Goal: Task Accomplishment & Management: Use online tool/utility

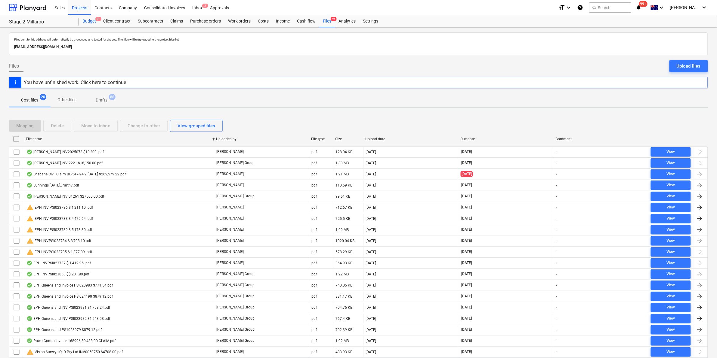
click at [92, 20] on div "Budget 9+" at bounding box center [89, 21] width 21 height 12
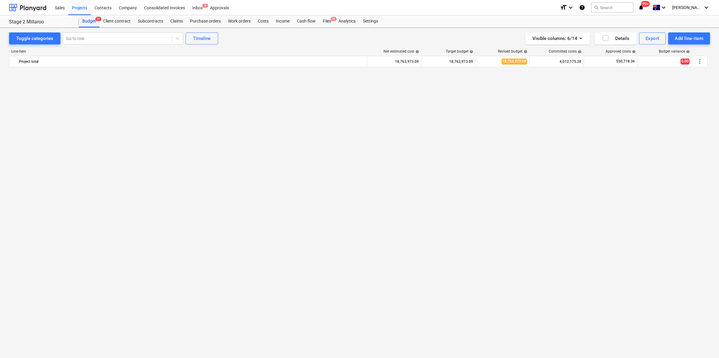
scroll to position [495, 0]
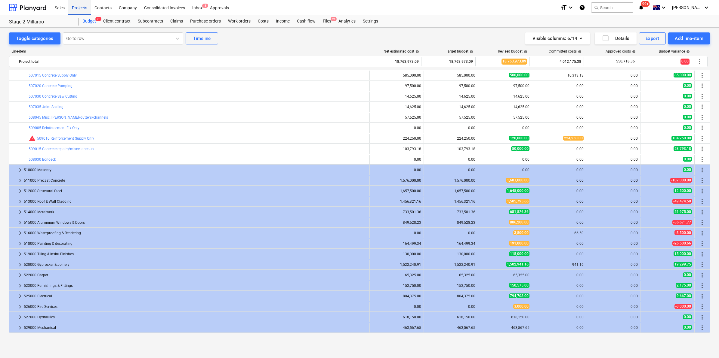
click at [80, 9] on div "Projects" at bounding box center [79, 7] width 23 height 15
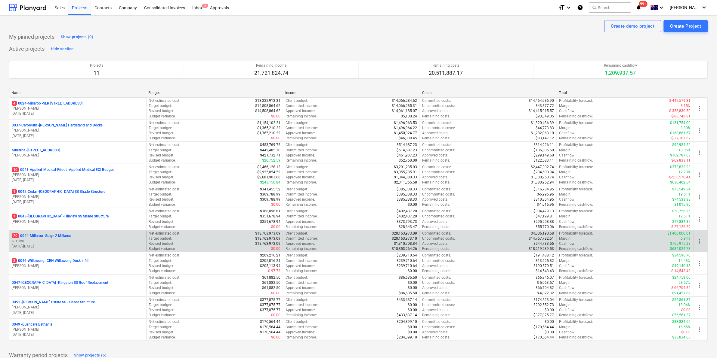
click at [41, 238] on p "20 0044-Millaroo - Stage 2 Millaroo" at bounding box center [42, 236] width 60 height 5
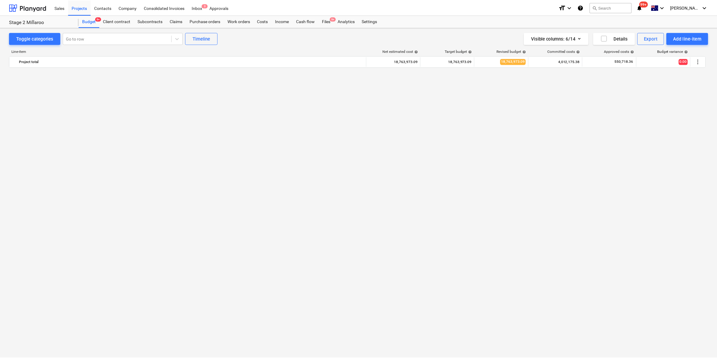
scroll to position [495, 0]
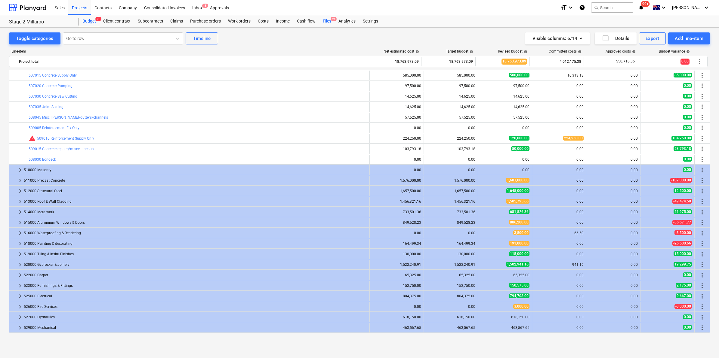
click at [329, 22] on div "Files 9+" at bounding box center [327, 21] width 16 height 12
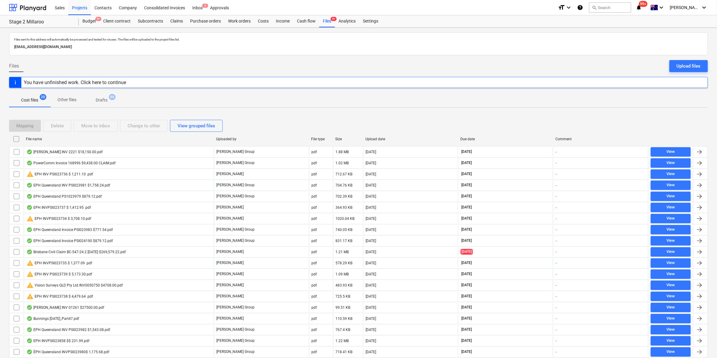
click at [647, 5] on span "99+" at bounding box center [643, 4] width 9 height 6
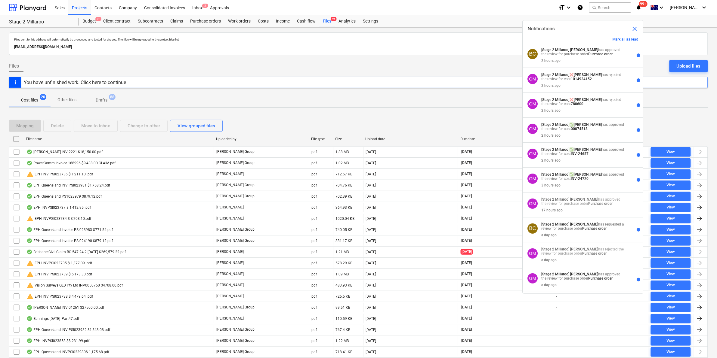
click at [480, 43] on div "[EMAIL_ADDRESS][DOMAIN_NAME]" at bounding box center [358, 47] width 691 height 9
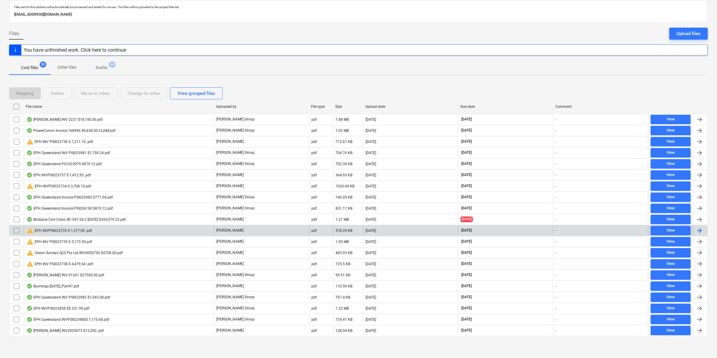
scroll to position [34, 0]
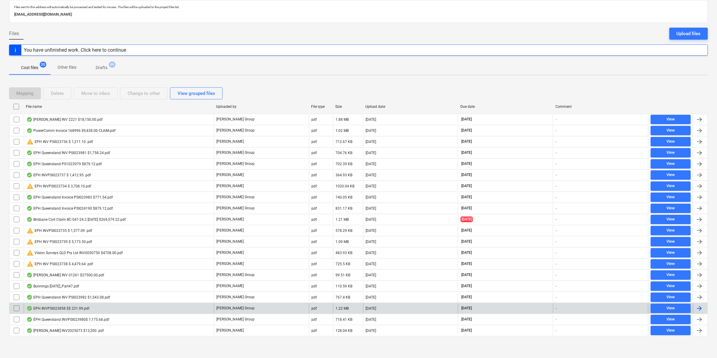
click at [101, 310] on div "EPH INVPSI023858 $$ 231.99.pdf" at bounding box center [119, 309] width 190 height 10
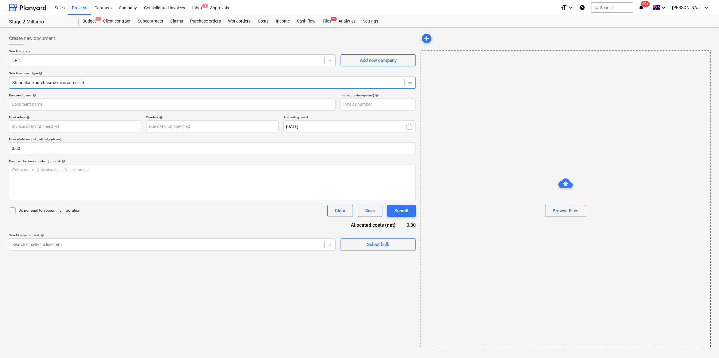
type input "PS1023858"
type input "[DATE]"
click at [327, 23] on div "Files 9+" at bounding box center [327, 21] width 16 height 12
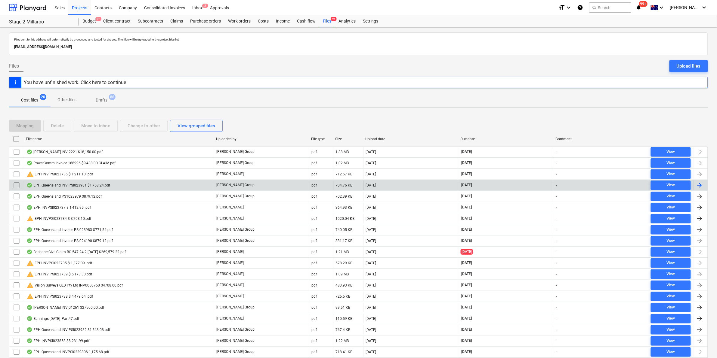
click at [81, 187] on div "EPH Queensland INV PSI023981 $1,758.24.pdf" at bounding box center [68, 185] width 84 height 5
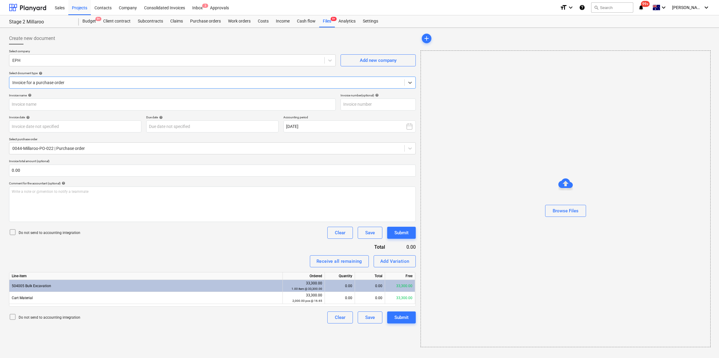
click at [112, 81] on div at bounding box center [206, 83] width 389 height 6
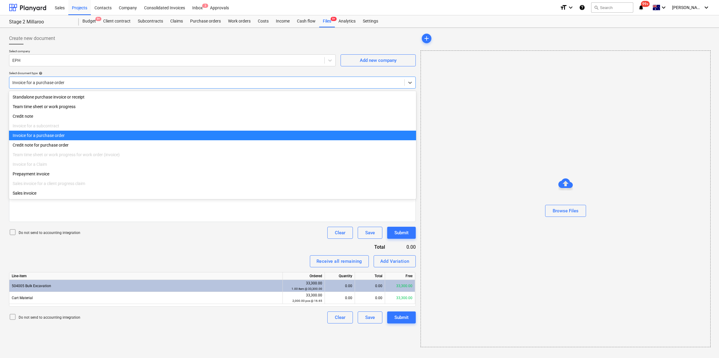
type input "PSI023981"
type input "[DATE]"
click at [74, 138] on div "Invoice for a purchase order" at bounding box center [212, 136] width 406 height 10
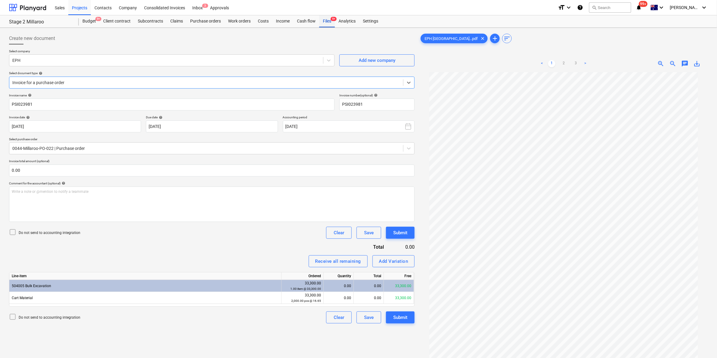
click at [327, 21] on div "Files 9+" at bounding box center [327, 21] width 16 height 12
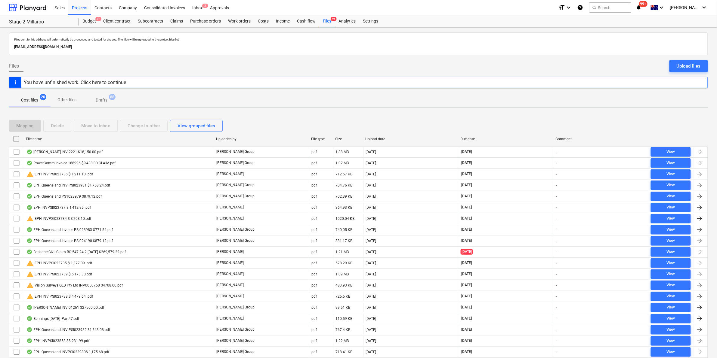
click at [58, 138] on div "File name" at bounding box center [118, 139] width 185 height 4
checkbox input "false"
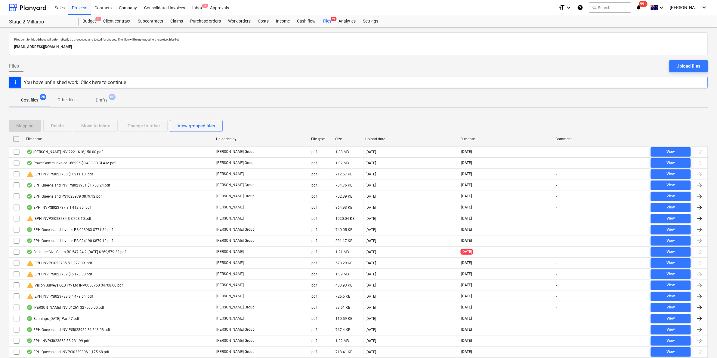
checkbox input "false"
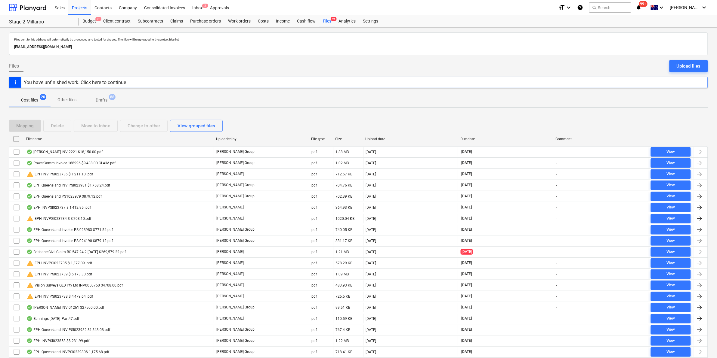
checkbox input "false"
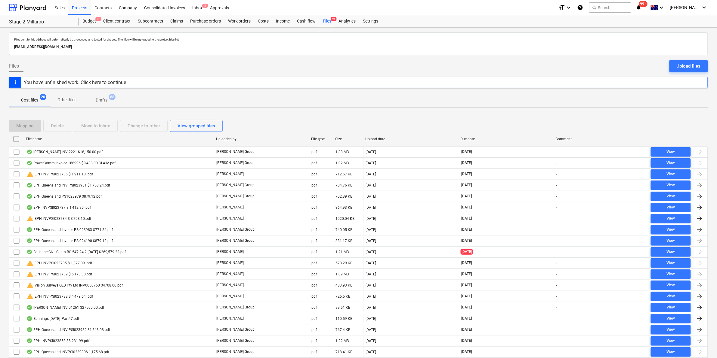
checkbox input "false"
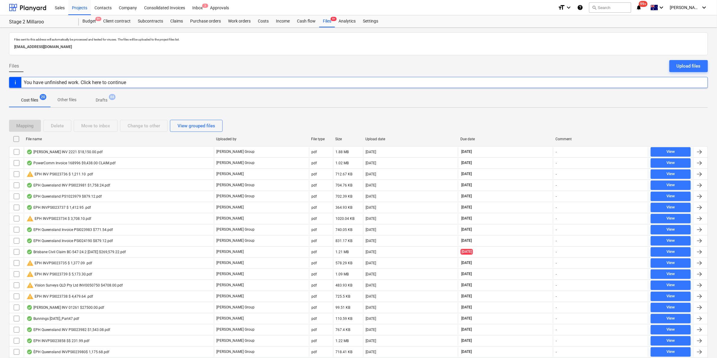
checkbox input "false"
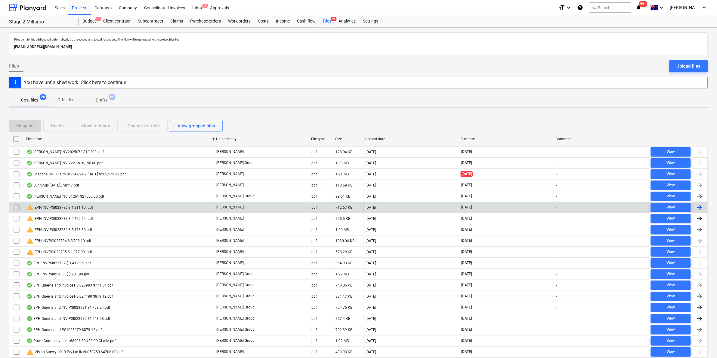
click at [79, 209] on div "warning EPH INV PSI023736 $ 1,211.10 .pdf" at bounding box center [59, 207] width 66 height 7
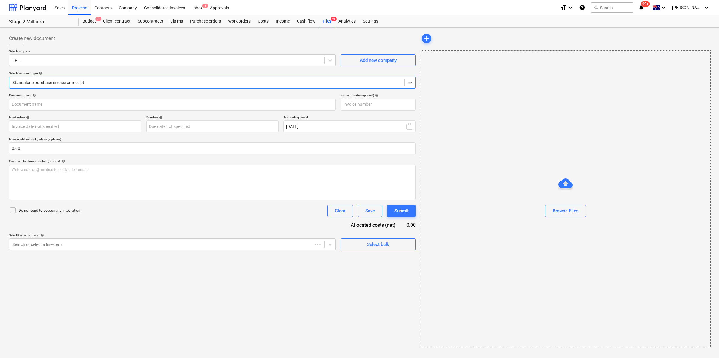
type input "PSI023736"
type input "[DATE]"
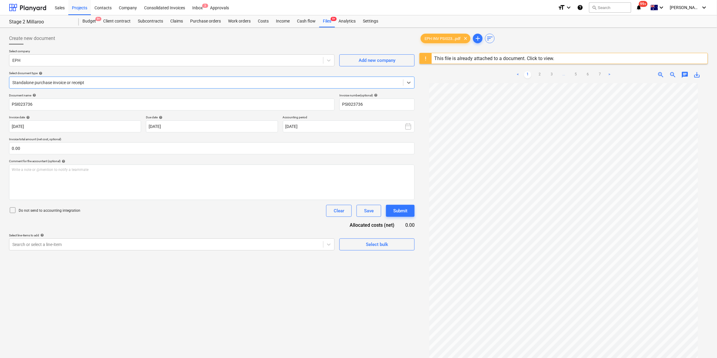
click at [112, 83] on div at bounding box center [206, 83] width 388 height 6
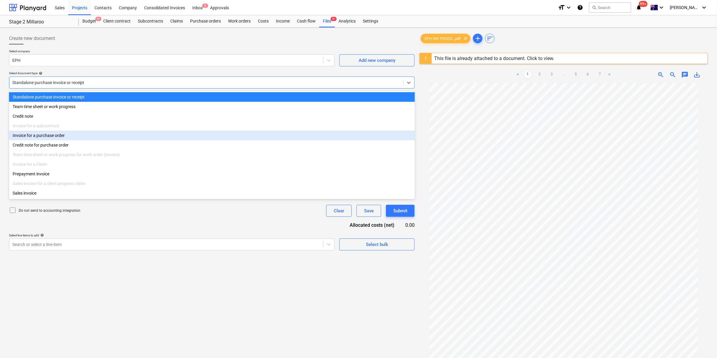
click at [71, 140] on div "Invoice for a purchase order" at bounding box center [212, 136] width 406 height 10
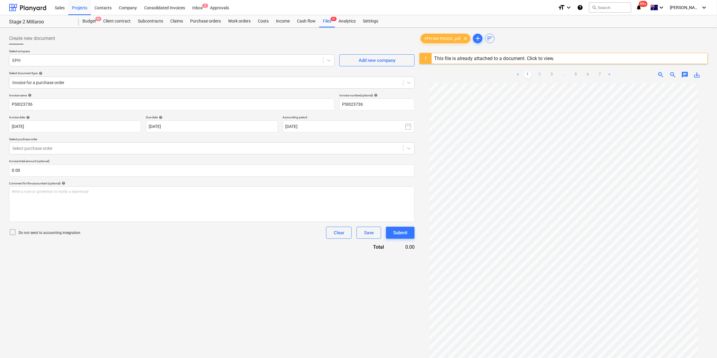
click at [538, 74] on link "2" at bounding box center [539, 74] width 7 height 7
click at [549, 74] on link "3" at bounding box center [551, 74] width 7 height 7
click at [538, 74] on link "2" at bounding box center [539, 74] width 7 height 7
click at [545, 73] on ul "< 1 2 3 ... 5 6 7 >" at bounding box center [563, 74] width 99 height 7
click at [549, 73] on link "3" at bounding box center [551, 74] width 7 height 7
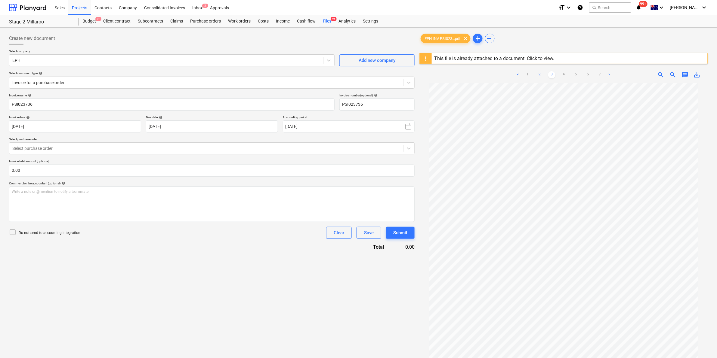
click at [537, 73] on link "2" at bounding box center [539, 74] width 7 height 7
click at [549, 73] on link "3" at bounding box center [551, 74] width 7 height 7
click at [564, 74] on link "4" at bounding box center [563, 74] width 7 height 7
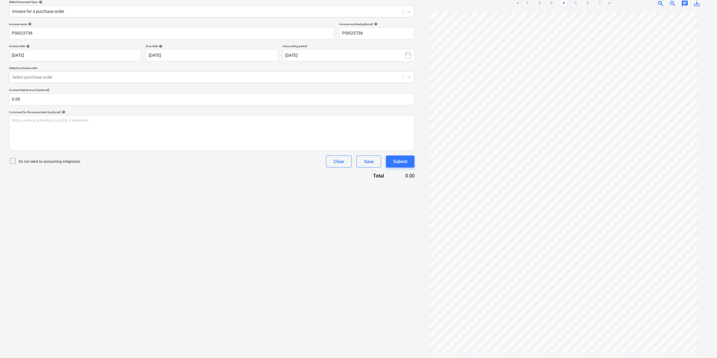
click at [575, 4] on link "5" at bounding box center [575, 3] width 7 height 7
click at [584, 1] on link "6" at bounding box center [587, 3] width 7 height 7
click at [601, 3] on link "7" at bounding box center [599, 3] width 7 height 7
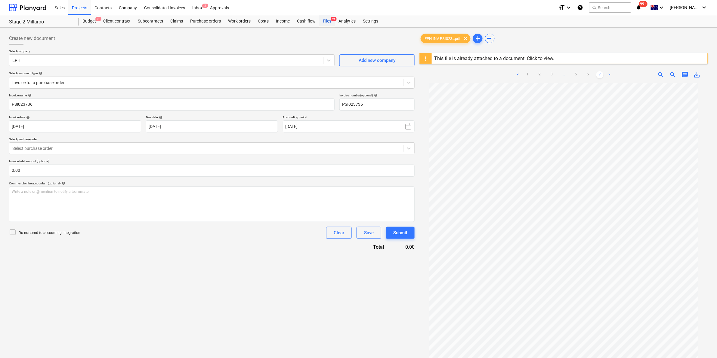
click at [328, 20] on div "Files 9+" at bounding box center [327, 21] width 16 height 12
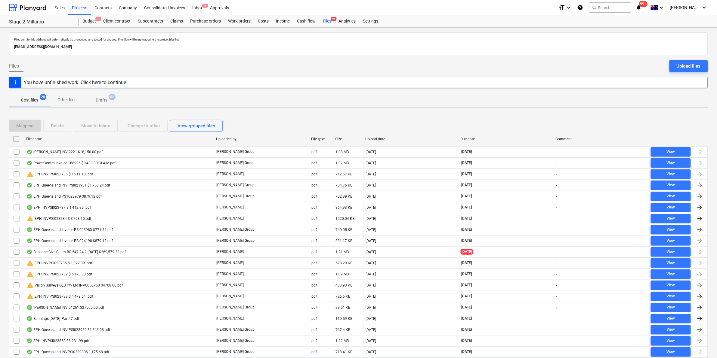
click at [82, 140] on div "File name" at bounding box center [118, 139] width 185 height 4
checkbox input "false"
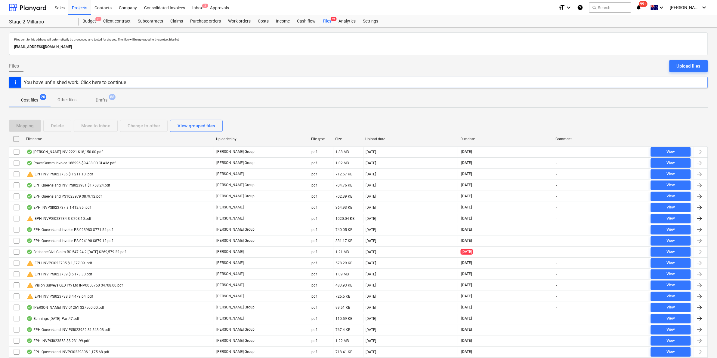
checkbox input "false"
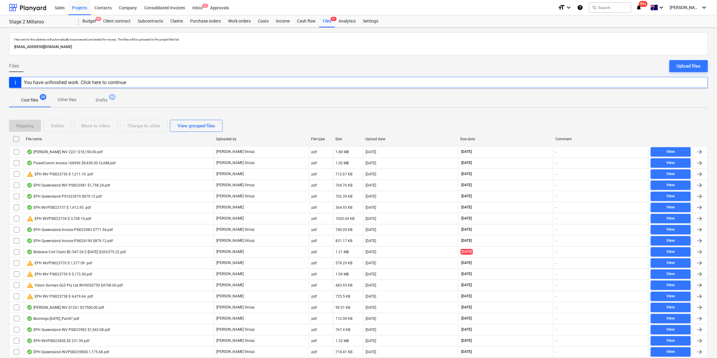
checkbox input "false"
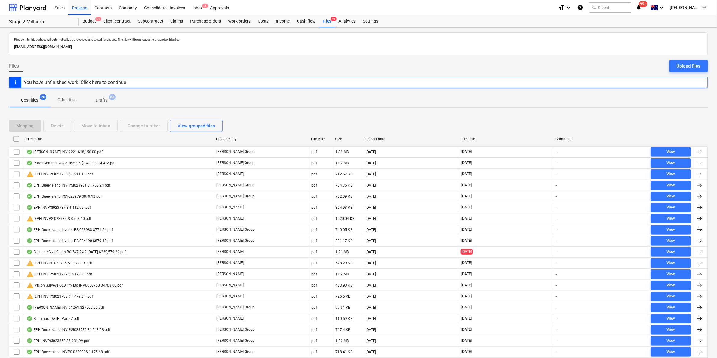
checkbox input "false"
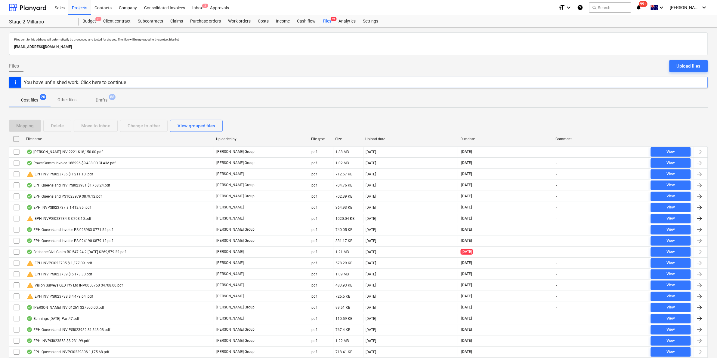
checkbox input "false"
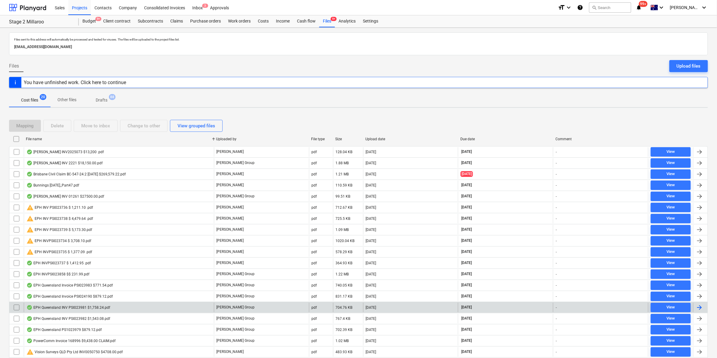
scroll to position [34, 0]
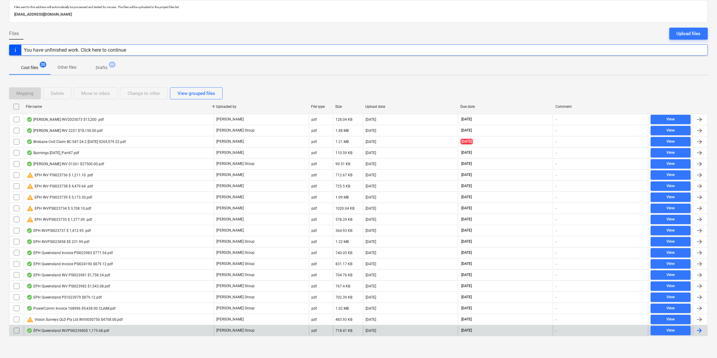
click at [82, 330] on div "ÈPH Queensland INVPSI023980$ 1,175.68.pdf" at bounding box center [67, 331] width 83 height 5
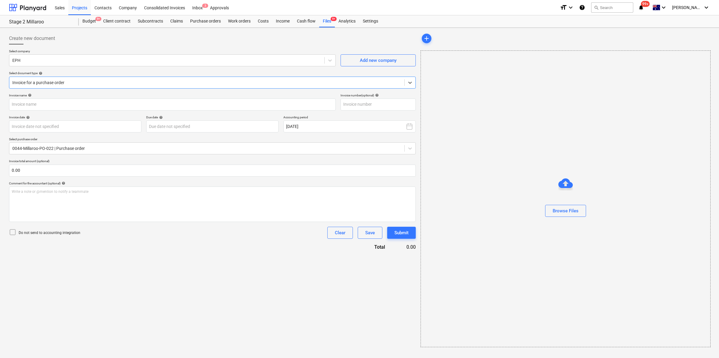
type input "PS1023980"
type input "[DATE]"
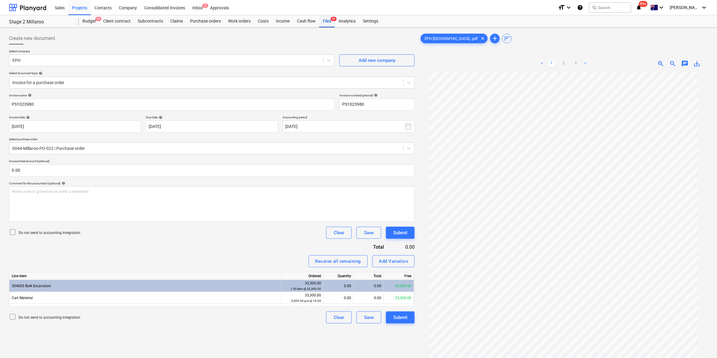
click at [326, 18] on div "Files 9+" at bounding box center [327, 21] width 16 height 12
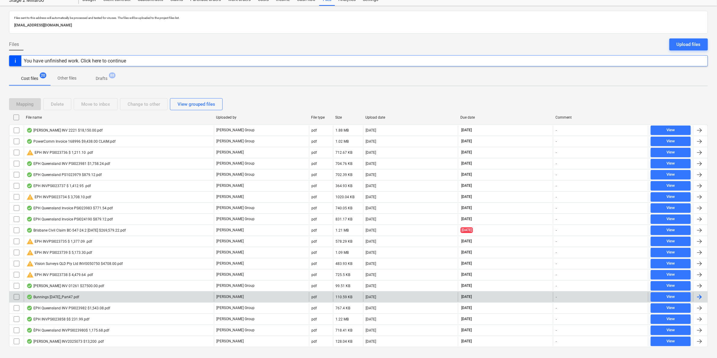
scroll to position [34, 0]
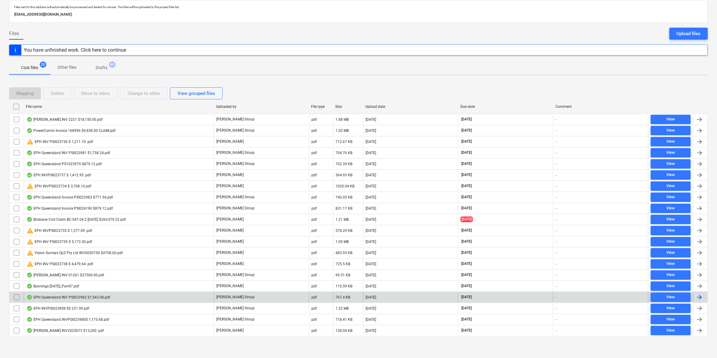
click at [75, 298] on div "EPH Queensland INV PSI023982 $1,543.08.pdf" at bounding box center [68, 297] width 84 height 5
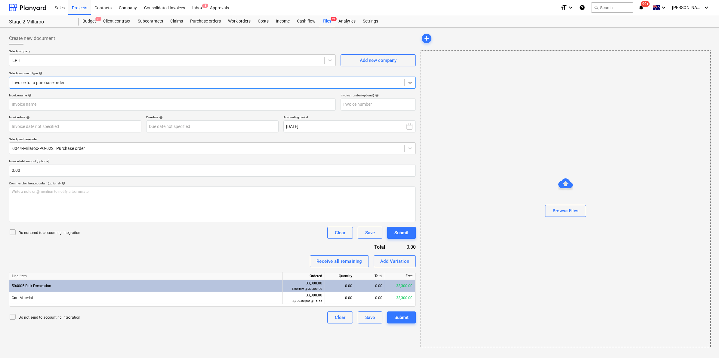
type input "PSI023982"
type input "[DATE]"
click at [326, 20] on div "Files 9+" at bounding box center [327, 21] width 16 height 12
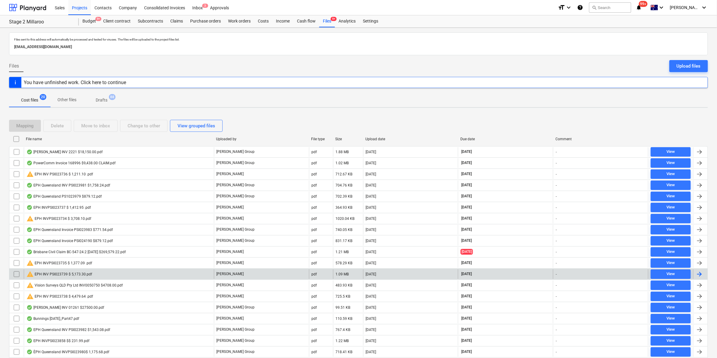
click at [92, 271] on div "warning EPH INV PSI023739 $ 5,173.30.pdf" at bounding box center [119, 275] width 190 height 10
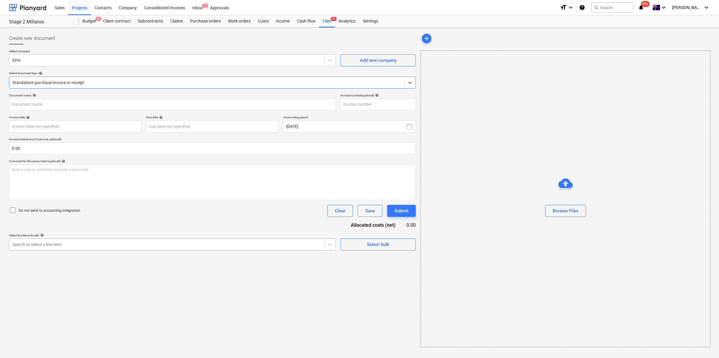
type input "PSI023739"
type input "[DATE]"
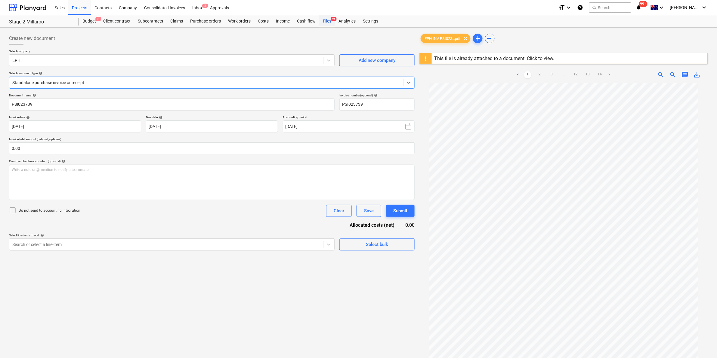
click at [325, 20] on div "Files 9+" at bounding box center [327, 21] width 16 height 12
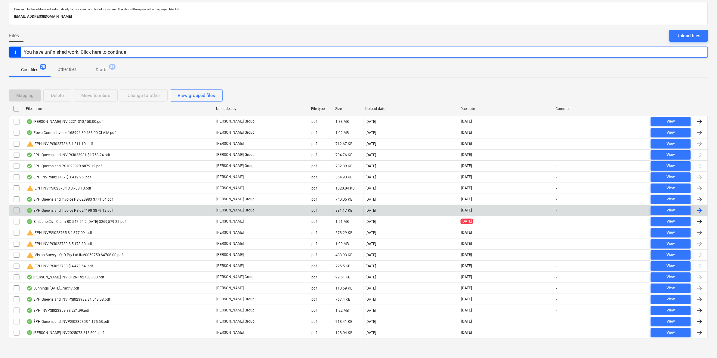
scroll to position [34, 0]
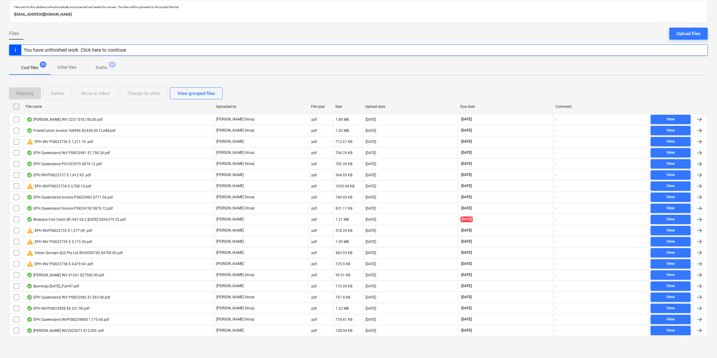
click at [84, 105] on div "File name" at bounding box center [118, 107] width 185 height 4
checkbox input "false"
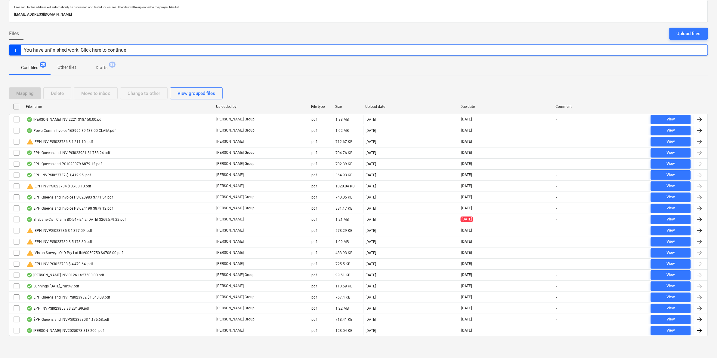
checkbox input "false"
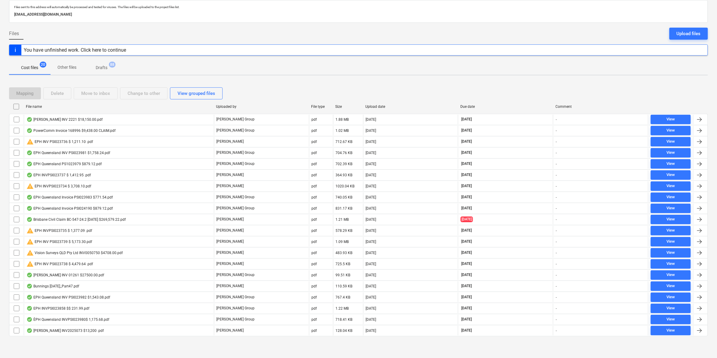
checkbox input "false"
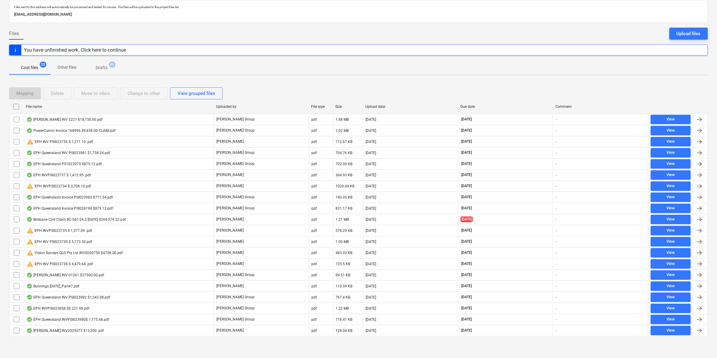
checkbox input "false"
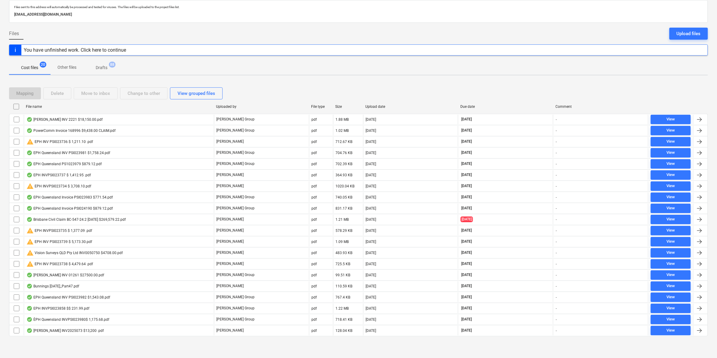
checkbox input "false"
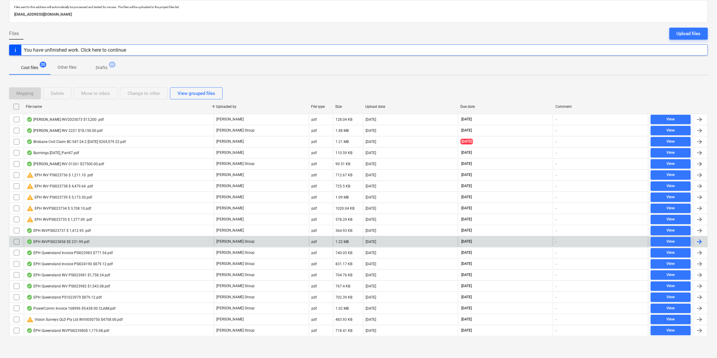
click at [77, 241] on div "EPH INVPSI023858 $$ 231.99.pdf" at bounding box center [57, 242] width 63 height 5
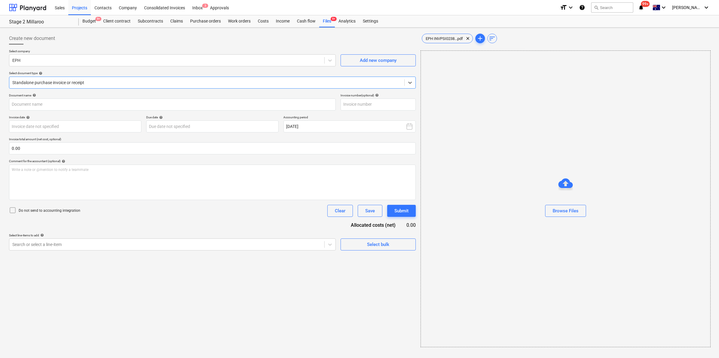
type input "PS1023858"
type input "[DATE]"
click at [539, 60] on link "2" at bounding box center [539, 63] width 7 height 7
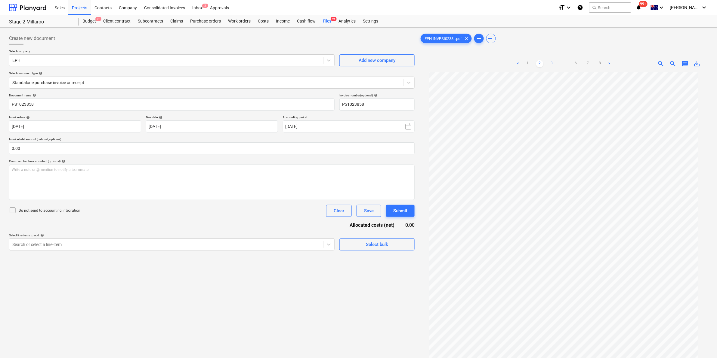
scroll to position [39, 0]
click at [551, 63] on link "3" at bounding box center [551, 63] width 7 height 7
click at [557, 62] on link "4" at bounding box center [557, 63] width 7 height 7
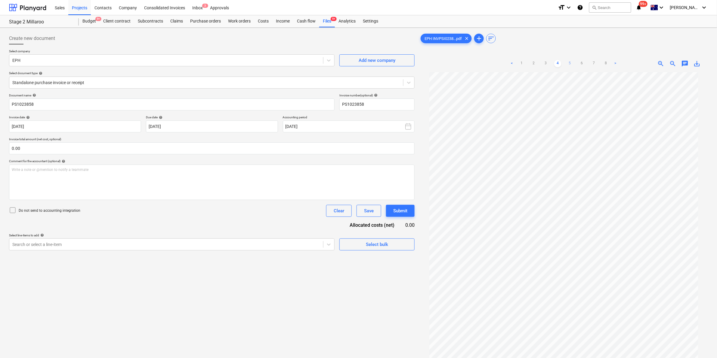
click at [567, 62] on link "5" at bounding box center [569, 63] width 7 height 7
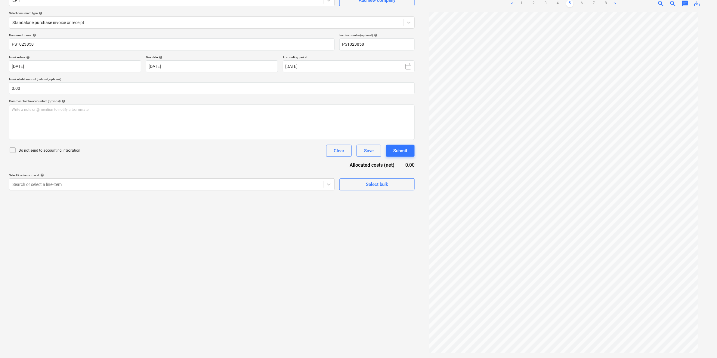
scroll to position [0, 0]
click at [580, 2] on link "6" at bounding box center [581, 3] width 7 height 7
click at [591, 2] on link "7" at bounding box center [593, 3] width 7 height 7
click at [598, 2] on link "8" at bounding box center [599, 3] width 7 height 7
click at [610, 5] on link ">" at bounding box center [609, 3] width 7 height 7
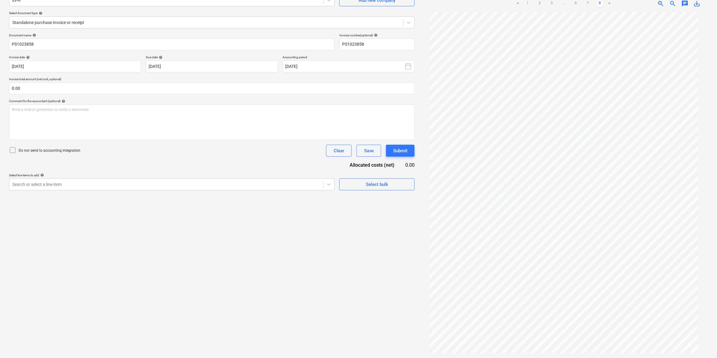
click at [525, 4] on link "1" at bounding box center [527, 3] width 7 height 7
click at [541, 0] on link "2" at bounding box center [539, 3] width 7 height 7
click at [551, 2] on link "3" at bounding box center [551, 3] width 7 height 7
click at [559, 1] on link "4" at bounding box center [557, 3] width 7 height 7
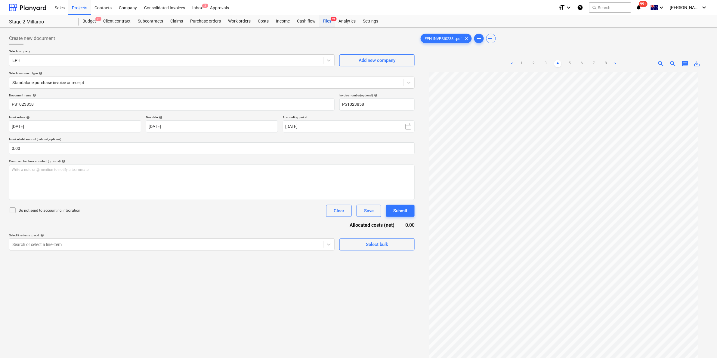
click at [324, 22] on div "Files 9+" at bounding box center [327, 21] width 16 height 12
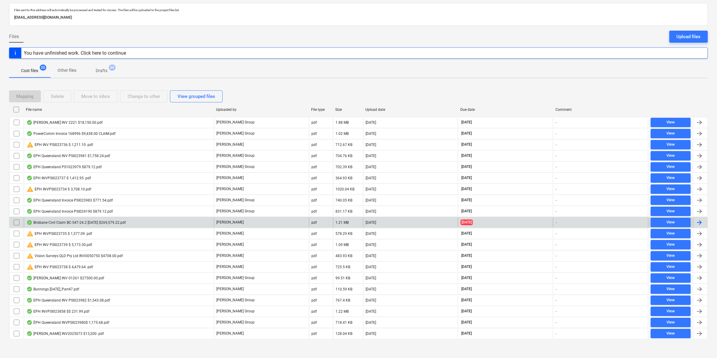
scroll to position [34, 0]
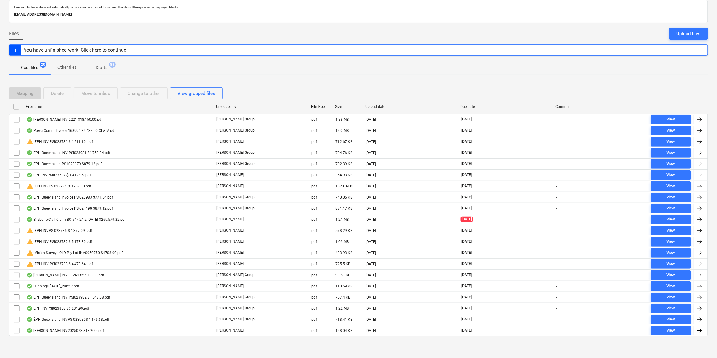
click at [73, 105] on div "File name" at bounding box center [118, 107] width 185 height 4
checkbox input "false"
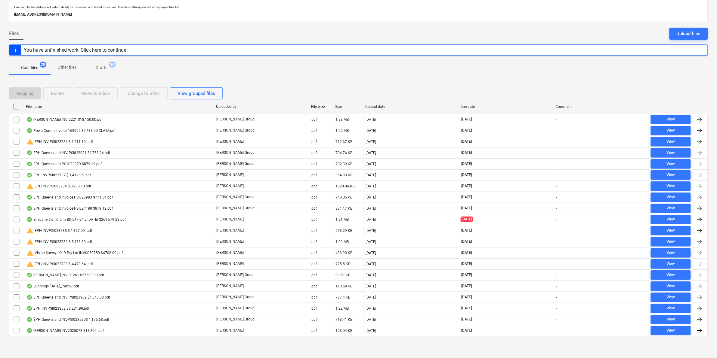
checkbox input "false"
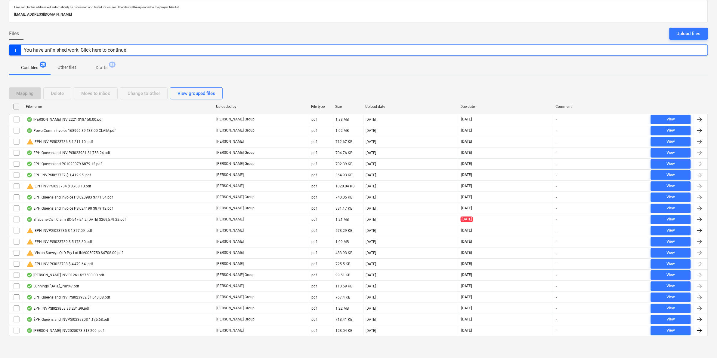
checkbox input "false"
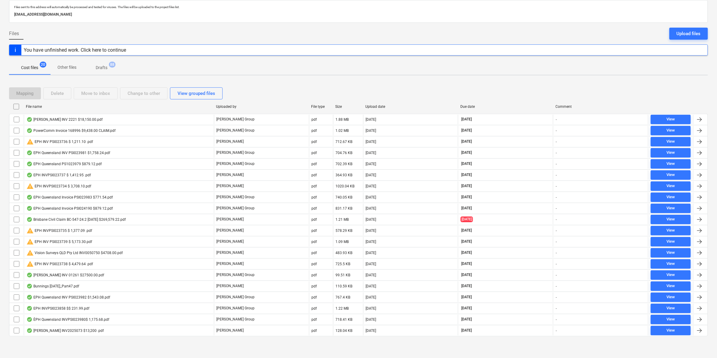
checkbox input "false"
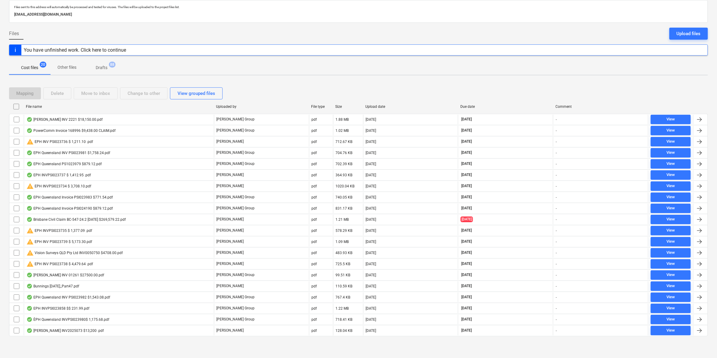
checkbox input "false"
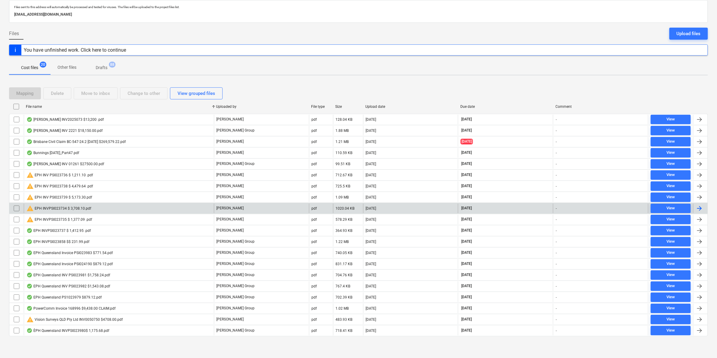
click at [88, 207] on div "warning EPH INVPSI023734 $ 3,708.10.pdf" at bounding box center [58, 208] width 65 height 7
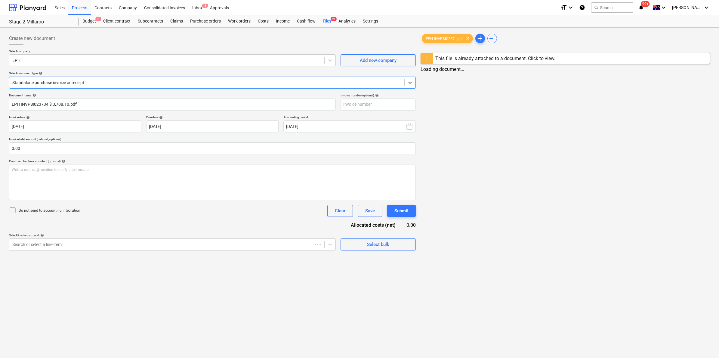
type input "EPH INVPSI023734 $ 3,708.10.pdf"
type input "[DATE]"
click at [136, 78] on div "Standalone purchase invoice or receipt" at bounding box center [211, 83] width 405 height 12
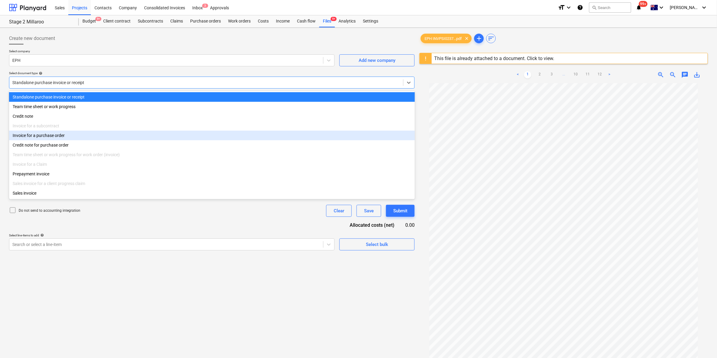
click at [60, 139] on div "Invoice for a purchase order" at bounding box center [212, 136] width 406 height 10
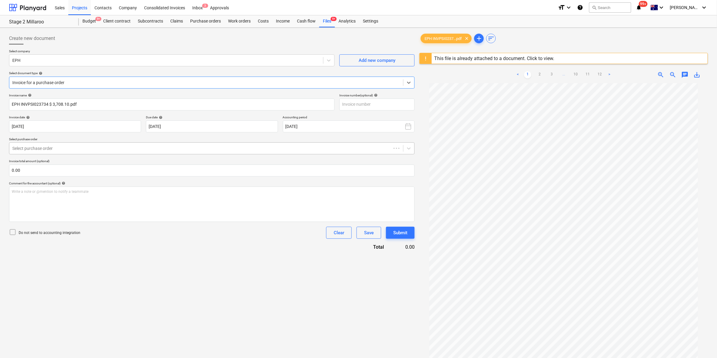
drag, startPoint x: 75, startPoint y: 142, endPoint x: 72, endPoint y: 143, distance: 3.8
click at [72, 142] on div "Select purchase order Select purchase order" at bounding box center [211, 145] width 405 height 17
drag, startPoint x: 72, startPoint y: 143, endPoint x: 65, endPoint y: 150, distance: 9.1
click at [67, 148] on div at bounding box center [200, 149] width 376 height 6
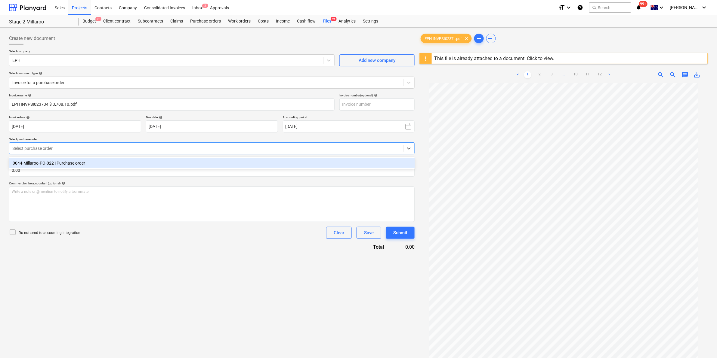
click at [72, 165] on div "0044-Millaroo-PO-022 | Purchase order" at bounding box center [212, 163] width 406 height 10
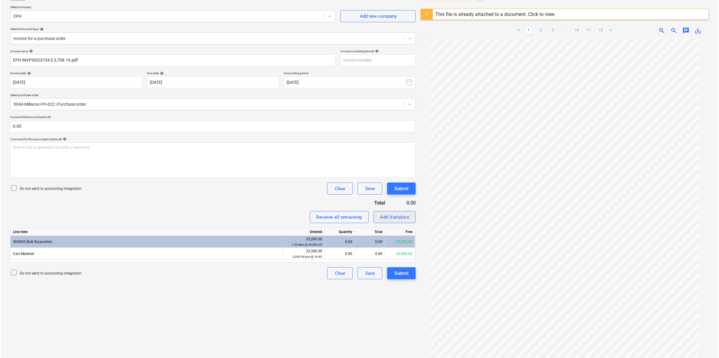
scroll to position [71, 0]
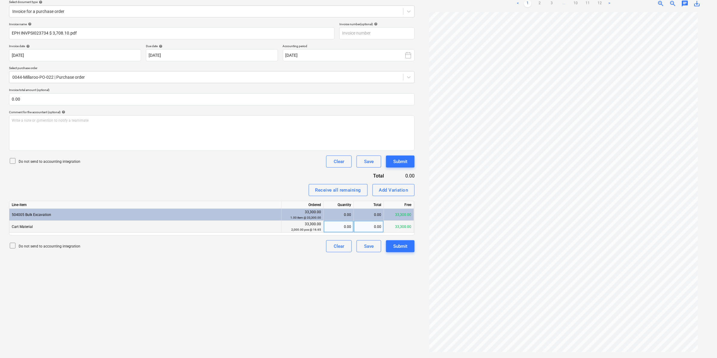
click at [366, 227] on div "0.00" at bounding box center [369, 227] width 30 height 12
type input "3371"
click at [107, 127] on div "Write a note or @mention to notify a teammate [PERSON_NAME]" at bounding box center [211, 132] width 405 height 35
click at [407, 163] on div "Submit" at bounding box center [400, 162] width 14 height 8
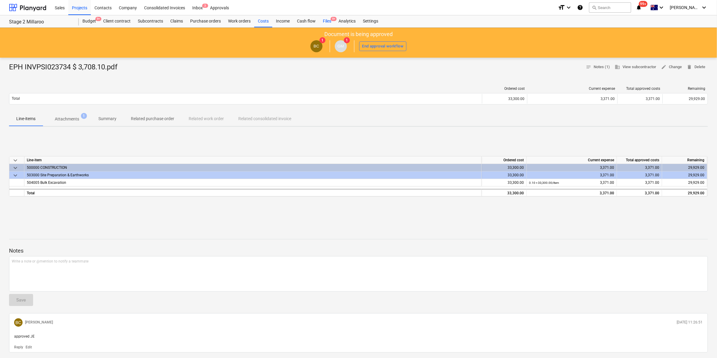
click at [327, 18] on div "Files 9+" at bounding box center [327, 21] width 16 height 12
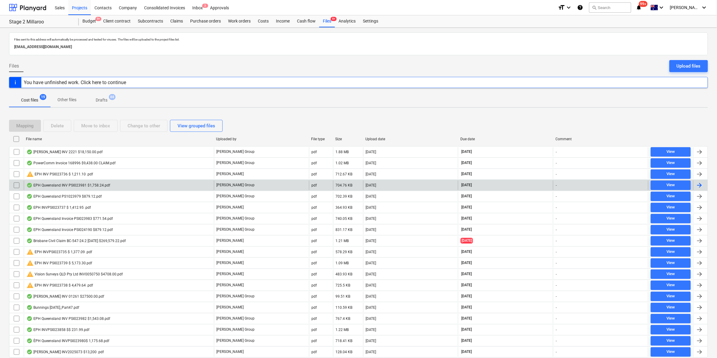
click at [118, 187] on div "EPH Queensland INV PSI023981 $1,758.24.pdf" at bounding box center [119, 186] width 190 height 10
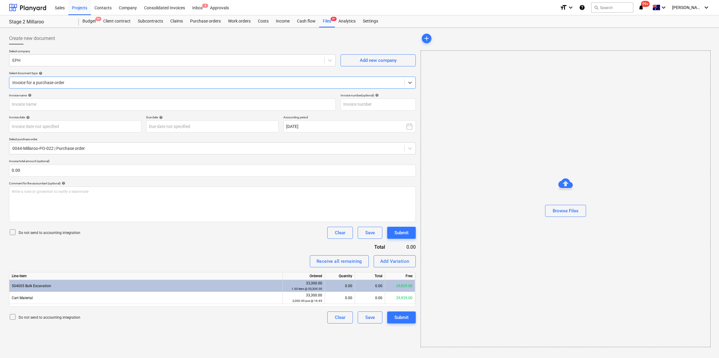
type input "PSI023981"
type input "[DATE]"
click at [329, 20] on div "Files 9+" at bounding box center [327, 21] width 16 height 12
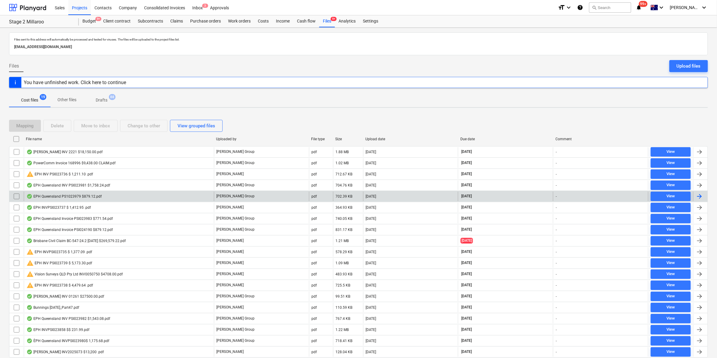
click at [107, 196] on div "EPH Queensland PS1023979 $879.12.pdf" at bounding box center [119, 197] width 190 height 10
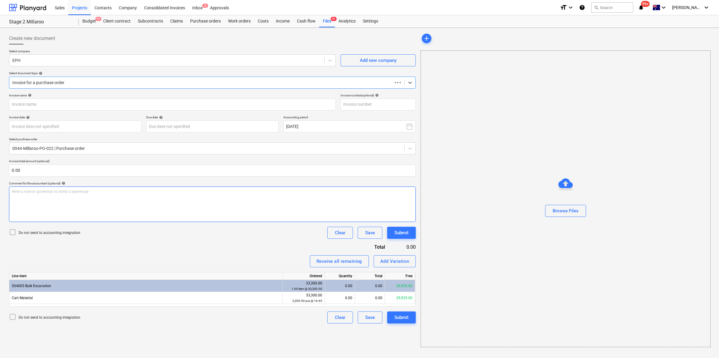
type input "PS1023979"
type input "[DATE]"
click at [330, 17] on div "Files 9+" at bounding box center [327, 21] width 16 height 12
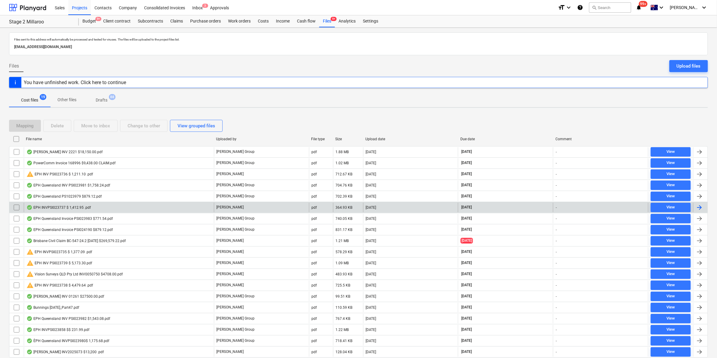
click at [102, 207] on div "EPH INVPSI023737 $ 1,412.95 .pdf" at bounding box center [119, 208] width 190 height 10
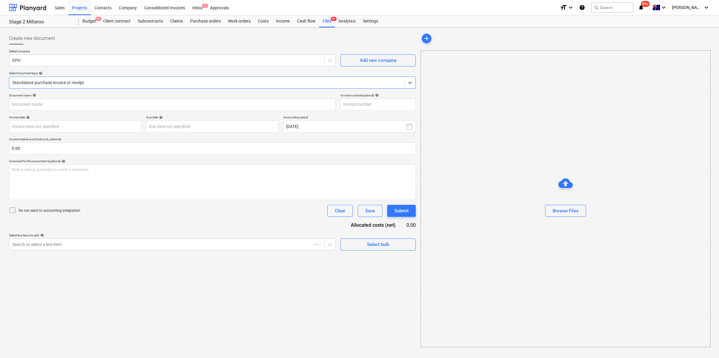
type input "PSI023737"
type input "[DATE]"
click at [326, 20] on div "Files 9+" at bounding box center [327, 21] width 16 height 12
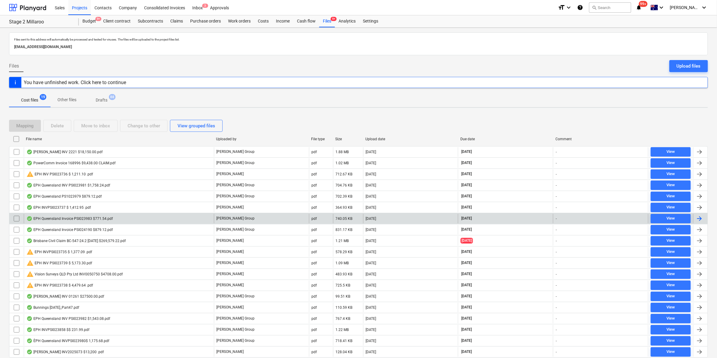
click at [114, 220] on div "EPH Queensland Invoice PSI023983 $771.54.pdf" at bounding box center [119, 219] width 190 height 10
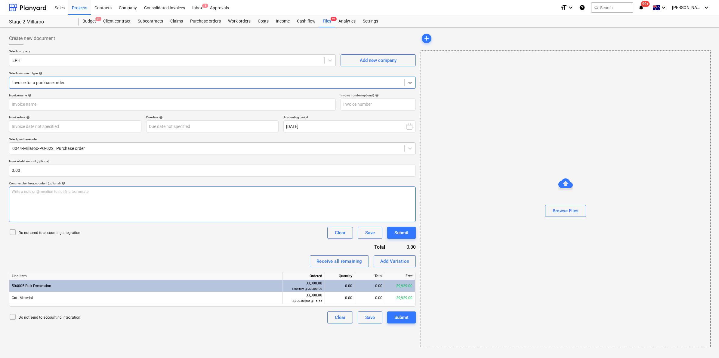
type input "PS1023983"
type input "[DATE]"
click at [325, 22] on div "Files 9+" at bounding box center [327, 21] width 16 height 12
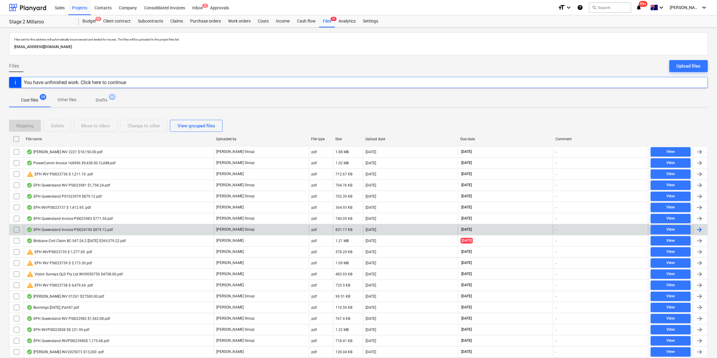
click at [114, 229] on div "EPH Queensland Invoice PSI024190 $879.12.pdf" at bounding box center [119, 230] width 190 height 10
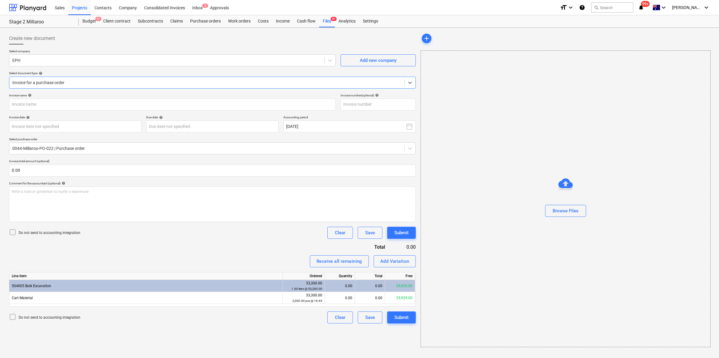
type input "PSI024190"
type input "[DATE]"
click at [328, 23] on div "Files 9+" at bounding box center [327, 21] width 16 height 12
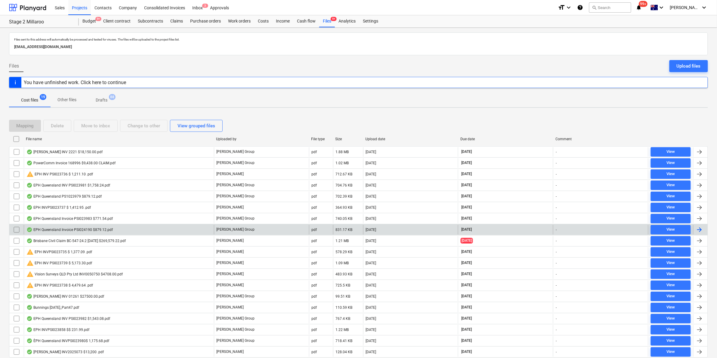
click at [124, 230] on div "EPH Queensland Invoice PSI024190 $879.12.pdf" at bounding box center [119, 230] width 190 height 10
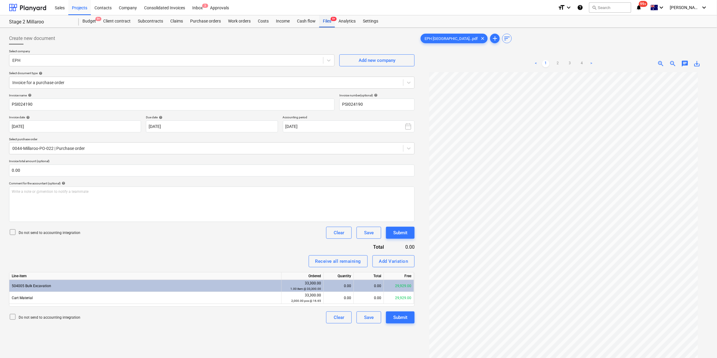
click at [329, 23] on div "Files 9+" at bounding box center [327, 21] width 16 height 12
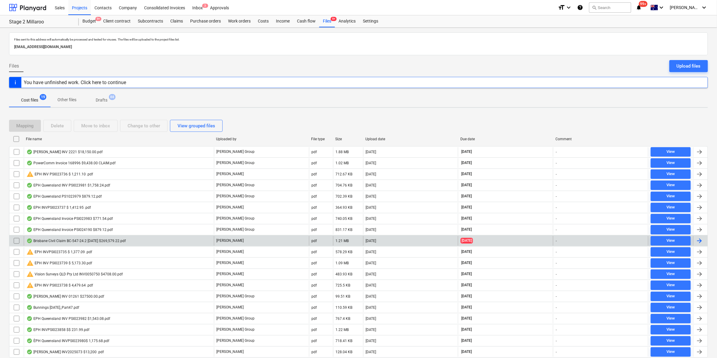
click at [111, 241] on div "Brisbane Civil Claim BC-547-24.2 [DATE] $269,579.22.pdf" at bounding box center [75, 241] width 99 height 5
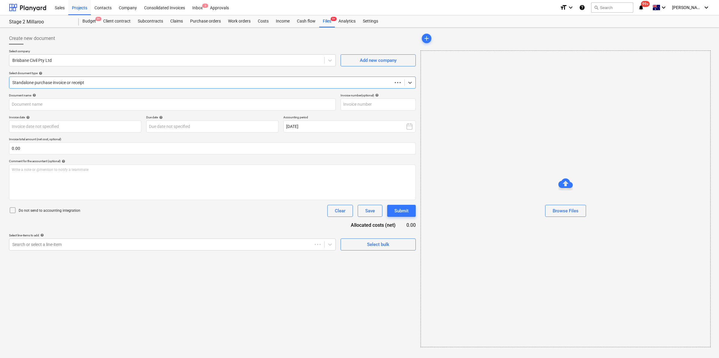
type input "BC-547-24"
type input "[DATE]"
click at [328, 19] on div "Files 9+" at bounding box center [327, 21] width 16 height 12
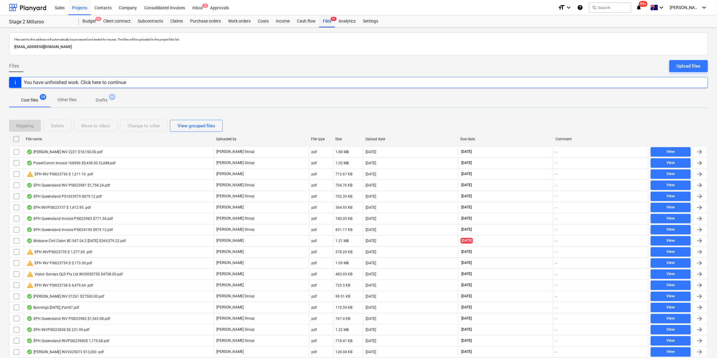
click at [325, 21] on div "Files 9+" at bounding box center [327, 21] width 16 height 12
click at [69, 100] on p "Other files" at bounding box center [66, 100] width 19 height 6
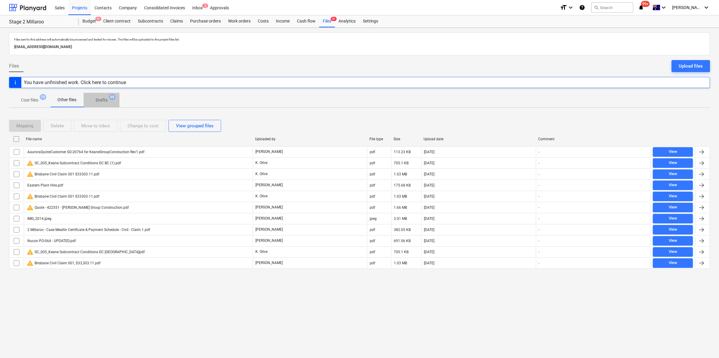
click at [101, 98] on p "Drafts" at bounding box center [102, 100] width 12 height 6
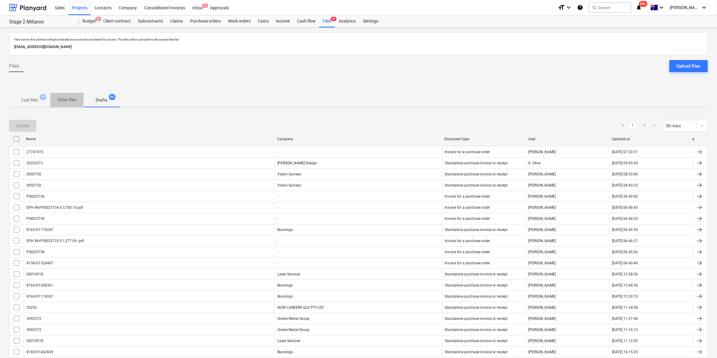
click at [66, 98] on p "Other files" at bounding box center [66, 100] width 19 height 6
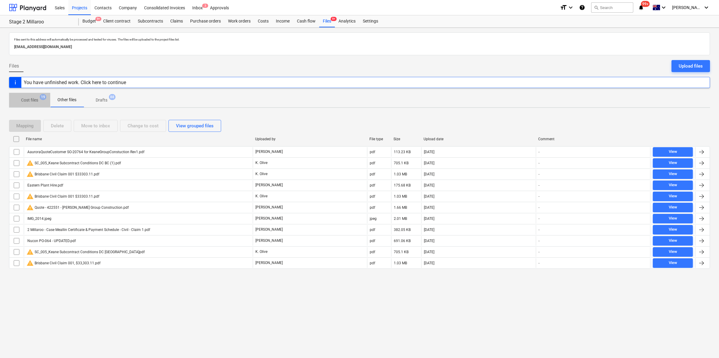
click at [33, 100] on p "Cost files" at bounding box center [29, 100] width 17 height 6
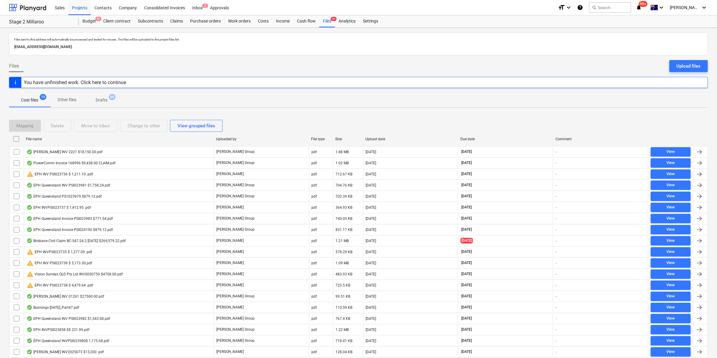
click at [108, 98] on span "Drafts 88" at bounding box center [101, 100] width 21 height 6
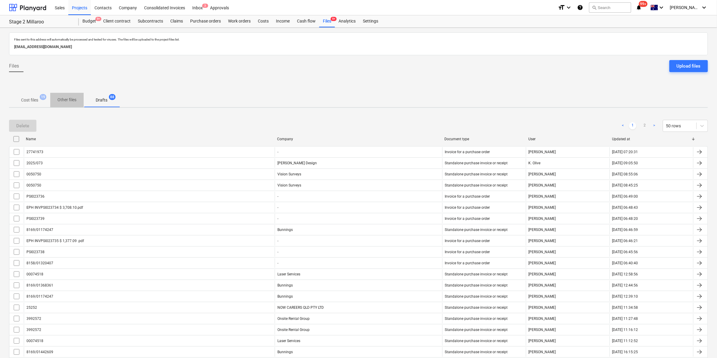
click at [62, 98] on p "Other files" at bounding box center [66, 100] width 19 height 6
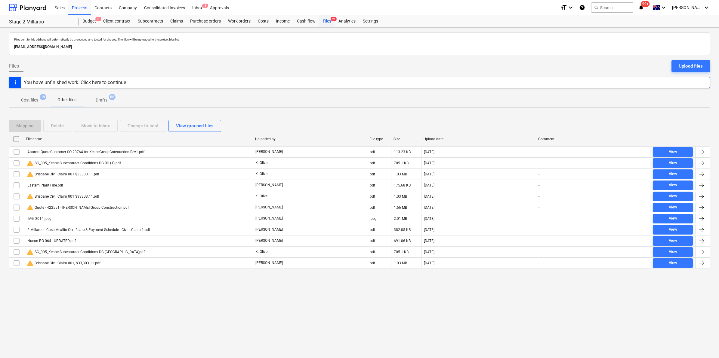
click at [326, 20] on div "Files 9+" at bounding box center [327, 21] width 16 height 12
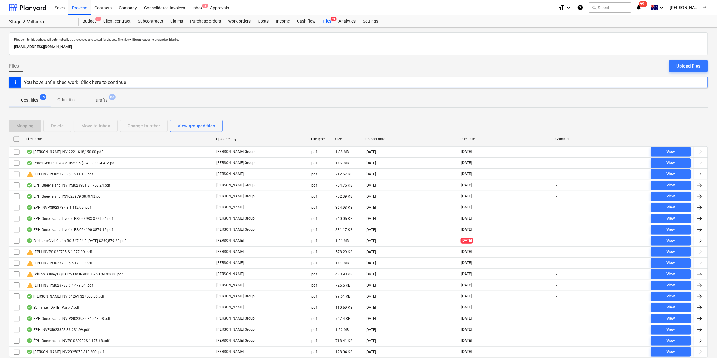
click at [98, 99] on p "Drafts" at bounding box center [102, 100] width 12 height 6
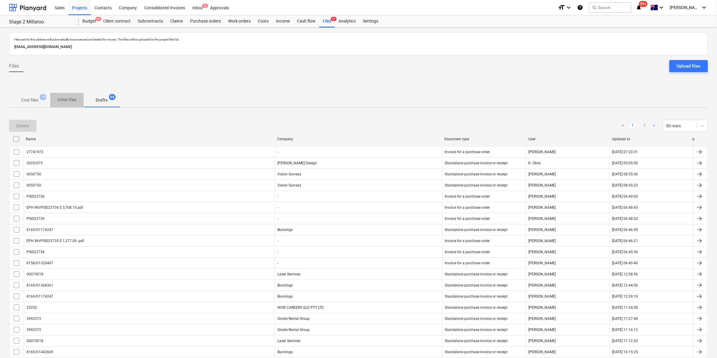
click at [60, 99] on p "Other files" at bounding box center [66, 100] width 19 height 6
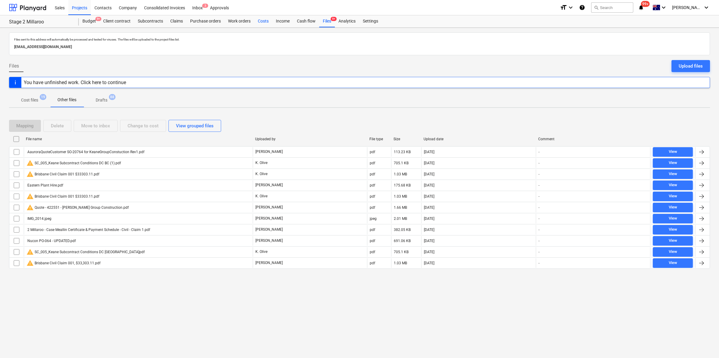
click at [265, 21] on div "Costs" at bounding box center [263, 21] width 18 height 12
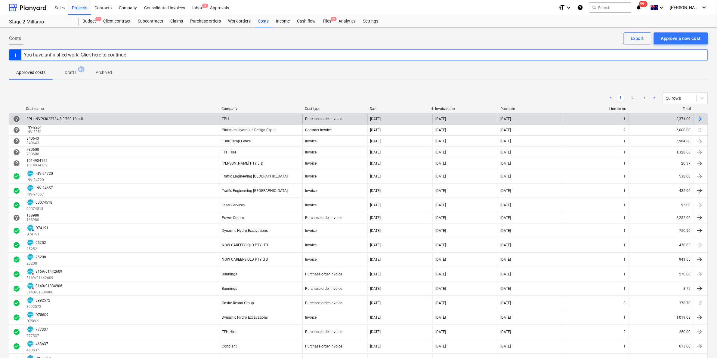
click at [163, 116] on div "EPH INVPSI023734 $ 3,708.10.pdf" at bounding box center [121, 119] width 195 height 10
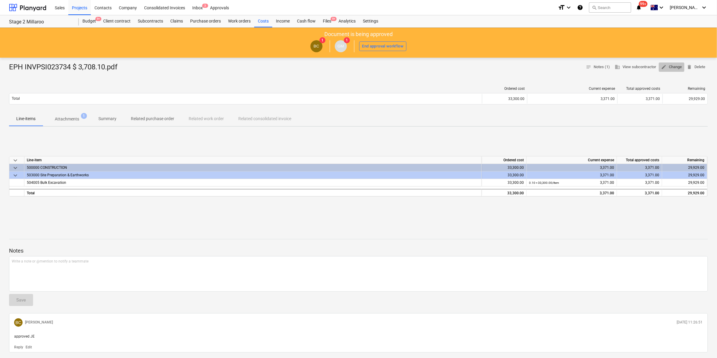
click at [668, 67] on span "edit Change" at bounding box center [671, 67] width 21 height 7
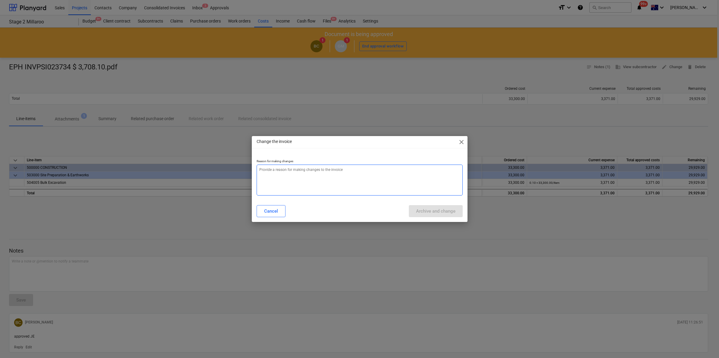
click at [396, 182] on textarea at bounding box center [359, 180] width 206 height 31
type textarea "x"
type textarea "i"
type textarea "x"
type textarea "in"
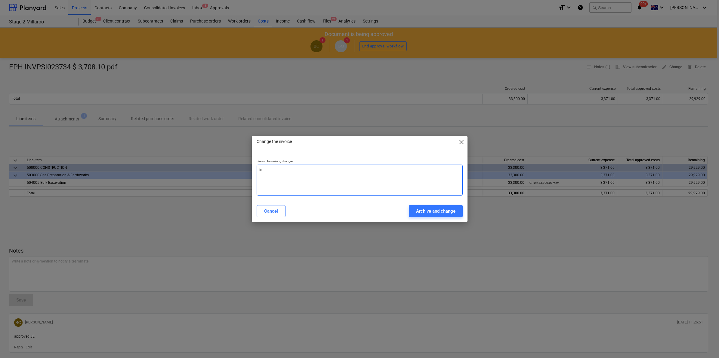
type textarea "x"
type textarea "inc"
type textarea "x"
type textarea "inco"
type textarea "x"
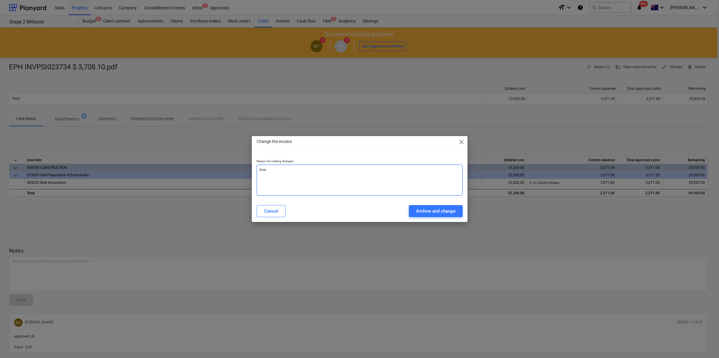
type textarea "incor"
type textarea "x"
type textarea "incorr"
type textarea "x"
type textarea "incorre"
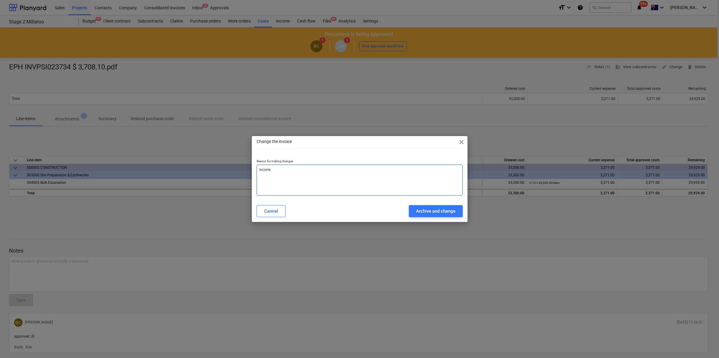
type textarea "x"
type textarea "incorrec"
type textarea "x"
type textarea "incorrect"
click at [444, 213] on div "Archive and change" at bounding box center [435, 211] width 39 height 8
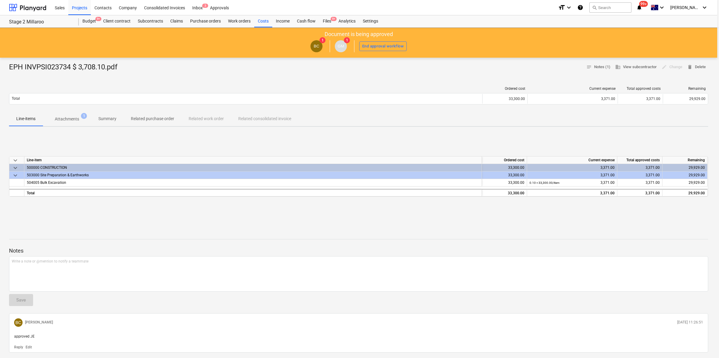
type textarea "x"
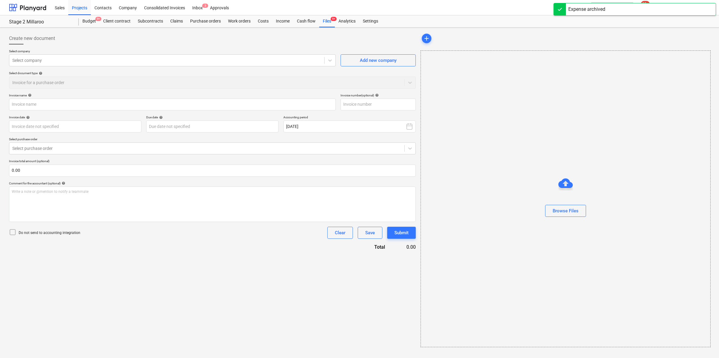
type input "EPH INVPSI023734 $ 3,708.10.pdf"
type input "[DATE]"
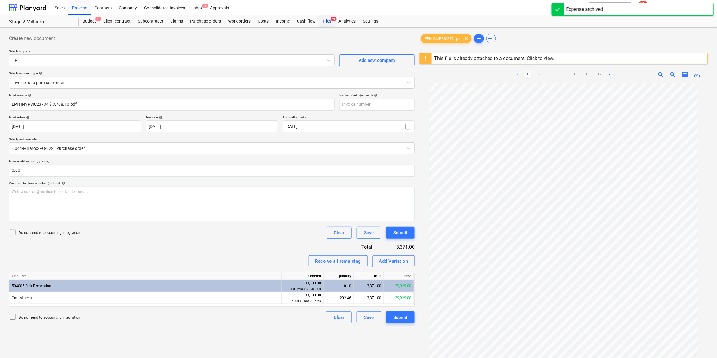
click at [330, 20] on div "Files 9+" at bounding box center [327, 21] width 16 height 12
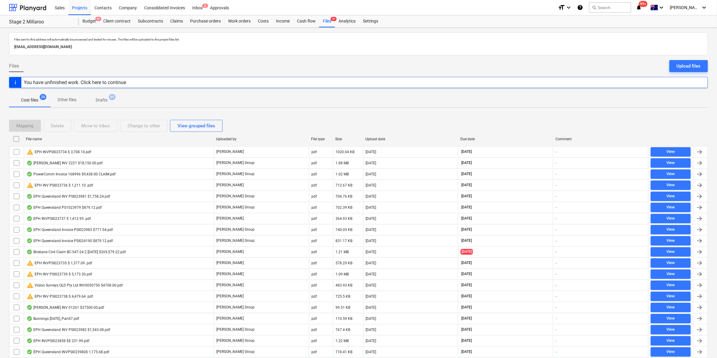
click at [68, 142] on div "File name" at bounding box center [118, 139] width 190 height 10
checkbox input "false"
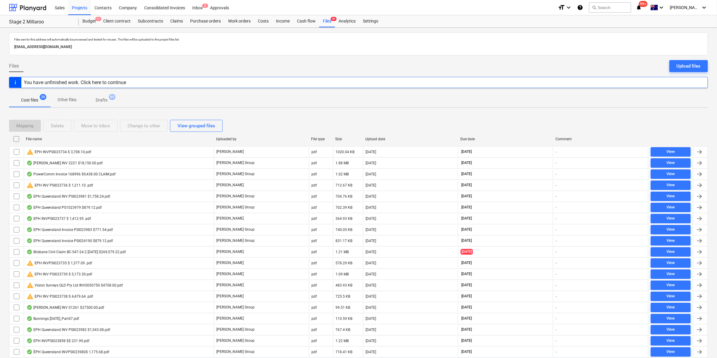
checkbox input "false"
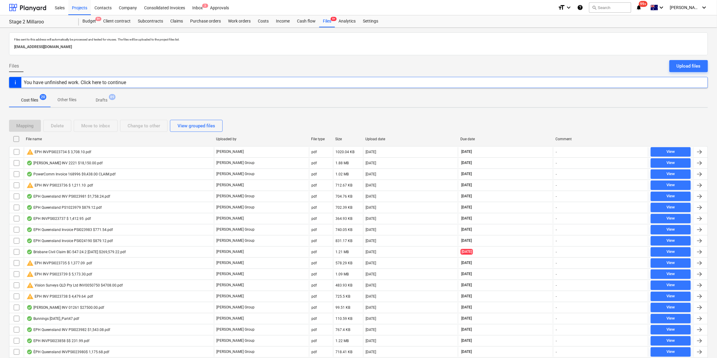
checkbox input "false"
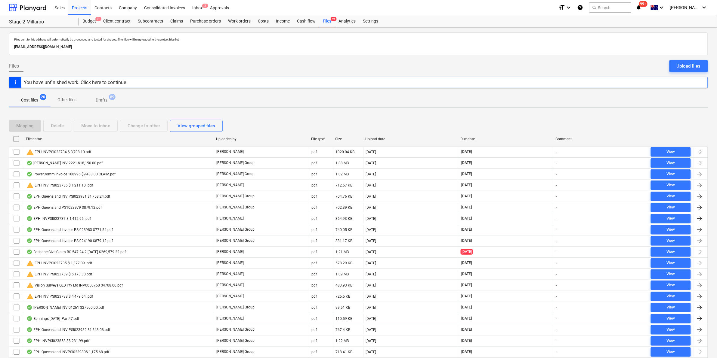
checkbox input "false"
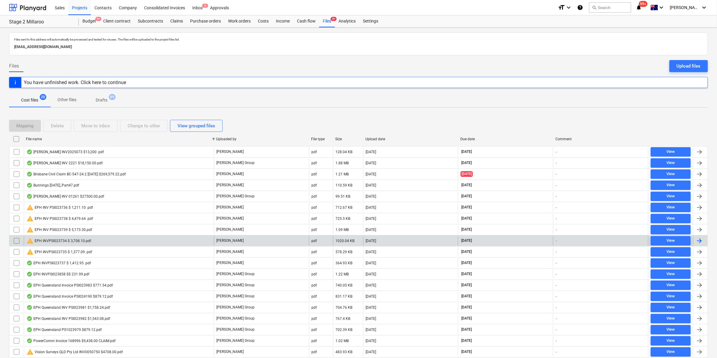
click at [100, 241] on div "warning EPH INVPSI023734 $ 3,708.10.pdf" at bounding box center [119, 241] width 190 height 10
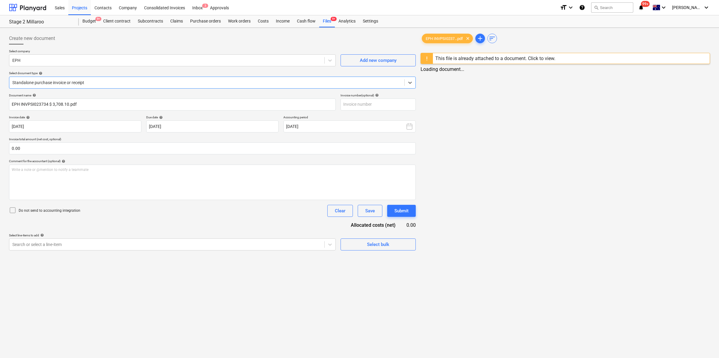
click at [159, 77] on div "Standalone purchase invoice or receipt" at bounding box center [212, 83] width 407 height 12
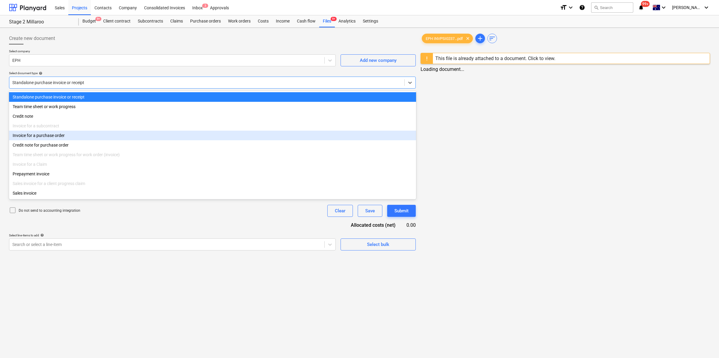
click at [80, 137] on div "Invoice for a purchase order" at bounding box center [212, 136] width 407 height 10
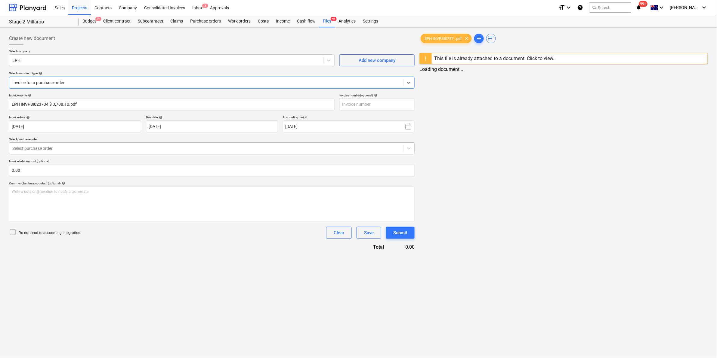
click at [179, 149] on div at bounding box center [206, 149] width 388 height 6
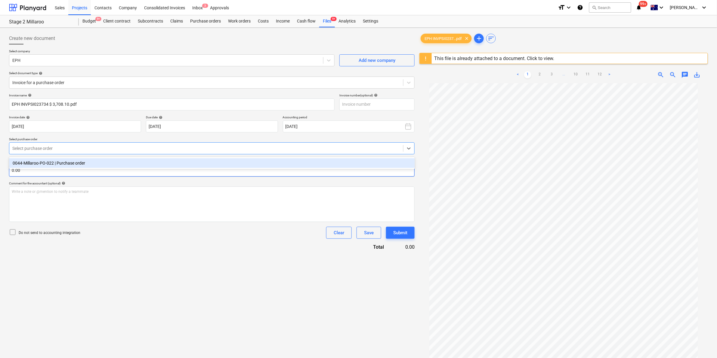
click at [118, 164] on div "0044-Millaroo-PO-022 | Purchase order" at bounding box center [212, 163] width 406 height 10
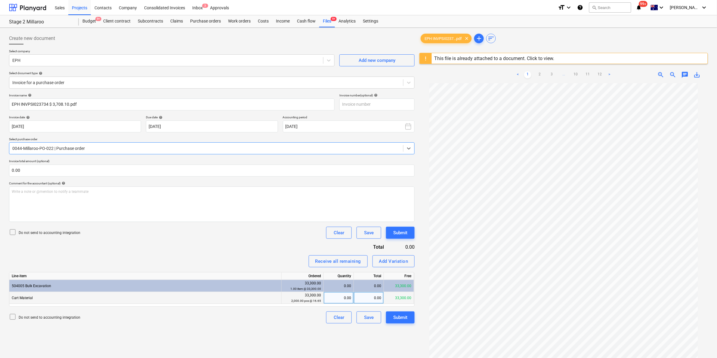
click at [371, 296] on div "0.00" at bounding box center [369, 298] width 30 height 12
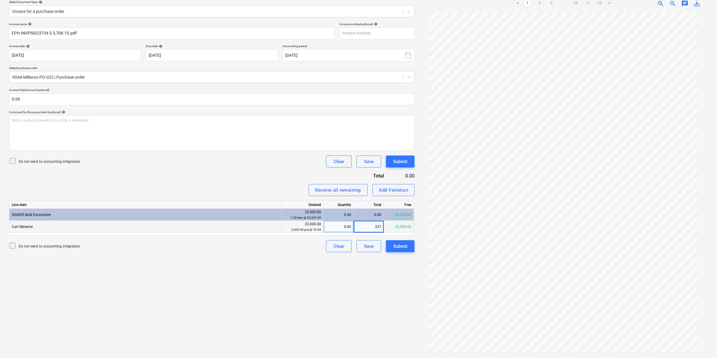
type input "3371"
click at [226, 166] on div "Do not send to accounting integration Clear Save Submit" at bounding box center [211, 162] width 405 height 12
click at [198, 134] on div "Write a note or @mention to notify a teammate [PERSON_NAME]" at bounding box center [211, 132] width 405 height 35
click at [401, 245] on div "Submit" at bounding box center [400, 247] width 14 height 8
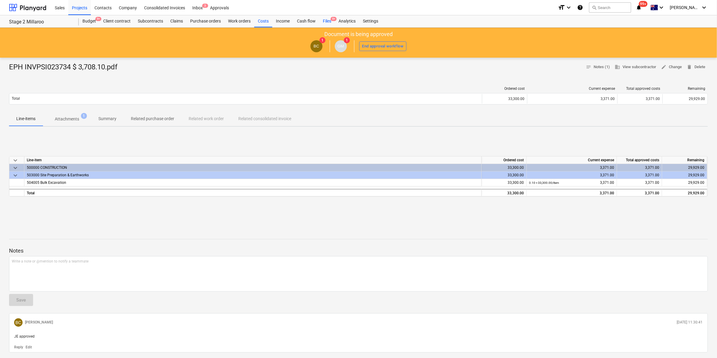
click at [328, 20] on div "Files 9+" at bounding box center [327, 21] width 16 height 12
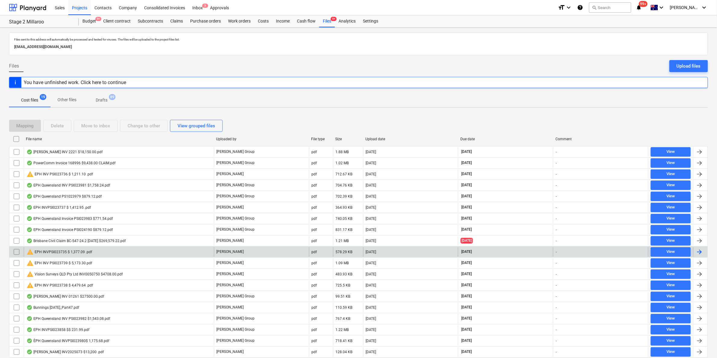
click at [87, 252] on div "warning EPH INVPSI023735 $ 1,377.09 .pdf" at bounding box center [59, 252] width 66 height 7
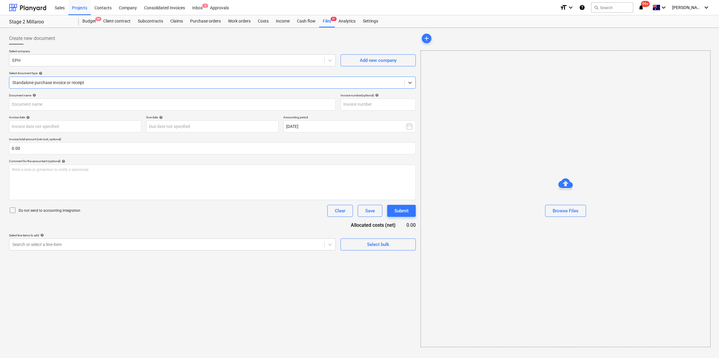
type input "EPH INVPSI023735 $ 1,377.09 .pdf"
type input "[DATE]"
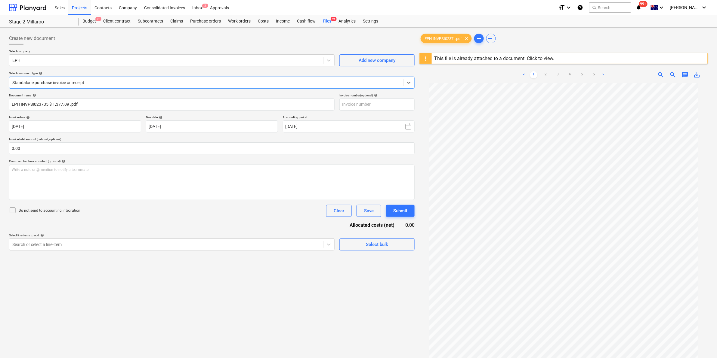
scroll to position [39, 0]
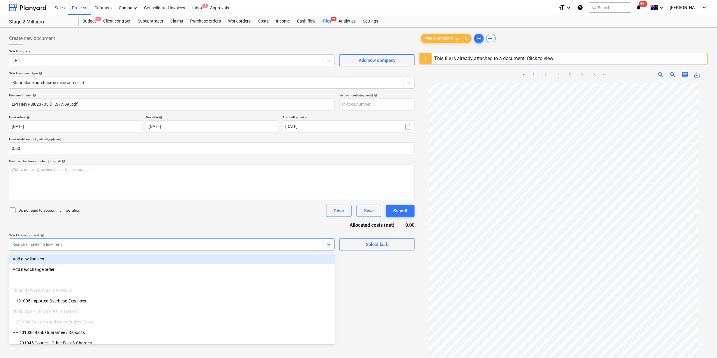
click at [261, 246] on div at bounding box center [166, 245] width 308 height 6
click at [84, 81] on div at bounding box center [206, 83] width 388 height 6
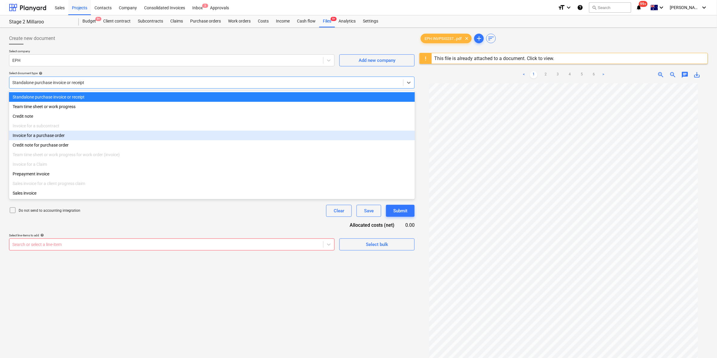
click at [66, 140] on div "Invoice for a purchase order" at bounding box center [212, 136] width 406 height 10
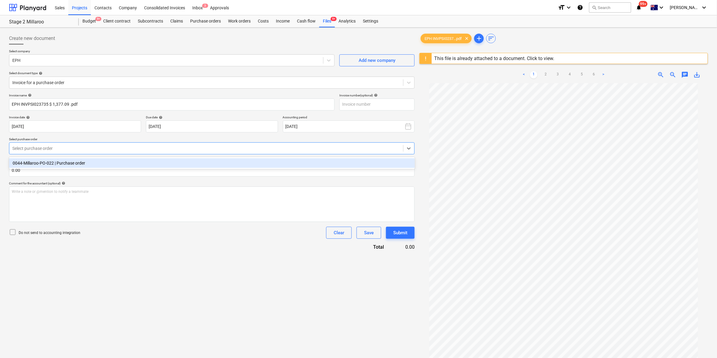
click at [115, 146] on div at bounding box center [206, 149] width 388 height 6
click at [98, 165] on div "0044-Millaroo-PO-022 | Purchase order" at bounding box center [212, 163] width 406 height 10
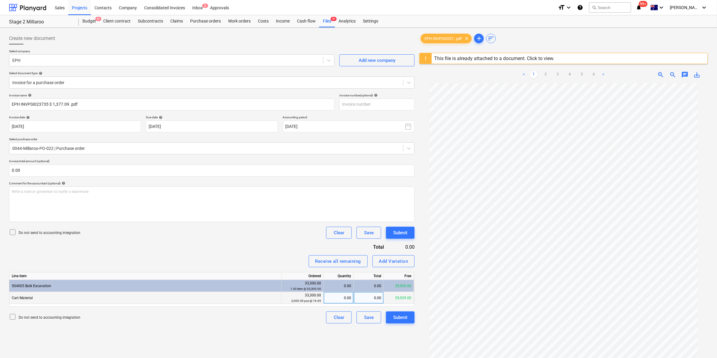
click at [366, 296] on div "0.00" at bounding box center [369, 298] width 30 height 12
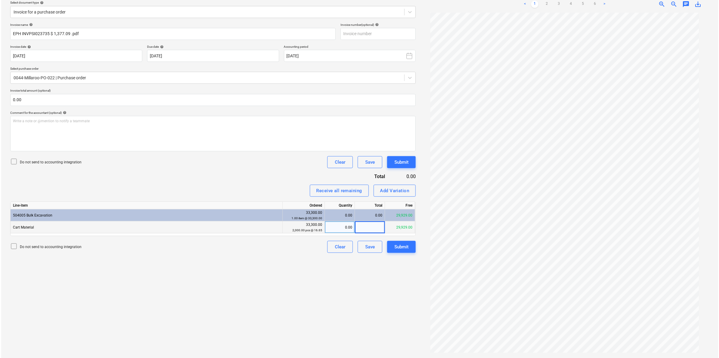
scroll to position [71, 0]
type input "1251.9"
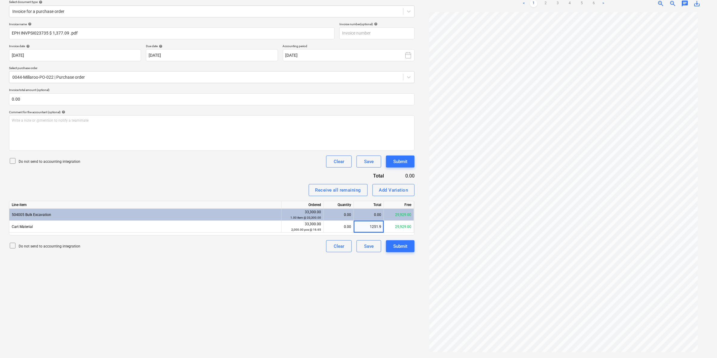
click at [236, 167] on div "Do not send to accounting integration Clear Save Submit" at bounding box center [211, 162] width 405 height 12
click at [121, 133] on div "Write a note or @mention to notify a teammate [PERSON_NAME]" at bounding box center [211, 132] width 405 height 35
click at [404, 247] on div "Submit" at bounding box center [400, 247] width 14 height 8
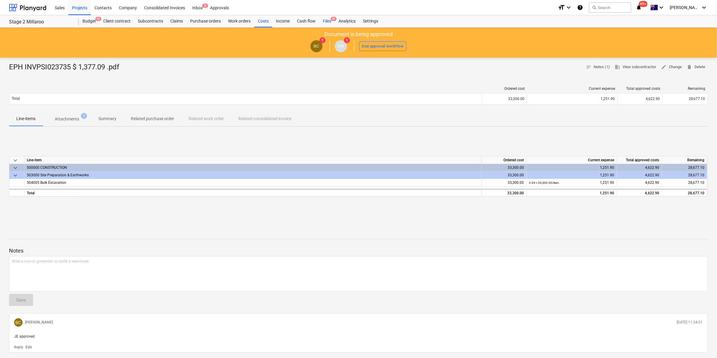
click at [326, 21] on div "Files 9+" at bounding box center [327, 21] width 16 height 12
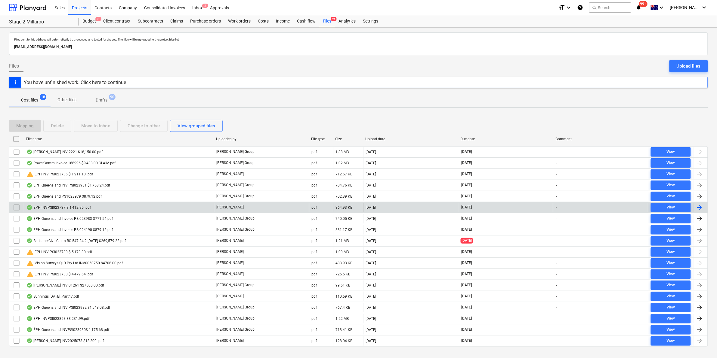
click at [96, 209] on div "EPH INVPSI023737 $ 1,412.95 .pdf" at bounding box center [119, 208] width 190 height 10
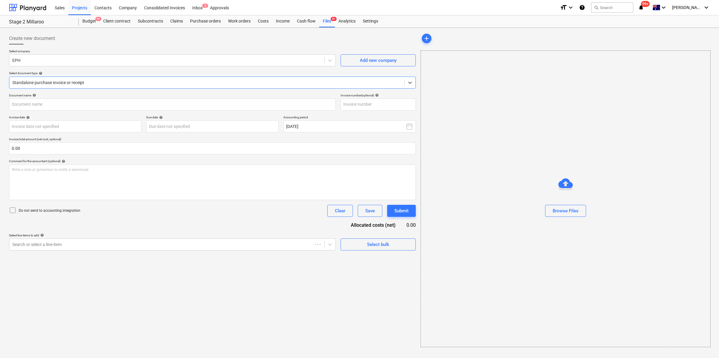
type input "PSI023737"
type input "[DATE]"
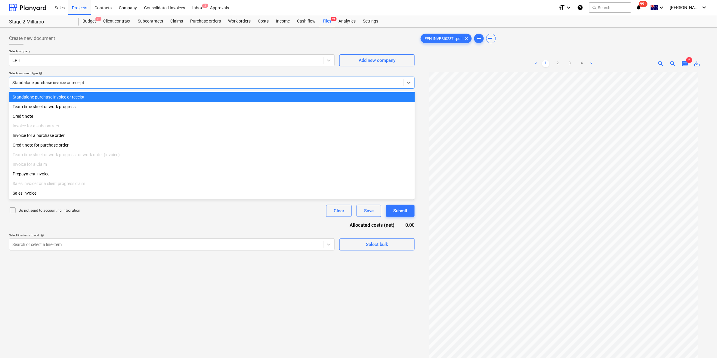
click at [106, 80] on div "Standalone purchase invoice or receipt" at bounding box center [211, 83] width 405 height 12
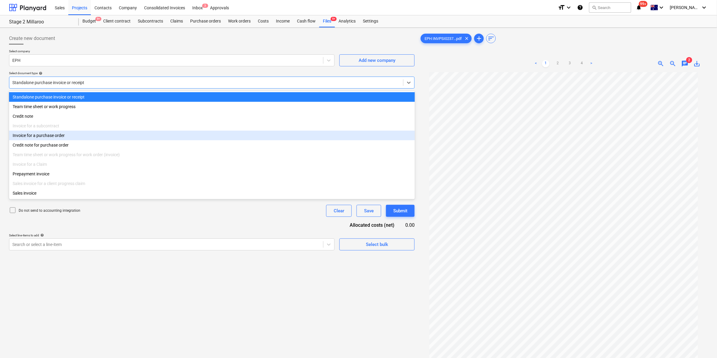
click at [49, 138] on div "Invoice for a purchase order" at bounding box center [212, 136] width 406 height 10
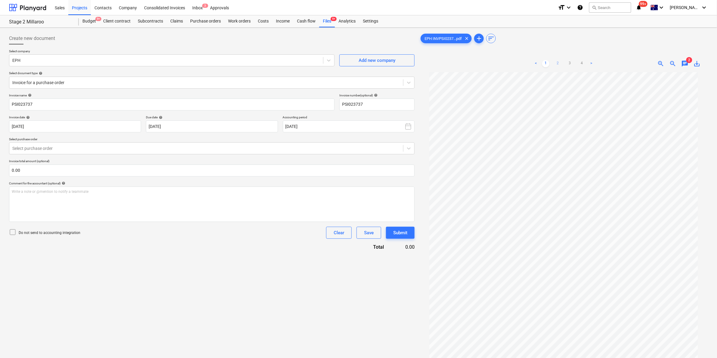
click at [558, 64] on link "2" at bounding box center [557, 63] width 7 height 7
click at [569, 63] on link "3" at bounding box center [569, 63] width 7 height 7
click at [581, 63] on link "4" at bounding box center [581, 63] width 7 height 7
click at [569, 62] on link "3" at bounding box center [569, 63] width 7 height 7
click at [559, 63] on link "2" at bounding box center [557, 63] width 7 height 7
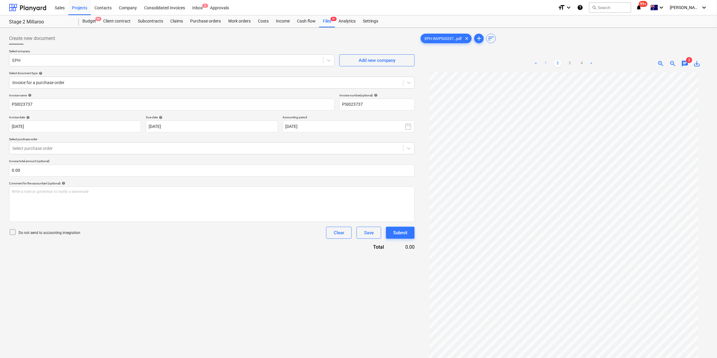
click at [544, 64] on link "1" at bounding box center [545, 63] width 7 height 7
click at [324, 21] on div "Files 9+" at bounding box center [327, 21] width 16 height 12
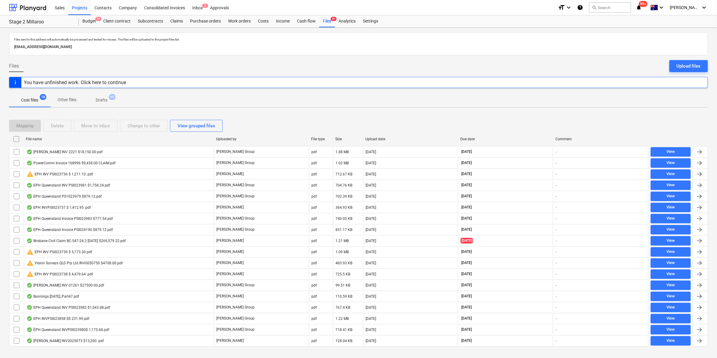
click at [73, 139] on div "File name" at bounding box center [118, 139] width 185 height 4
checkbox input "false"
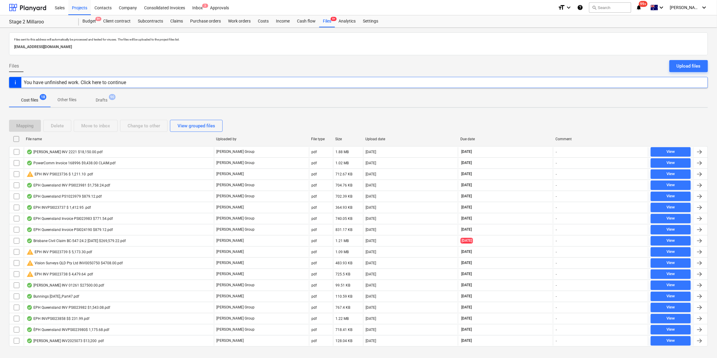
checkbox input "false"
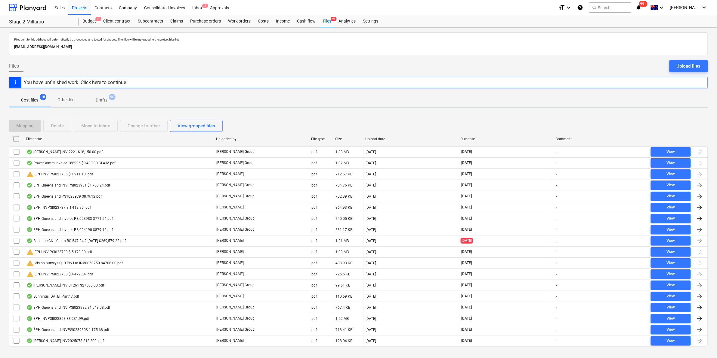
checkbox input "false"
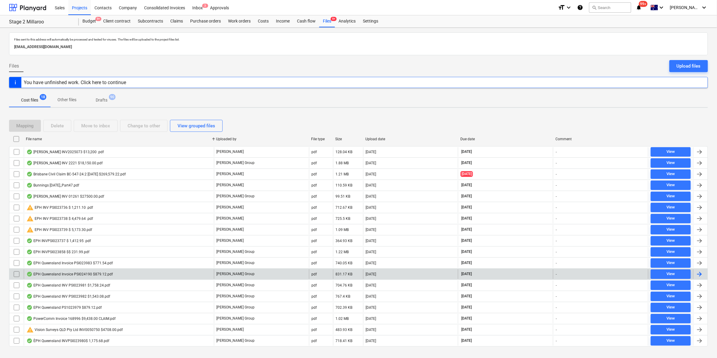
click at [100, 275] on div "EPH Queensland Invoice PSI024190 $879.12.pdf" at bounding box center [69, 274] width 86 height 5
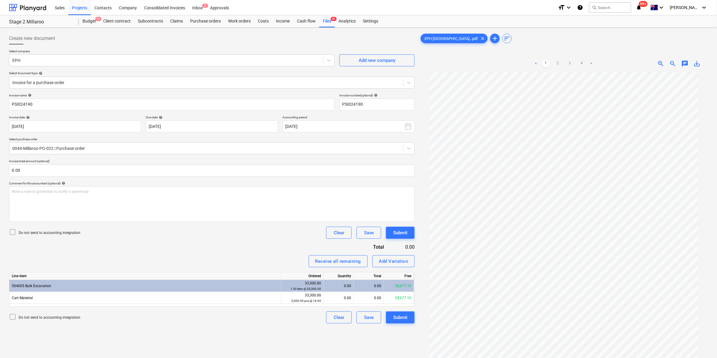
click at [122, 89] on div "Select company EPH Add new company Select document type help Invoice for a purc…" at bounding box center [211, 71] width 405 height 44
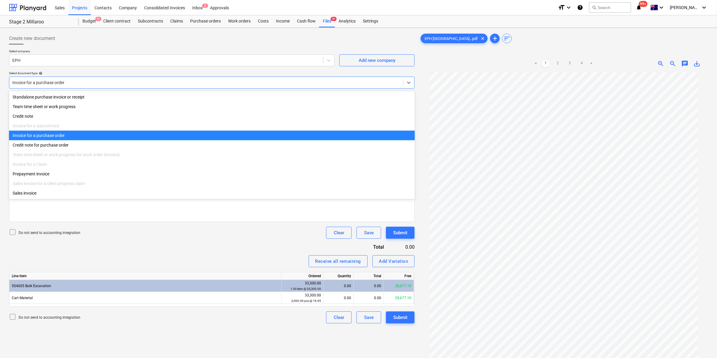
click at [120, 84] on div at bounding box center [206, 83] width 388 height 6
click at [61, 150] on div "Credit note for purchase order" at bounding box center [212, 145] width 406 height 10
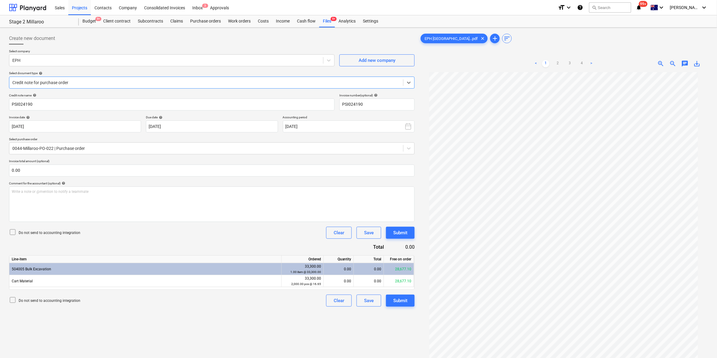
click at [87, 79] on div "Credit note for purchase order" at bounding box center [206, 82] width 394 height 8
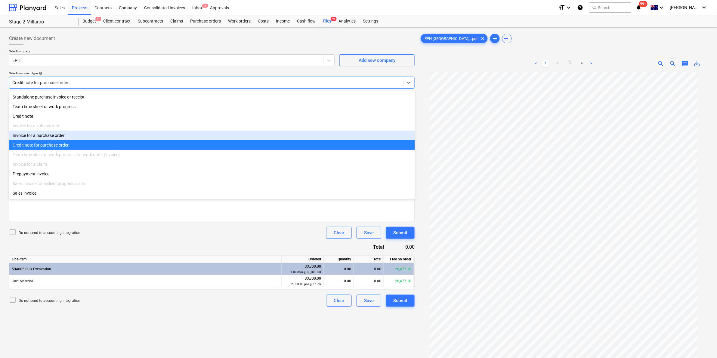
click at [56, 136] on div "Invoice for a purchase order" at bounding box center [212, 136] width 406 height 10
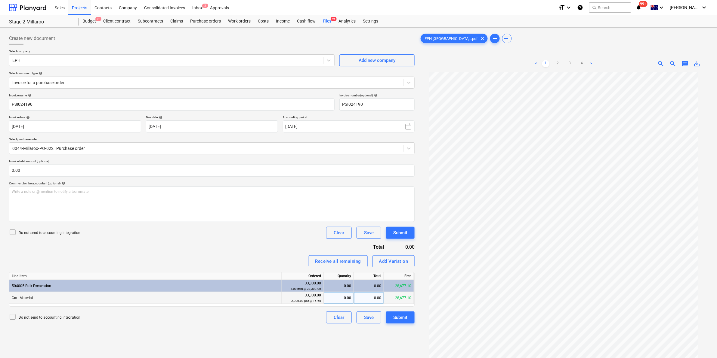
click at [370, 297] on div "0.00" at bounding box center [369, 298] width 30 height 12
click at [289, 329] on div "Create new document Select company EPH Add new company Select document type hel…" at bounding box center [212, 223] width 410 height 386
click at [158, 205] on div "Write a note or @mention to notify a teammate [PERSON_NAME]" at bounding box center [211, 204] width 405 height 35
click at [408, 315] on button "Submit" at bounding box center [400, 318] width 29 height 12
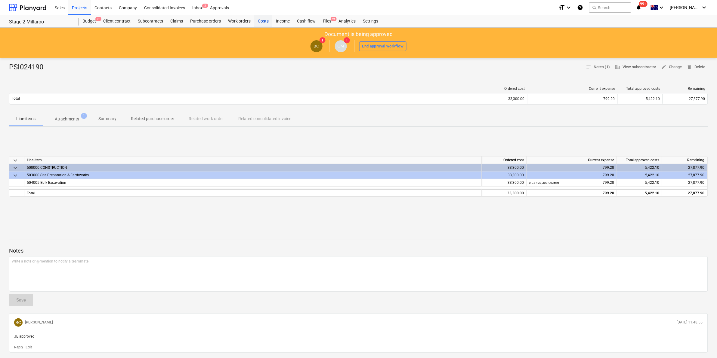
click at [261, 20] on div "Costs" at bounding box center [263, 21] width 18 height 12
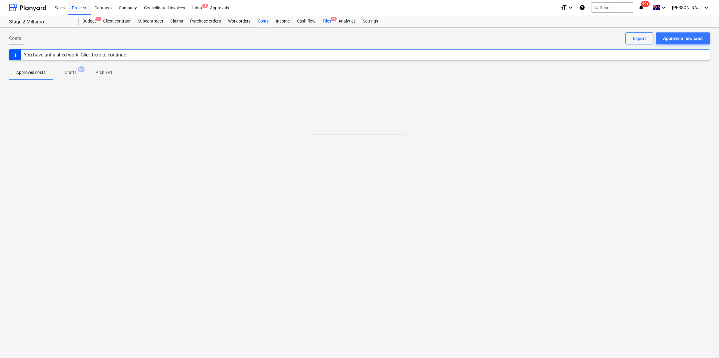
click at [326, 21] on div "Files 9+" at bounding box center [327, 21] width 16 height 12
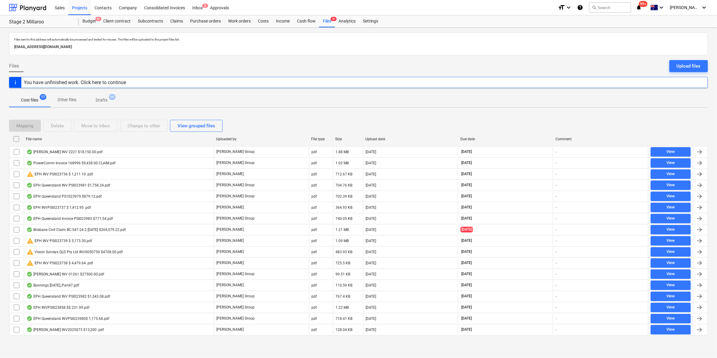
click at [54, 136] on div "File name" at bounding box center [118, 139] width 190 height 10
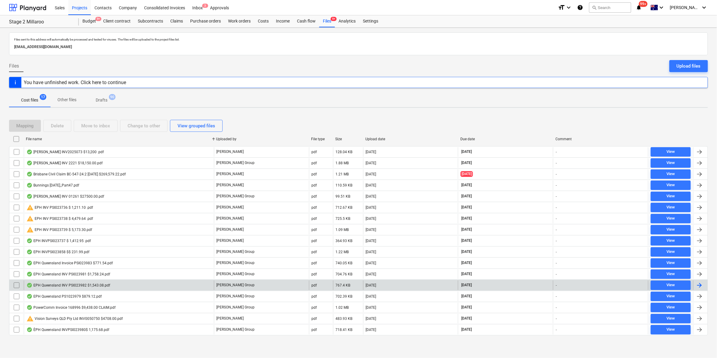
click at [99, 286] on div "EPH Queensland INV PSI023982 $1,543.08.pdf" at bounding box center [68, 285] width 84 height 5
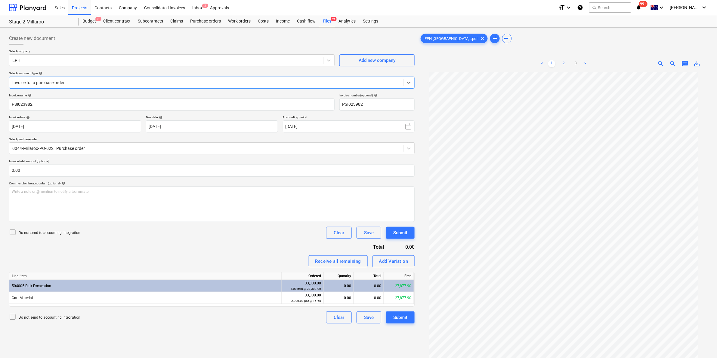
click at [566, 63] on link "2" at bounding box center [563, 63] width 7 height 7
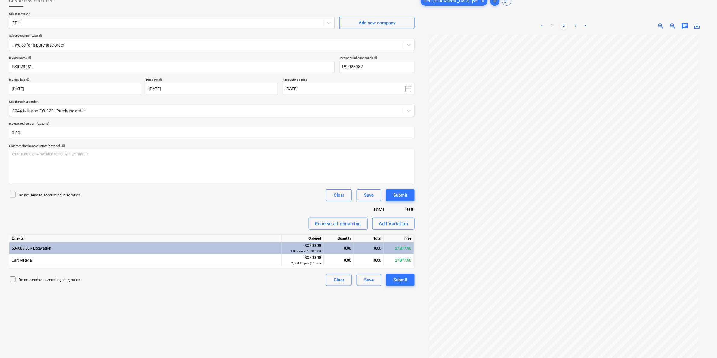
click at [576, 24] on link "3" at bounding box center [575, 26] width 7 height 7
click at [551, 25] on link "1" at bounding box center [551, 26] width 7 height 7
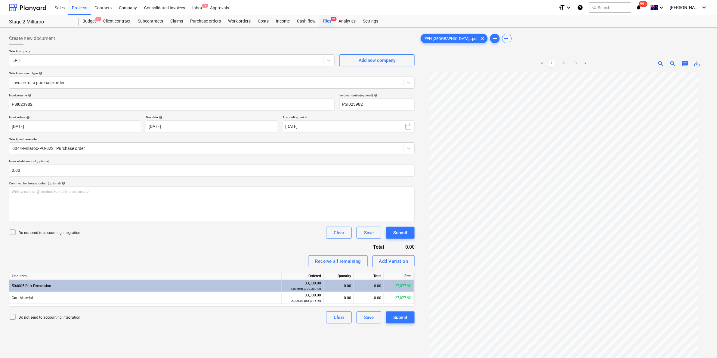
click at [324, 21] on div "Files 9+" at bounding box center [327, 21] width 16 height 12
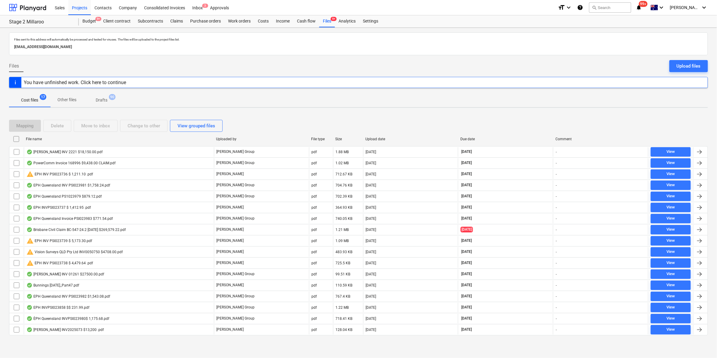
click at [58, 137] on div "File name" at bounding box center [118, 139] width 185 height 4
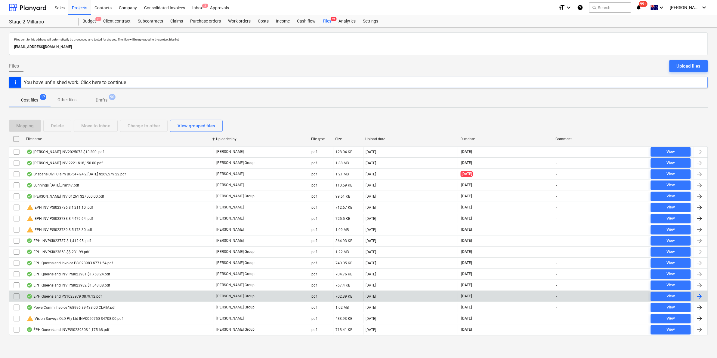
click at [93, 299] on div "EPH Queensland PS1023979 $879.12.pdf" at bounding box center [63, 296] width 75 height 5
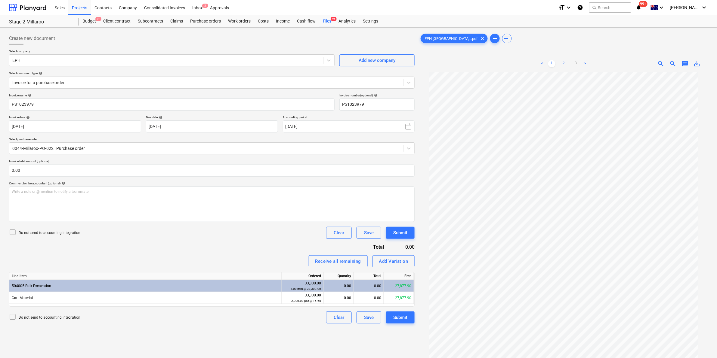
click at [563, 61] on link "2" at bounding box center [563, 63] width 7 height 7
click at [551, 61] on link "1" at bounding box center [551, 63] width 7 height 7
click at [77, 195] on div "Write a note or @mention to notify a teammate [PERSON_NAME]" at bounding box center [211, 204] width 405 height 35
click at [373, 297] on div "0.00" at bounding box center [369, 298] width 30 height 12
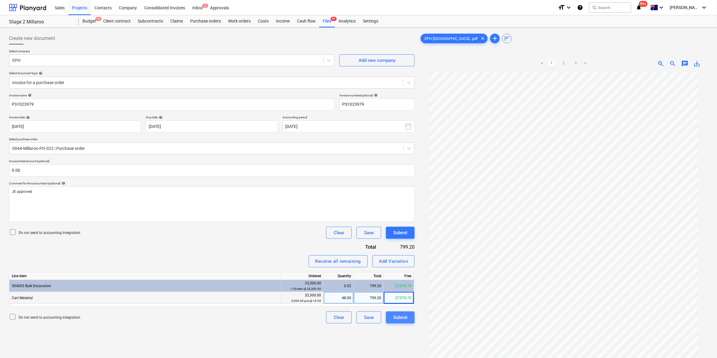
click at [403, 319] on div "Submit" at bounding box center [400, 318] width 14 height 8
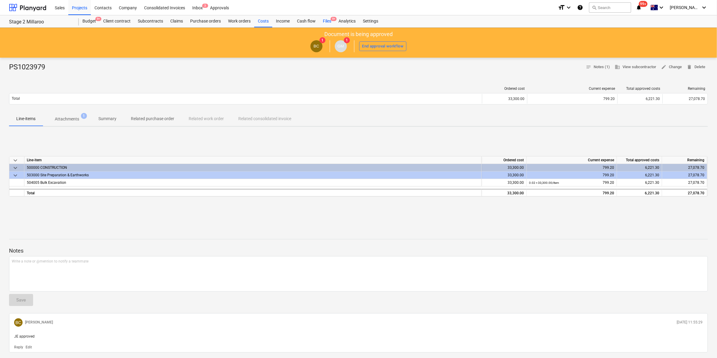
click at [324, 20] on div "Files 9+" at bounding box center [327, 21] width 16 height 12
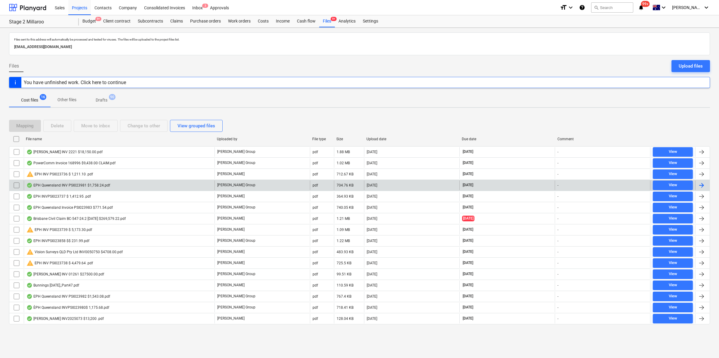
click at [86, 186] on div "EPH Queensland INV PSI023981 $1,758.24.pdf" at bounding box center [68, 185] width 84 height 5
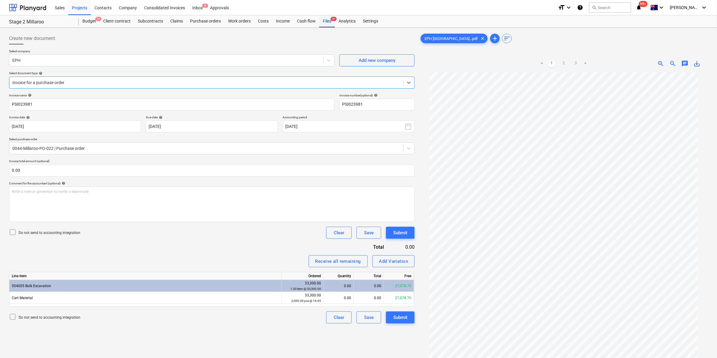
click at [327, 21] on div "Files 9+" at bounding box center [327, 21] width 16 height 12
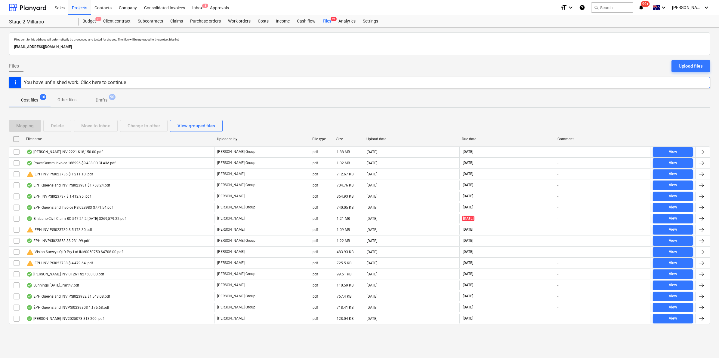
click at [50, 139] on div "File name" at bounding box center [119, 139] width 186 height 4
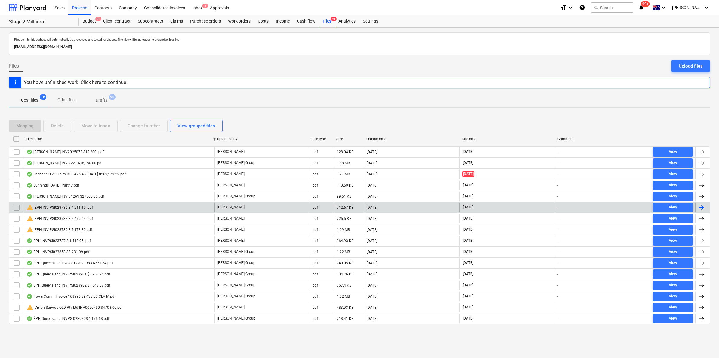
click at [83, 208] on div "warning EPH INV PSI023736 $ 1,211.10 .pdf" at bounding box center [59, 207] width 66 height 7
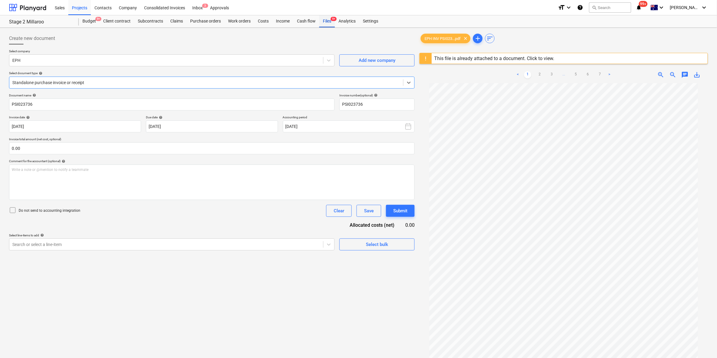
click at [329, 22] on div "Files 9+" at bounding box center [327, 21] width 16 height 12
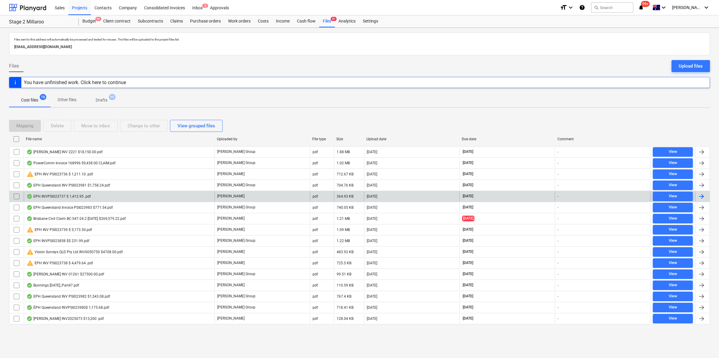
click at [100, 196] on div "EPH INVPSI023737 $ 1,412.95 .pdf" at bounding box center [119, 197] width 191 height 10
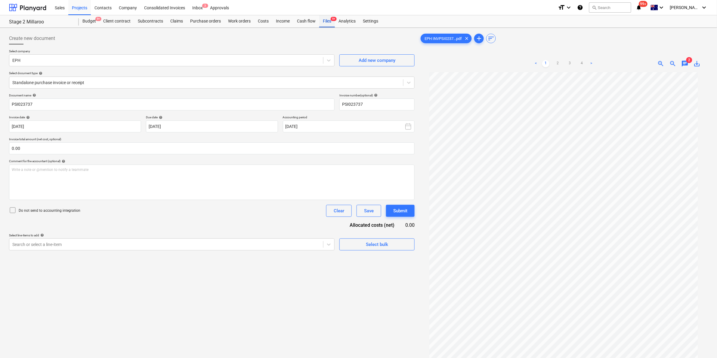
click at [325, 22] on div "Files 9+" at bounding box center [327, 21] width 16 height 12
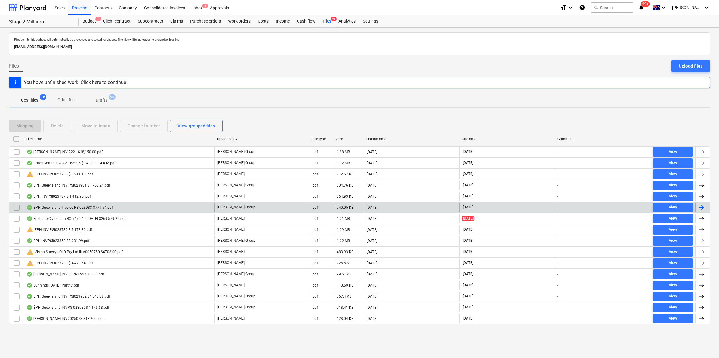
click at [77, 207] on div "EPH Queensland Invoice PSI023983 $771.54.pdf" at bounding box center [69, 207] width 86 height 5
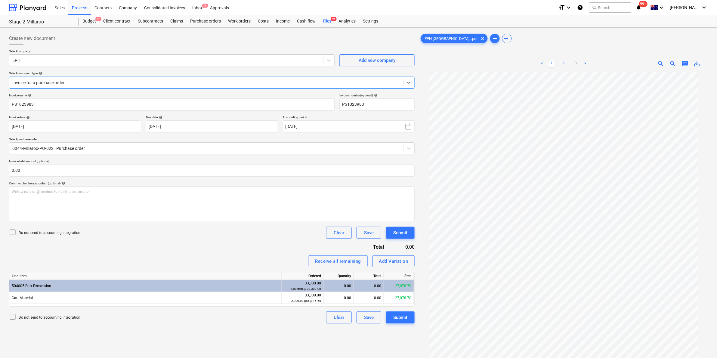
click at [563, 64] on link "2" at bounding box center [563, 63] width 7 height 7
click at [549, 62] on link "1" at bounding box center [551, 63] width 7 height 7
click at [370, 295] on div "0.00" at bounding box center [369, 298] width 30 height 12
click at [262, 246] on div "Invoice name help PS1023983 Invoice number (optional) help PS1023983 Invoice da…" at bounding box center [211, 209] width 405 height 230
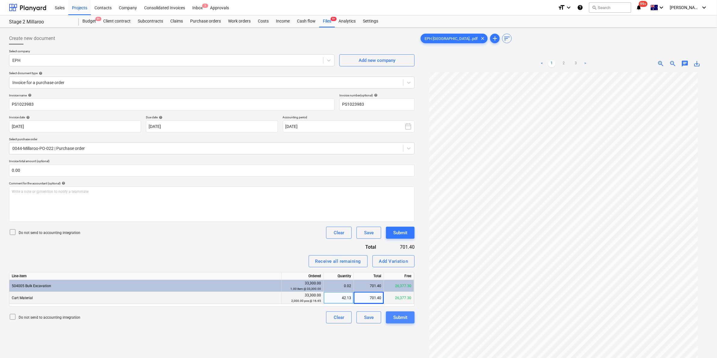
click at [395, 316] on div "Submit" at bounding box center [400, 318] width 14 height 8
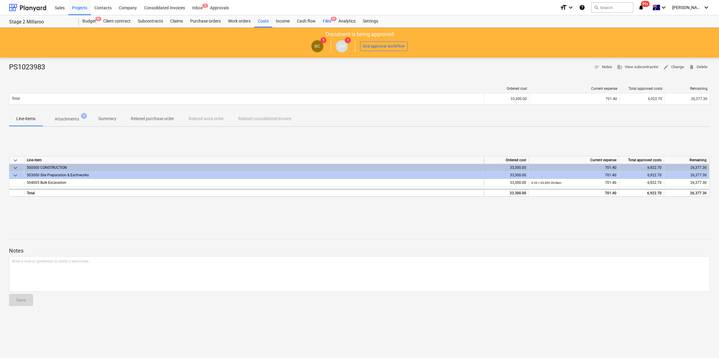
click at [330, 22] on div "Files 9+" at bounding box center [327, 21] width 16 height 12
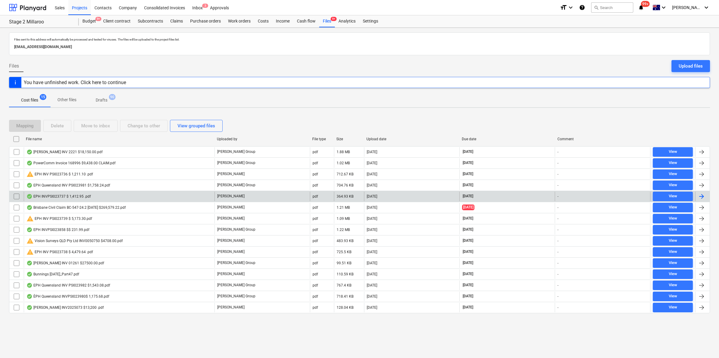
click at [118, 196] on div "EPH INVPSI023737 $ 1,412.95 .pdf" at bounding box center [119, 197] width 191 height 10
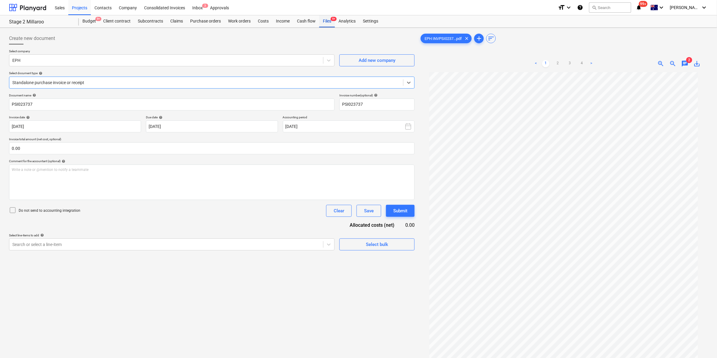
click at [327, 20] on div "Files 9+" at bounding box center [327, 21] width 16 height 12
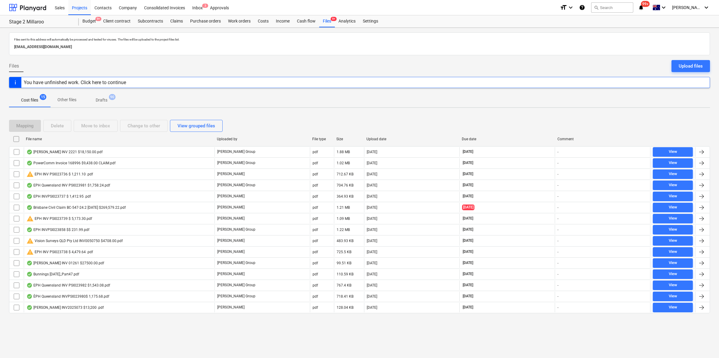
click at [91, 138] on div "File name" at bounding box center [119, 139] width 186 height 4
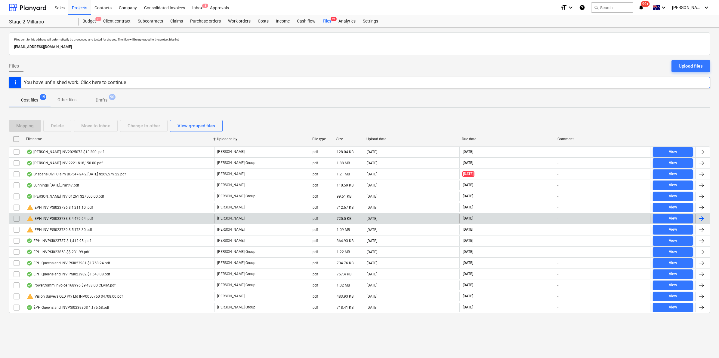
click at [102, 217] on div "warning EPH INV PSI023738 $ 4,479.64 .pdf" at bounding box center [119, 219] width 191 height 10
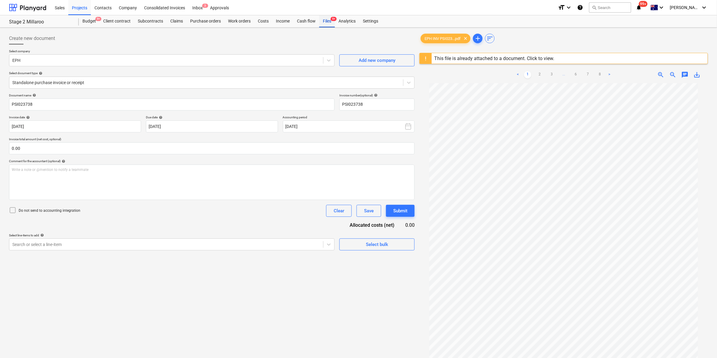
click at [329, 22] on div "Files 9+" at bounding box center [327, 21] width 16 height 12
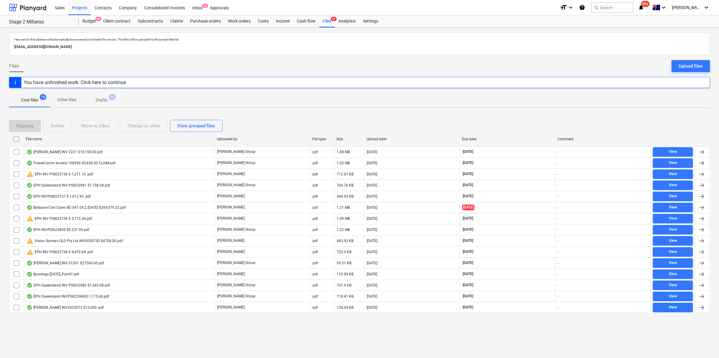
click at [77, 137] on div "File name" at bounding box center [119, 139] width 186 height 4
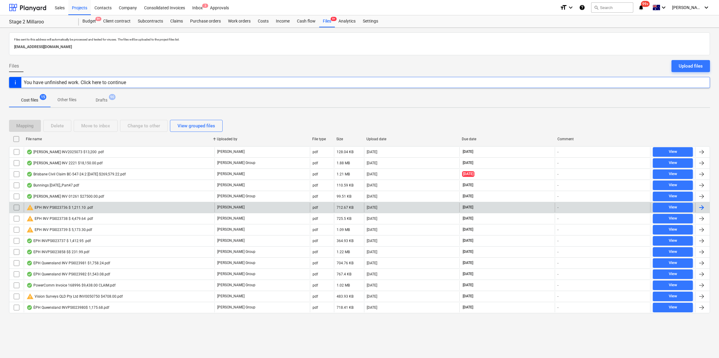
click at [98, 210] on div "warning EPH INV PSI023736 $ 1,211.10 .pdf" at bounding box center [119, 208] width 191 height 10
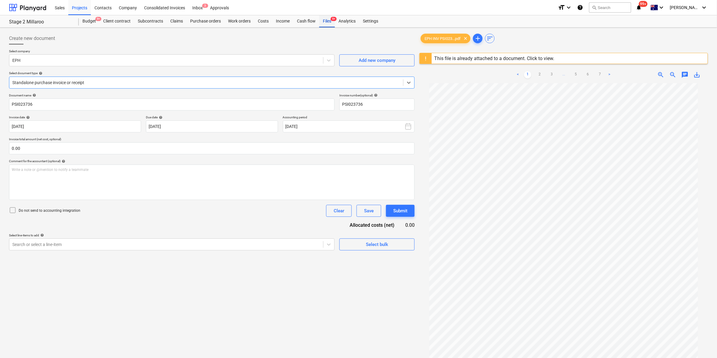
click at [327, 20] on div "Files 9+" at bounding box center [327, 21] width 16 height 12
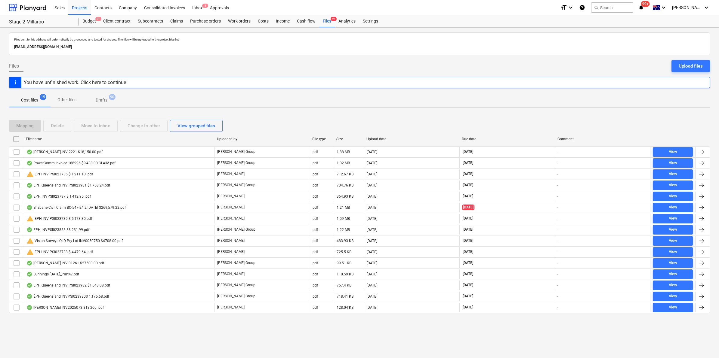
click at [111, 140] on div "File name" at bounding box center [119, 139] width 186 height 4
click at [90, 141] on div "File name" at bounding box center [118, 139] width 191 height 10
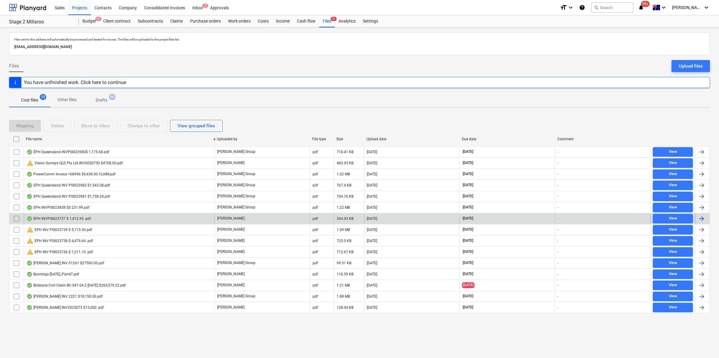
click at [101, 218] on div "EPH INVPSI023737 $ 1,412.95 .pdf" at bounding box center [119, 219] width 191 height 10
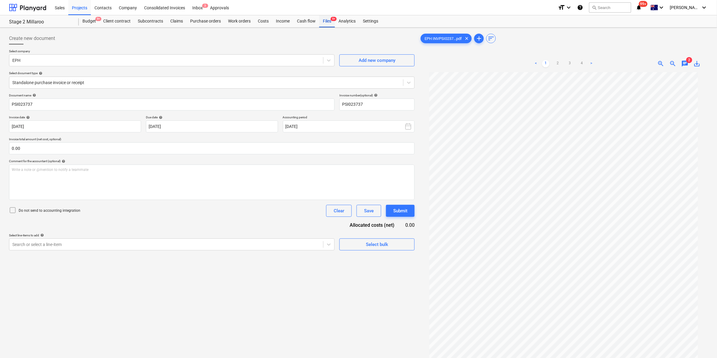
click at [328, 20] on div "Files 9+" at bounding box center [327, 21] width 16 height 12
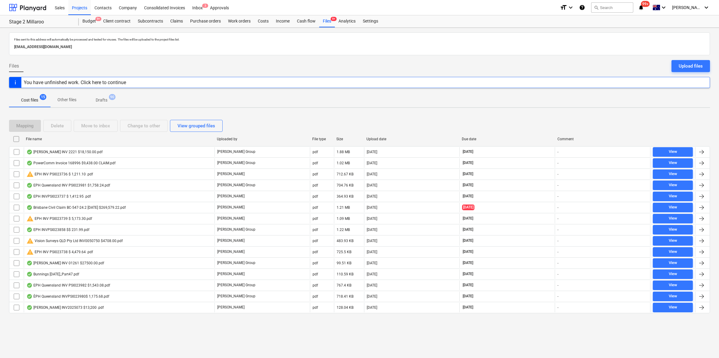
click at [121, 137] on div "File name" at bounding box center [119, 139] width 186 height 4
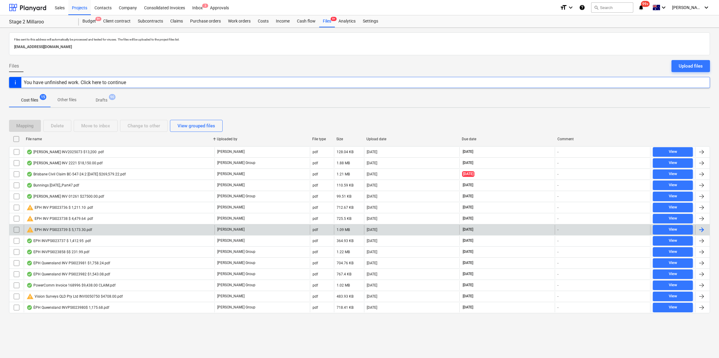
click at [93, 227] on div "warning EPH INV PSI023739 $ 5,173.30.pdf" at bounding box center [119, 230] width 191 height 10
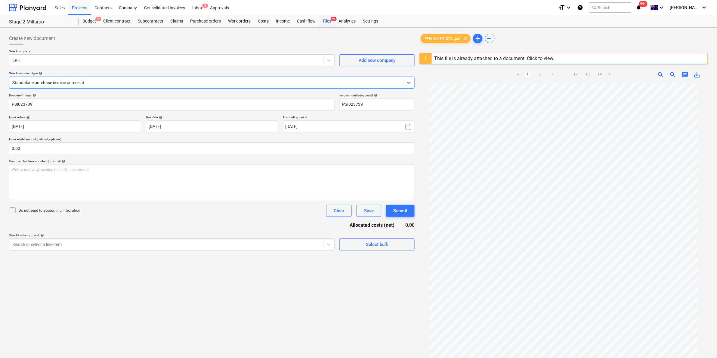
click at [325, 22] on div "Files 9+" at bounding box center [327, 21] width 16 height 12
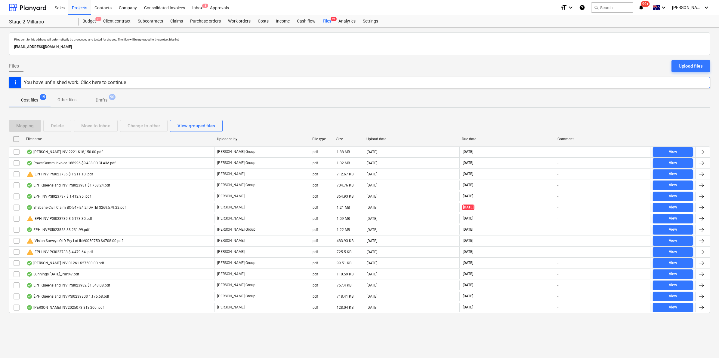
click at [66, 141] on div "File name" at bounding box center [118, 139] width 191 height 10
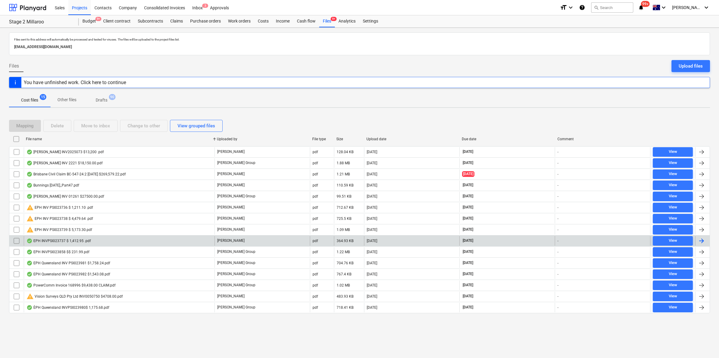
click at [94, 241] on div "EPH INVPSI023737 $ 1,412.95 .pdf" at bounding box center [119, 241] width 191 height 10
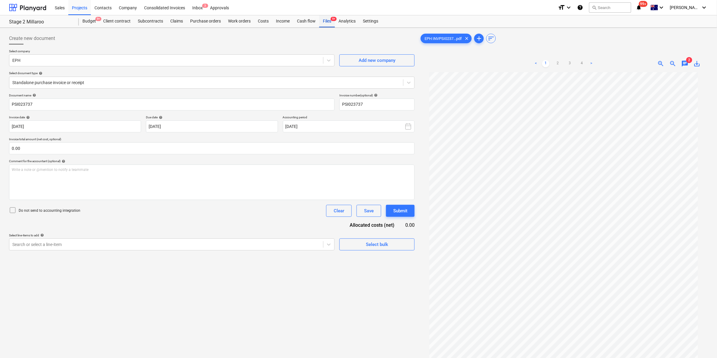
click at [331, 17] on span "9+" at bounding box center [333, 19] width 6 height 4
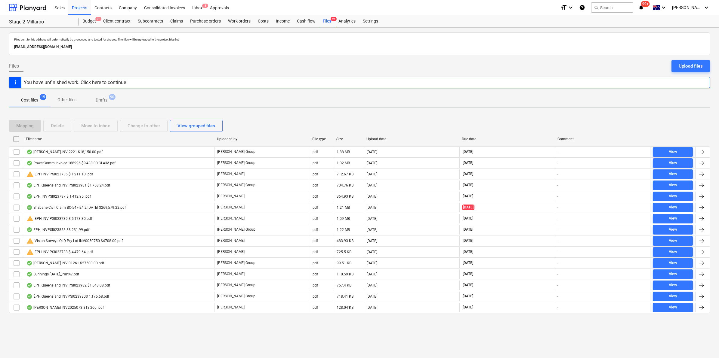
click at [112, 137] on div "File name" at bounding box center [119, 139] width 186 height 4
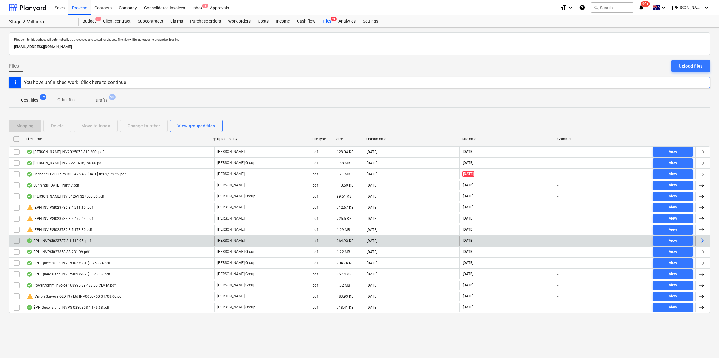
click at [99, 243] on div "EPH INVPSI023737 $ 1,412.95 .pdf" at bounding box center [119, 241] width 191 height 10
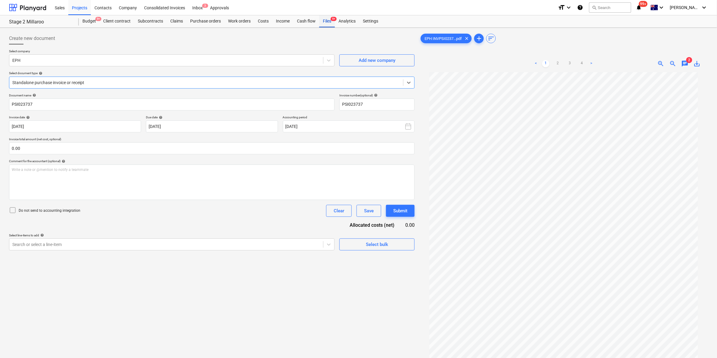
click at [323, 23] on div "Files 9+" at bounding box center [327, 21] width 16 height 12
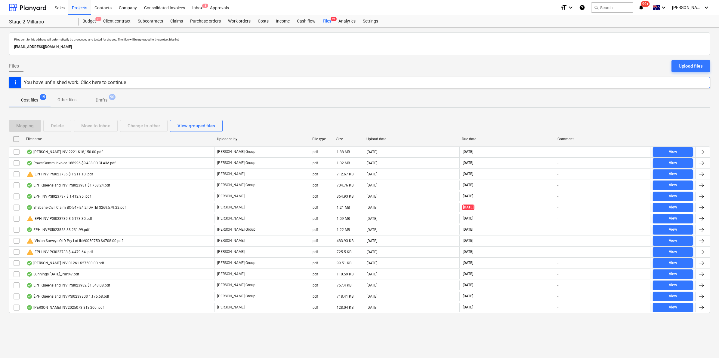
click at [162, 139] on div "File name" at bounding box center [119, 139] width 186 height 4
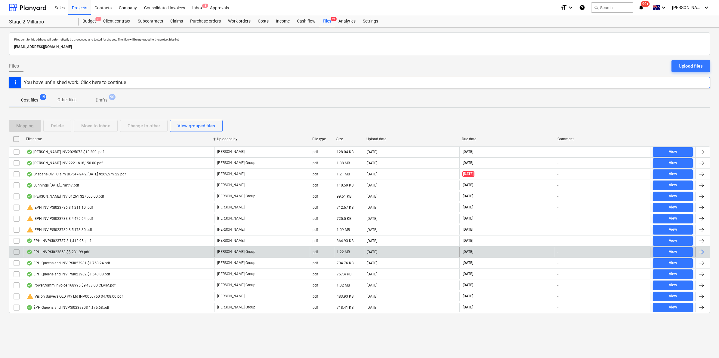
click at [99, 254] on div "EPH INVPSI023858 $$ 231.99.pdf" at bounding box center [119, 252] width 191 height 10
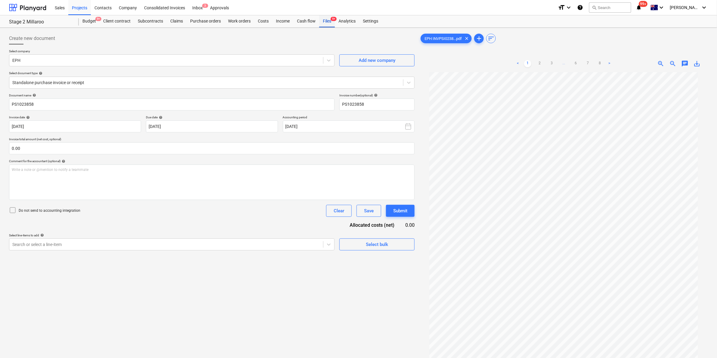
click at [328, 19] on div "Files 9+" at bounding box center [327, 21] width 16 height 12
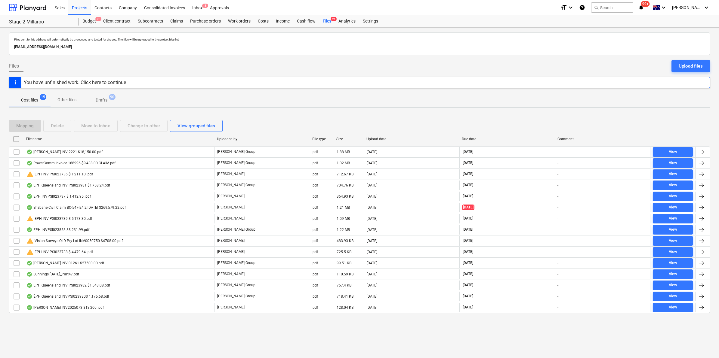
click at [69, 140] on div "File name" at bounding box center [119, 139] width 186 height 4
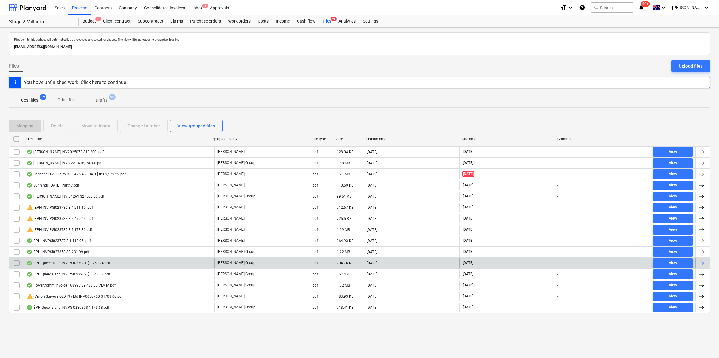
click at [125, 266] on div "EPH Queensland INV PSI023981 $1,758.24.pdf" at bounding box center [119, 264] width 191 height 10
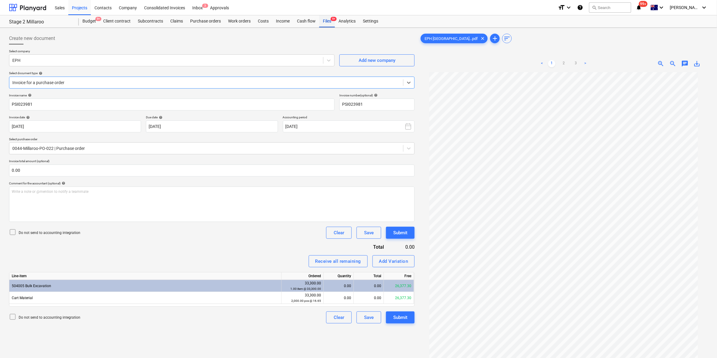
click at [329, 23] on div "Files 9+" at bounding box center [327, 21] width 16 height 12
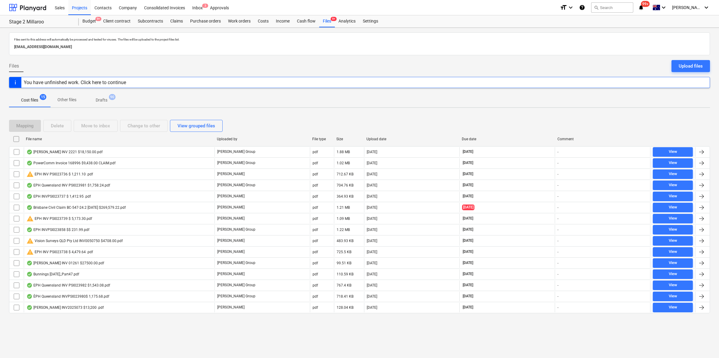
click at [122, 138] on div "File name" at bounding box center [119, 139] width 186 height 4
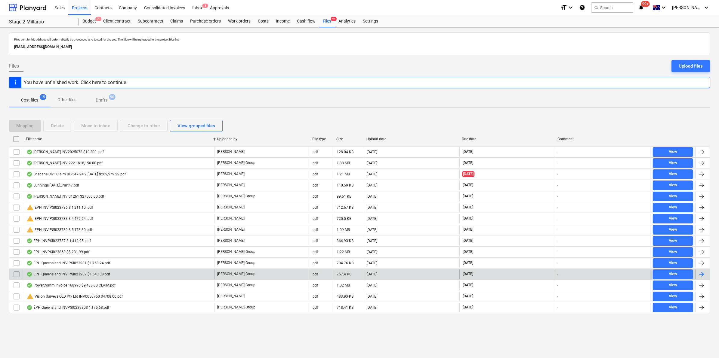
click at [109, 277] on div "EPH Queensland INV PSI023982 $1,543.08.pdf" at bounding box center [119, 275] width 191 height 10
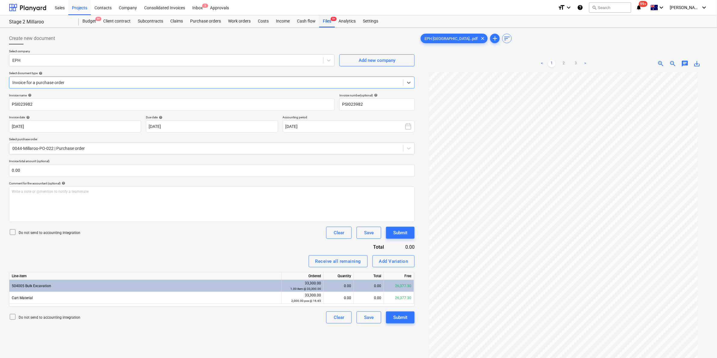
click at [329, 21] on div "Files 9+" at bounding box center [327, 21] width 16 height 12
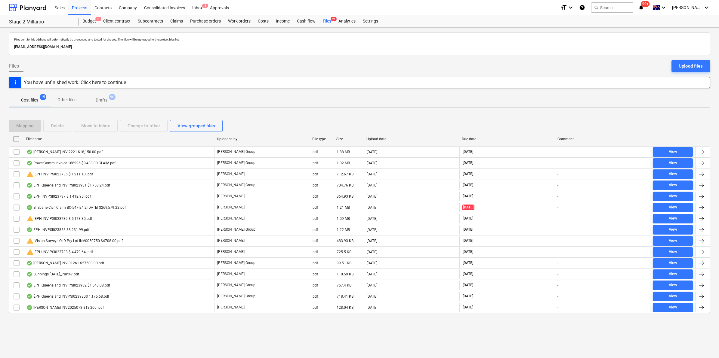
click at [173, 139] on div "File name" at bounding box center [119, 139] width 186 height 4
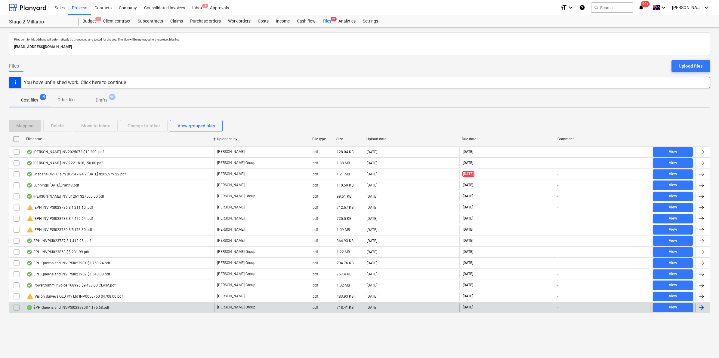
click at [91, 308] on div "ÈPH Queensland INVPSI023980$ 1,175.68.pdf" at bounding box center [67, 308] width 83 height 5
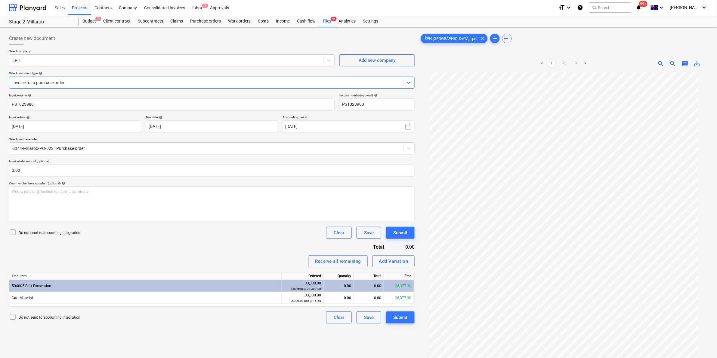
click at [566, 63] on link "2" at bounding box center [563, 63] width 7 height 7
click at [573, 61] on link "3" at bounding box center [575, 63] width 7 height 7
click at [563, 63] on link "2" at bounding box center [563, 63] width 7 height 7
click at [551, 64] on link "1" at bounding box center [551, 63] width 7 height 7
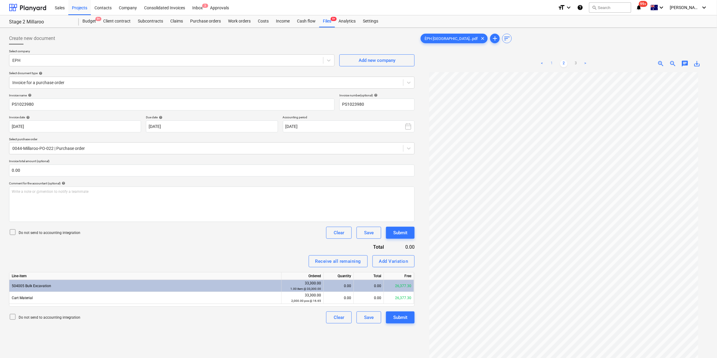
scroll to position [39, 0]
click at [327, 20] on div "Files 9+" at bounding box center [327, 21] width 16 height 12
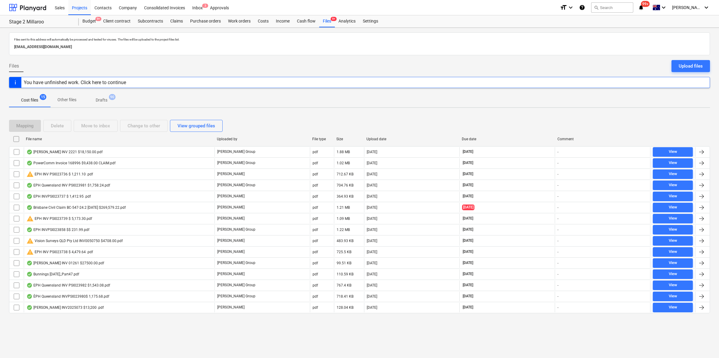
click at [119, 139] on div "File name" at bounding box center [119, 139] width 186 height 4
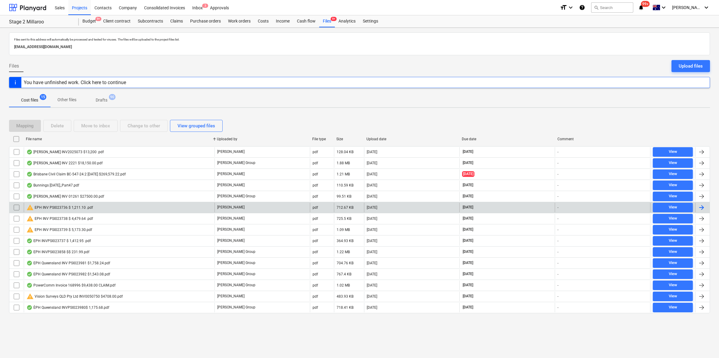
click at [101, 210] on div "warning EPH INV PSI023736 $ 1,211.10 .pdf" at bounding box center [119, 208] width 191 height 10
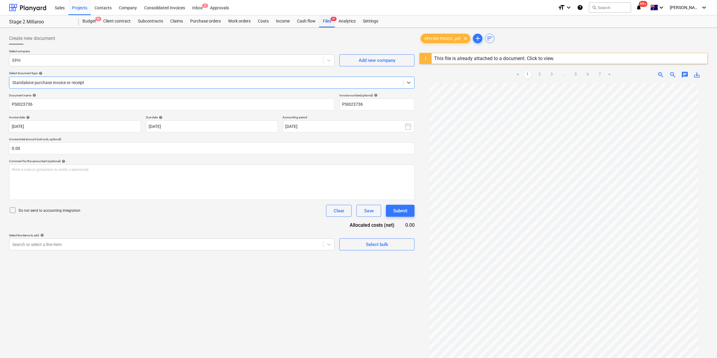
click at [327, 20] on div "Files 9+" at bounding box center [327, 21] width 16 height 12
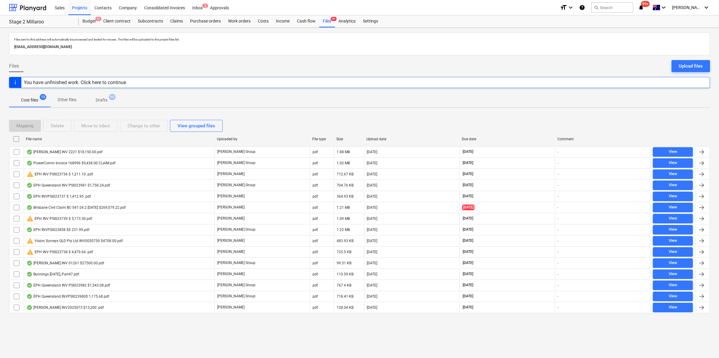
click at [56, 136] on div "File name" at bounding box center [118, 139] width 191 height 10
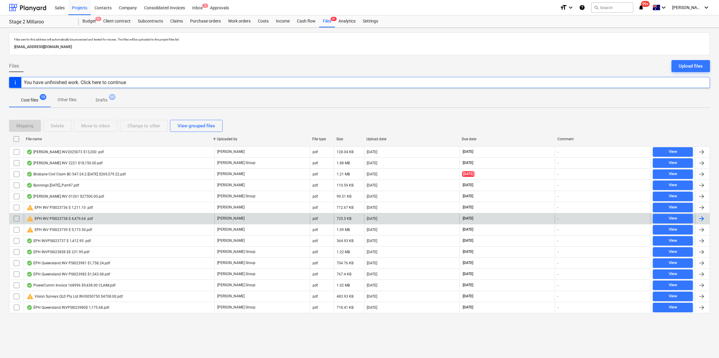
click at [96, 219] on div "warning EPH INV PSI023738 $ 4,479.64 .pdf" at bounding box center [119, 219] width 191 height 10
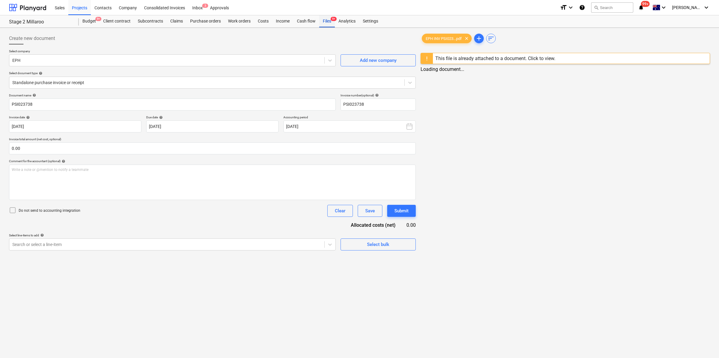
click at [329, 23] on div "Files 9+" at bounding box center [327, 21] width 16 height 12
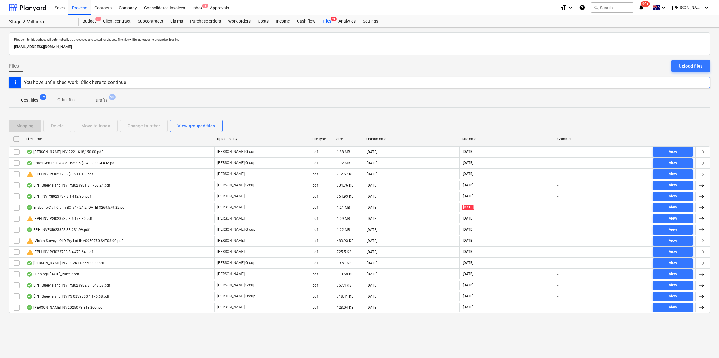
click at [99, 139] on div "File name" at bounding box center [119, 139] width 186 height 4
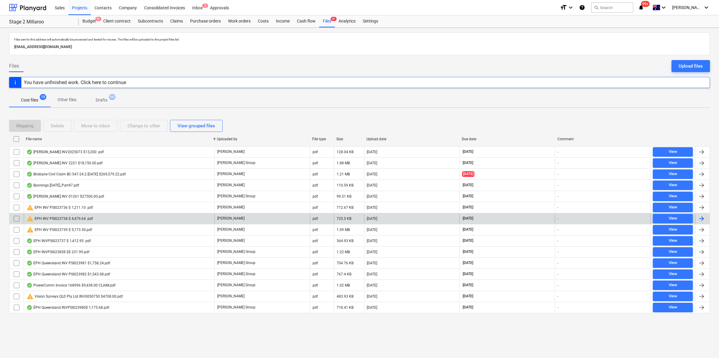
click at [81, 217] on div "warning EPH INV PSI023738 $ 4,479.64 .pdf" at bounding box center [59, 218] width 66 height 7
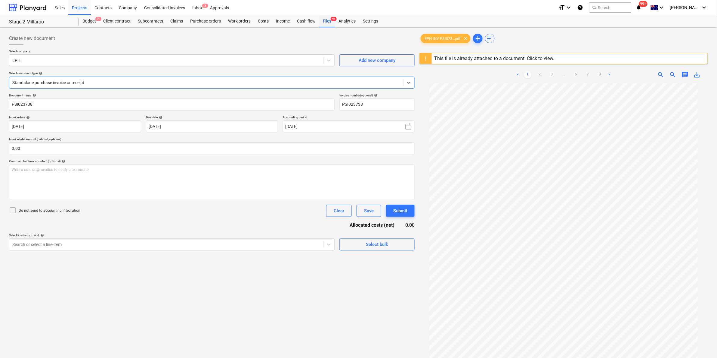
click at [328, 20] on div "Files 9+" at bounding box center [327, 21] width 16 height 12
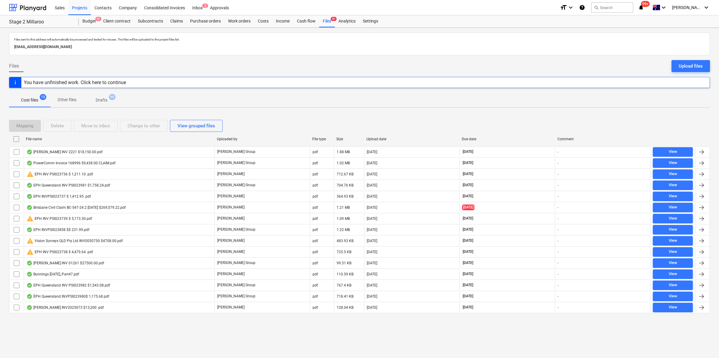
click at [81, 138] on div "File name" at bounding box center [119, 139] width 186 height 4
click at [325, 18] on div "Files 9+" at bounding box center [327, 21] width 16 height 12
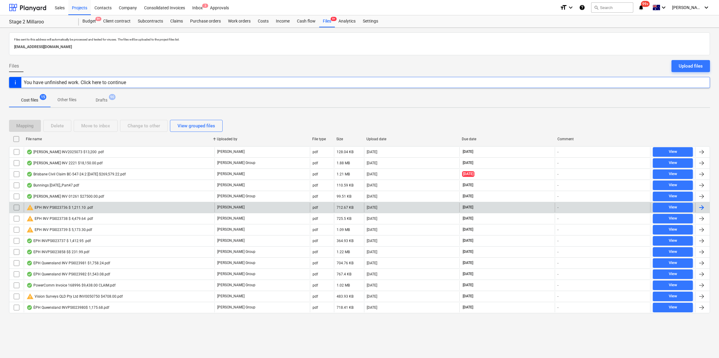
click at [98, 209] on div "warning EPH INV PSI023736 $ 1,211.10 .pdf" at bounding box center [119, 208] width 191 height 10
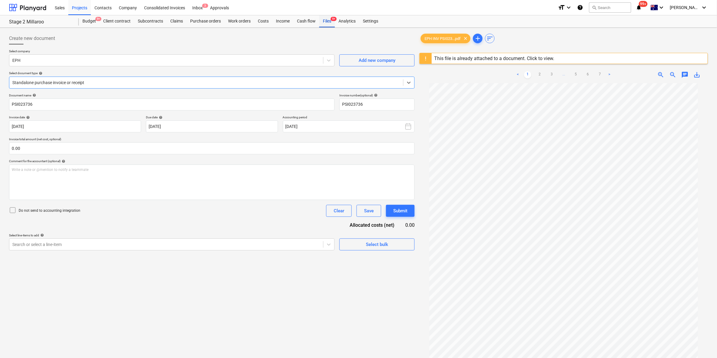
click at [327, 19] on div "Files 9+" at bounding box center [327, 21] width 16 height 12
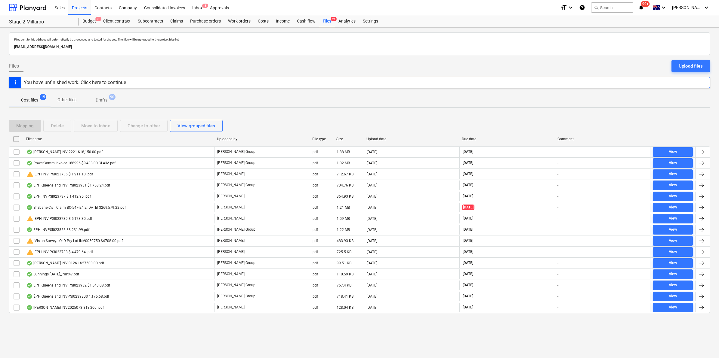
click at [101, 137] on div "File name" at bounding box center [119, 139] width 186 height 4
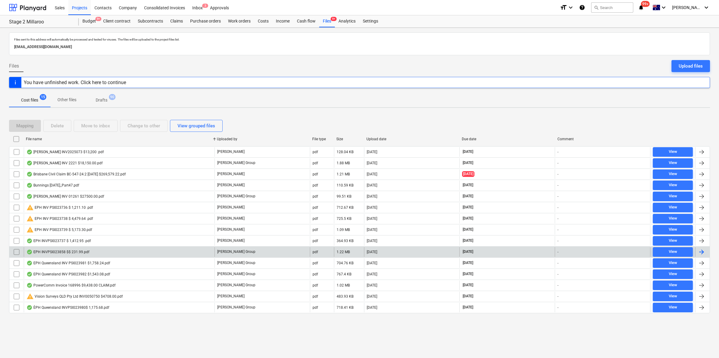
click at [114, 251] on div "EPH INVPSI023858 $$ 231.99.pdf" at bounding box center [119, 252] width 191 height 10
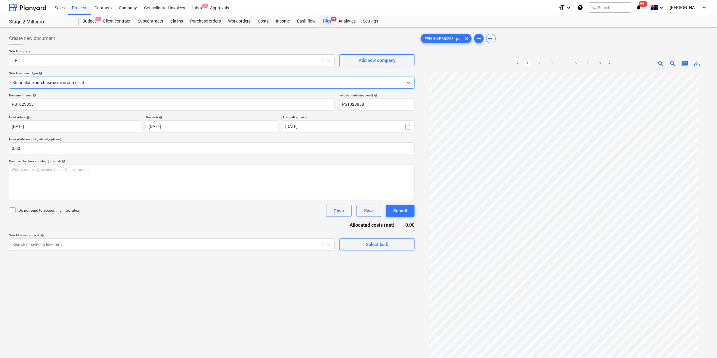
click at [324, 20] on div "Files 9+" at bounding box center [327, 21] width 16 height 12
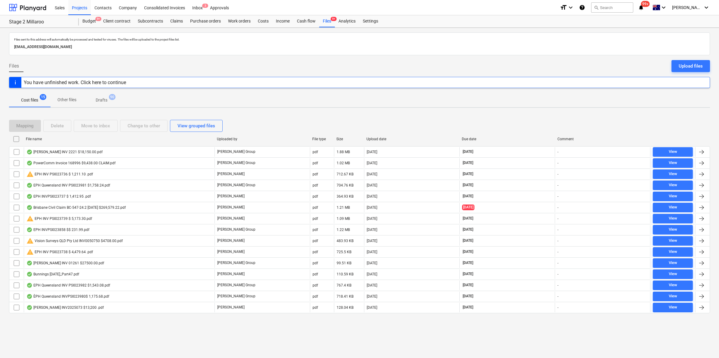
click at [62, 141] on div "File name" at bounding box center [119, 139] width 186 height 4
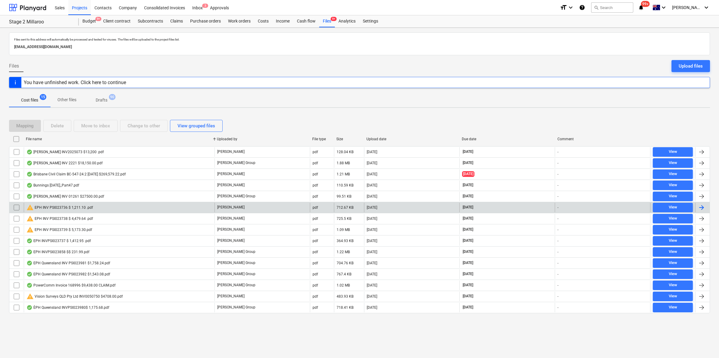
click at [81, 211] on div "warning EPH INV PSI023736 $ 1,211.10 .pdf" at bounding box center [59, 207] width 66 height 7
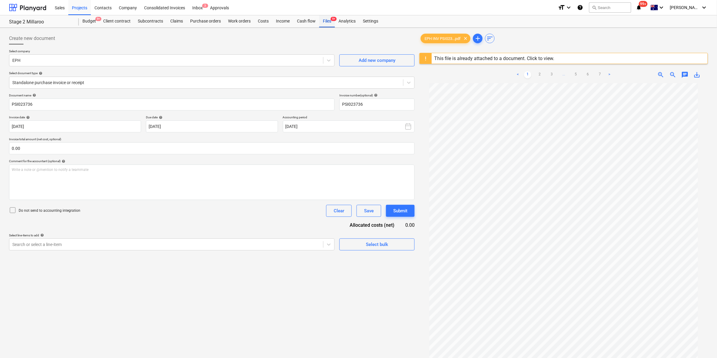
click at [326, 18] on div "Files 9+" at bounding box center [327, 21] width 16 height 12
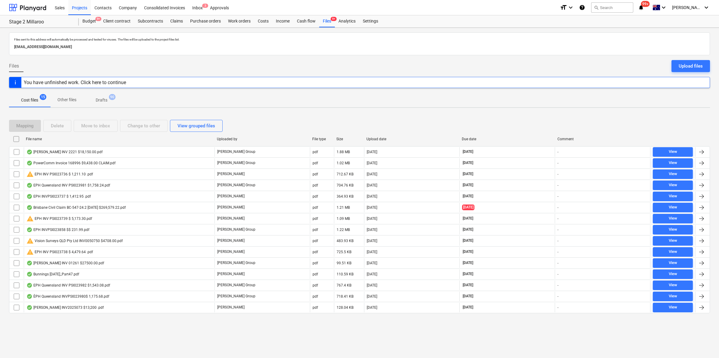
click at [108, 139] on div "File name" at bounding box center [119, 139] width 186 height 4
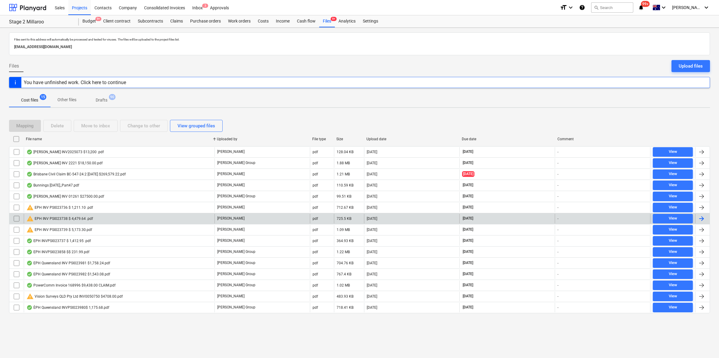
click at [109, 214] on div "warning EPH INV PSI023738 $ 4,479.64 .pdf" at bounding box center [119, 219] width 191 height 10
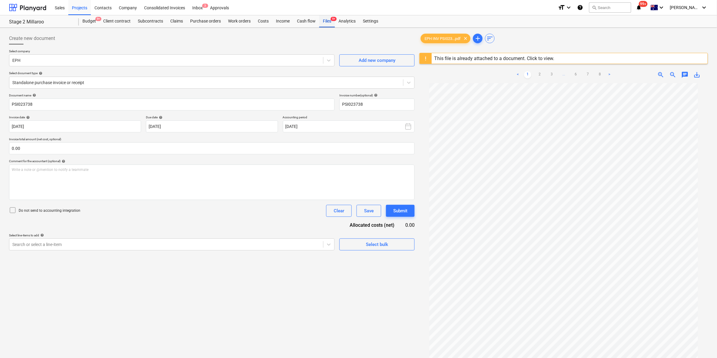
click at [326, 17] on div "Files 9+" at bounding box center [327, 21] width 16 height 12
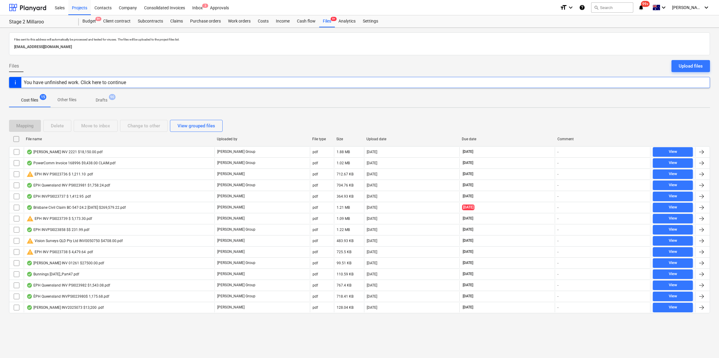
click at [62, 138] on div "File name" at bounding box center [119, 139] width 186 height 4
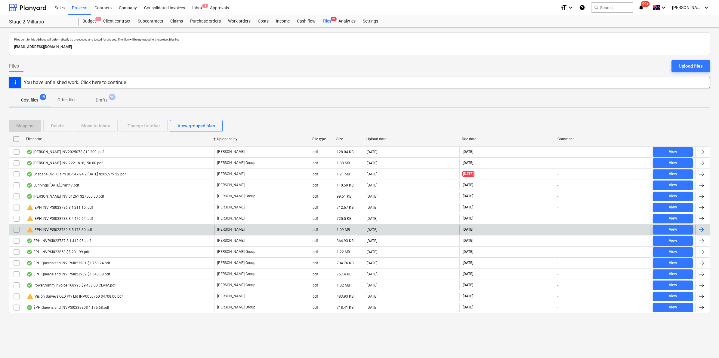
click at [66, 231] on div "warning EPH INV PSI023739 $ 5,173.30.pdf" at bounding box center [59, 229] width 66 height 7
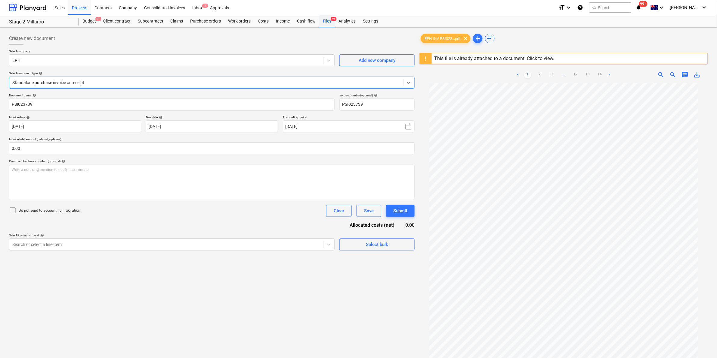
click at [324, 21] on div "Files 9+" at bounding box center [327, 21] width 16 height 12
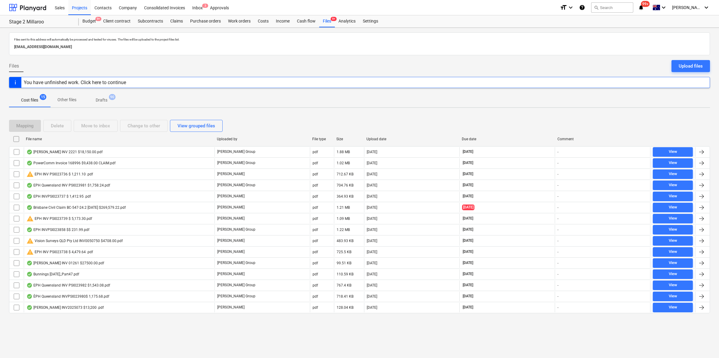
click at [100, 141] on div "File name" at bounding box center [119, 139] width 186 height 4
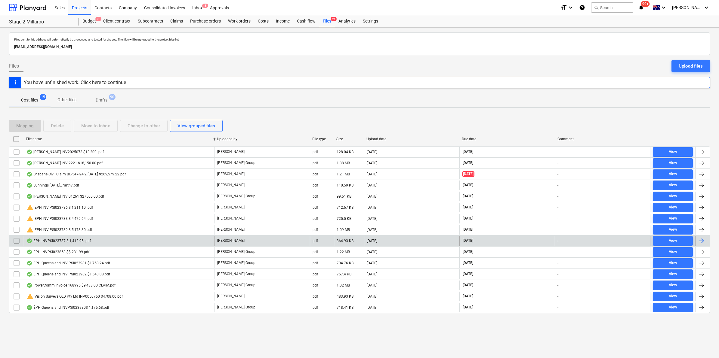
click at [70, 241] on div "EPH INVPSI023737 $ 1,412.95 .pdf" at bounding box center [58, 241] width 64 height 5
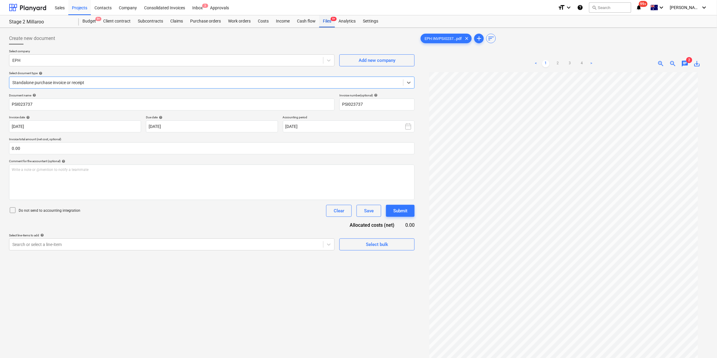
click at [325, 20] on div "Files 9+" at bounding box center [327, 21] width 16 height 12
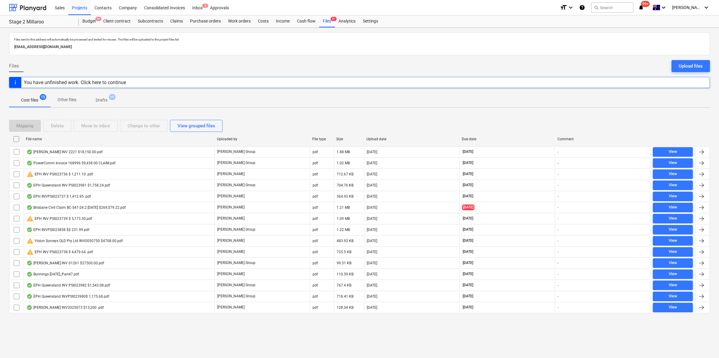
click at [112, 139] on div "File name" at bounding box center [119, 139] width 186 height 4
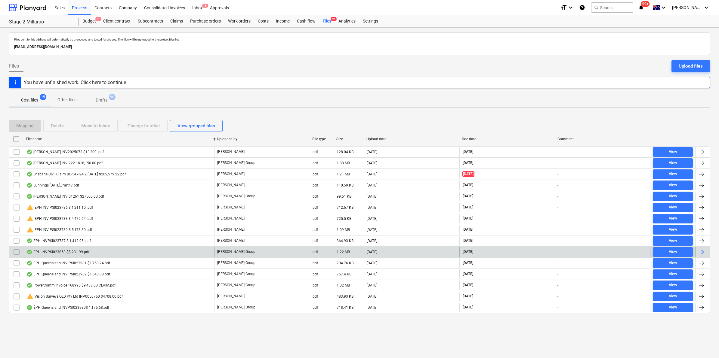
click at [81, 250] on div "EPH INVPSI023858 $$ 231.99.pdf" at bounding box center [119, 252] width 191 height 10
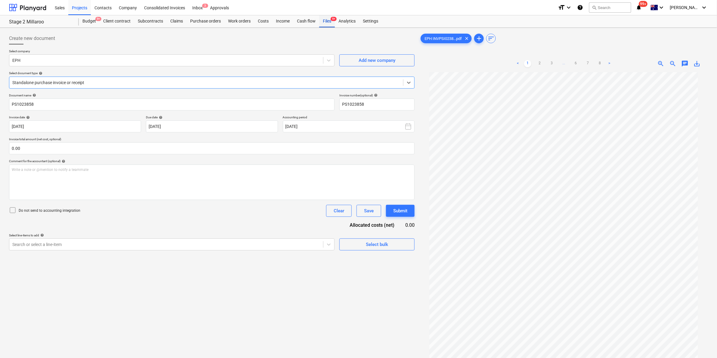
click at [325, 21] on div "Files 9+" at bounding box center [327, 21] width 16 height 12
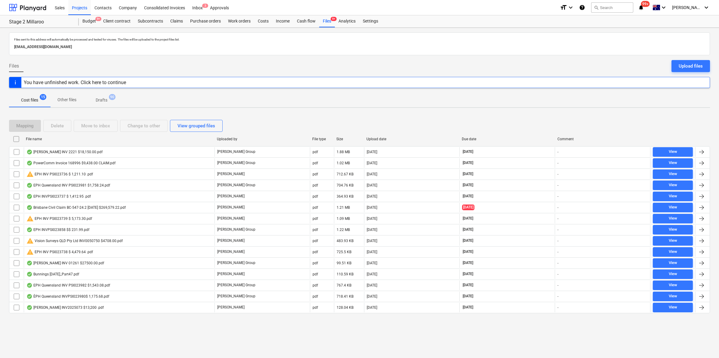
click at [137, 139] on div "File name" at bounding box center [119, 139] width 186 height 4
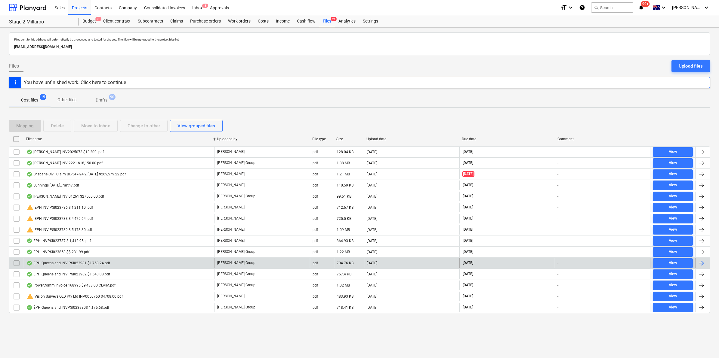
click at [99, 265] on div "EPH Queensland INV PSI023981 $1,758.24.pdf" at bounding box center [68, 263] width 84 height 5
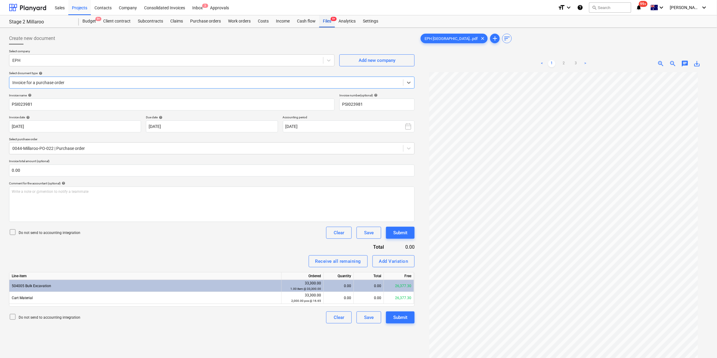
click at [325, 21] on div "Files 9+" at bounding box center [327, 21] width 16 height 12
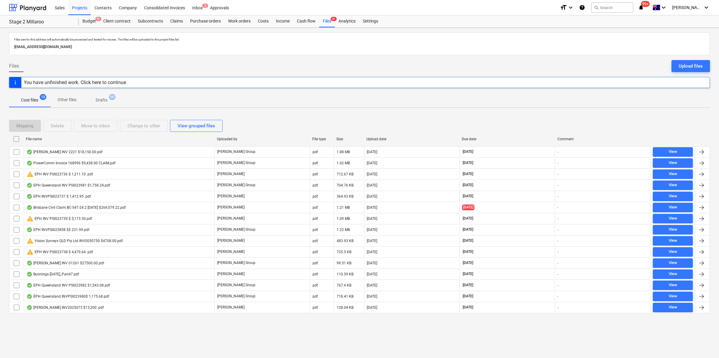
click at [97, 139] on div "File name" at bounding box center [119, 139] width 186 height 4
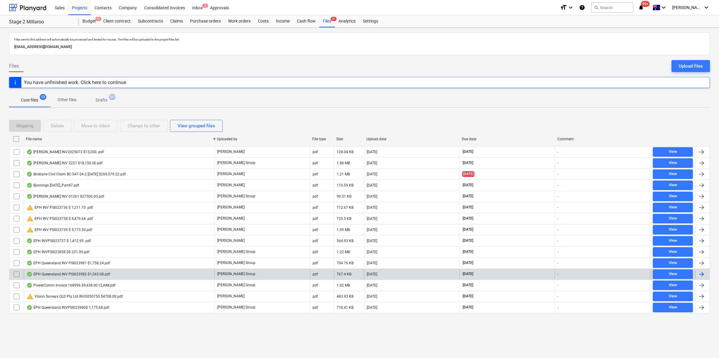
click at [111, 272] on div "EPH Queensland INV PSI023982 $1,543.08.pdf" at bounding box center [119, 275] width 191 height 10
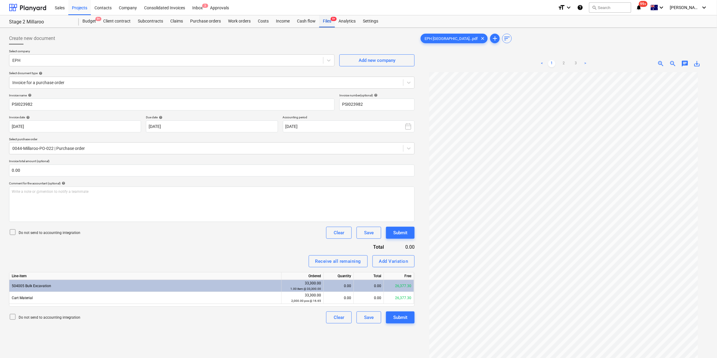
click at [326, 20] on div "Files 9+" at bounding box center [327, 21] width 16 height 12
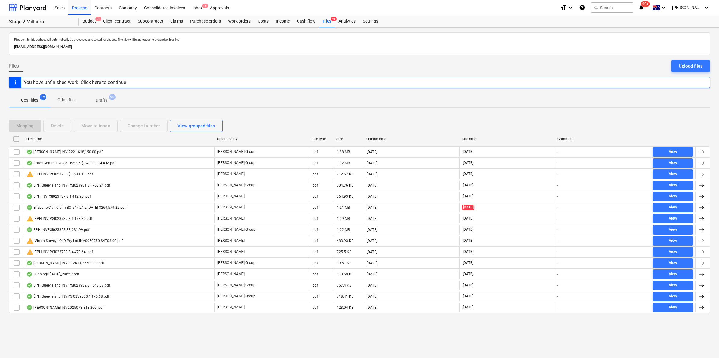
click at [107, 140] on div "File name" at bounding box center [119, 139] width 186 height 4
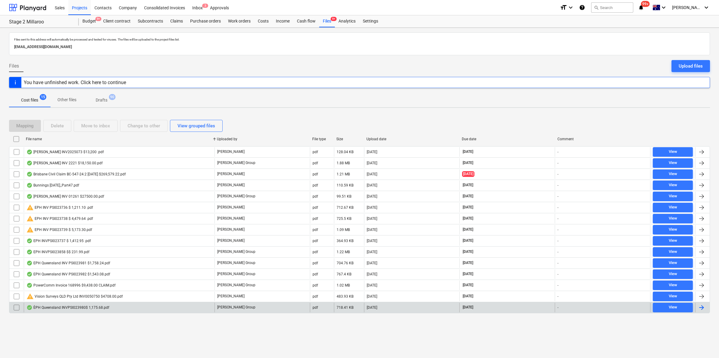
click at [71, 308] on div "ÈPH Queensland INVPSI023980$ 1,175.68.pdf" at bounding box center [67, 308] width 83 height 5
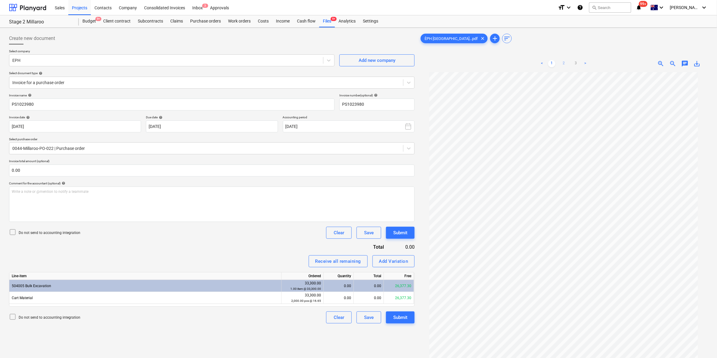
click at [565, 62] on link "2" at bounding box center [563, 63] width 7 height 7
click at [577, 61] on link "3" at bounding box center [575, 63] width 7 height 7
click at [556, 62] on ul "< 1 2 3 >" at bounding box center [563, 63] width 93 height 7
click at [554, 61] on link "1" at bounding box center [551, 63] width 7 height 7
click at [560, 63] on link "2" at bounding box center [563, 63] width 7 height 7
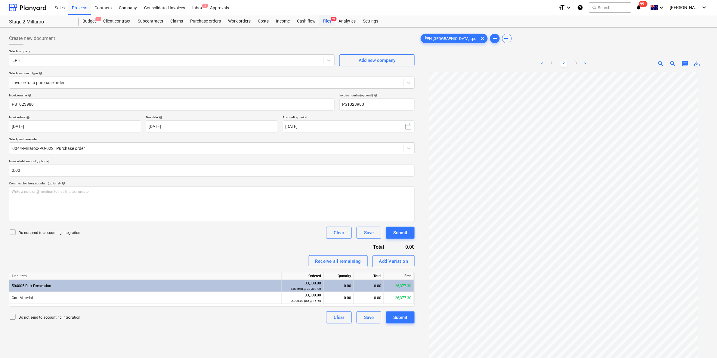
click at [325, 20] on div "Files 9+" at bounding box center [327, 21] width 16 height 12
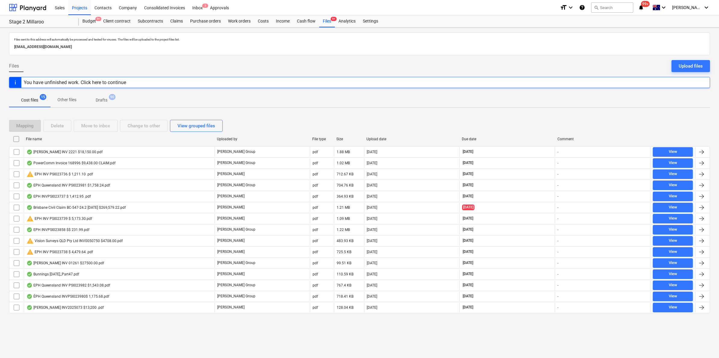
click at [644, 5] on icon "notifications" at bounding box center [641, 7] width 6 height 7
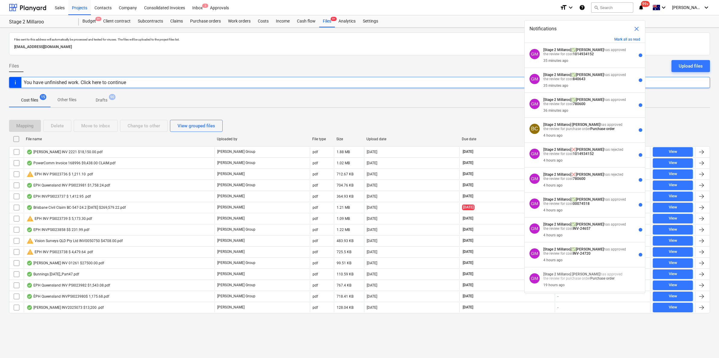
click at [489, 6] on div "Sales Projects Contacts Company Consolidated Invoices Inbox 3 Approvals" at bounding box center [303, 7] width 504 height 15
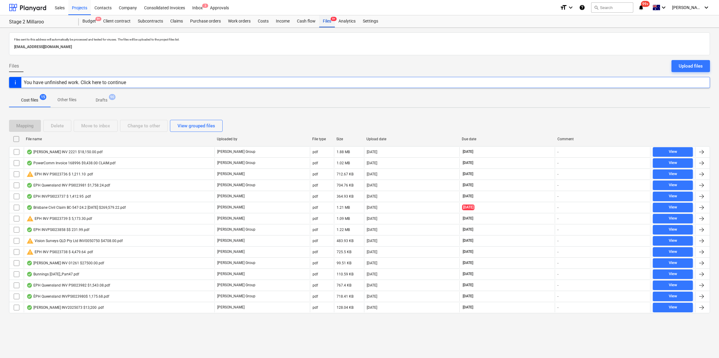
click at [324, 23] on div "Files 9+" at bounding box center [327, 21] width 16 height 12
click at [264, 20] on div "Costs" at bounding box center [263, 21] width 18 height 12
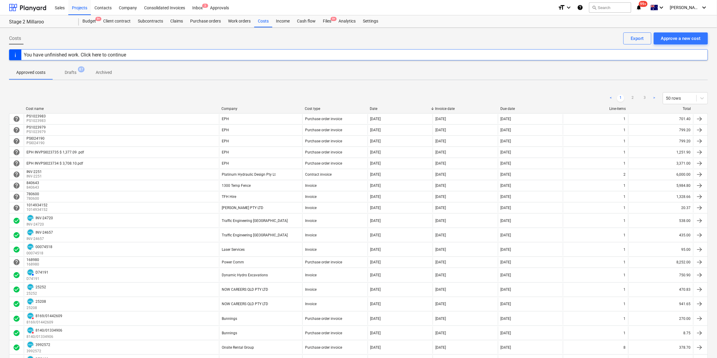
click at [76, 71] on p "Drafts" at bounding box center [71, 72] width 12 height 6
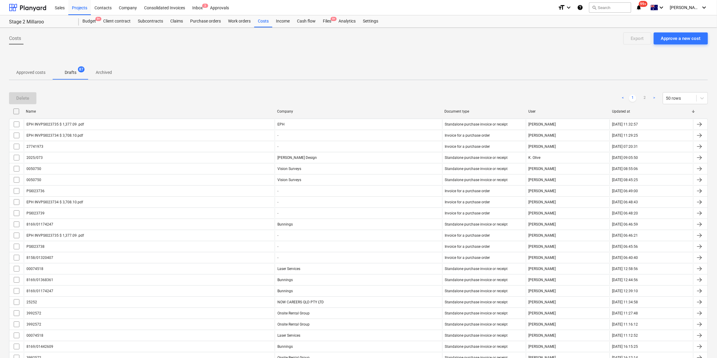
click at [99, 73] on p "Archived" at bounding box center [104, 72] width 16 height 6
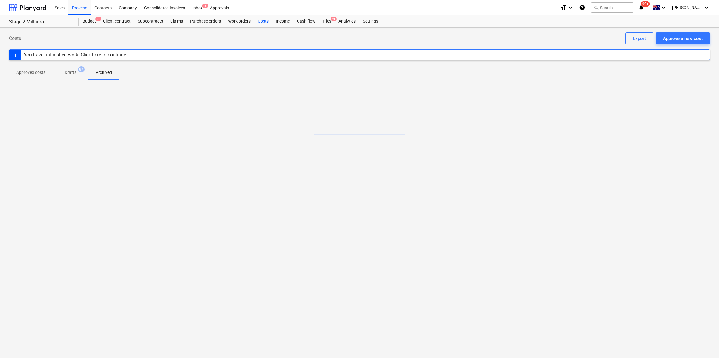
drag, startPoint x: 68, startPoint y: 71, endPoint x: 41, endPoint y: 72, distance: 26.8
click at [67, 71] on p "Drafts" at bounding box center [71, 72] width 12 height 6
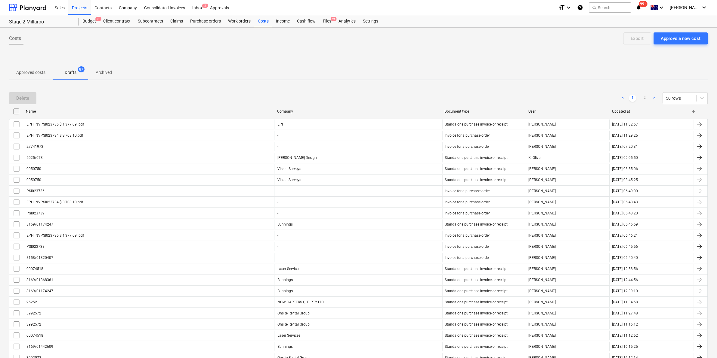
click at [38, 72] on p "Approved costs" at bounding box center [30, 72] width 29 height 6
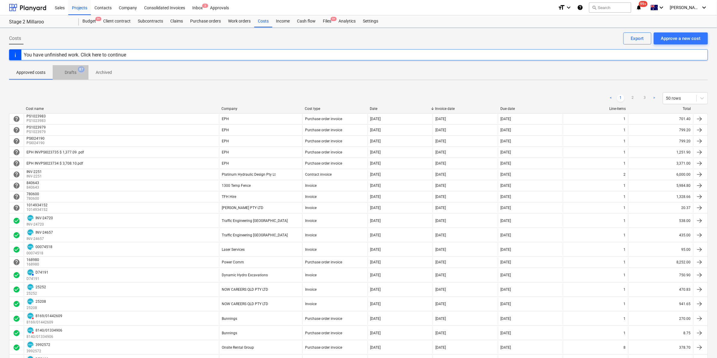
click at [73, 71] on p "Drafts" at bounding box center [71, 72] width 12 height 6
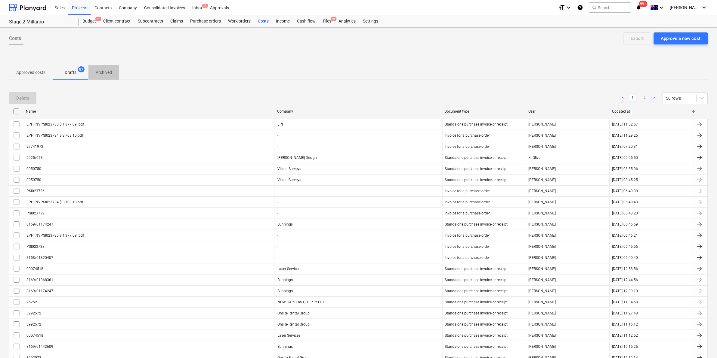
click at [100, 71] on p "Archived" at bounding box center [104, 72] width 16 height 6
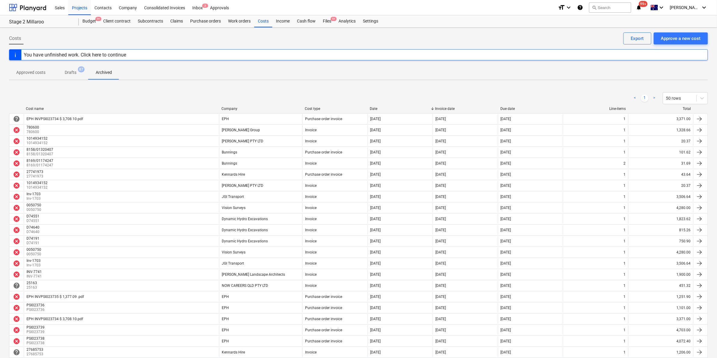
click at [65, 69] on p "Drafts" at bounding box center [71, 72] width 12 height 6
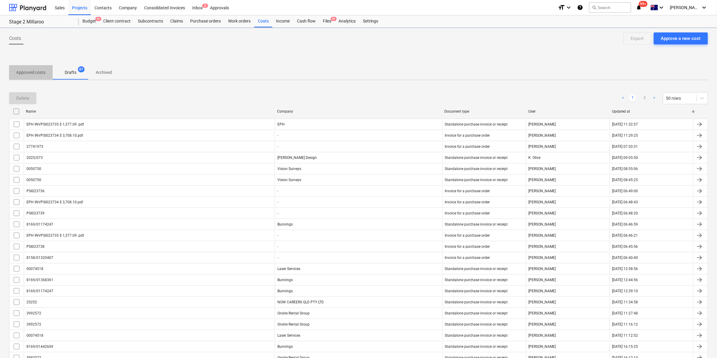
click at [42, 69] on p "Approved costs" at bounding box center [30, 72] width 29 height 6
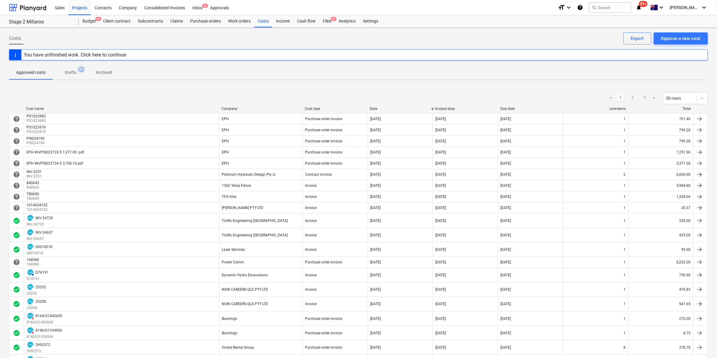
drag, startPoint x: 67, startPoint y: 69, endPoint x: 93, endPoint y: 69, distance: 26.5
click at [67, 69] on p "Drafts" at bounding box center [71, 72] width 12 height 6
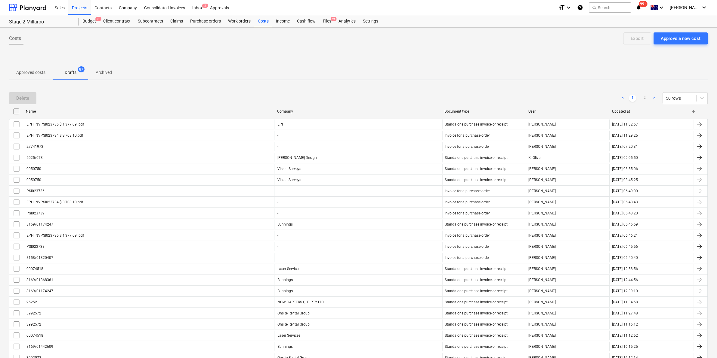
click at [95, 70] on span "Archived" at bounding box center [103, 73] width 31 height 10
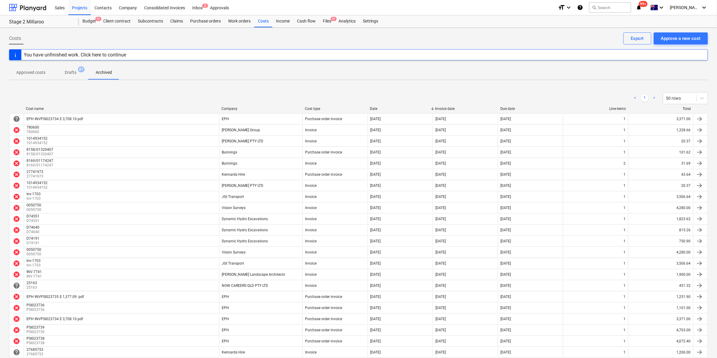
click at [70, 69] on p "Drafts" at bounding box center [71, 72] width 12 height 6
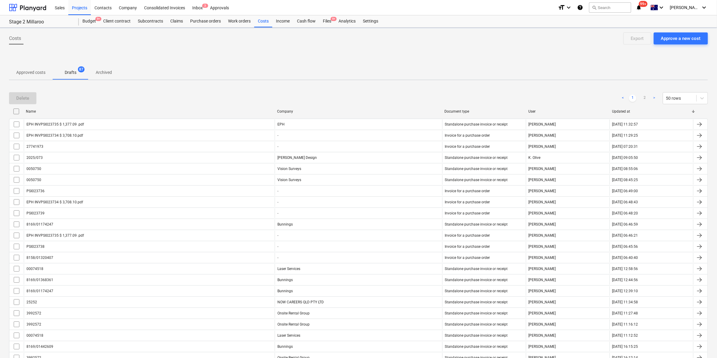
click at [40, 69] on p "Approved costs" at bounding box center [30, 72] width 29 height 6
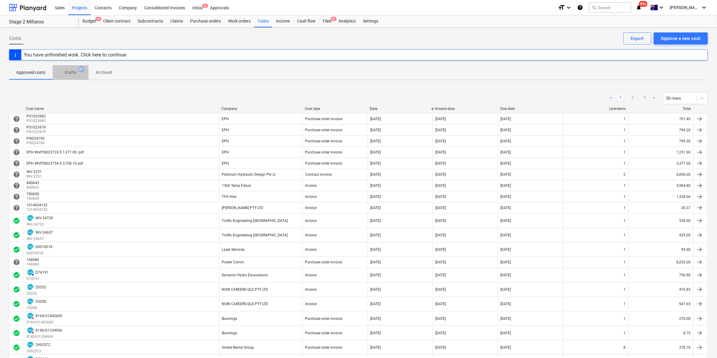
click at [68, 75] on p "Drafts" at bounding box center [71, 72] width 12 height 6
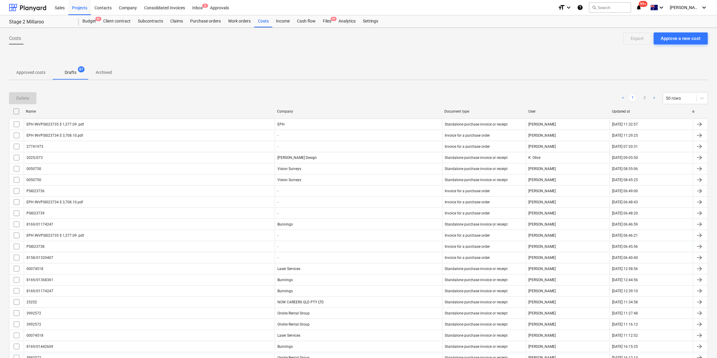
click at [103, 69] on span "Archived" at bounding box center [103, 73] width 31 height 10
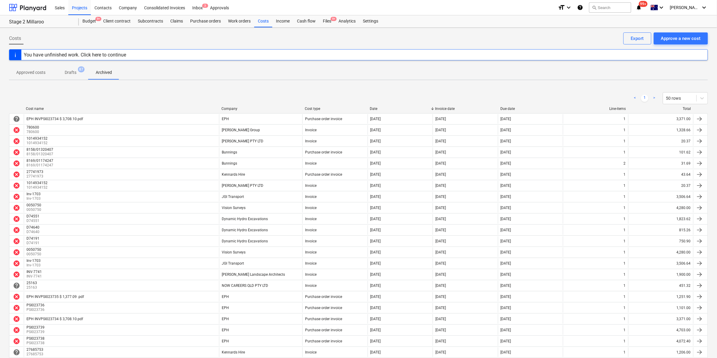
click at [72, 75] on p "Drafts" at bounding box center [71, 72] width 12 height 6
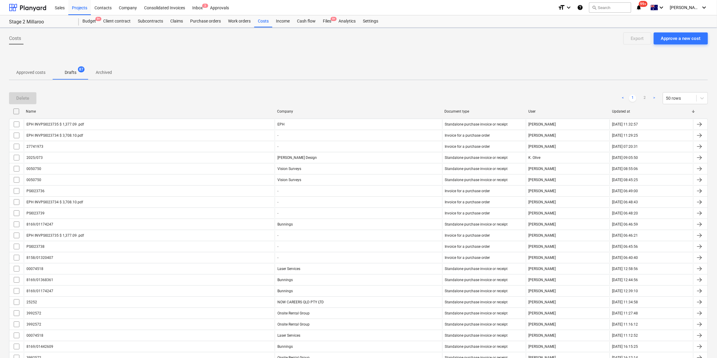
click at [42, 72] on p "Approved costs" at bounding box center [30, 72] width 29 height 6
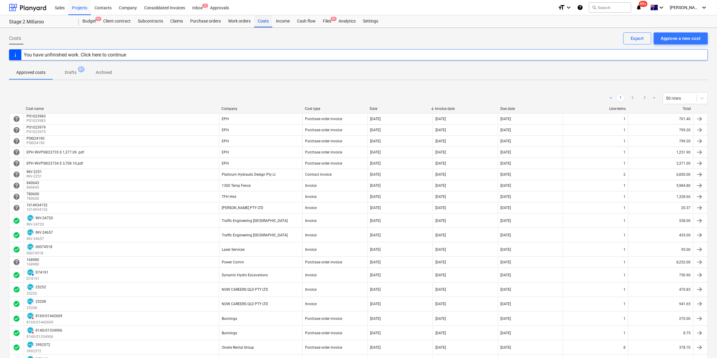
click at [259, 20] on div "Costs" at bounding box center [263, 21] width 18 height 12
click at [323, 19] on div "Files 9+" at bounding box center [327, 21] width 16 height 12
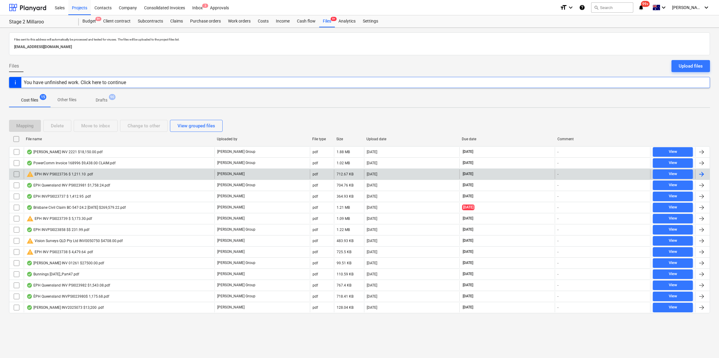
click at [80, 174] on div "warning EPH INV PSI023736 $ 1,211.10 .pdf" at bounding box center [59, 174] width 66 height 7
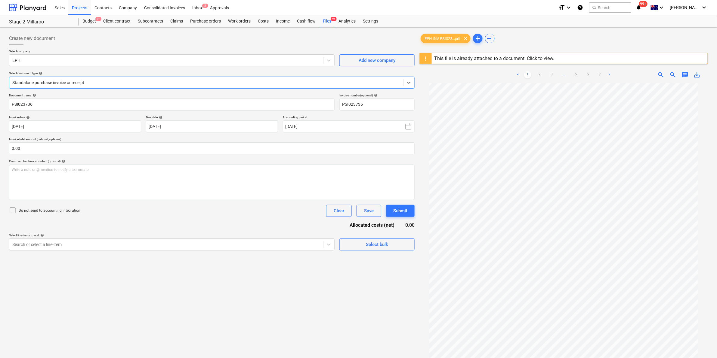
scroll to position [39, 0]
click at [541, 74] on link "2" at bounding box center [539, 74] width 7 height 7
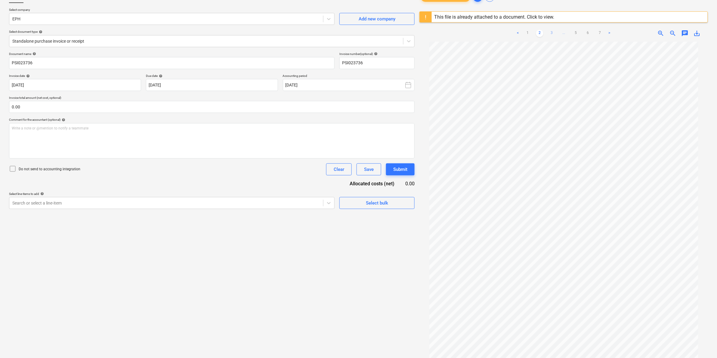
scroll to position [71, 0]
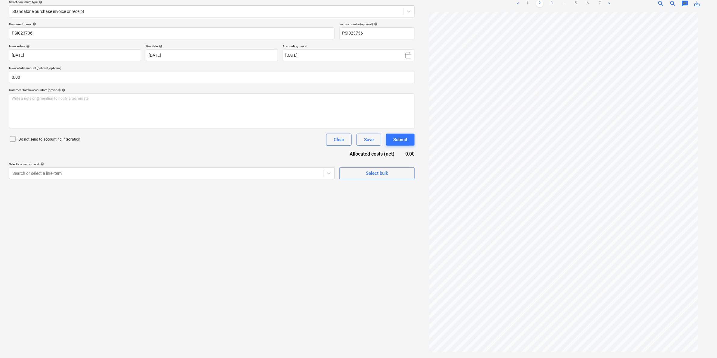
click at [550, 5] on link "3" at bounding box center [551, 3] width 7 height 7
click at [563, 4] on link "4" at bounding box center [563, 3] width 7 height 7
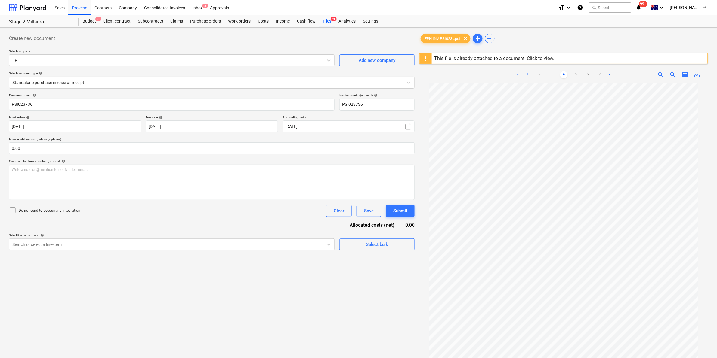
click at [527, 75] on link "1" at bounding box center [527, 74] width 7 height 7
click at [550, 75] on link "3" at bounding box center [551, 74] width 7 height 7
click at [540, 74] on link "2" at bounding box center [539, 74] width 7 height 7
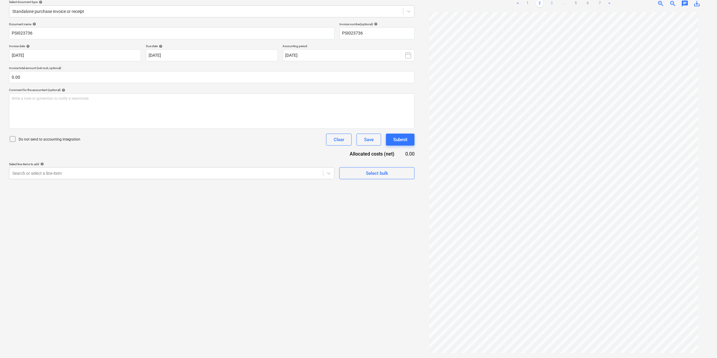
click at [552, 3] on link "3" at bounding box center [551, 3] width 7 height 7
click at [564, 3] on link "4" at bounding box center [563, 3] width 7 height 7
click at [541, 4] on link "2" at bounding box center [539, 3] width 7 height 7
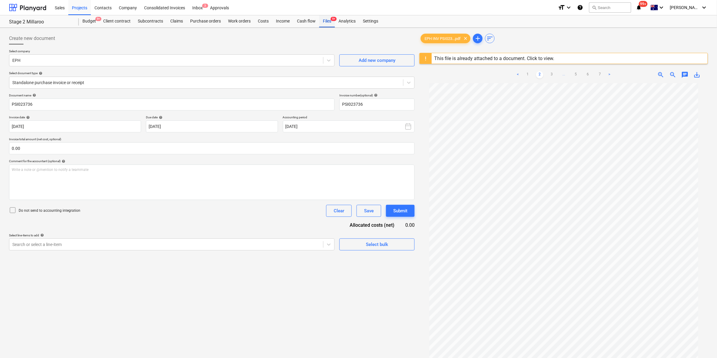
click at [330, 18] on span "9+" at bounding box center [333, 19] width 6 height 4
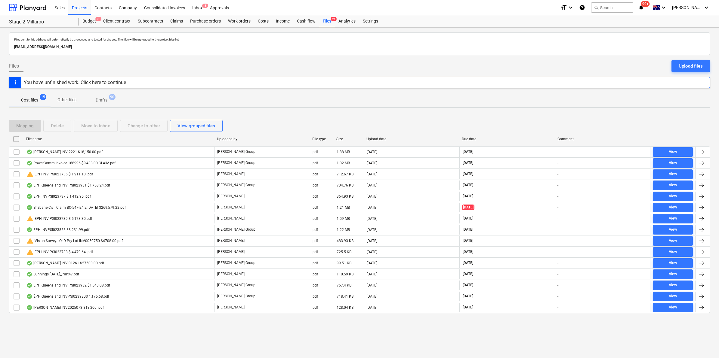
click at [51, 142] on div "File name" at bounding box center [118, 139] width 191 height 10
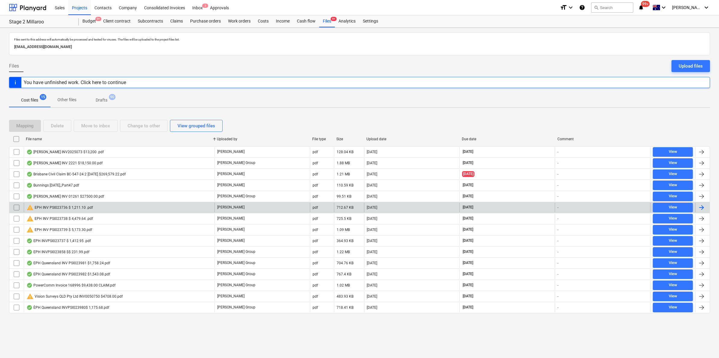
click at [98, 208] on div "warning EPH INV PSI023736 $ 1,211.10 .pdf" at bounding box center [119, 208] width 191 height 10
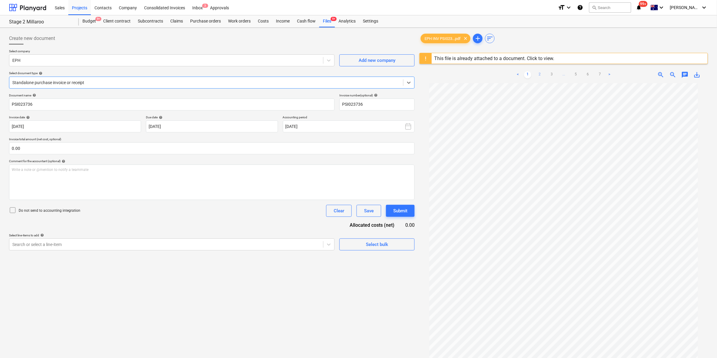
click at [540, 73] on link "2" at bounding box center [539, 74] width 7 height 7
click at [551, 73] on link "3" at bounding box center [551, 74] width 7 height 7
click at [561, 74] on link "4" at bounding box center [563, 74] width 7 height 7
click at [575, 74] on link "5" at bounding box center [575, 74] width 7 height 7
click at [590, 75] on link "6" at bounding box center [587, 74] width 7 height 7
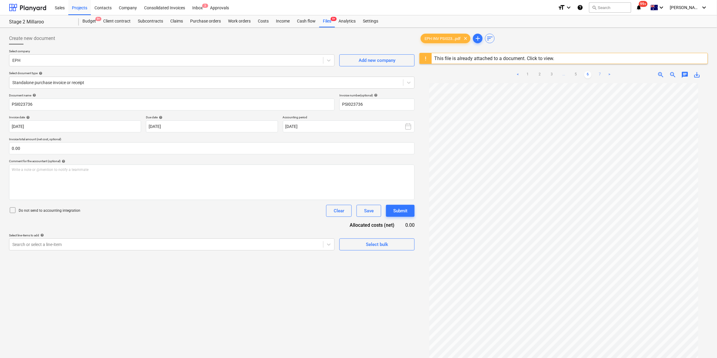
click at [599, 73] on link "7" at bounding box center [599, 74] width 7 height 7
click at [327, 20] on div "Files 9+" at bounding box center [327, 21] width 16 height 12
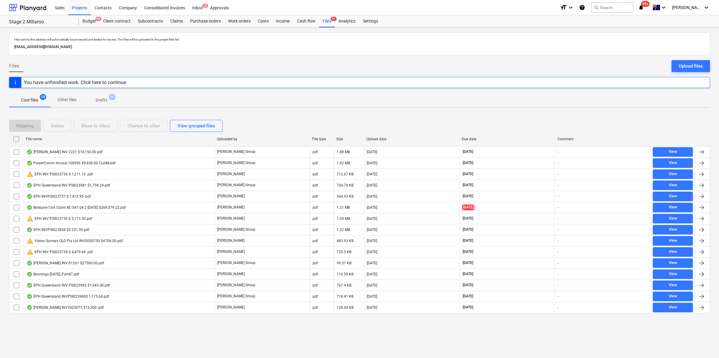
click at [76, 140] on div "File name" at bounding box center [119, 139] width 186 height 4
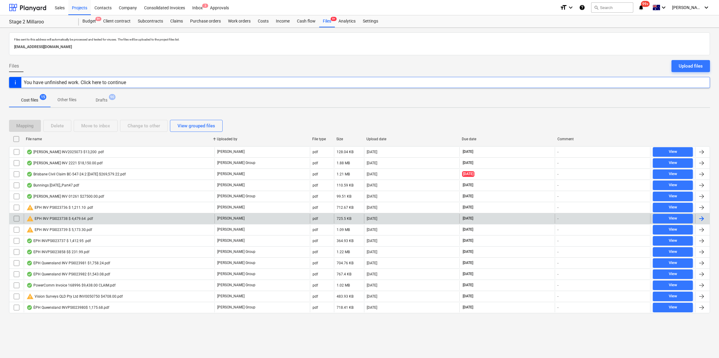
click at [95, 217] on div "warning EPH INV PSI023738 $ 4,479.64 .pdf" at bounding box center [119, 219] width 191 height 10
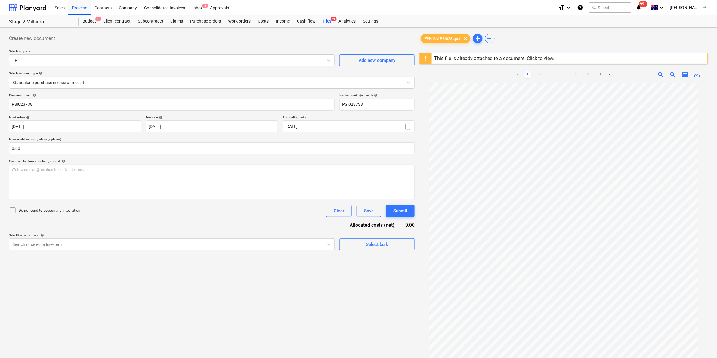
click at [539, 73] on link "2" at bounding box center [539, 74] width 7 height 7
click at [550, 75] on link "3" at bounding box center [551, 74] width 7 height 7
click at [556, 72] on link "4" at bounding box center [557, 74] width 7 height 7
click at [565, 75] on ul "< 1 2 3 4 5 6 7 8 >" at bounding box center [563, 74] width 111 height 7
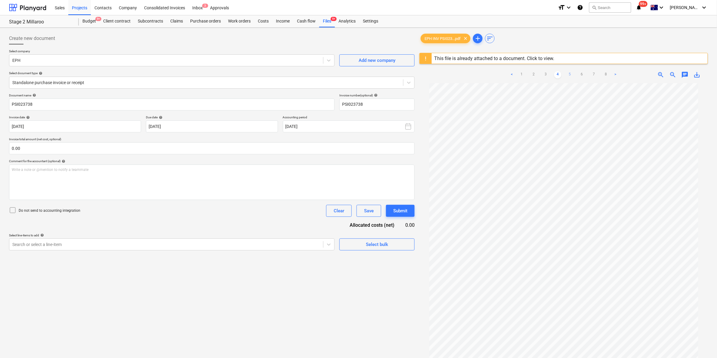
click at [569, 73] on link "5" at bounding box center [569, 74] width 7 height 7
click at [581, 74] on link "6" at bounding box center [581, 74] width 7 height 7
click at [595, 74] on link "7" at bounding box center [593, 74] width 7 height 7
click at [555, 76] on link "3" at bounding box center [551, 74] width 7 height 7
click at [558, 74] on link "4" at bounding box center [557, 74] width 7 height 7
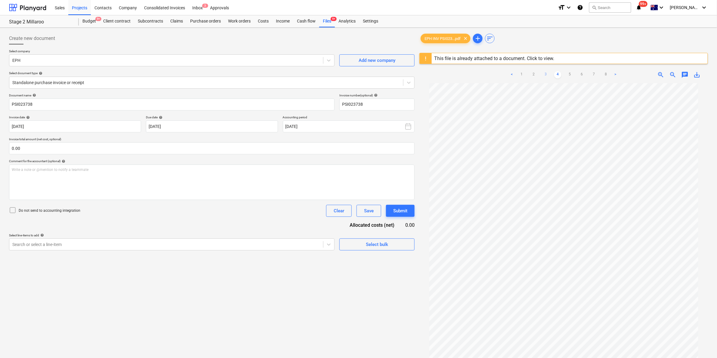
click at [548, 75] on link "3" at bounding box center [545, 74] width 7 height 7
click at [558, 75] on link "4" at bounding box center [557, 74] width 7 height 7
click at [533, 75] on link "2" at bounding box center [533, 74] width 7 height 7
click at [549, 74] on link "3" at bounding box center [551, 74] width 7 height 7
click at [557, 74] on link "4" at bounding box center [557, 74] width 7 height 7
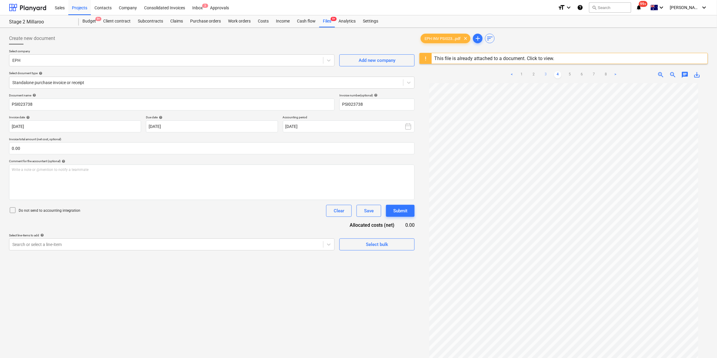
click at [545, 72] on link "3" at bounding box center [545, 74] width 7 height 7
click at [536, 74] on link "2" at bounding box center [533, 74] width 7 height 7
click at [553, 75] on link "3" at bounding box center [551, 74] width 7 height 7
click at [555, 74] on link "4" at bounding box center [557, 74] width 7 height 7
click at [570, 74] on link "5" at bounding box center [569, 74] width 7 height 7
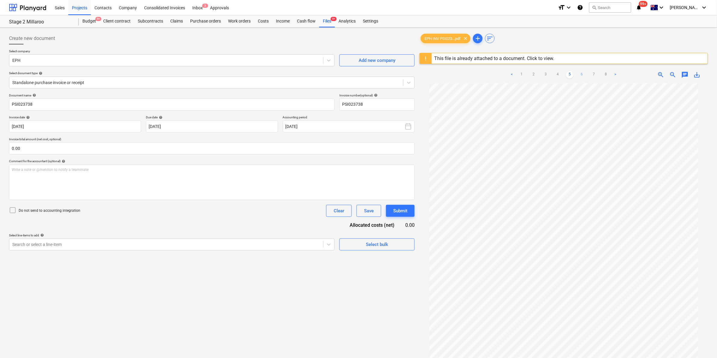
click at [578, 75] on link "6" at bounding box center [581, 74] width 7 height 7
click at [593, 77] on link "7" at bounding box center [593, 74] width 7 height 7
click at [600, 74] on link "8" at bounding box center [599, 74] width 7 height 7
click at [329, 21] on div "Files 9+" at bounding box center [327, 21] width 16 height 12
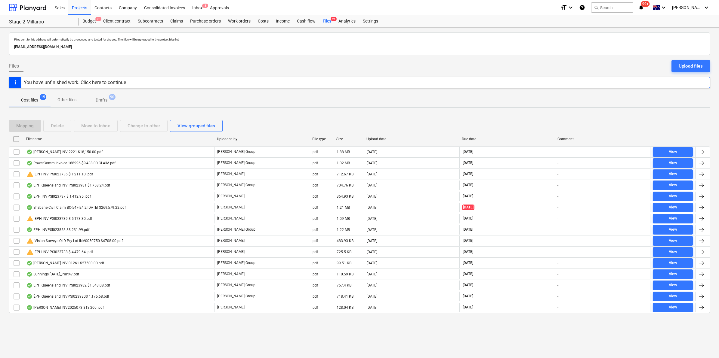
click at [60, 140] on div "File name" at bounding box center [119, 139] width 186 height 4
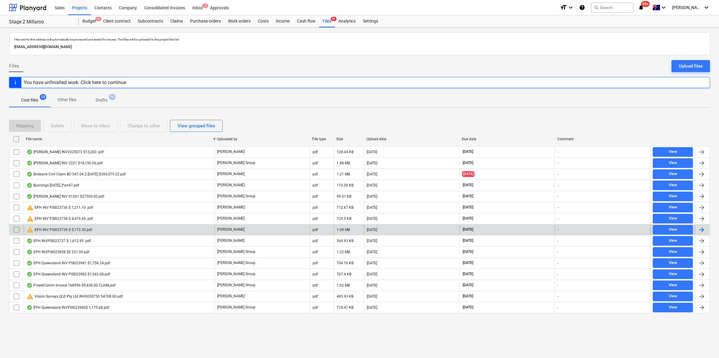
click at [92, 229] on div "warning EPH INV PSI023739 $ 5,173.30.pdf" at bounding box center [119, 230] width 191 height 10
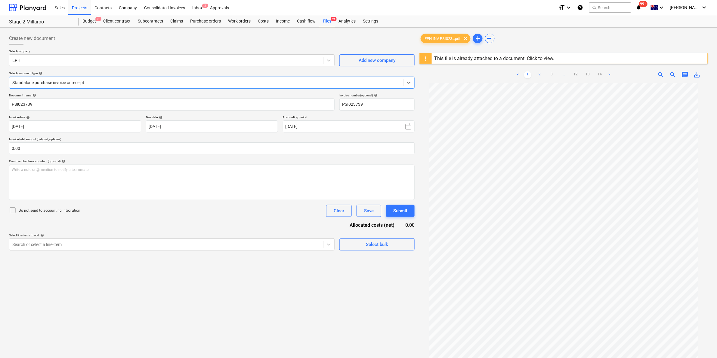
click at [540, 73] on link "2" at bounding box center [539, 74] width 7 height 7
click at [552, 71] on link "3" at bounding box center [551, 74] width 7 height 7
click at [555, 73] on link "4" at bounding box center [557, 74] width 7 height 7
click at [563, 74] on link "5" at bounding box center [563, 74] width 7 height 7
click at [570, 76] on link "6" at bounding box center [569, 74] width 7 height 7
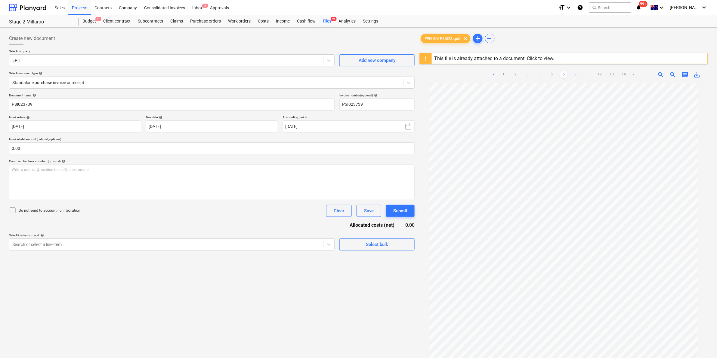
click at [574, 74] on link "7" at bounding box center [575, 74] width 7 height 7
click at [576, 74] on link "8" at bounding box center [575, 74] width 7 height 7
click at [576, 75] on link "9" at bounding box center [575, 74] width 7 height 7
click at [575, 77] on link "10" at bounding box center [575, 74] width 7 height 7
click at [579, 75] on link "11" at bounding box center [581, 74] width 7 height 7
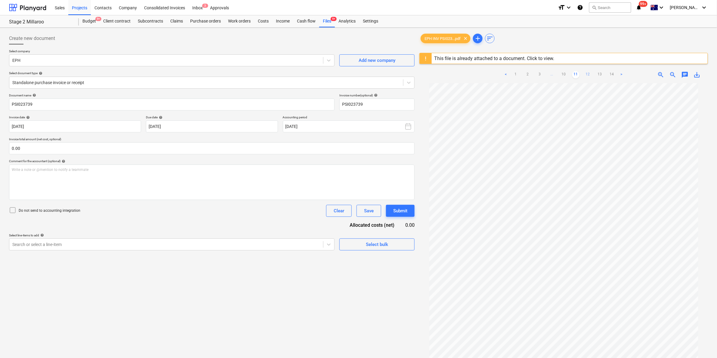
click at [589, 76] on link "12" at bounding box center [587, 74] width 7 height 7
click at [595, 72] on link "13" at bounding box center [593, 74] width 7 height 7
click at [600, 74] on link "14" at bounding box center [599, 74] width 7 height 7
click at [329, 19] on div "Files 9+" at bounding box center [327, 21] width 16 height 12
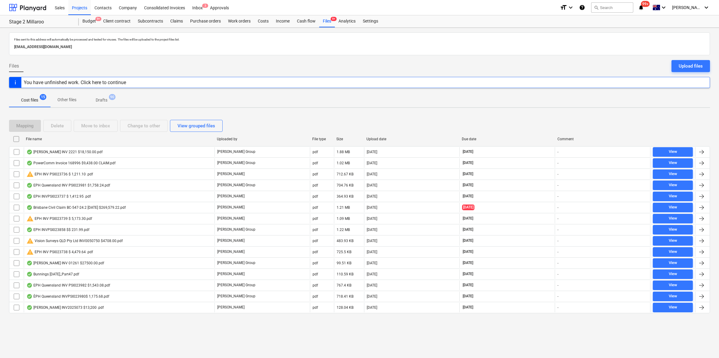
click at [63, 140] on div "File name" at bounding box center [119, 139] width 186 height 4
checkbox input "false"
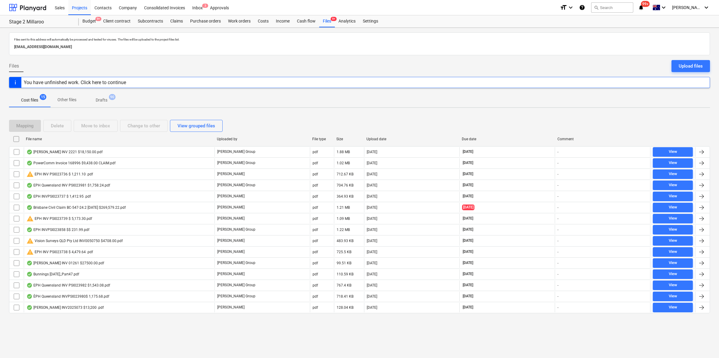
checkbox input "false"
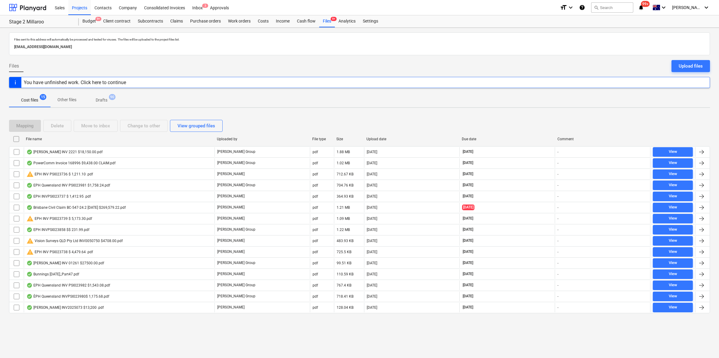
checkbox input "false"
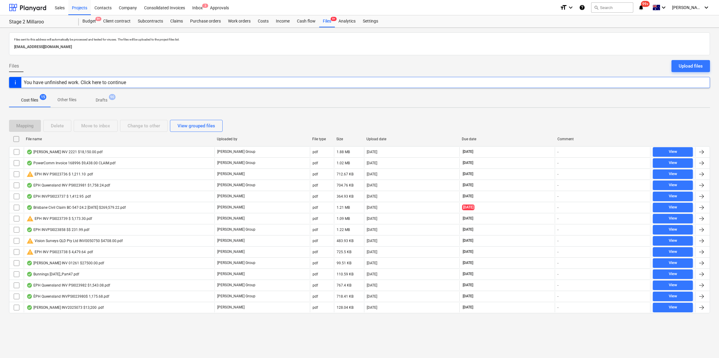
checkbox input "false"
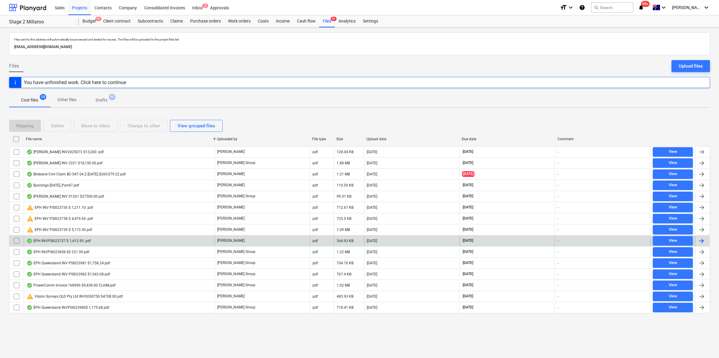
click at [84, 241] on div "EPH INVPSI023737 $ 1,412.95 .pdf" at bounding box center [58, 241] width 64 height 5
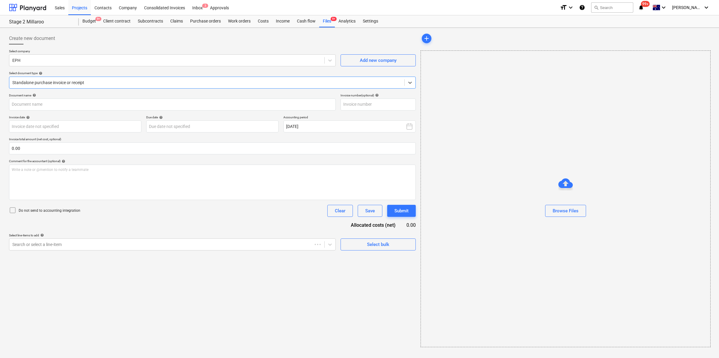
type input "PSI023737"
type input "[DATE]"
click at [555, 61] on link "2" at bounding box center [557, 63] width 7 height 7
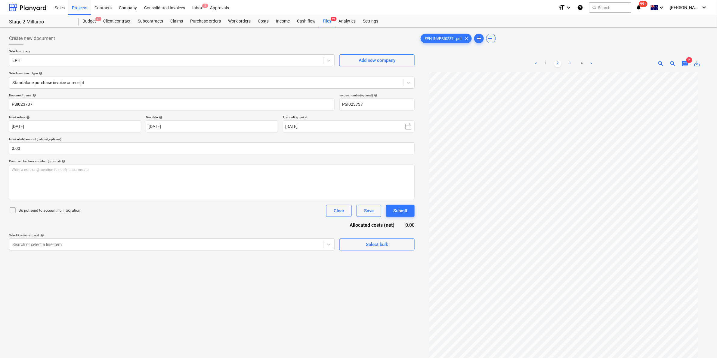
scroll to position [39, 0]
click at [570, 61] on link "3" at bounding box center [569, 63] width 7 height 7
click at [559, 65] on link "2" at bounding box center [557, 63] width 7 height 7
click at [569, 62] on link "3" at bounding box center [569, 63] width 7 height 7
click at [581, 64] on link "4" at bounding box center [581, 63] width 7 height 7
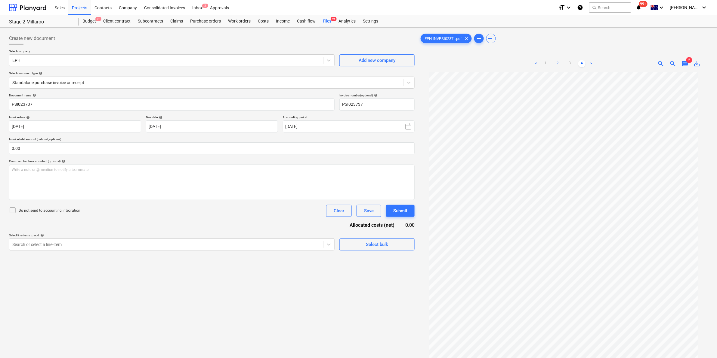
click at [556, 63] on link "2" at bounding box center [557, 63] width 7 height 7
click at [329, 20] on div "Files 9+" at bounding box center [327, 21] width 16 height 12
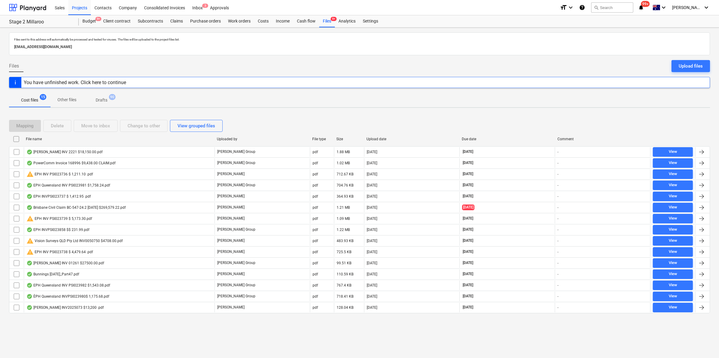
click at [78, 139] on div "File name" at bounding box center [119, 139] width 186 height 4
checkbox input "false"
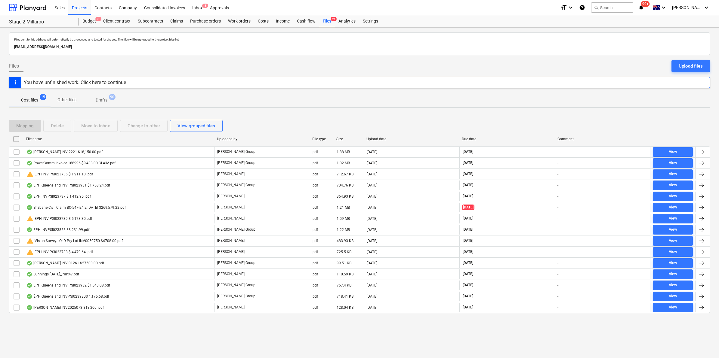
checkbox input "false"
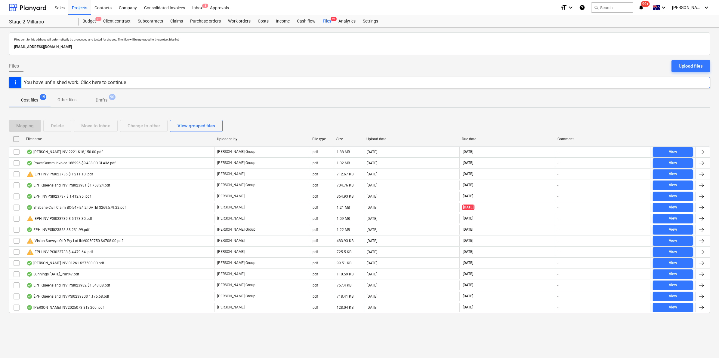
checkbox input "false"
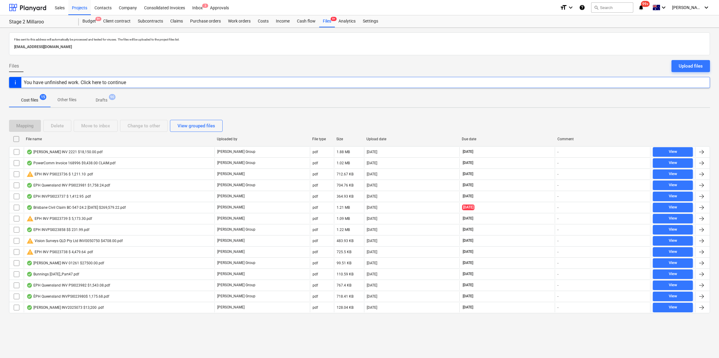
checkbox input "false"
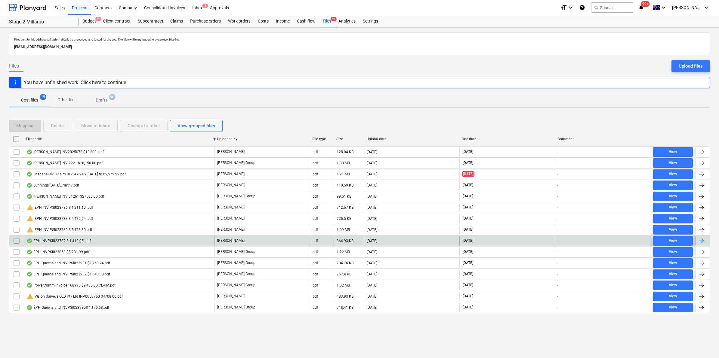
click at [101, 242] on div "EPH INVPSI023737 $ 1,412.95 .pdf" at bounding box center [119, 241] width 191 height 10
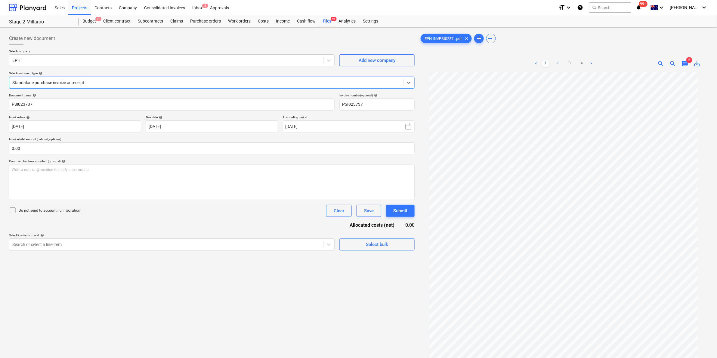
click at [557, 62] on link "2" at bounding box center [557, 63] width 7 height 7
click at [567, 63] on link "3" at bounding box center [569, 63] width 7 height 7
click at [581, 62] on link "4" at bounding box center [581, 63] width 7 height 7
click at [327, 23] on div "Files 9+" at bounding box center [327, 21] width 16 height 12
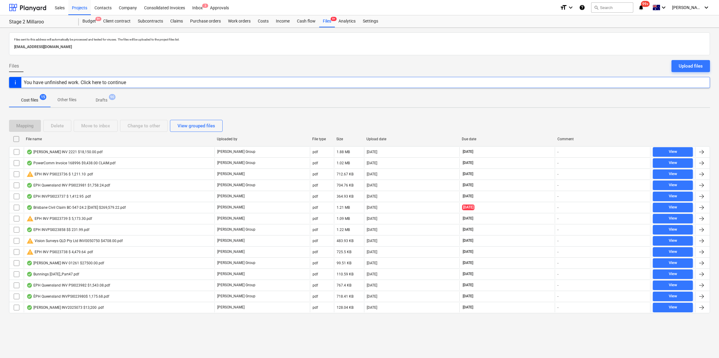
click at [49, 145] on div "File name Uploaded by File type Size Upload date Due date Comment" at bounding box center [359, 140] width 701 height 12
click at [48, 141] on div "File name" at bounding box center [118, 139] width 191 height 10
checkbox input "false"
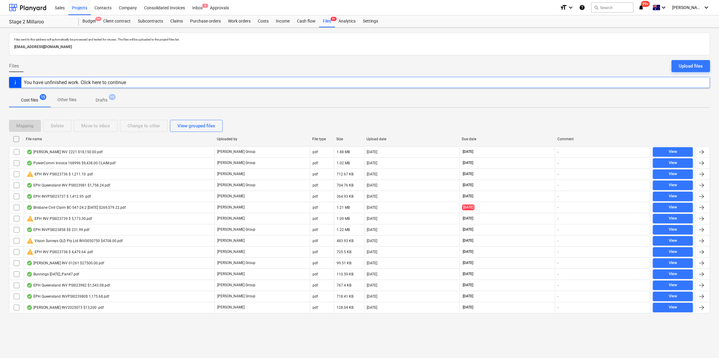
checkbox input "false"
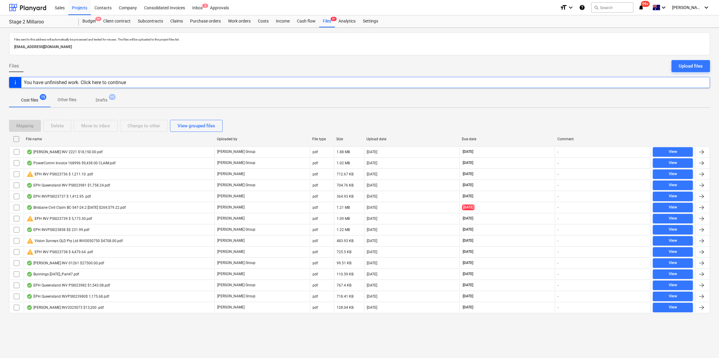
checkbox input "false"
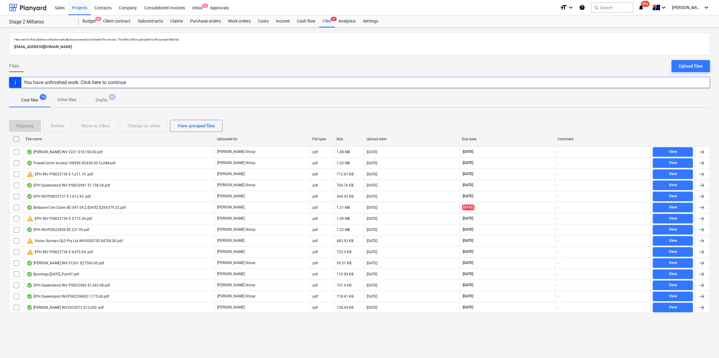
checkbox input "false"
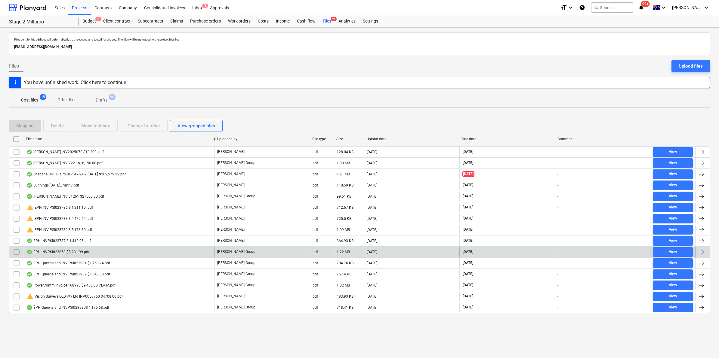
click at [81, 252] on div "EPH INVPSI023858 $$ 231.99.pdf" at bounding box center [57, 252] width 63 height 5
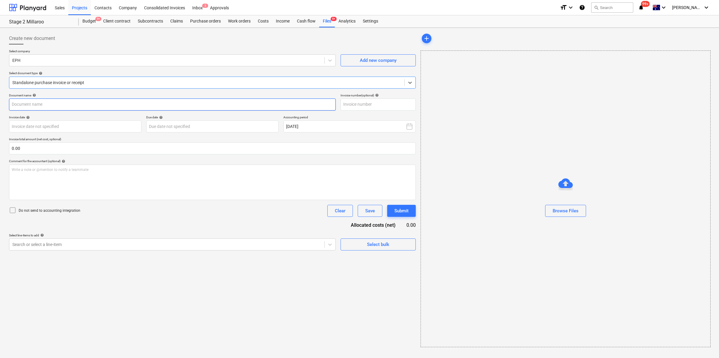
type input "PS1023858"
type input "[DATE]"
click at [330, 19] on span "9+" at bounding box center [333, 19] width 6 height 4
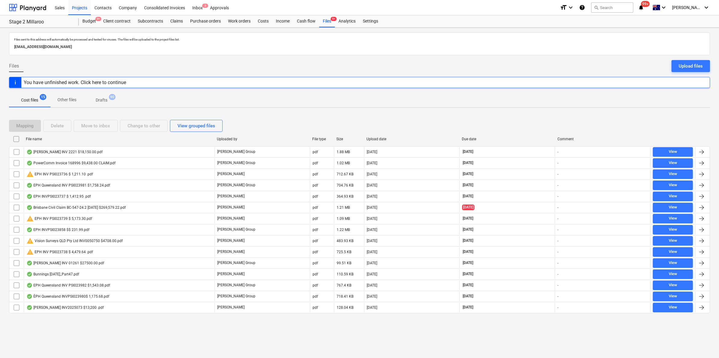
click at [88, 140] on div "File name" at bounding box center [119, 139] width 186 height 4
checkbox input "false"
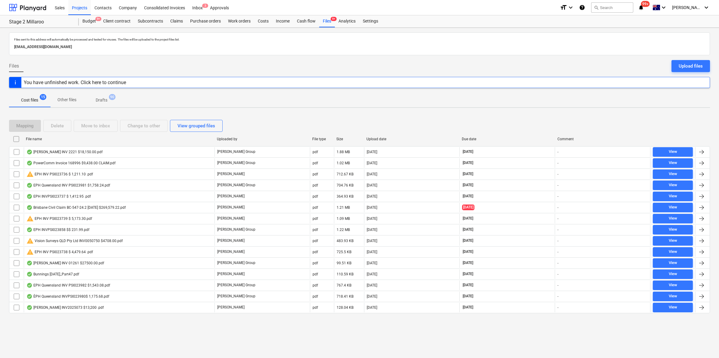
checkbox input "false"
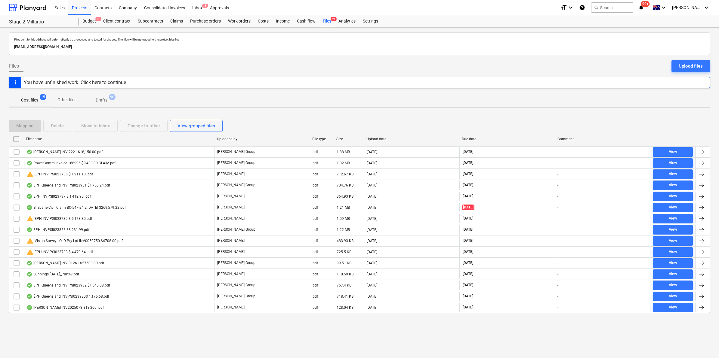
checkbox input "false"
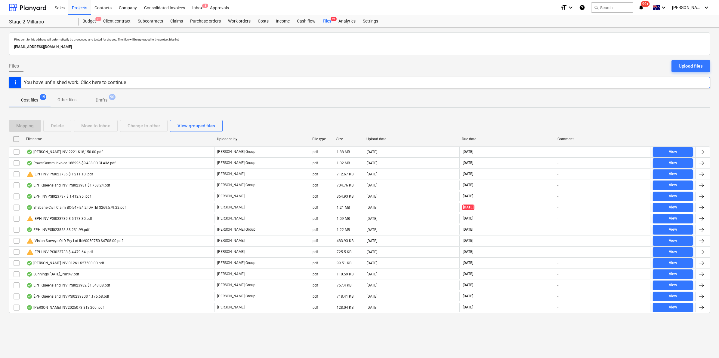
checkbox input "false"
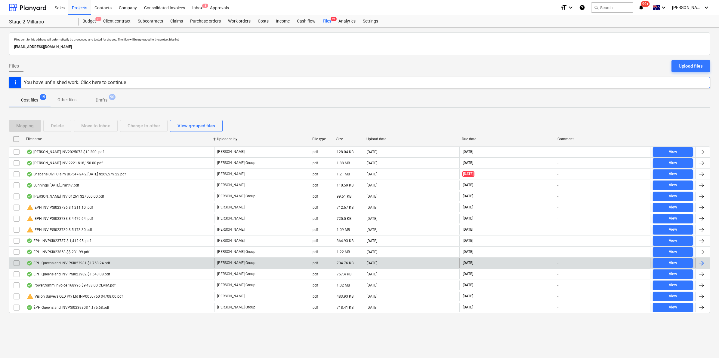
click at [115, 263] on div "EPH Queensland INV PSI023981 $1,758.24.pdf" at bounding box center [119, 264] width 191 height 10
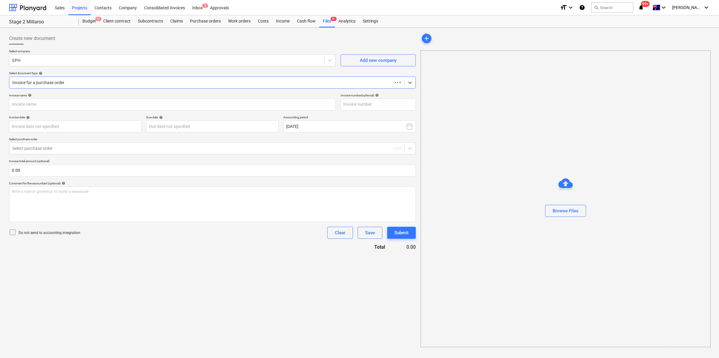
type input "PSI023981"
type input "[DATE]"
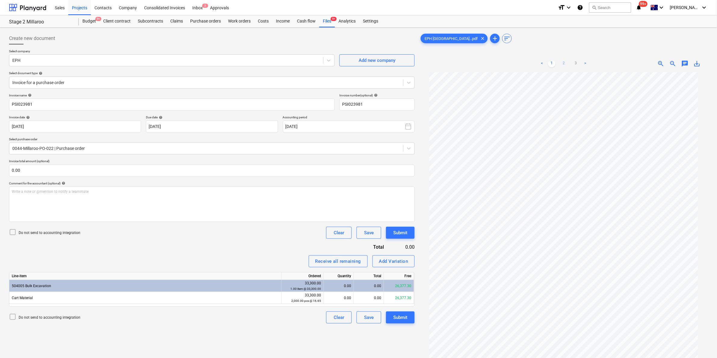
click at [563, 61] on link "2" at bounding box center [563, 63] width 7 height 7
click at [576, 60] on link "3" at bounding box center [575, 63] width 7 height 7
click at [323, 21] on div "Files 9+" at bounding box center [327, 21] width 16 height 12
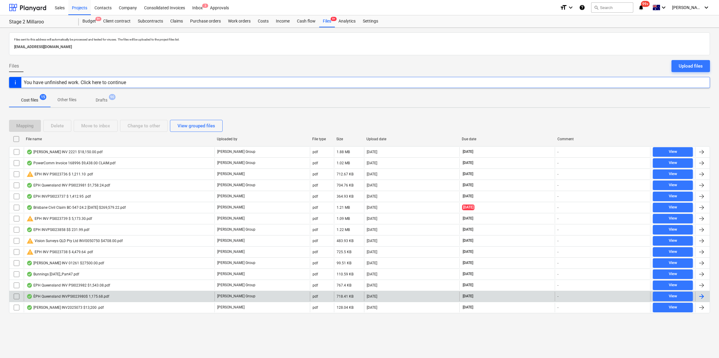
click at [91, 299] on div "ÈPH Queensland INVPSI023980$ 1,175.68.pdf" at bounding box center [67, 296] width 83 height 5
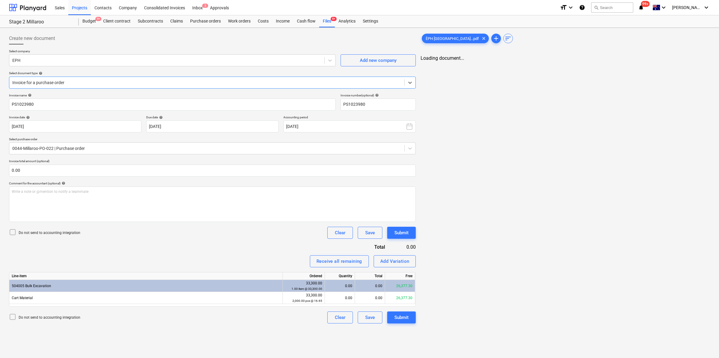
type input "PS1023980"
type input "[DATE]"
click at [564, 62] on link "2" at bounding box center [563, 63] width 7 height 7
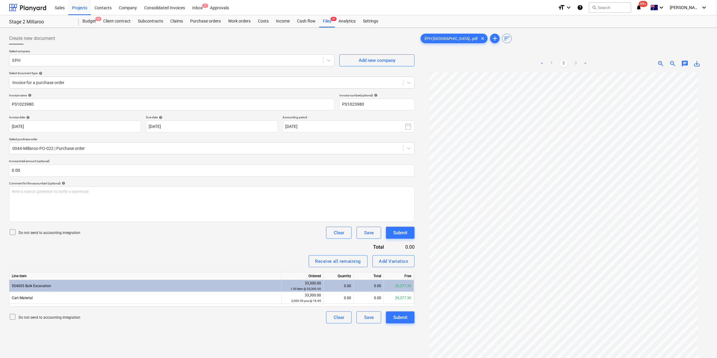
click at [575, 64] on link "3" at bounding box center [575, 63] width 7 height 7
click at [562, 61] on link "2" at bounding box center [563, 63] width 7 height 7
click at [552, 62] on link "1" at bounding box center [551, 63] width 7 height 7
click at [324, 23] on div "Files 9+" at bounding box center [327, 21] width 16 height 12
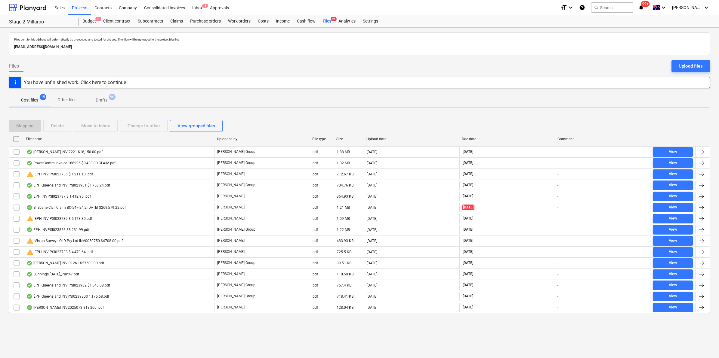
click at [51, 140] on div "File name" at bounding box center [119, 139] width 186 height 4
checkbox input "false"
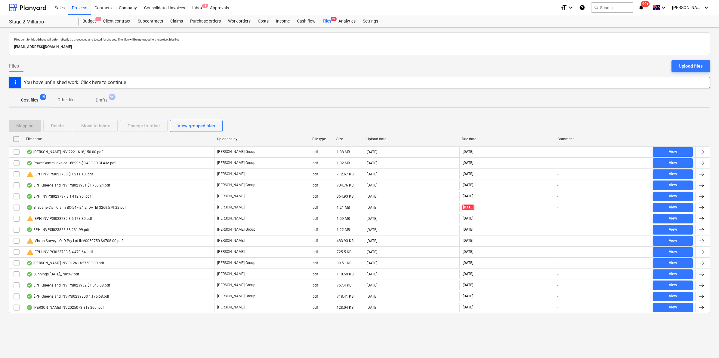
checkbox input "false"
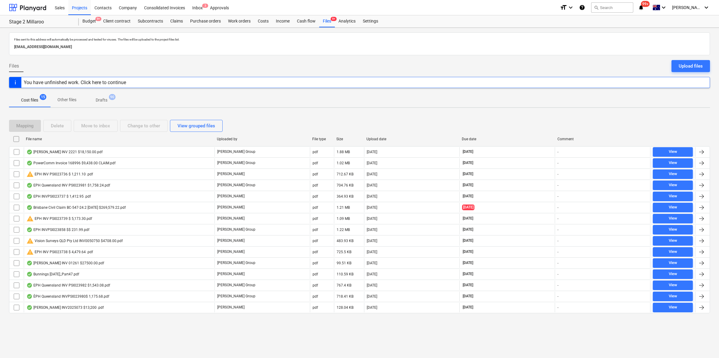
checkbox input "false"
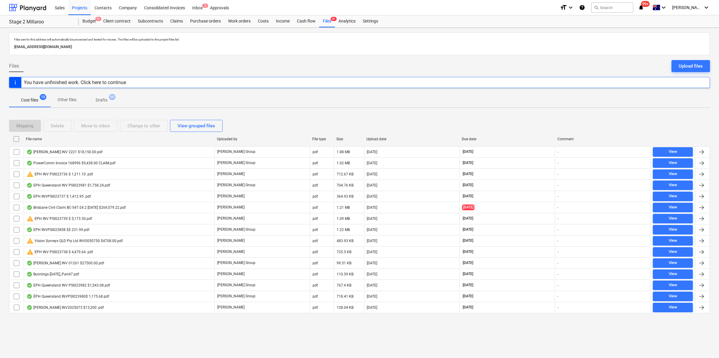
checkbox input "false"
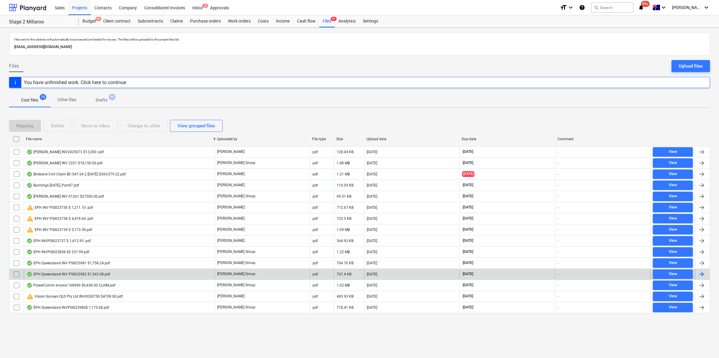
click at [83, 279] on div "EPH Queensland INV PSI023982 $1,543.08.pdf" at bounding box center [119, 275] width 191 height 10
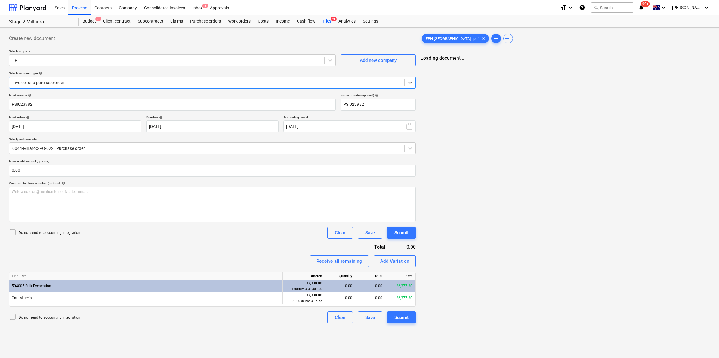
type input "PSI023982"
type input "[DATE]"
click at [561, 62] on link "2" at bounding box center [563, 63] width 7 height 7
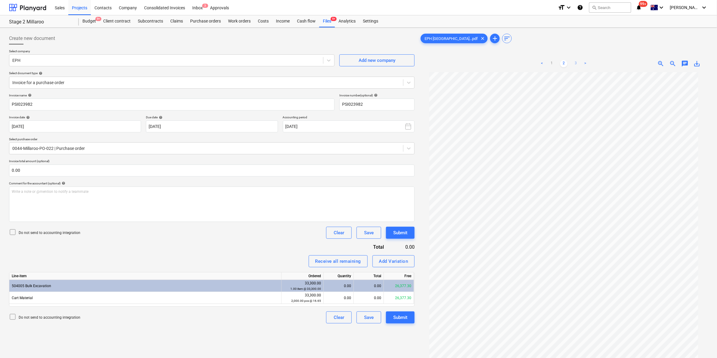
click at [574, 62] on link "3" at bounding box center [575, 63] width 7 height 7
drag, startPoint x: 332, startPoint y: 19, endPoint x: 328, endPoint y: 23, distance: 5.5
click at [332, 19] on span "9+" at bounding box center [333, 19] width 6 height 4
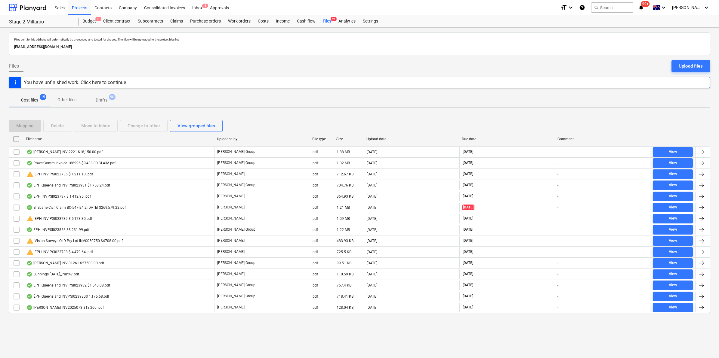
click at [51, 138] on div "File name" at bounding box center [119, 139] width 186 height 4
checkbox input "false"
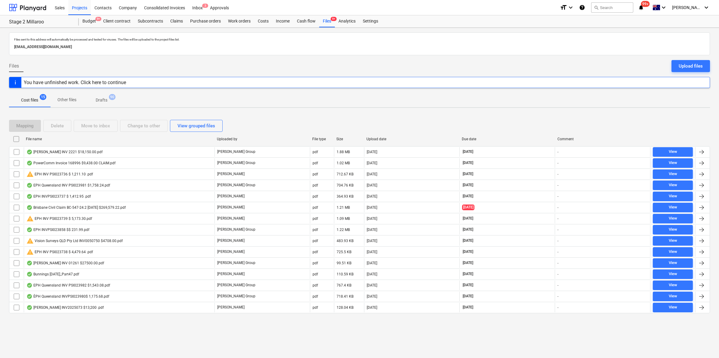
checkbox input "false"
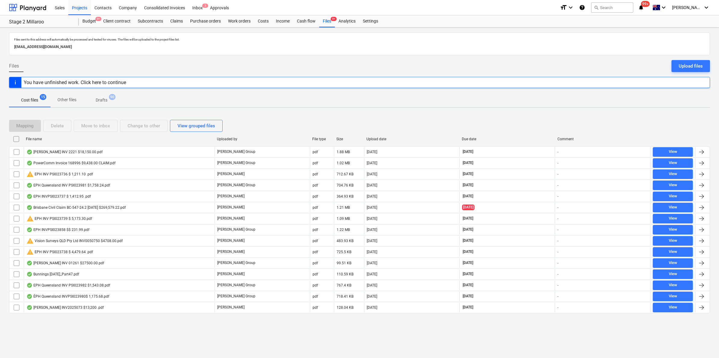
checkbox input "false"
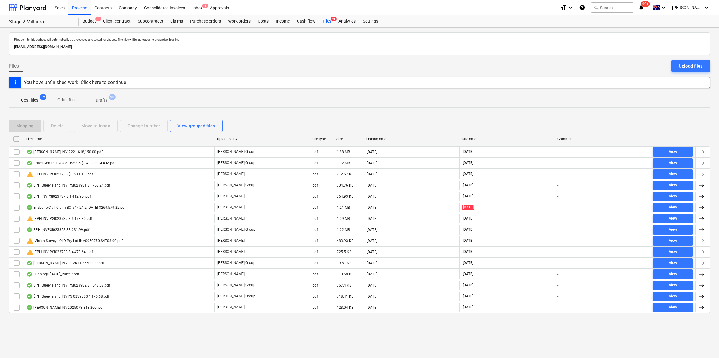
checkbox input "false"
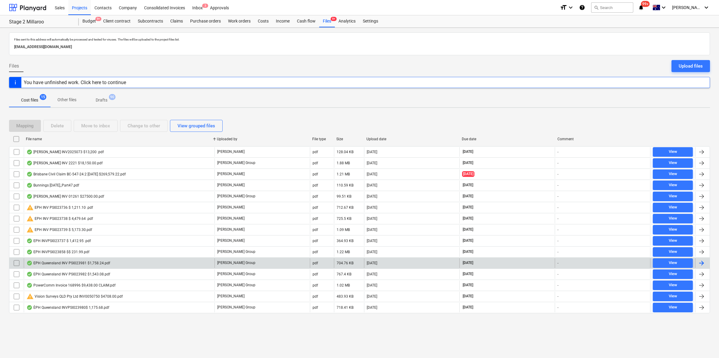
click at [100, 264] on div "EPH Queensland INV PSI023981 $1,758.24.pdf" at bounding box center [68, 263] width 84 height 5
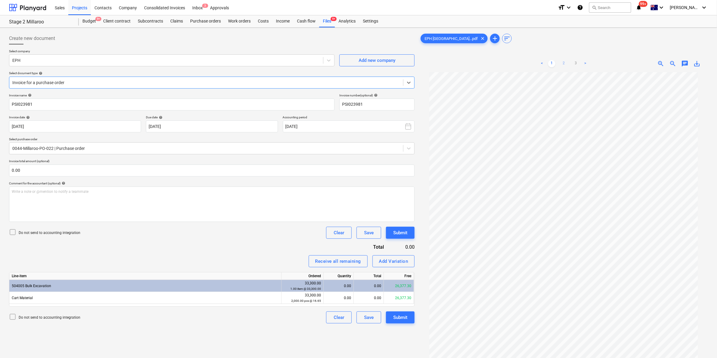
click at [563, 62] on link "2" at bounding box center [563, 63] width 7 height 7
click at [576, 63] on link "3" at bounding box center [575, 63] width 7 height 7
click at [331, 19] on span "9+" at bounding box center [333, 19] width 6 height 4
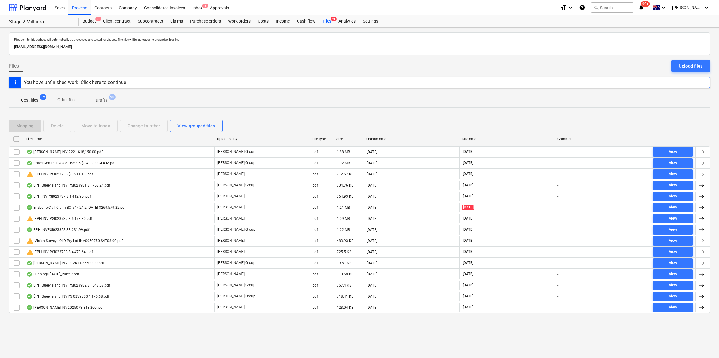
click at [55, 139] on div "File name" at bounding box center [119, 139] width 186 height 4
checkbox input "false"
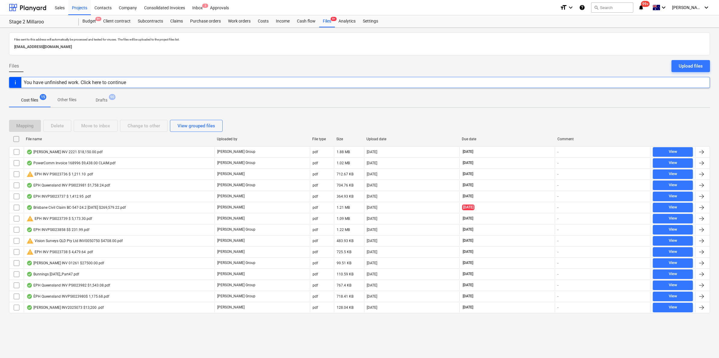
checkbox input "false"
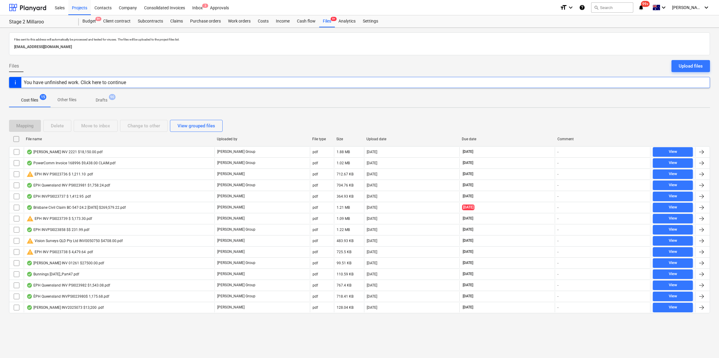
checkbox input "false"
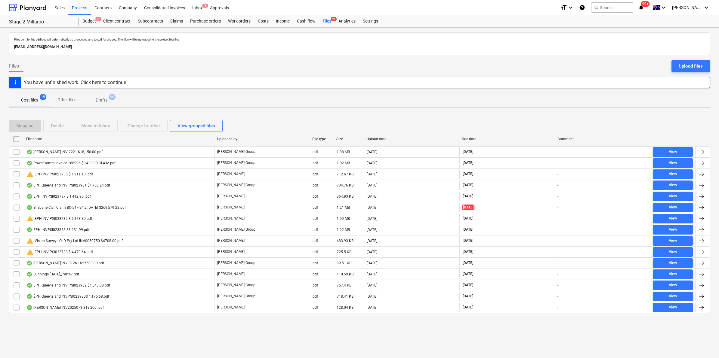
checkbox input "false"
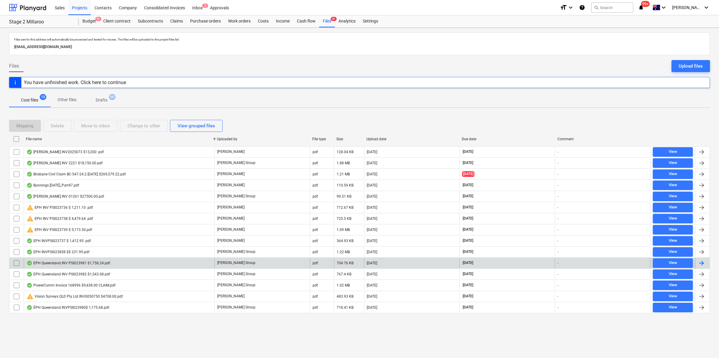
click at [85, 264] on div "EPH Queensland INV PSI023981 $1,758.24.pdf" at bounding box center [68, 263] width 84 height 5
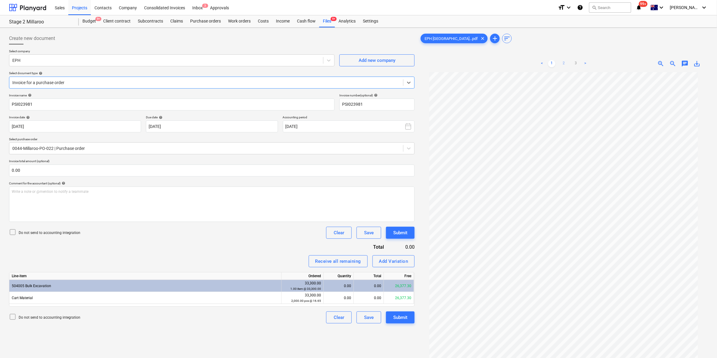
click at [564, 62] on link "2" at bounding box center [563, 63] width 7 height 7
click at [573, 61] on link "3" at bounding box center [575, 63] width 7 height 7
click at [565, 62] on link "2" at bounding box center [563, 63] width 7 height 7
drag, startPoint x: 546, startPoint y: 64, endPoint x: 554, endPoint y: 63, distance: 7.9
click at [546, 63] on ul "< 1 2 3 >" at bounding box center [563, 63] width 93 height 7
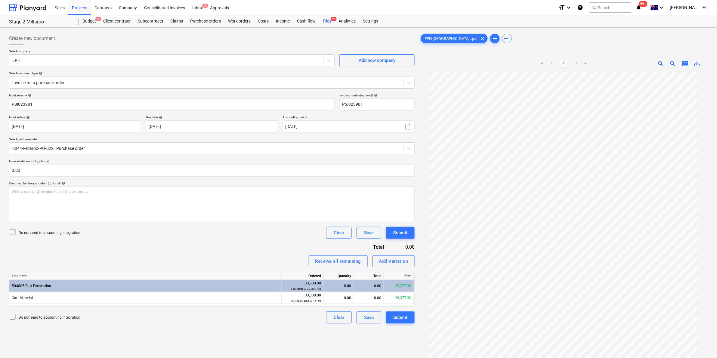
click at [554, 62] on link "1" at bounding box center [551, 63] width 7 height 7
click at [560, 62] on link "2" at bounding box center [563, 63] width 7 height 7
click at [566, 62] on link "2" at bounding box center [563, 63] width 7 height 7
click at [573, 64] on link "3" at bounding box center [575, 63] width 7 height 7
click at [325, 18] on div "Files 9+" at bounding box center [327, 21] width 16 height 12
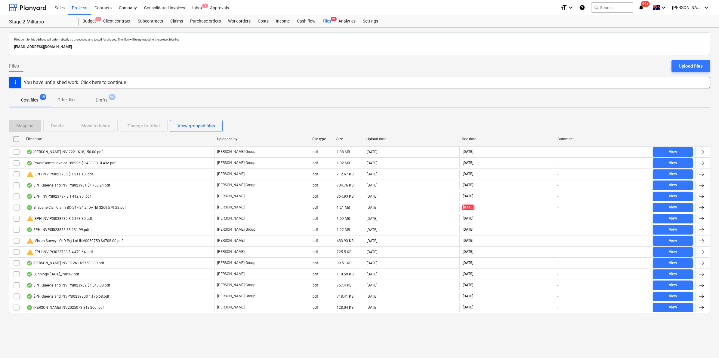
click at [48, 137] on div "File name" at bounding box center [119, 139] width 186 height 4
checkbox input "false"
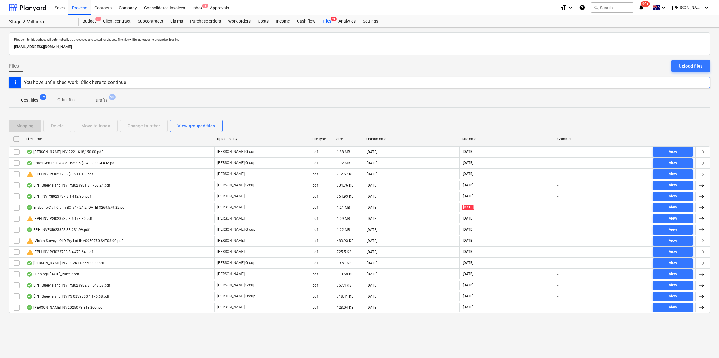
checkbox input "false"
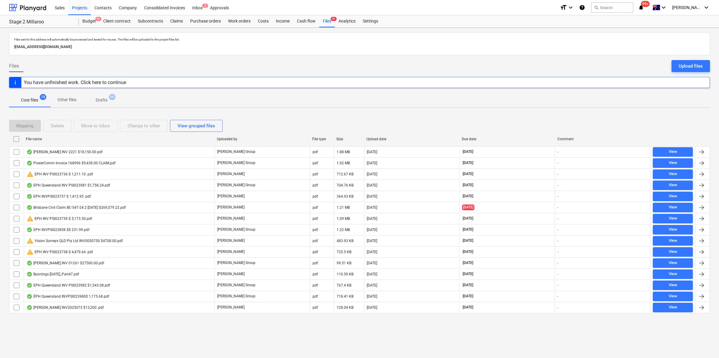
checkbox input "false"
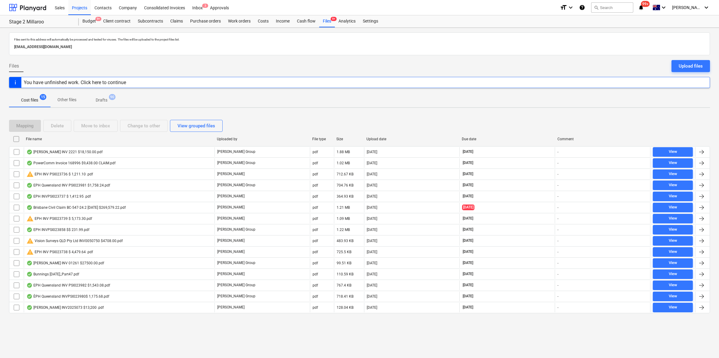
checkbox input "false"
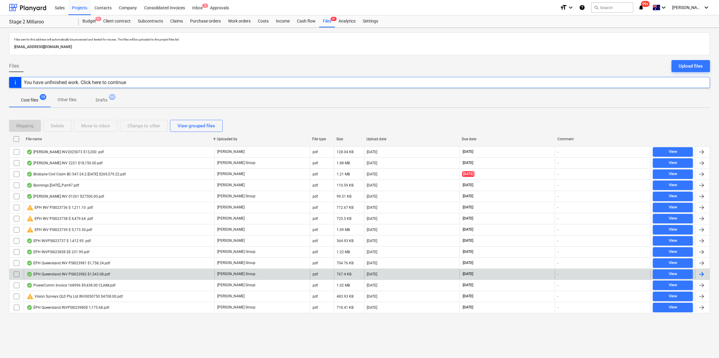
click at [100, 275] on div "EPH Queensland INV PSI023982 $1,543.08.pdf" at bounding box center [68, 274] width 84 height 5
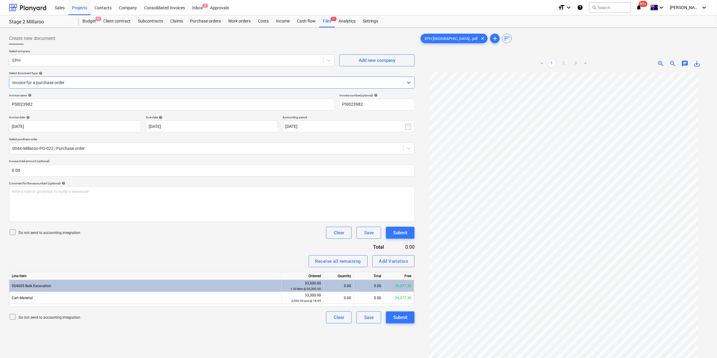
click at [562, 61] on link "2" at bounding box center [563, 63] width 7 height 7
click at [576, 62] on link "3" at bounding box center [575, 63] width 7 height 7
click at [563, 62] on link "2" at bounding box center [563, 63] width 7 height 7
click at [325, 20] on div "Files 9+" at bounding box center [327, 21] width 16 height 12
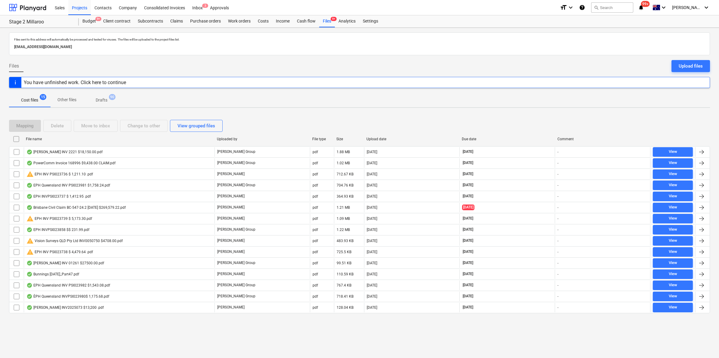
click at [47, 136] on div "File name" at bounding box center [118, 139] width 191 height 10
checkbox input "false"
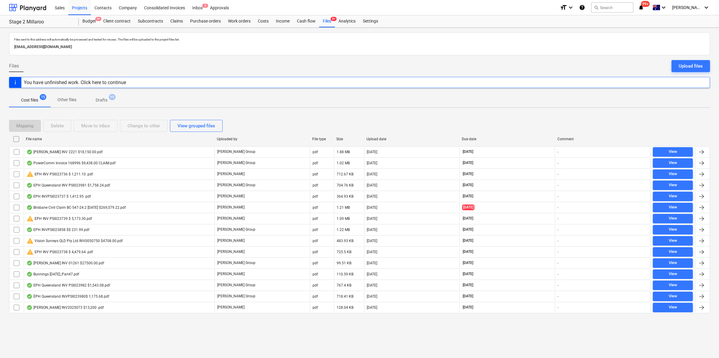
checkbox input "false"
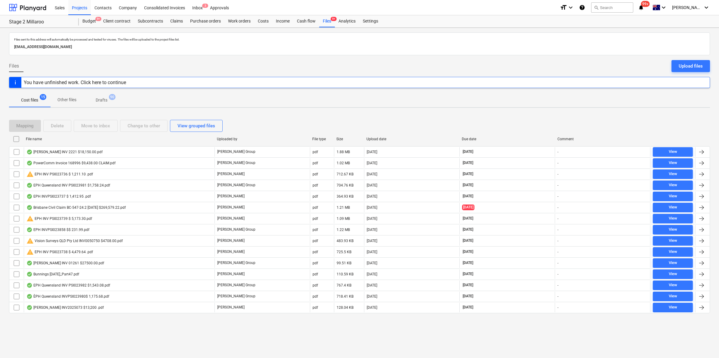
checkbox input "false"
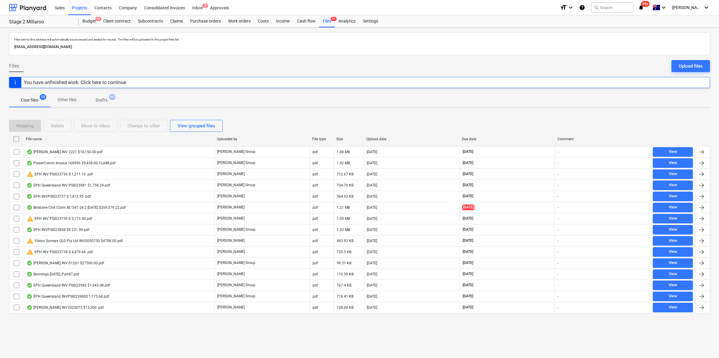
checkbox input "false"
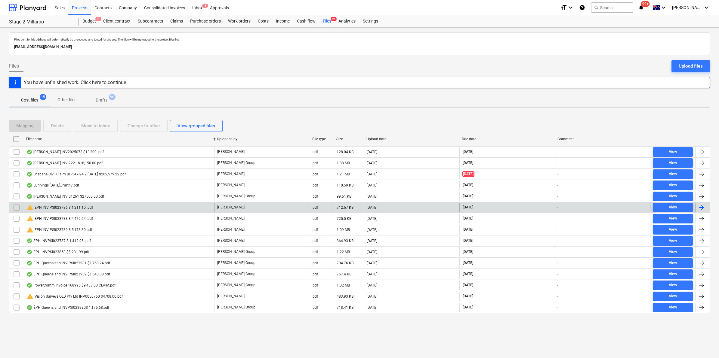
click at [92, 207] on div "warning EPH INV PSI023736 $ 1,211.10 .pdf" at bounding box center [119, 208] width 191 height 10
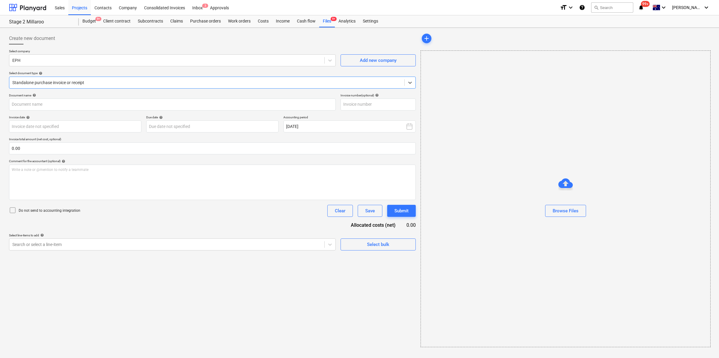
type input "PSI023736"
type input "[DATE]"
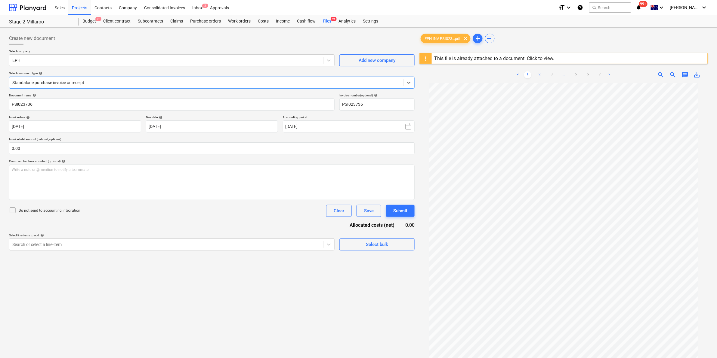
click at [537, 73] on link "2" at bounding box center [539, 74] width 7 height 7
click at [550, 75] on link "3" at bounding box center [551, 74] width 7 height 7
click at [561, 71] on div "< 1 2 3 4 5 6 7 >" at bounding box center [563, 74] width 99 height 17
click at [563, 75] on link "4" at bounding box center [563, 74] width 7 height 7
click at [574, 74] on link "5" at bounding box center [575, 74] width 7 height 7
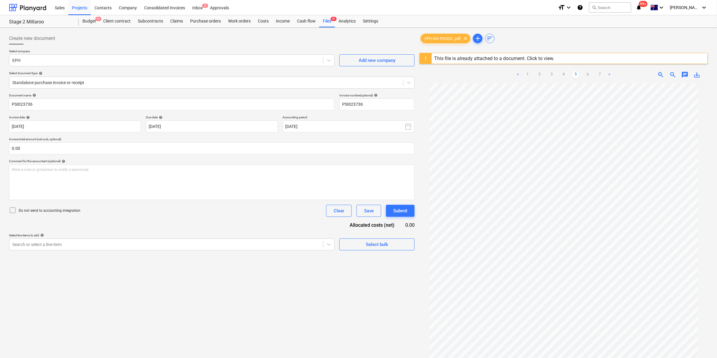
click at [582, 75] on ul "< 1 2 3 4 5 6 7 >" at bounding box center [563, 74] width 99 height 7
click at [586, 74] on link "6" at bounding box center [587, 74] width 7 height 7
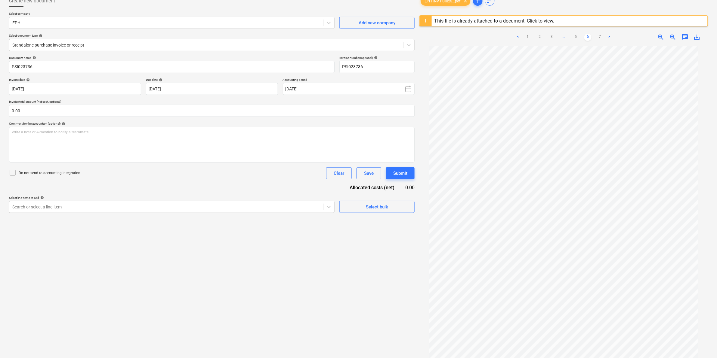
scroll to position [71, 0]
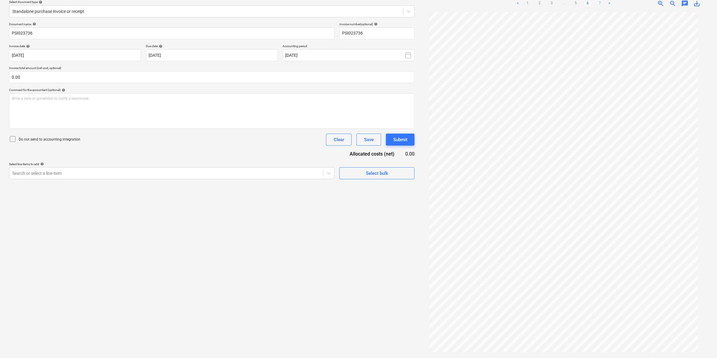
click at [597, 3] on link "7" at bounding box center [599, 3] width 7 height 7
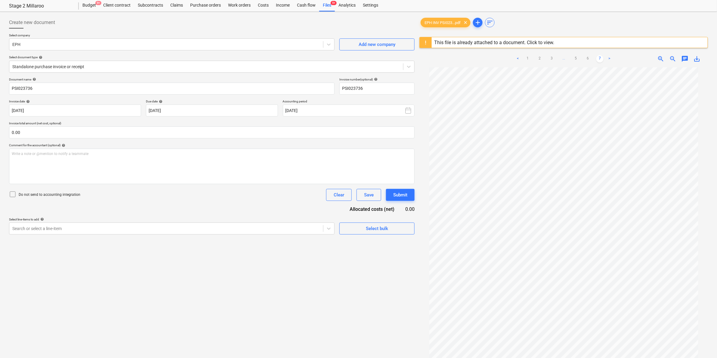
scroll to position [0, 0]
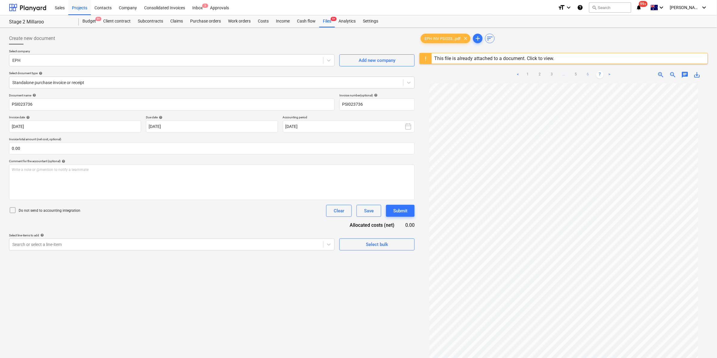
click at [590, 74] on link "6" at bounding box center [587, 74] width 7 height 7
click at [330, 20] on div "Files 9+" at bounding box center [327, 21] width 16 height 12
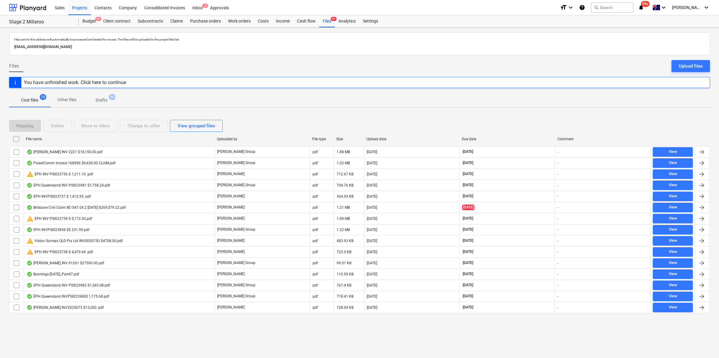
click at [62, 139] on div "File name" at bounding box center [119, 139] width 186 height 4
checkbox input "false"
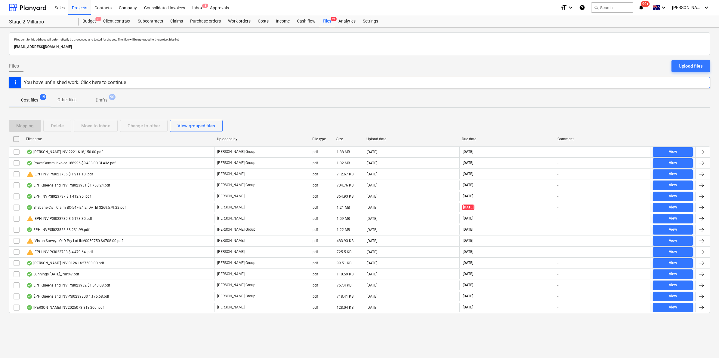
checkbox input "false"
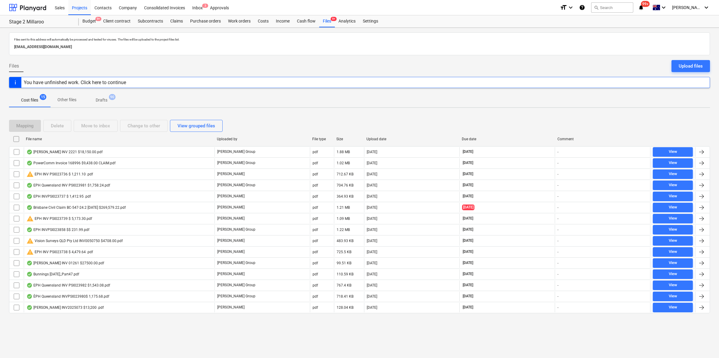
checkbox input "false"
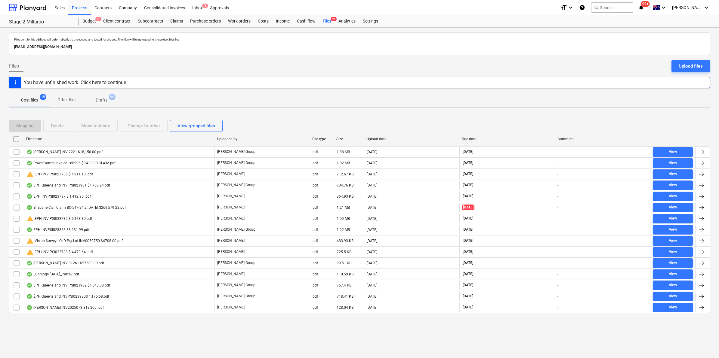
checkbox input "false"
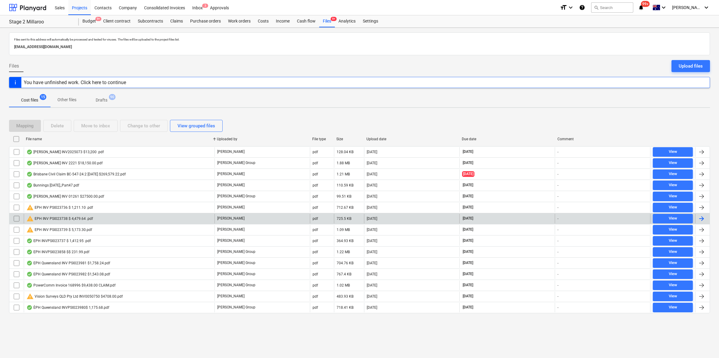
click at [68, 223] on div "warning EPH INV PSI023738 $ 4,479.64 .pdf" at bounding box center [59, 218] width 66 height 7
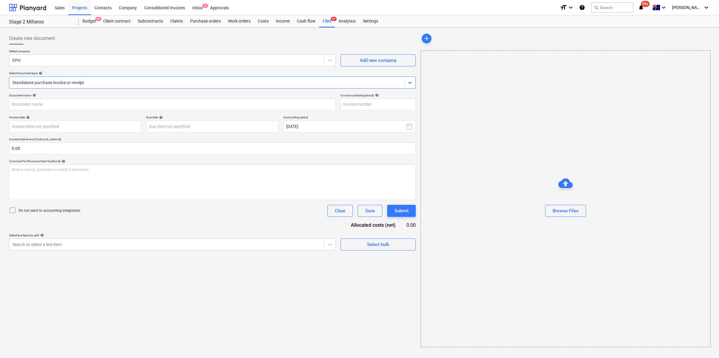
type input "PSI023738"
type input "[DATE]"
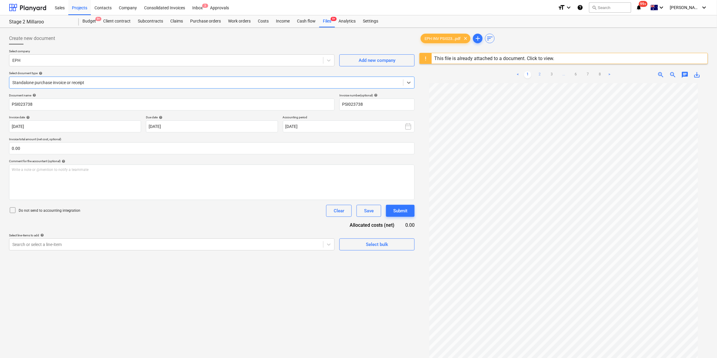
click at [536, 75] on link "2" at bounding box center [539, 74] width 7 height 7
click at [549, 71] on link "3" at bounding box center [551, 74] width 7 height 7
click at [557, 73] on link "4" at bounding box center [557, 74] width 7 height 7
click at [570, 74] on link "5" at bounding box center [569, 74] width 7 height 7
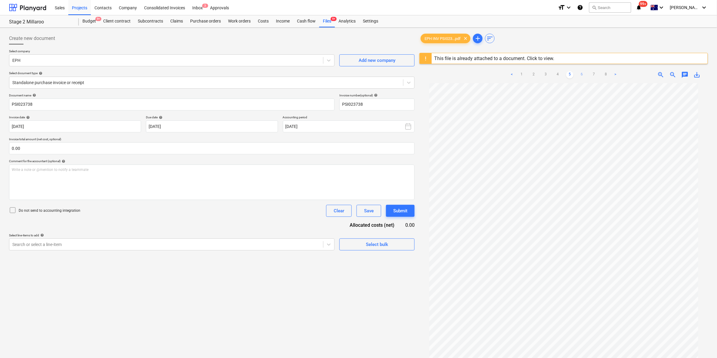
click at [581, 75] on link "6" at bounding box center [581, 74] width 7 height 7
click at [567, 72] on link "5" at bounding box center [569, 74] width 7 height 7
click at [559, 76] on link "4" at bounding box center [557, 74] width 7 height 7
click at [569, 76] on link "5" at bounding box center [569, 74] width 7 height 7
click at [579, 75] on link "6" at bounding box center [581, 74] width 7 height 7
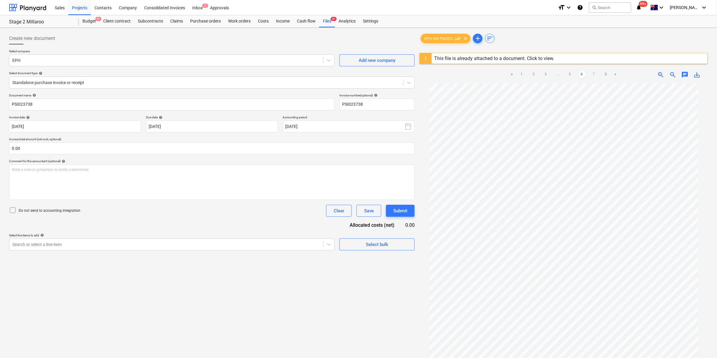
click at [591, 75] on link "7" at bounding box center [593, 74] width 7 height 7
click at [599, 76] on link "8" at bounding box center [599, 74] width 7 height 7
click at [328, 17] on div "Files 9+" at bounding box center [327, 21] width 16 height 12
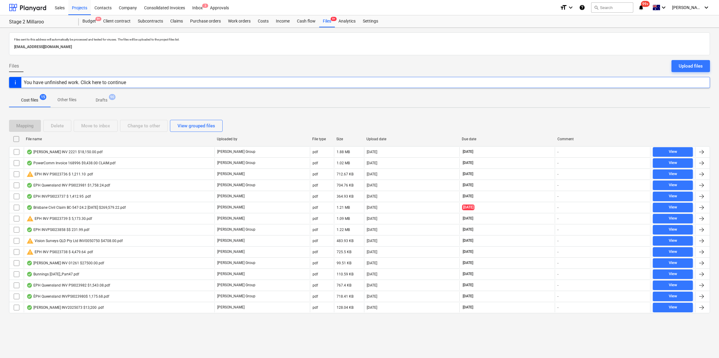
click at [80, 143] on div "File name" at bounding box center [118, 139] width 191 height 10
checkbox input "false"
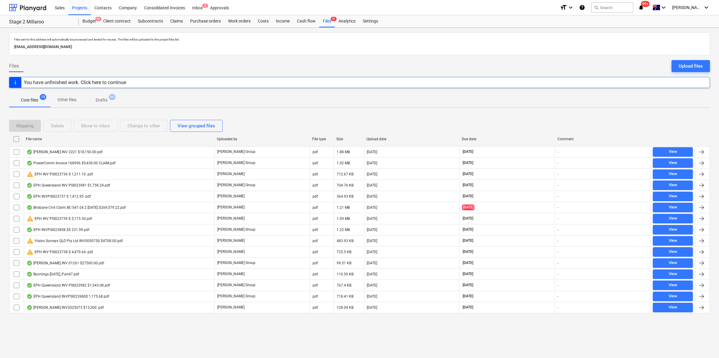
checkbox input "false"
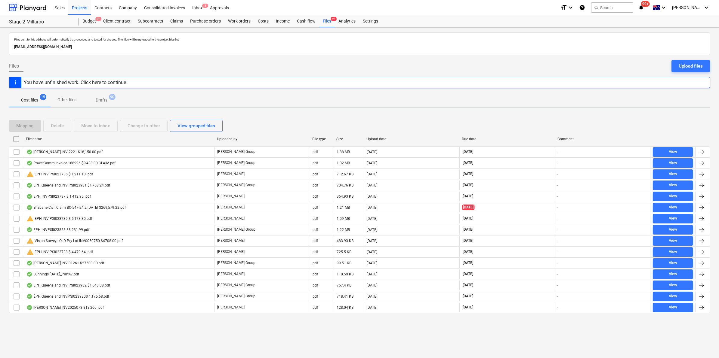
checkbox input "false"
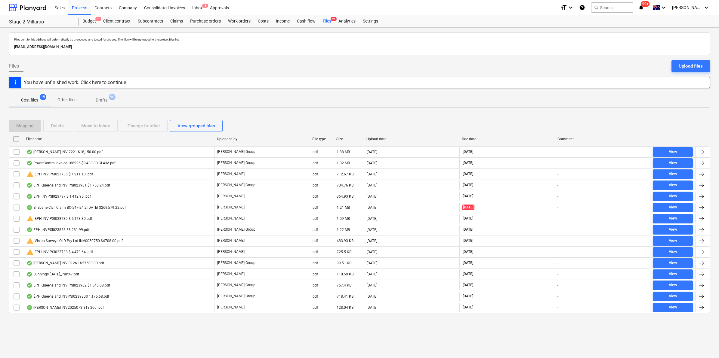
checkbox input "false"
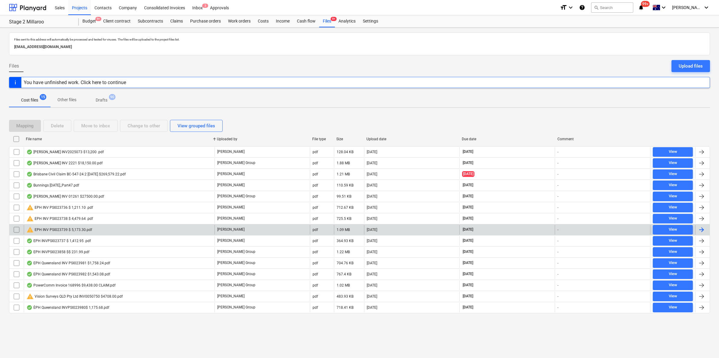
click at [83, 227] on div "warning EPH INV PSI023739 $ 5,173.30.pdf" at bounding box center [59, 229] width 66 height 7
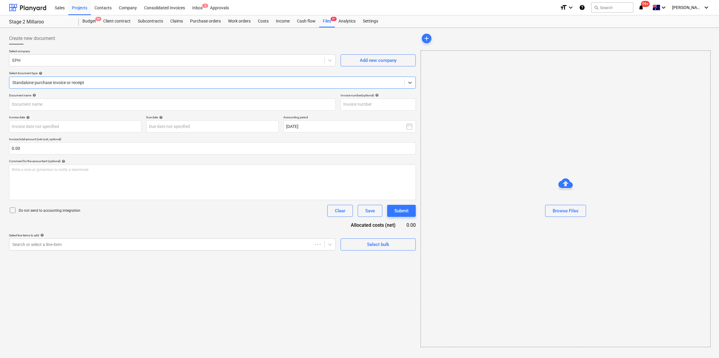
type input "PSI023739"
type input "[DATE]"
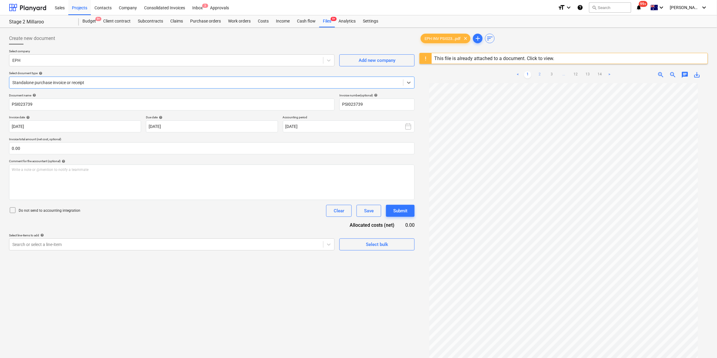
click at [537, 76] on link "2" at bounding box center [539, 74] width 7 height 7
click at [549, 76] on link "3" at bounding box center [551, 74] width 7 height 7
click at [559, 73] on link "4" at bounding box center [557, 74] width 7 height 7
click at [562, 75] on link "5" at bounding box center [563, 74] width 7 height 7
click at [567, 75] on link "6" at bounding box center [569, 74] width 7 height 7
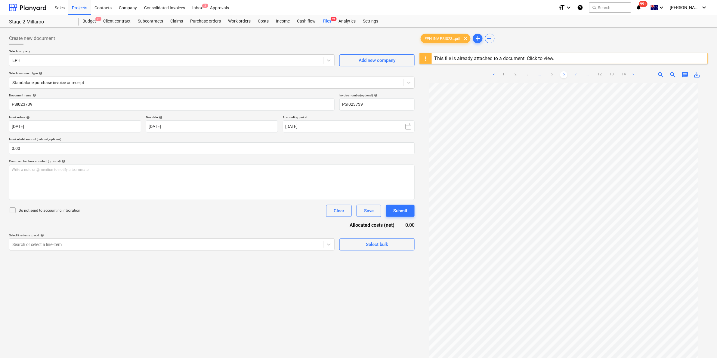
click at [575, 74] on link "7" at bounding box center [575, 74] width 7 height 7
click at [551, 75] on link "6" at bounding box center [551, 74] width 7 height 7
click at [543, 75] on span "..." at bounding box center [539, 74] width 7 height 7
click at [540, 74] on link "3" at bounding box center [539, 74] width 7 height 7
click at [556, 74] on link "4" at bounding box center [557, 74] width 7 height 7
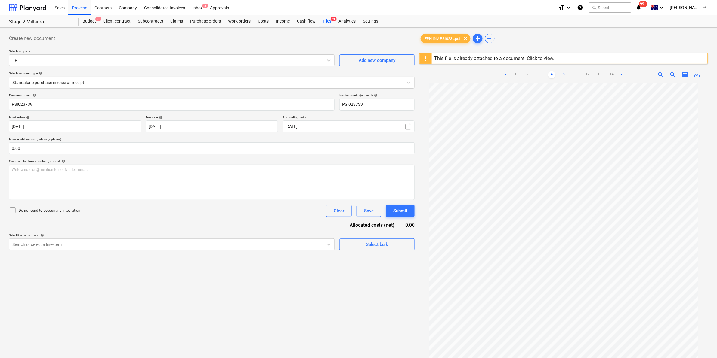
click at [561, 75] on link "5" at bounding box center [563, 74] width 7 height 7
click at [568, 73] on link "6" at bounding box center [569, 74] width 7 height 7
click at [574, 74] on link "7" at bounding box center [575, 74] width 7 height 7
click at [575, 73] on link "8" at bounding box center [575, 74] width 7 height 7
click at [576, 75] on link "9" at bounding box center [575, 74] width 7 height 7
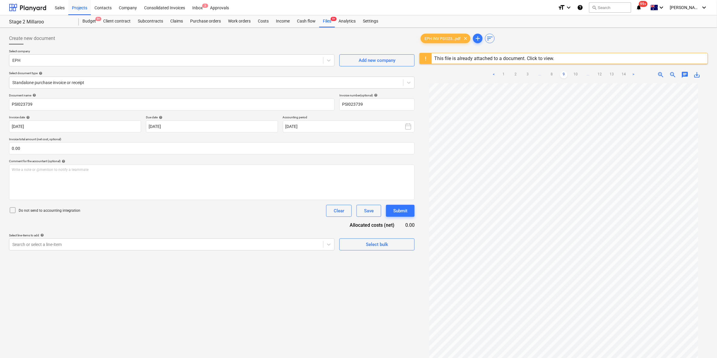
click at [576, 75] on link "10" at bounding box center [575, 74] width 7 height 7
click at [580, 72] on link "11" at bounding box center [581, 74] width 7 height 7
click at [585, 74] on link "12" at bounding box center [587, 74] width 7 height 7
click at [594, 73] on link "13" at bounding box center [593, 74] width 7 height 7
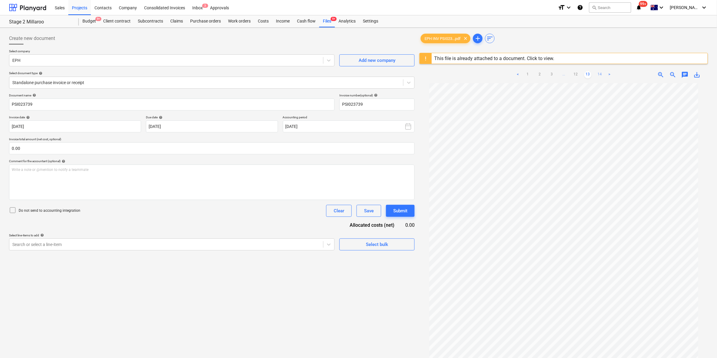
click at [600, 73] on link "14" at bounding box center [599, 74] width 7 height 7
click at [331, 21] on div "Files 9+" at bounding box center [327, 21] width 16 height 12
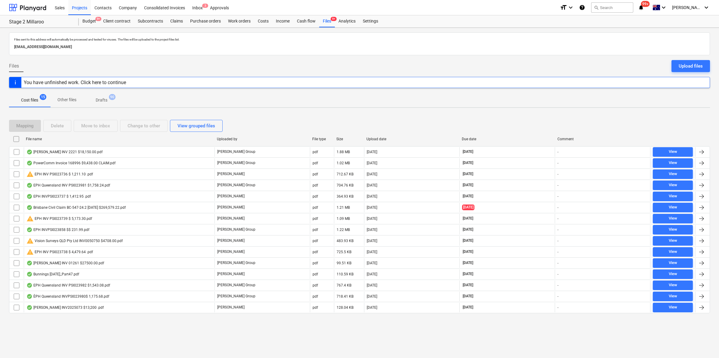
click at [58, 139] on div "File name" at bounding box center [119, 139] width 186 height 4
checkbox input "false"
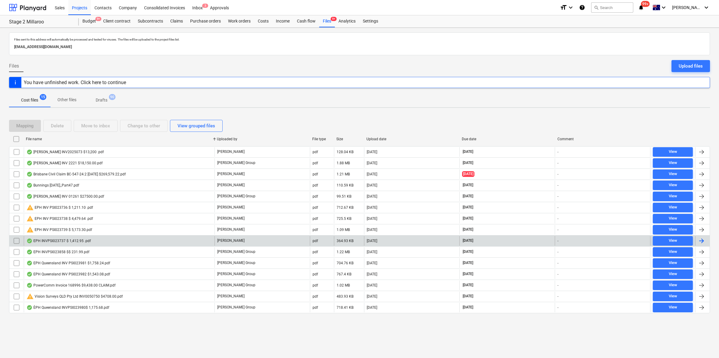
click at [67, 244] on div "EPH INVPSI023737 $ 1,412.95 .pdf" at bounding box center [119, 241] width 191 height 10
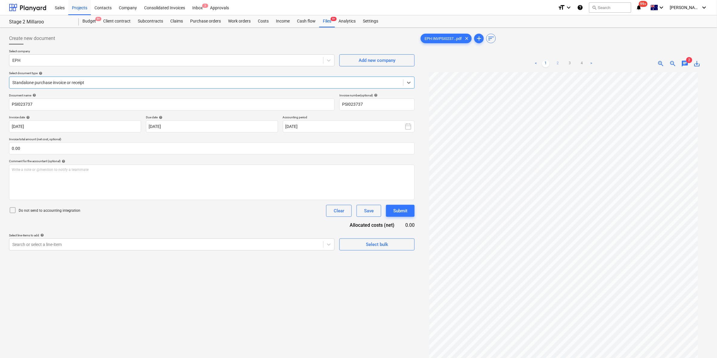
click at [557, 64] on link "2" at bounding box center [557, 63] width 7 height 7
click at [569, 65] on link "3" at bounding box center [569, 63] width 7 height 7
click at [579, 63] on link "4" at bounding box center [581, 63] width 7 height 7
drag, startPoint x: 331, startPoint y: 19, endPoint x: 332, endPoint y: 24, distance: 5.5
click at [331, 19] on span "9+" at bounding box center [333, 19] width 6 height 4
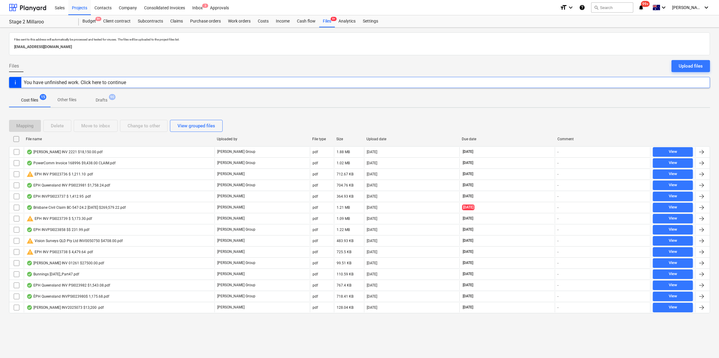
click at [57, 137] on div "File name" at bounding box center [119, 139] width 186 height 4
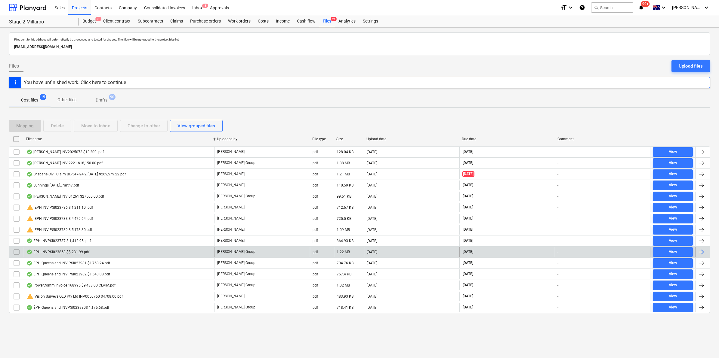
click at [58, 253] on div "EPH INVPSI023858 $$ 231.99.pdf" at bounding box center [57, 252] width 63 height 5
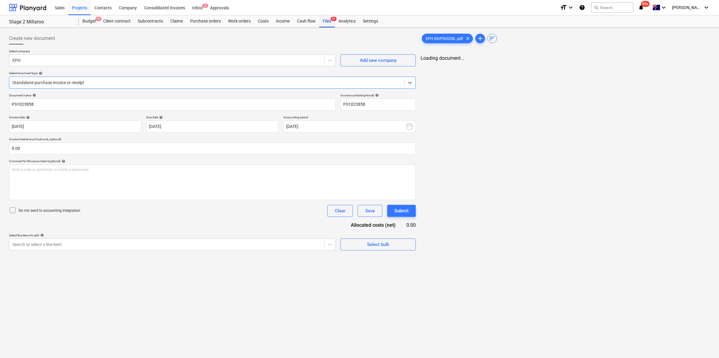
click at [331, 20] on span "9+" at bounding box center [333, 19] width 6 height 4
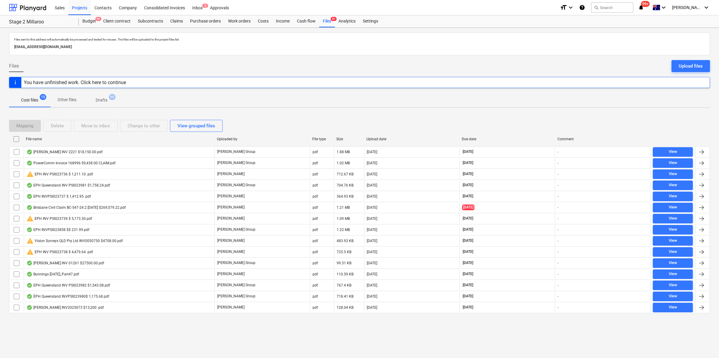
click at [84, 141] on div "File name" at bounding box center [119, 139] width 186 height 4
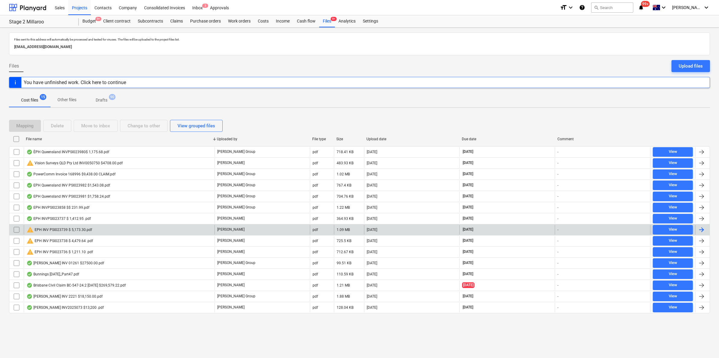
click at [83, 229] on div "warning EPH INV PSI023739 $ 5,173.30.pdf" at bounding box center [59, 229] width 66 height 7
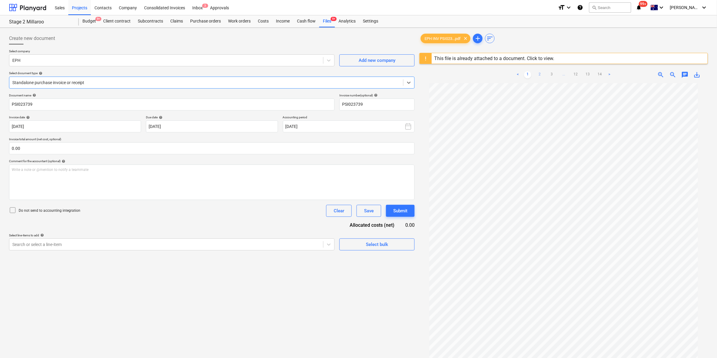
click at [540, 75] on link "2" at bounding box center [539, 74] width 7 height 7
click at [549, 74] on link "3" at bounding box center [551, 74] width 7 height 7
click at [549, 74] on link "3" at bounding box center [545, 74] width 7 height 7
click at [554, 74] on link "4" at bounding box center [557, 74] width 7 height 7
click at [564, 74] on link "5" at bounding box center [563, 74] width 7 height 7
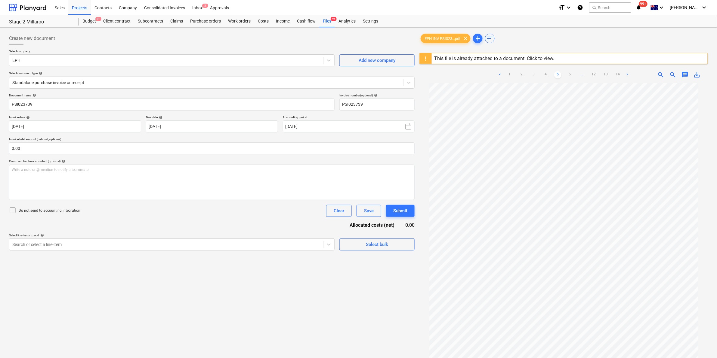
scroll to position [39, 0]
click at [570, 75] on link "6" at bounding box center [569, 74] width 7 height 7
click at [573, 73] on link "7" at bounding box center [575, 74] width 7 height 7
click at [575, 73] on link "8" at bounding box center [575, 74] width 7 height 7
click at [575, 73] on link "9" at bounding box center [575, 74] width 7 height 7
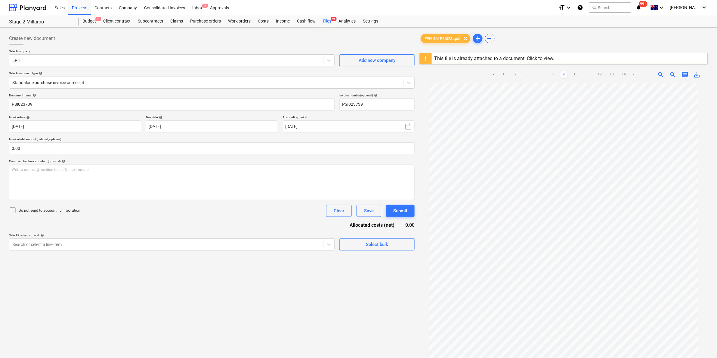
click at [575, 73] on link "10" at bounding box center [575, 74] width 7 height 7
click at [333, 17] on span "9+" at bounding box center [333, 19] width 6 height 4
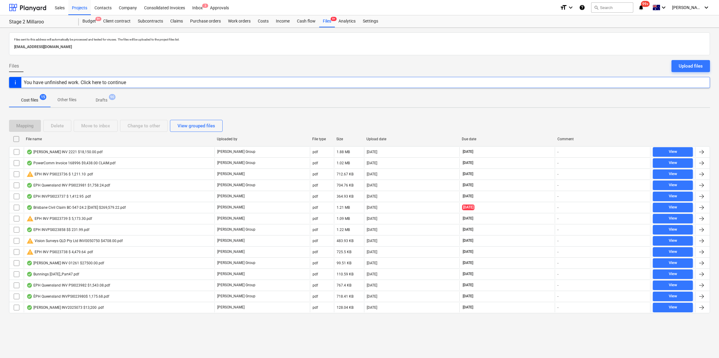
click at [108, 139] on div "File name" at bounding box center [119, 139] width 186 height 4
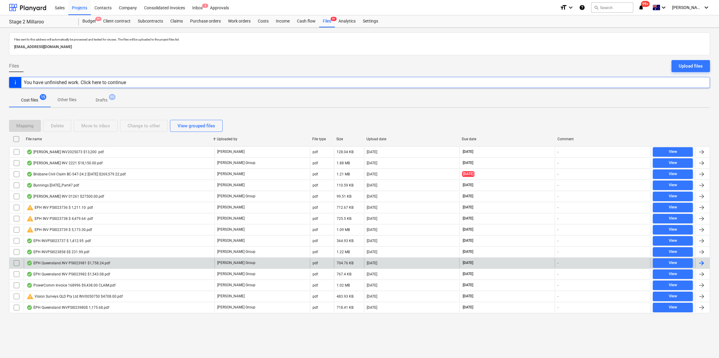
click at [89, 267] on div "EPH Queensland INV PSI023981 $1,758.24.pdf" at bounding box center [119, 264] width 191 height 10
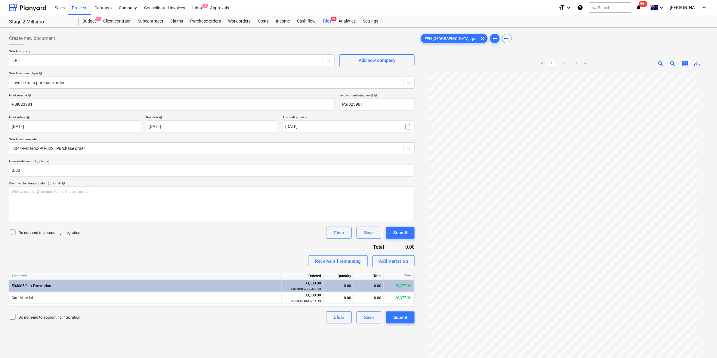
click at [564, 60] on div "< 1 2 3 >" at bounding box center [563, 63] width 93 height 17
click at [562, 63] on link "2" at bounding box center [563, 63] width 7 height 7
click at [577, 62] on link "3" at bounding box center [575, 63] width 7 height 7
click at [328, 23] on div "Files 9+" at bounding box center [327, 21] width 16 height 12
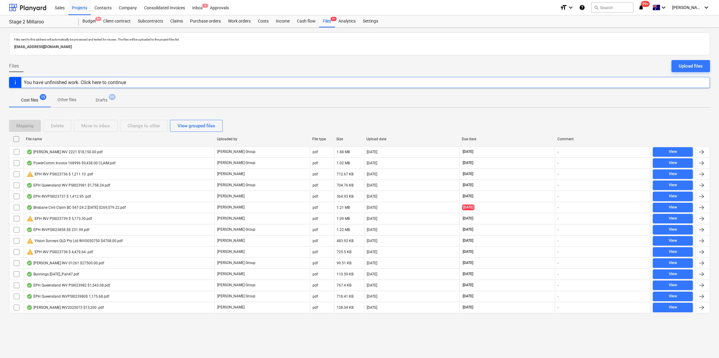
click at [80, 140] on div "File name" at bounding box center [119, 139] width 186 height 4
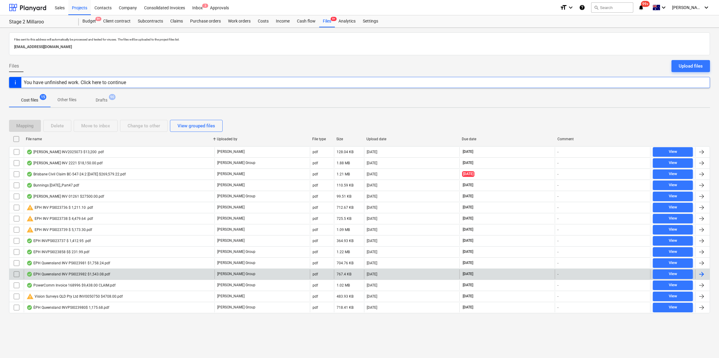
click at [114, 276] on div "EPH Queensland INV PSI023982 $1,543.08.pdf" at bounding box center [119, 275] width 191 height 10
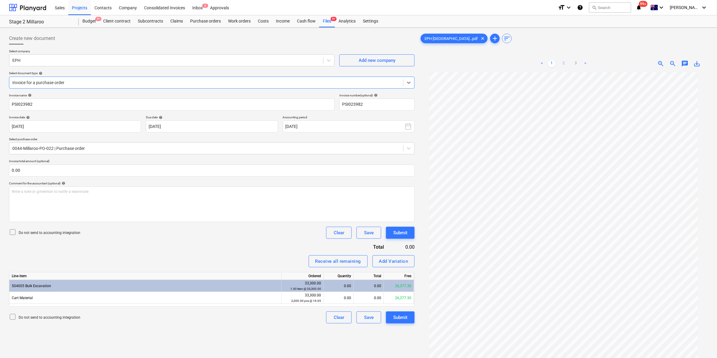
click at [564, 60] on link "2" at bounding box center [563, 63] width 7 height 7
click at [573, 62] on link "3" at bounding box center [575, 63] width 7 height 7
click at [562, 62] on link "2" at bounding box center [563, 63] width 7 height 7
click at [327, 22] on div "Files 9+" at bounding box center [327, 21] width 16 height 12
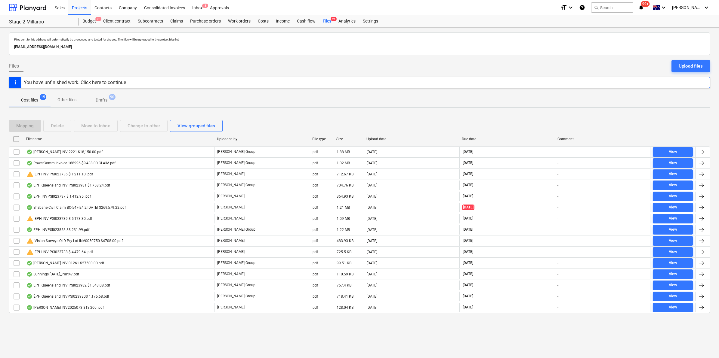
click at [80, 141] on div "File name" at bounding box center [119, 139] width 186 height 4
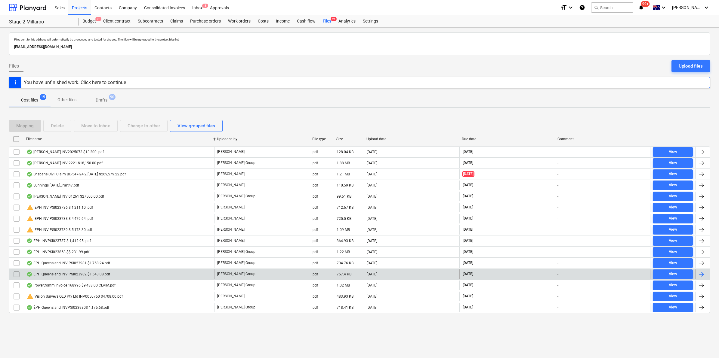
click at [126, 276] on div "EPH Queensland INV PSI023982 $1,543.08.pdf" at bounding box center [119, 275] width 191 height 10
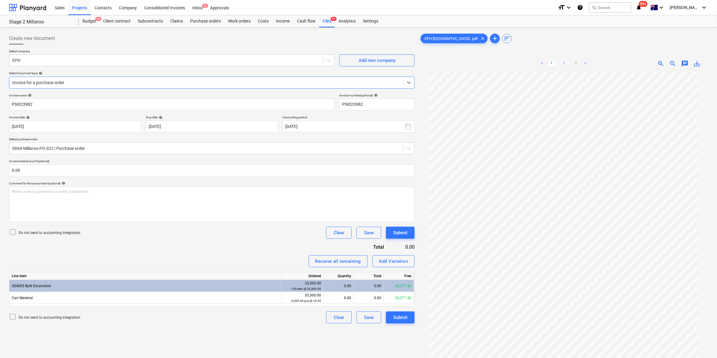
click at [564, 63] on link "2" at bounding box center [563, 63] width 7 height 7
click at [572, 64] on link "3" at bounding box center [575, 63] width 7 height 7
click at [331, 18] on span "9+" at bounding box center [333, 19] width 6 height 4
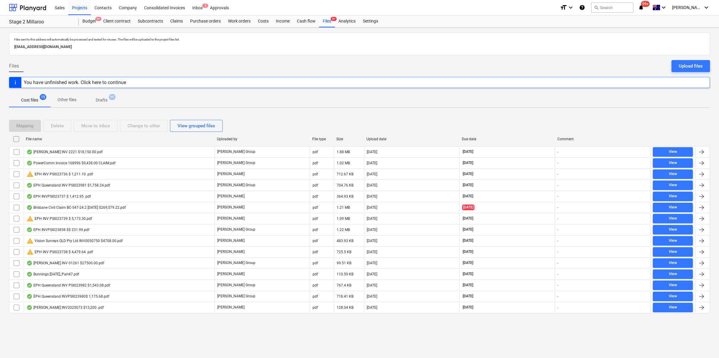
click at [94, 140] on div "File name" at bounding box center [119, 139] width 186 height 4
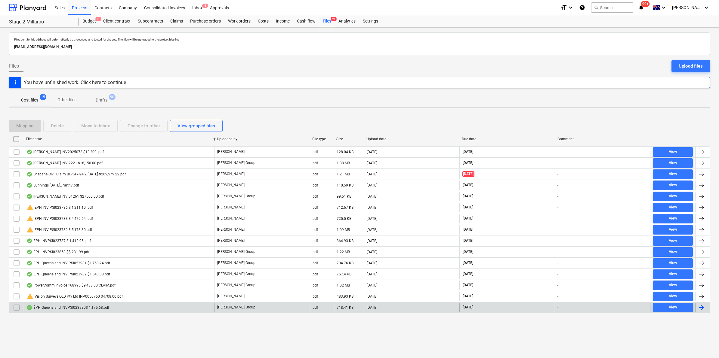
click at [91, 309] on div "ÈPH Queensland INVPSI023980$ 1,175.68.pdf" at bounding box center [67, 308] width 83 height 5
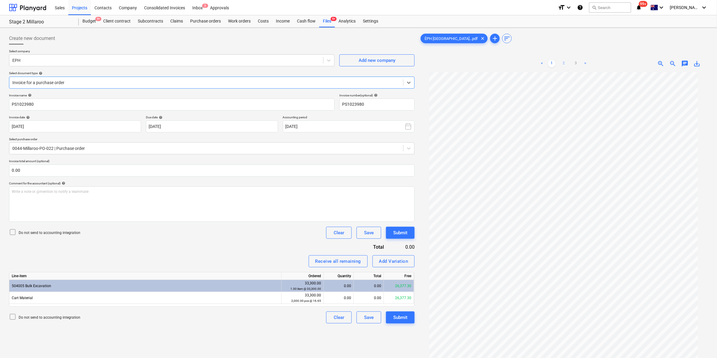
click at [564, 60] on div "< 1 2 3 >" at bounding box center [563, 63] width 93 height 17
click at [566, 66] on link "2" at bounding box center [563, 63] width 7 height 7
click at [572, 63] on link "3" at bounding box center [575, 63] width 7 height 7
click at [324, 20] on div "Files 9+" at bounding box center [327, 21] width 16 height 12
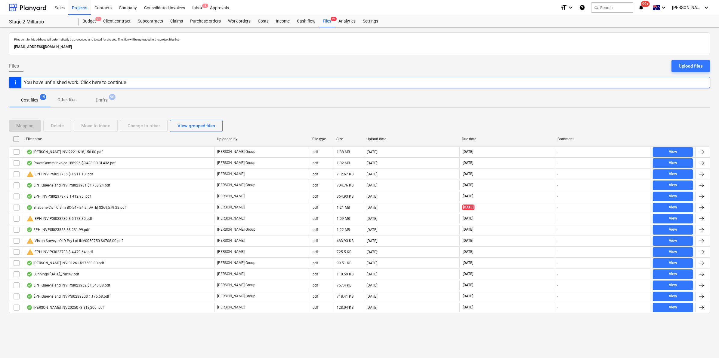
click at [81, 140] on div "File name" at bounding box center [119, 139] width 186 height 4
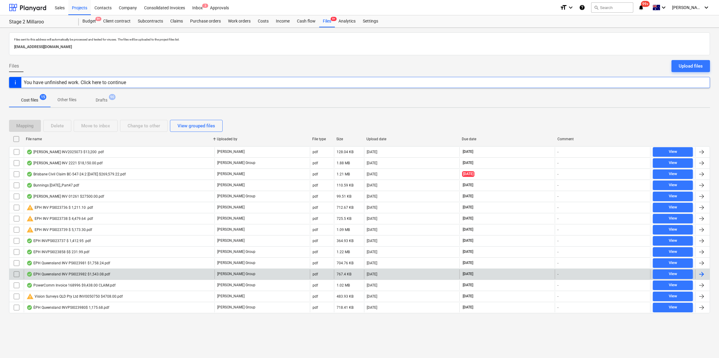
click at [65, 277] on div "EPH Queensland INV PSI023982 $1,543.08.pdf" at bounding box center [68, 274] width 84 height 5
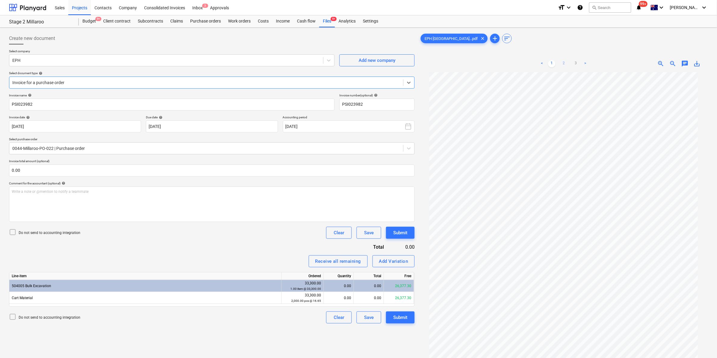
click at [561, 61] on link "2" at bounding box center [563, 63] width 7 height 7
click at [573, 62] on link "3" at bounding box center [575, 63] width 7 height 7
click at [327, 19] on div "Files 9+" at bounding box center [327, 21] width 16 height 12
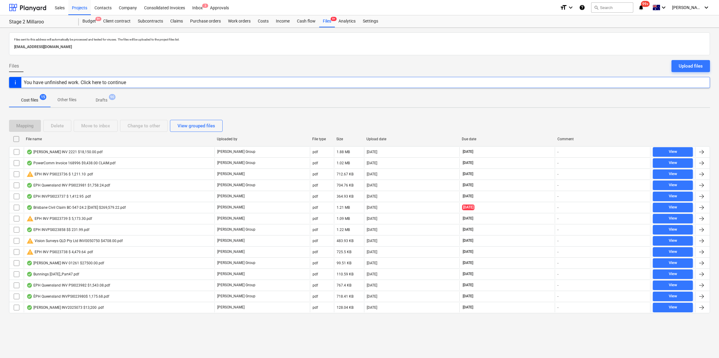
click at [91, 138] on div "File name" at bounding box center [119, 139] width 186 height 4
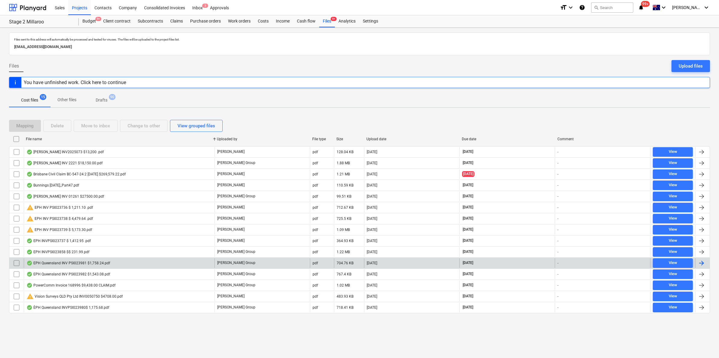
click at [90, 259] on div "EPH Queensland INV PSI023981 $1,758.24.pdf" at bounding box center [119, 264] width 191 height 10
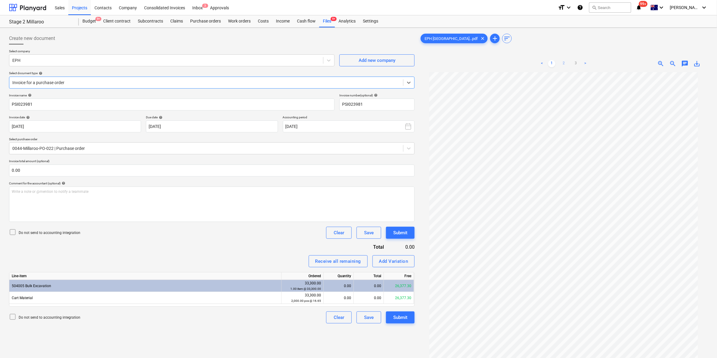
click at [566, 60] on link "2" at bounding box center [563, 63] width 7 height 7
click at [575, 61] on link "3" at bounding box center [575, 63] width 7 height 7
click at [561, 64] on link "2" at bounding box center [563, 63] width 7 height 7
click at [576, 62] on link "3" at bounding box center [575, 63] width 7 height 7
click at [564, 61] on link "2" at bounding box center [563, 63] width 7 height 7
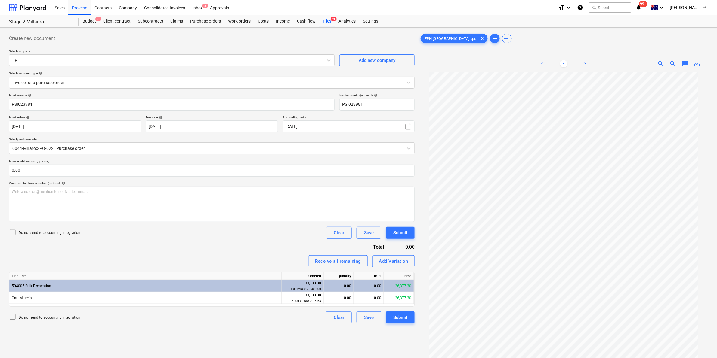
click at [552, 65] on link "1" at bounding box center [551, 63] width 7 height 7
click at [566, 63] on link "2" at bounding box center [563, 63] width 7 height 7
click at [575, 65] on link "3" at bounding box center [575, 63] width 7 height 7
click at [325, 23] on div "Files 9+" at bounding box center [327, 21] width 16 height 12
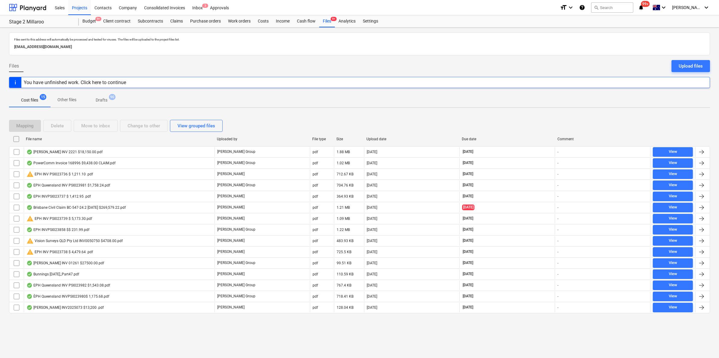
click at [56, 142] on div "File name" at bounding box center [118, 139] width 191 height 10
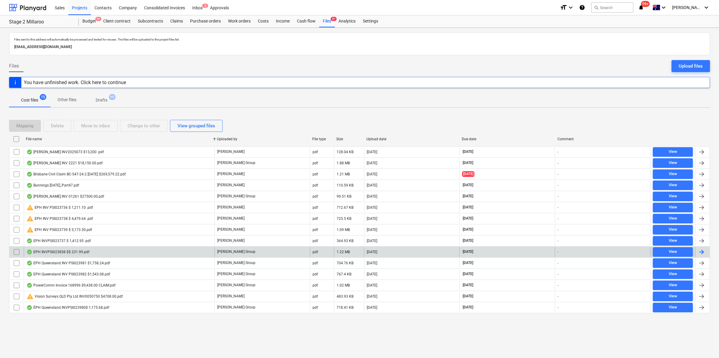
click at [59, 250] on div "EPH INVPSI023858 $$ 231.99.pdf" at bounding box center [119, 252] width 191 height 10
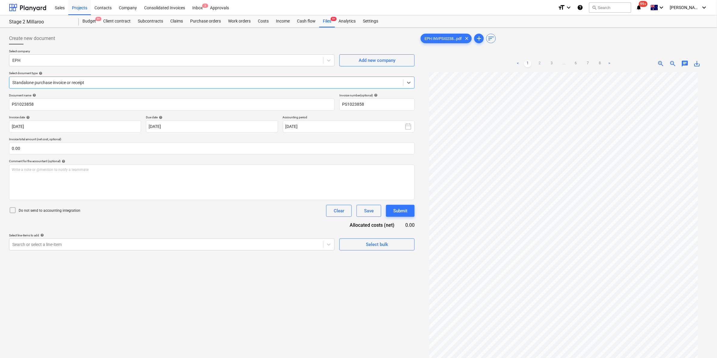
click at [540, 64] on link "2" at bounding box center [539, 63] width 7 height 7
click at [552, 63] on link "3" at bounding box center [551, 63] width 7 height 7
click at [555, 63] on link "4" at bounding box center [557, 63] width 7 height 7
click at [567, 62] on link "5" at bounding box center [569, 63] width 7 height 7
click at [580, 62] on link "6" at bounding box center [581, 63] width 7 height 7
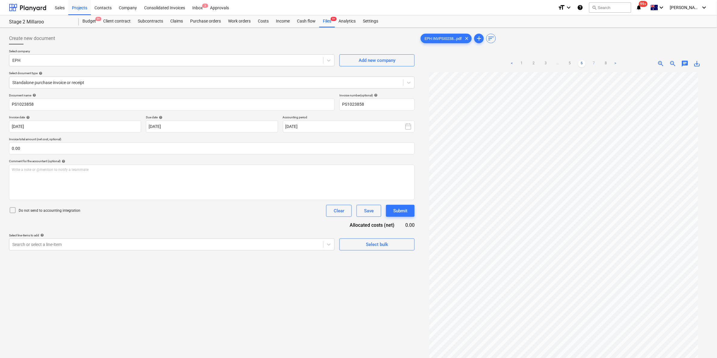
click at [594, 63] on link "7" at bounding box center [593, 63] width 7 height 7
click at [598, 61] on link "8" at bounding box center [599, 63] width 7 height 7
click at [534, 64] on ul "< 1 2 3 ... 6 7 8 >" at bounding box center [563, 63] width 99 height 7
click at [542, 63] on link "2" at bounding box center [539, 63] width 7 height 7
click at [550, 63] on link "3" at bounding box center [551, 63] width 7 height 7
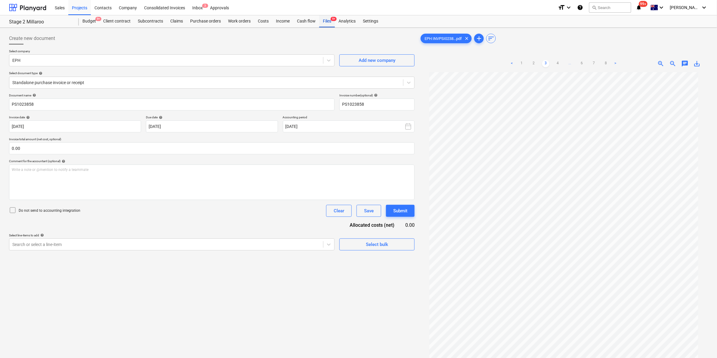
click at [326, 20] on div "Files 9+" at bounding box center [327, 21] width 16 height 12
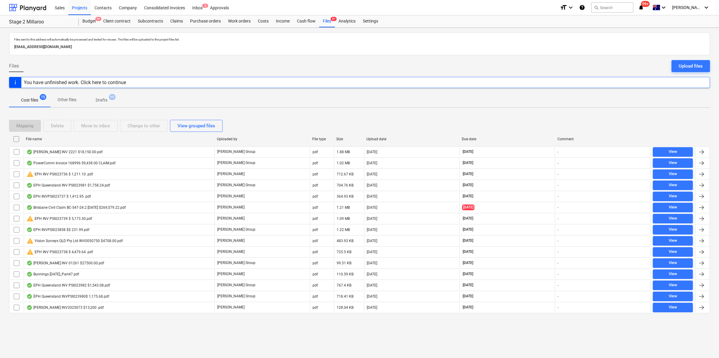
click at [69, 143] on div "File name" at bounding box center [118, 139] width 191 height 10
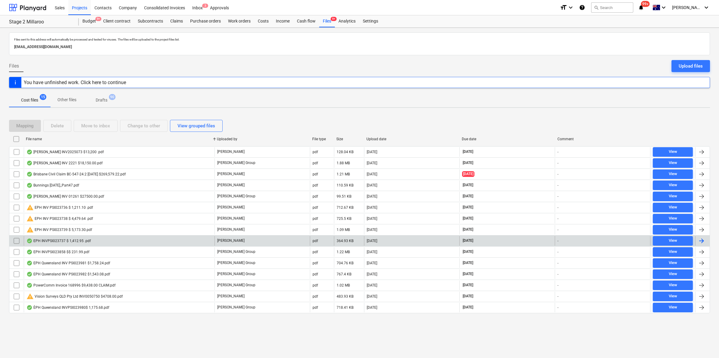
click at [78, 238] on div "EPH INVPSI023737 $ 1,412.95 .pdf" at bounding box center [119, 241] width 191 height 10
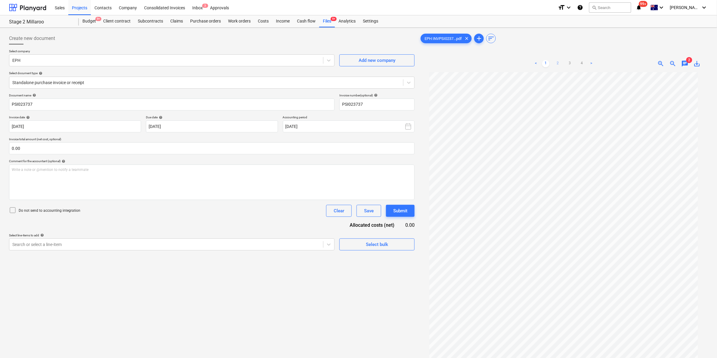
click at [558, 66] on link "2" at bounding box center [557, 63] width 7 height 7
click at [570, 64] on link "3" at bounding box center [569, 63] width 7 height 7
click at [579, 62] on link "4" at bounding box center [581, 63] width 7 height 7
click at [545, 65] on link "1" at bounding box center [545, 63] width 7 height 7
click at [322, 21] on div "Files 9+" at bounding box center [327, 21] width 16 height 12
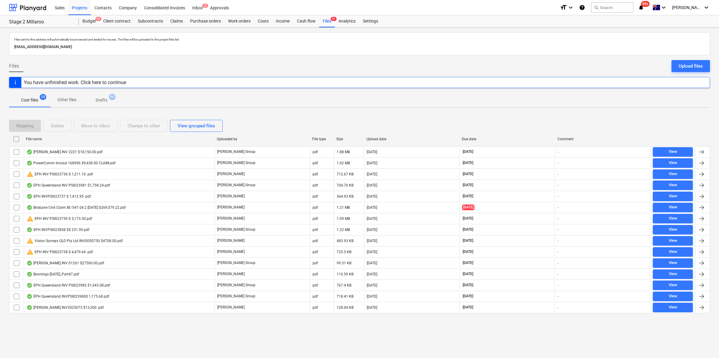
click at [93, 139] on div "File name" at bounding box center [119, 139] width 186 height 4
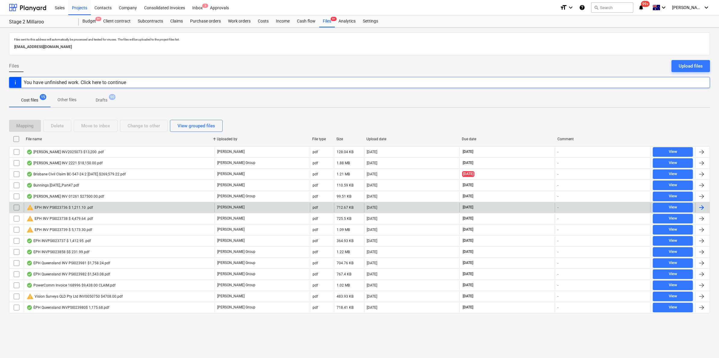
click at [113, 205] on div "warning EPH INV PSI023736 $ 1,211.10 .pdf" at bounding box center [119, 208] width 191 height 10
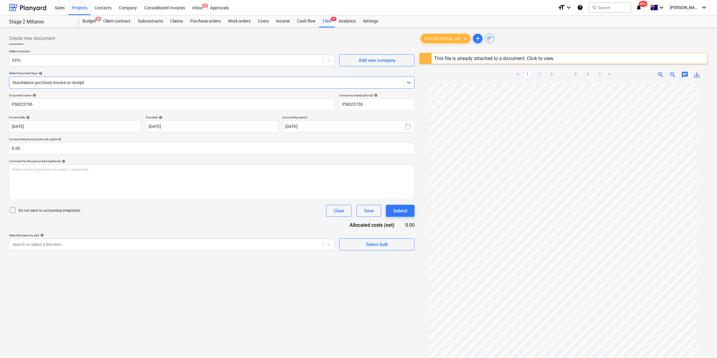
click at [537, 74] on link "2" at bounding box center [539, 74] width 7 height 7
click at [549, 73] on link "3" at bounding box center [551, 74] width 7 height 7
click at [561, 72] on link "4" at bounding box center [563, 74] width 7 height 7
click at [573, 75] on link "5" at bounding box center [575, 74] width 7 height 7
click at [584, 73] on link "6" at bounding box center [587, 74] width 7 height 7
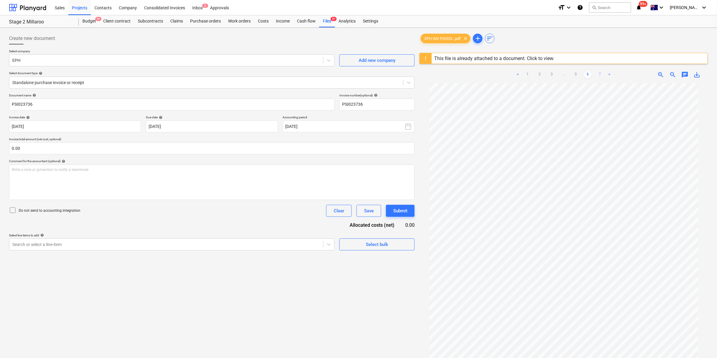
click at [597, 73] on link "7" at bounding box center [599, 74] width 7 height 7
click at [587, 74] on link "6" at bounding box center [587, 74] width 7 height 7
click at [329, 22] on div "Files 9+" at bounding box center [327, 21] width 16 height 12
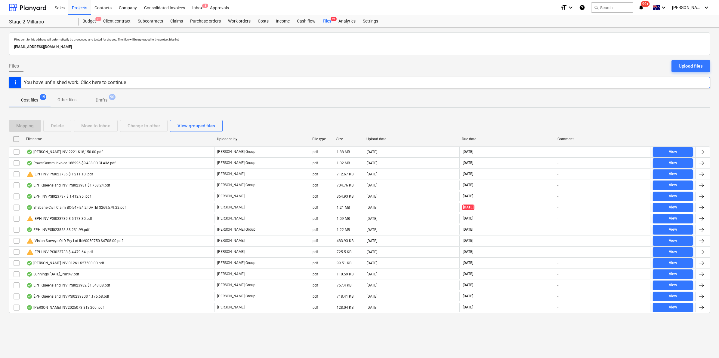
click at [113, 139] on div "File name" at bounding box center [119, 139] width 186 height 4
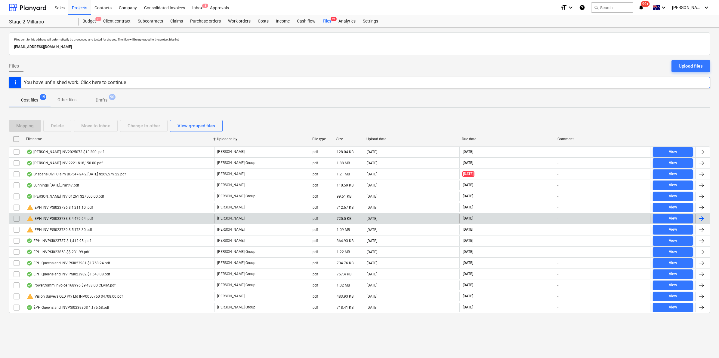
click at [91, 217] on div "warning EPH INV PSI023738 $ 4,479.64 .pdf" at bounding box center [59, 218] width 66 height 7
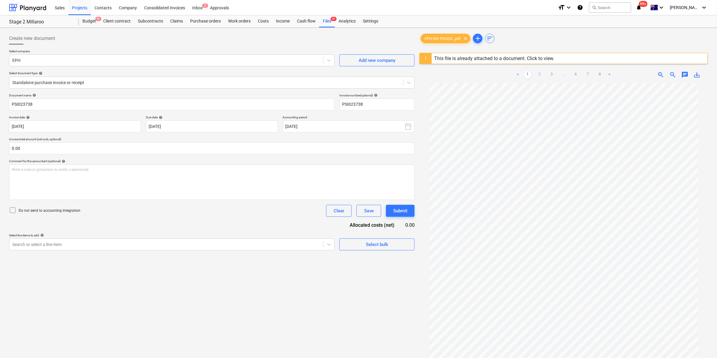
click at [540, 72] on link "2" at bounding box center [539, 74] width 7 height 7
click at [551, 74] on link "3" at bounding box center [551, 74] width 7 height 7
click at [559, 74] on link "4" at bounding box center [557, 74] width 7 height 7
click at [568, 75] on link "5" at bounding box center [569, 74] width 7 height 7
click at [581, 75] on link "6" at bounding box center [581, 74] width 7 height 7
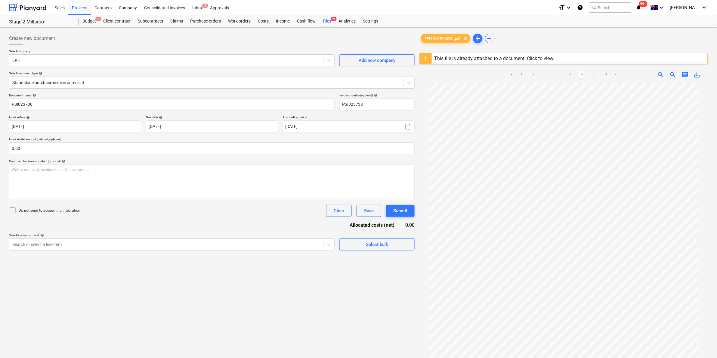
click at [594, 74] on link "7" at bounding box center [593, 74] width 7 height 7
click at [576, 75] on link "6" at bounding box center [575, 74] width 7 height 7
click at [572, 74] on link "5" at bounding box center [569, 74] width 7 height 7
click at [559, 72] on link "4" at bounding box center [557, 74] width 7 height 7
click at [570, 72] on link "5" at bounding box center [569, 74] width 7 height 7
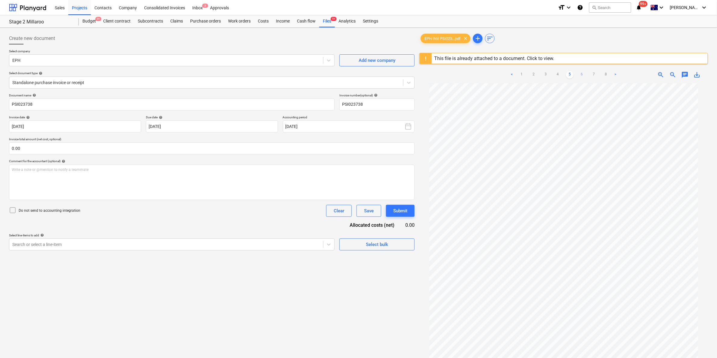
click at [579, 73] on link "6" at bounding box center [581, 74] width 7 height 7
click at [327, 20] on div "Files 9+" at bounding box center [327, 21] width 16 height 12
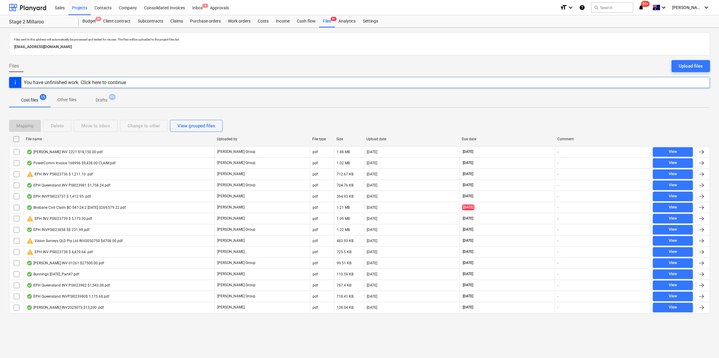
click at [78, 141] on div "File name" at bounding box center [119, 139] width 186 height 4
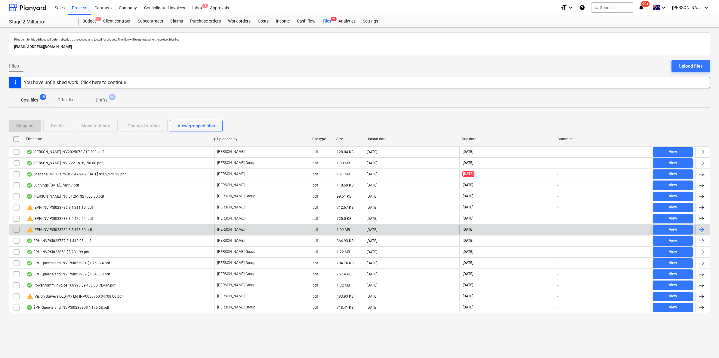
click at [101, 232] on div "warning EPH INV PSI023739 $ 5,173.30.pdf" at bounding box center [119, 230] width 191 height 10
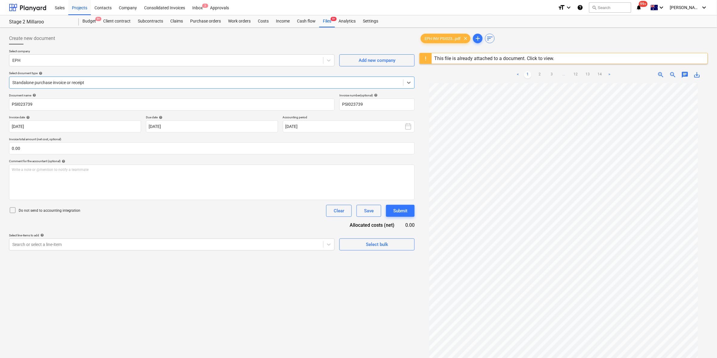
click at [531, 71] on link "1" at bounding box center [527, 74] width 7 height 7
click at [540, 73] on link "2" at bounding box center [539, 74] width 7 height 7
click at [554, 74] on link "3" at bounding box center [551, 74] width 7 height 7
click at [555, 71] on div "< 1 2 3 4 ... 12 13 14 >" at bounding box center [563, 74] width 111 height 17
click at [557, 74] on link "4" at bounding box center [557, 74] width 7 height 7
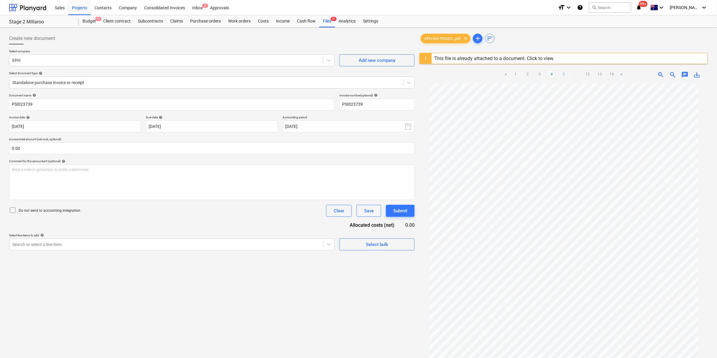
click at [563, 75] on link "5" at bounding box center [563, 74] width 7 height 7
click at [567, 74] on link "6" at bounding box center [569, 74] width 7 height 7
click at [574, 72] on link "7" at bounding box center [575, 74] width 7 height 7
click at [578, 74] on link "8" at bounding box center [575, 74] width 7 height 7
click at [556, 72] on ul "< 1 2 3 ... 7 8 9 ... 12 13 14 >" at bounding box center [563, 74] width 147 height 7
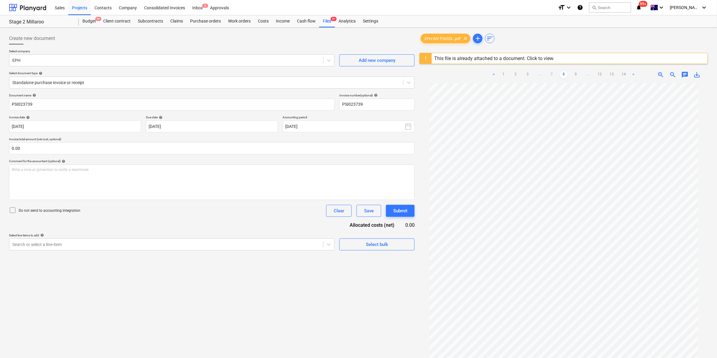
click at [553, 74] on link "7" at bounding box center [551, 74] width 7 height 7
click at [552, 74] on link "6" at bounding box center [551, 74] width 7 height 7
click at [550, 74] on link "5" at bounding box center [551, 74] width 7 height 7
click at [567, 75] on link "6" at bounding box center [569, 74] width 7 height 7
click at [574, 73] on link "7" at bounding box center [575, 74] width 7 height 7
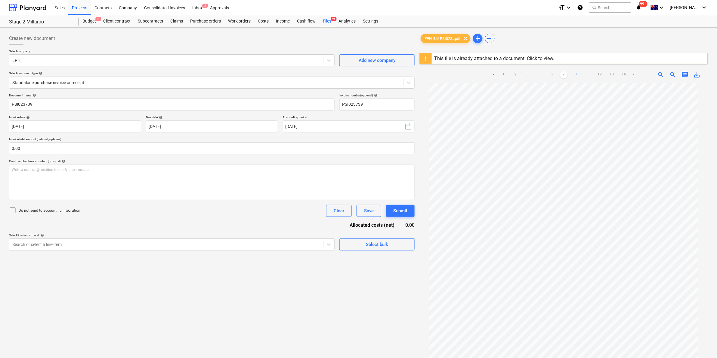
click at [575, 73] on link "8" at bounding box center [575, 74] width 7 height 7
click at [578, 74] on link "9" at bounding box center [575, 74] width 7 height 7
click at [578, 74] on link "10" at bounding box center [575, 74] width 7 height 7
click at [578, 73] on link "11" at bounding box center [581, 74] width 7 height 7
click at [578, 73] on link "11" at bounding box center [575, 74] width 7 height 7
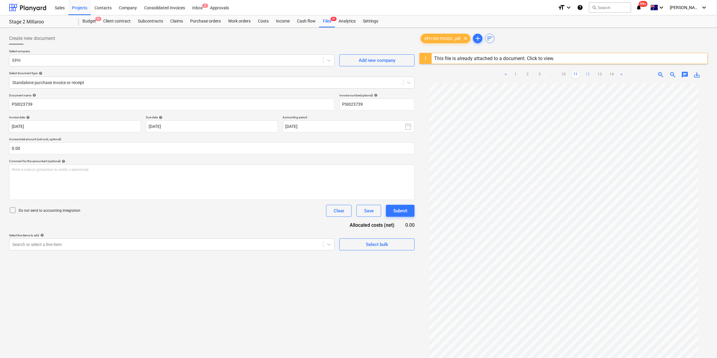
click at [584, 73] on link "12" at bounding box center [587, 74] width 7 height 7
click at [585, 73] on ul "< 1 2 3 ... 11 12 13 14 >" at bounding box center [563, 74] width 111 height 7
click at [590, 74] on link "13" at bounding box center [593, 74] width 7 height 7
click at [570, 74] on ul "< 1 2 3 ... 12 13 14 >" at bounding box center [563, 74] width 99 height 7
click at [576, 74] on link "12" at bounding box center [575, 74] width 7 height 7
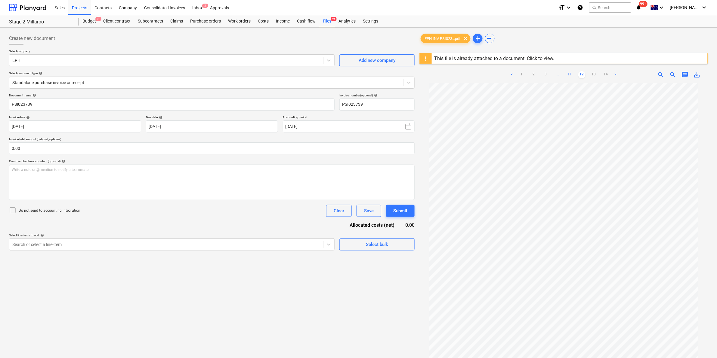
click at [569, 74] on link "11" at bounding box center [569, 74] width 7 height 7
click at [563, 73] on link "10" at bounding box center [563, 74] width 7 height 7
click at [561, 73] on link "9" at bounding box center [557, 74] width 7 height 7
click at [551, 73] on link "8" at bounding box center [551, 74] width 7 height 7
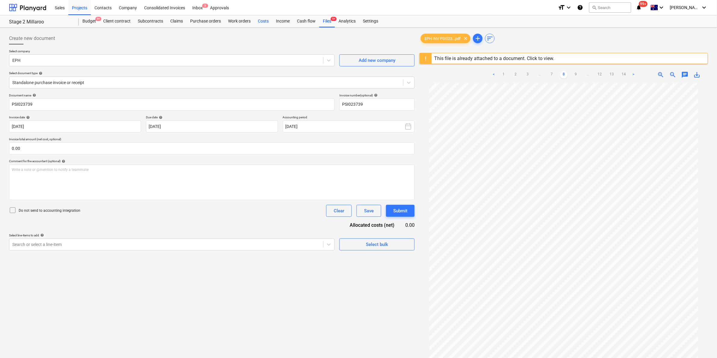
click at [262, 20] on div "Costs" at bounding box center [263, 21] width 18 height 12
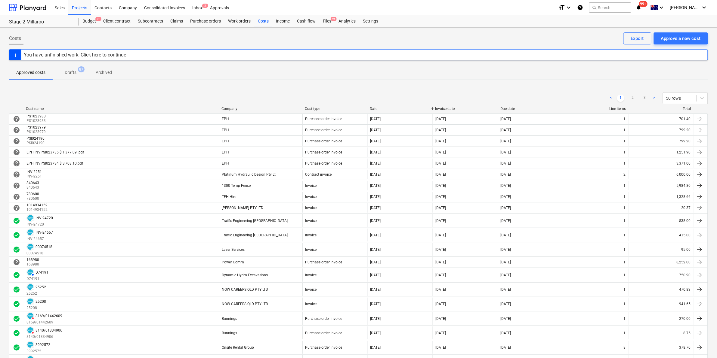
click at [72, 74] on p "Drafts" at bounding box center [71, 72] width 12 height 6
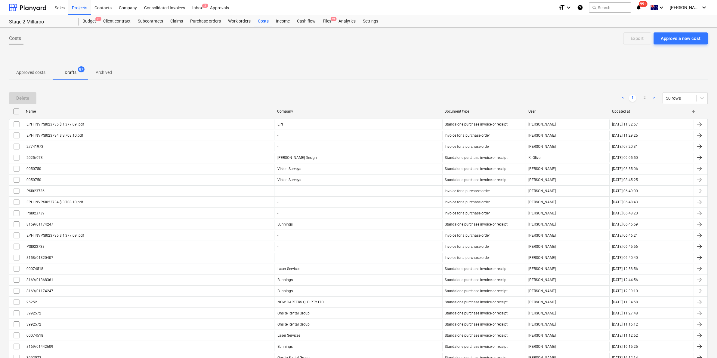
click at [29, 78] on button "Approved costs" at bounding box center [31, 72] width 44 height 14
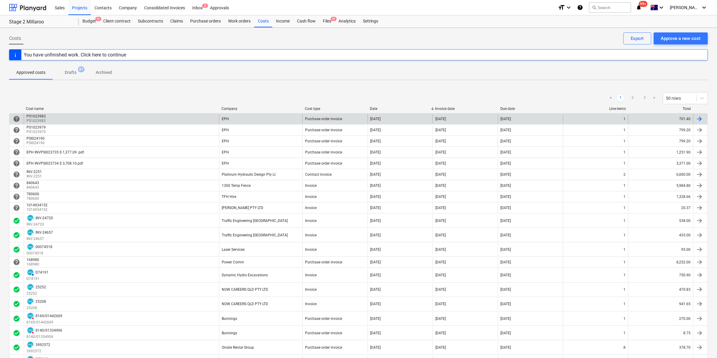
click at [152, 121] on div "PS1023983 PS1023983" at bounding box center [121, 119] width 195 height 10
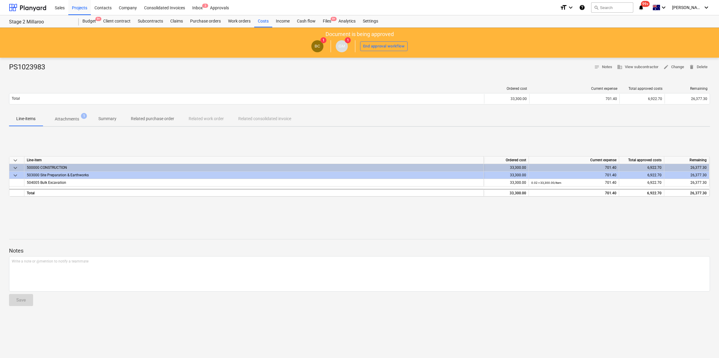
click at [62, 123] on span "Attachments 1" at bounding box center [67, 119] width 48 height 11
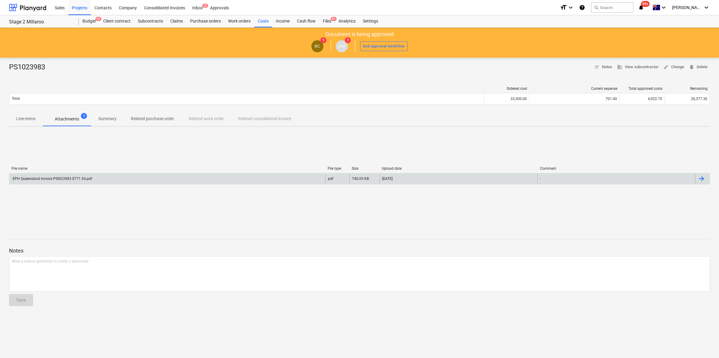
click at [69, 174] on div "EPH Queensland Invoice PSI023983 $771.54.pdf" at bounding box center [167, 179] width 316 height 10
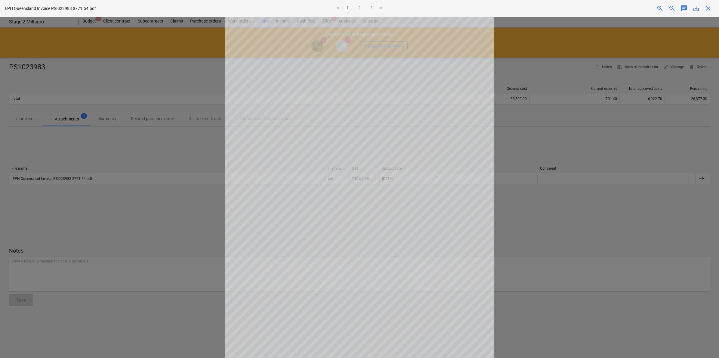
click at [359, 5] on link "2" at bounding box center [359, 8] width 7 height 7
click at [370, 6] on link "3" at bounding box center [371, 8] width 7 height 7
click at [359, 6] on link "2" at bounding box center [359, 8] width 7 height 7
click at [706, 6] on span "close" at bounding box center [707, 8] width 7 height 7
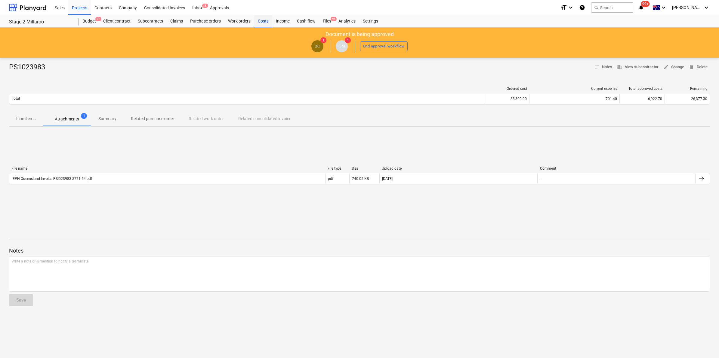
click at [265, 21] on div "Costs" at bounding box center [263, 21] width 18 height 12
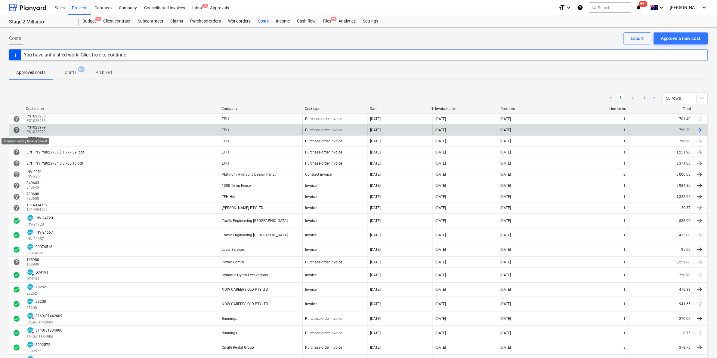
click at [15, 129] on span "help" at bounding box center [16, 130] width 7 height 7
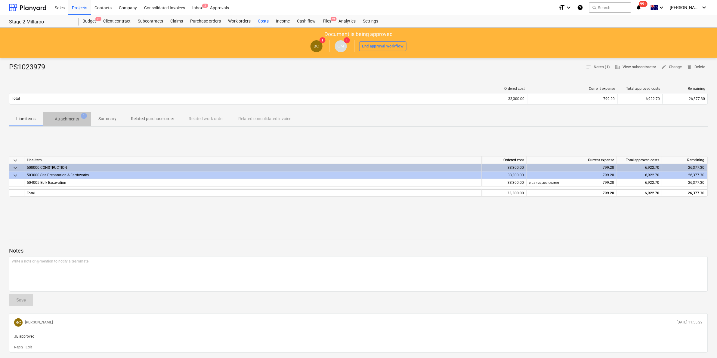
click at [66, 121] on p "Attachments" at bounding box center [67, 119] width 24 height 6
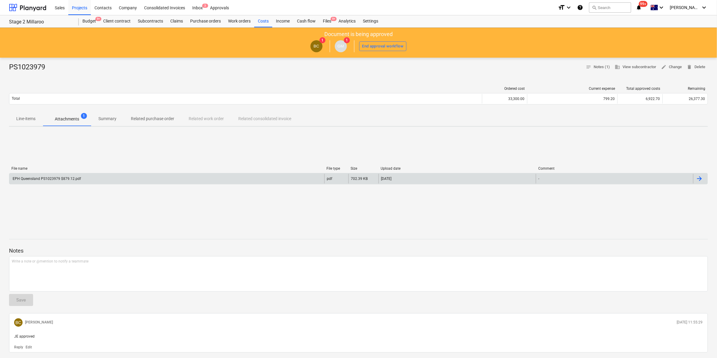
click at [81, 184] on div "EPH Queensland PS1023979 $879.12.pdf pdf 702.39 KB 06.08.2025 -" at bounding box center [358, 178] width 699 height 11
click at [74, 179] on div "EPH Queensland PS1023979 $879.12.pdf" at bounding box center [46, 179] width 69 height 4
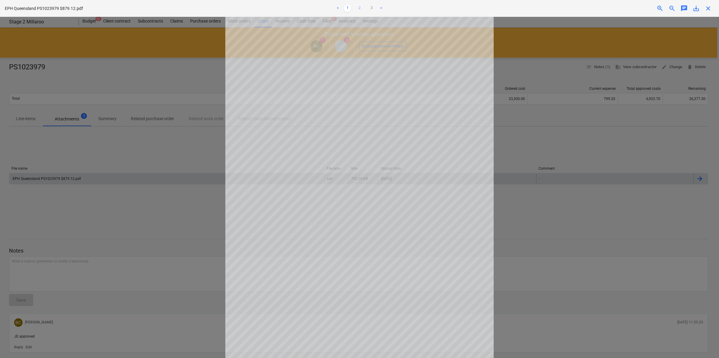
click at [356, 9] on link "2" at bounding box center [359, 8] width 7 height 7
click at [370, 9] on link "3" at bounding box center [371, 8] width 7 height 7
click at [346, 8] on link "1" at bounding box center [347, 8] width 7 height 7
click at [708, 7] on span "close" at bounding box center [707, 8] width 7 height 7
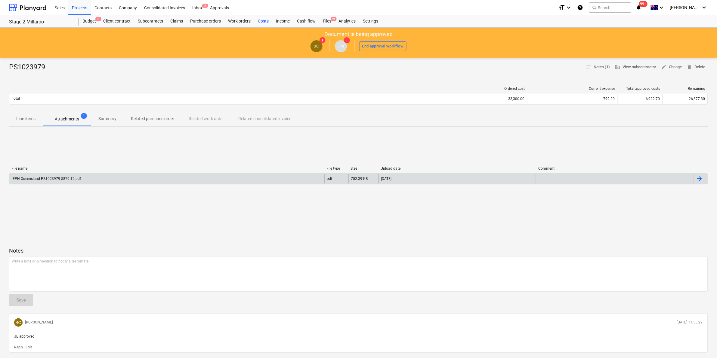
click at [34, 119] on p "Line-items" at bounding box center [25, 119] width 19 height 6
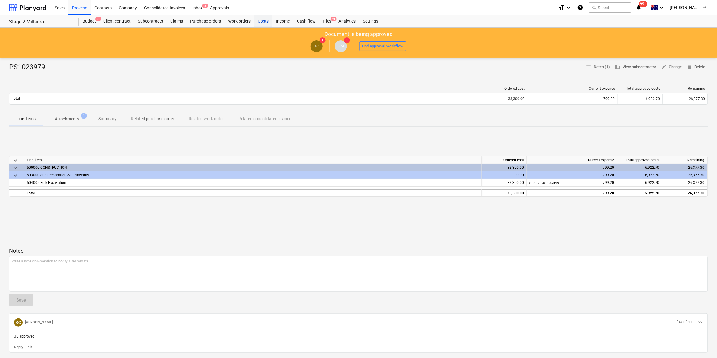
click at [265, 21] on div "Costs" at bounding box center [263, 21] width 18 height 12
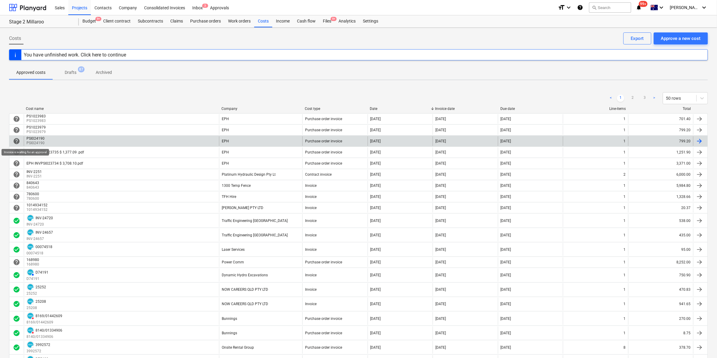
click at [20, 142] on span "help" at bounding box center [16, 141] width 7 height 7
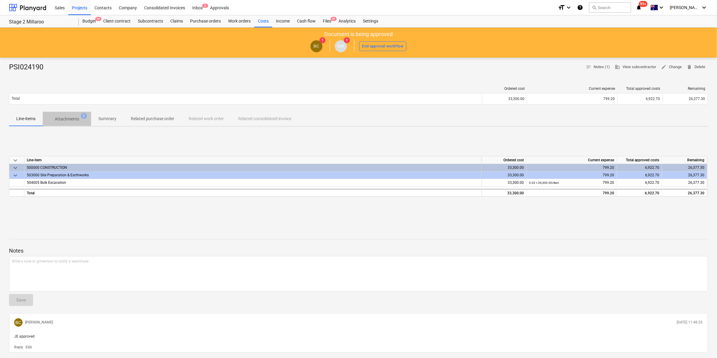
click at [76, 118] on p "Attachments" at bounding box center [67, 119] width 24 height 6
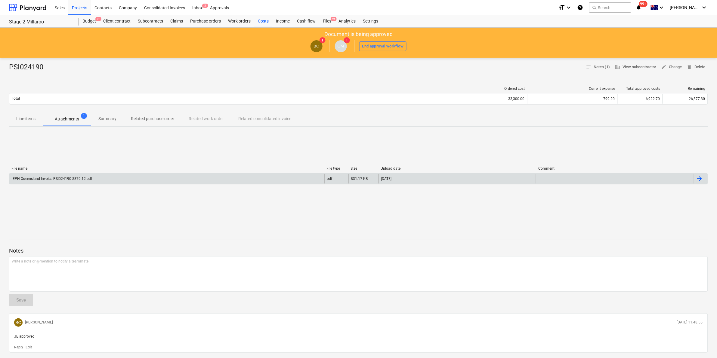
click at [117, 178] on div "EPH Queensland Invoice PSI024190 $879.12.pdf" at bounding box center [166, 179] width 315 height 10
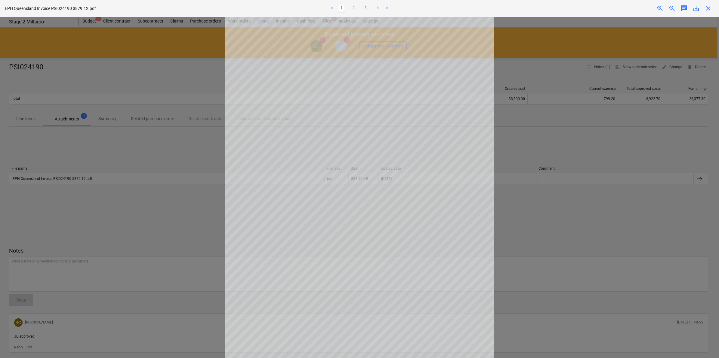
click at [350, 11] on link "2" at bounding box center [353, 8] width 7 height 7
click at [365, 6] on link "3" at bounding box center [365, 8] width 7 height 7
click at [374, 8] on ul "< 1 2 3 4 >" at bounding box center [359, 8] width 236 height 7
click at [378, 8] on link "4" at bounding box center [377, 8] width 7 height 7
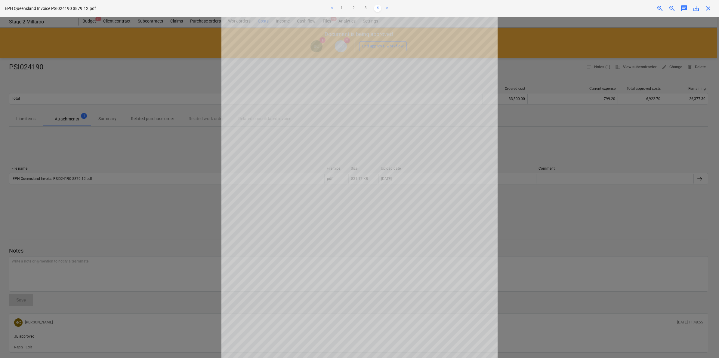
click at [708, 8] on span "close" at bounding box center [707, 8] width 7 height 7
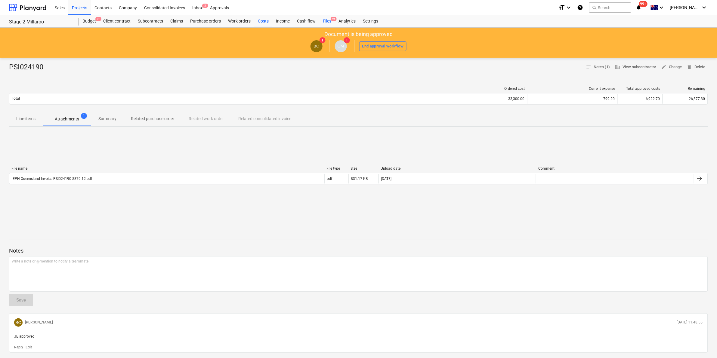
click at [331, 19] on span "9+" at bounding box center [333, 19] width 6 height 4
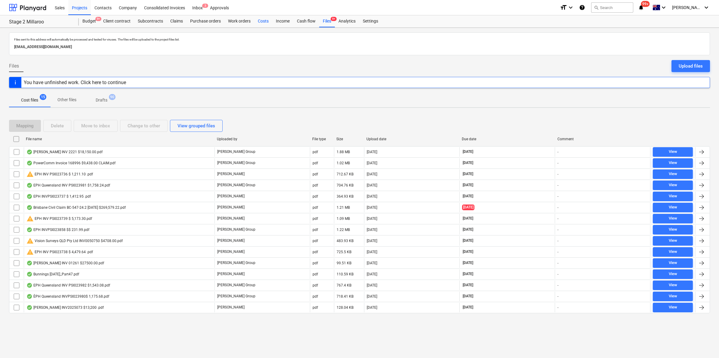
click at [266, 20] on div "Costs" at bounding box center [263, 21] width 18 height 12
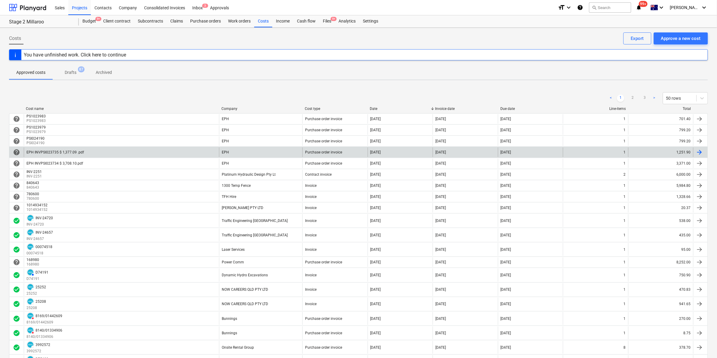
click at [37, 152] on div "EPH INVPSI023735 $ 1,377.09 .pdf" at bounding box center [54, 152] width 57 height 4
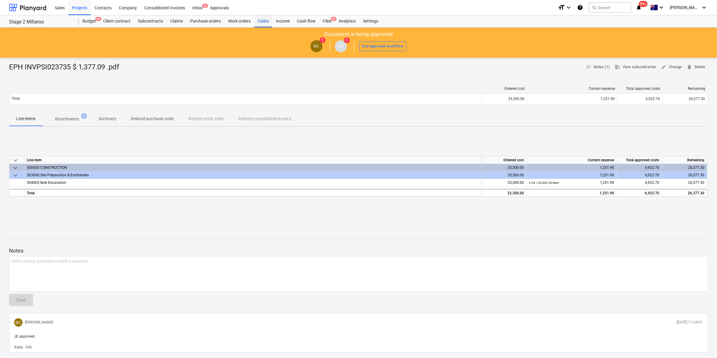
click at [264, 23] on div "Costs" at bounding box center [263, 21] width 18 height 12
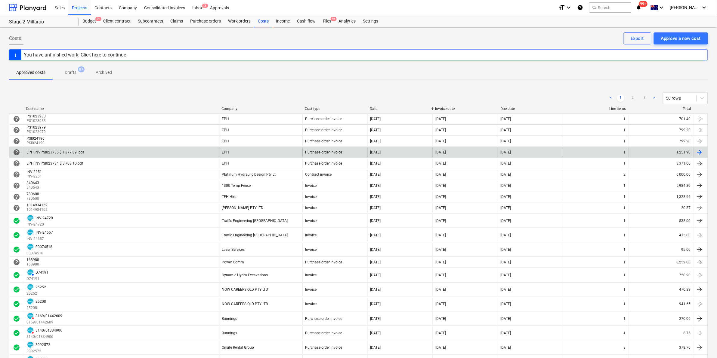
click at [83, 153] on div "EPH INVPSI023735 $ 1,377.09 .pdf" at bounding box center [55, 152] width 59 height 4
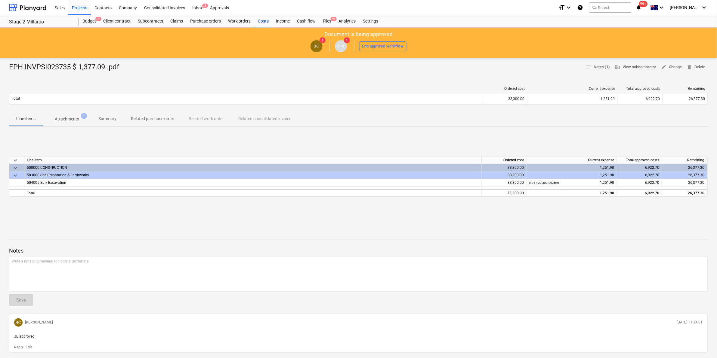
drag, startPoint x: 76, startPoint y: 116, endPoint x: 78, endPoint y: 120, distance: 4.5
click at [76, 118] on p "Attachments" at bounding box center [67, 119] width 24 height 6
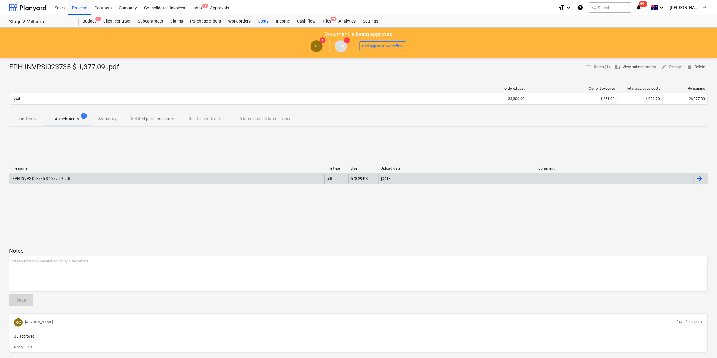
click at [89, 184] on div "EPH INVPSI023735 $ 1,377.09 .pdf pdf 578.29 KB 20.07.2025 -" at bounding box center [358, 178] width 699 height 11
click at [82, 179] on div "EPH INVPSI023735 $ 1,377.09 .pdf" at bounding box center [166, 179] width 315 height 10
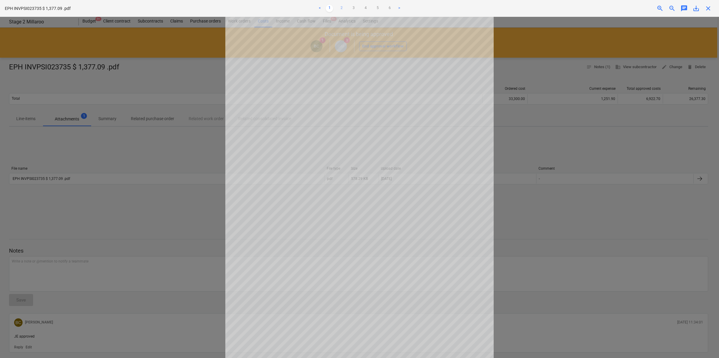
click at [339, 7] on link "2" at bounding box center [341, 8] width 7 height 7
click at [352, 6] on link "3" at bounding box center [353, 8] width 7 height 7
click at [363, 7] on link "4" at bounding box center [365, 8] width 7 height 7
click at [354, 7] on link "3" at bounding box center [353, 8] width 7 height 7
click at [363, 8] on link "4" at bounding box center [365, 8] width 7 height 7
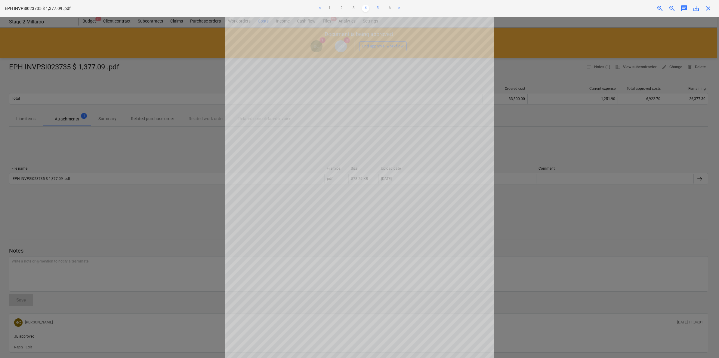
click at [377, 8] on link "5" at bounding box center [377, 8] width 7 height 7
click at [390, 9] on link "6" at bounding box center [389, 8] width 7 height 7
click at [377, 8] on link "5" at bounding box center [377, 8] width 7 height 7
click at [366, 8] on link "4" at bounding box center [365, 8] width 7 height 7
click at [354, 8] on link "3" at bounding box center [353, 8] width 7 height 7
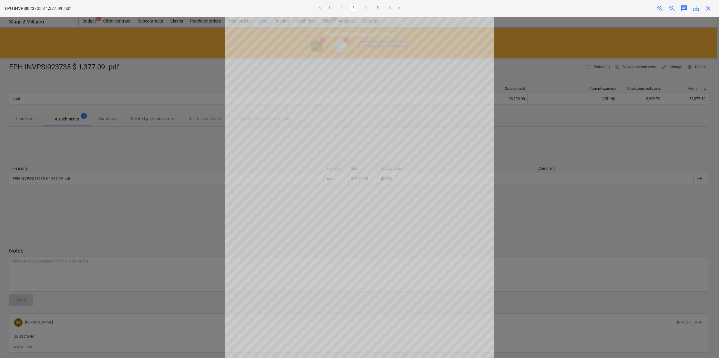
click at [343, 8] on link "2" at bounding box center [341, 8] width 7 height 7
click at [328, 8] on link "1" at bounding box center [329, 8] width 7 height 7
click at [340, 8] on link "2" at bounding box center [341, 8] width 7 height 7
click at [355, 8] on link "3" at bounding box center [353, 8] width 7 height 7
click at [364, 8] on link "4" at bounding box center [365, 8] width 7 height 7
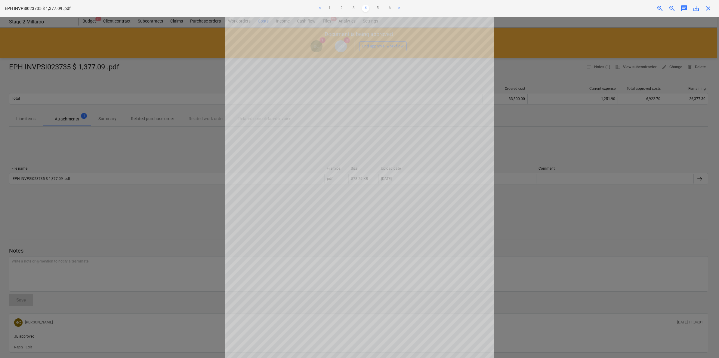
click at [373, 10] on ul "< 1 2 3 4 5 6 >" at bounding box center [359, 8] width 236 height 7
click at [376, 10] on link "5" at bounding box center [377, 8] width 7 height 7
click at [389, 8] on link "6" at bounding box center [389, 8] width 7 height 7
click at [709, 8] on span "close" at bounding box center [707, 8] width 7 height 7
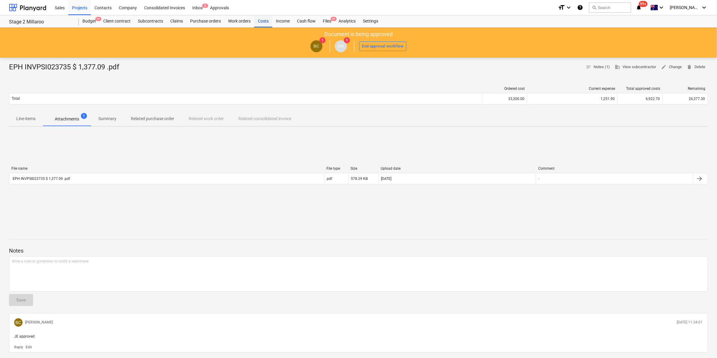
click at [262, 20] on div "Costs" at bounding box center [263, 21] width 18 height 12
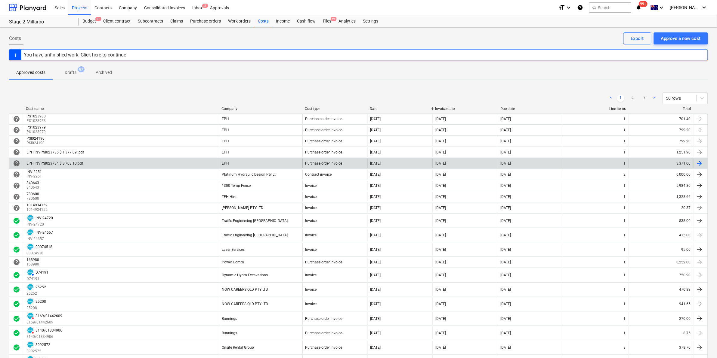
click at [47, 166] on div "EPH INVPSI023734 $ 3,708.10.pdf" at bounding box center [121, 164] width 195 height 10
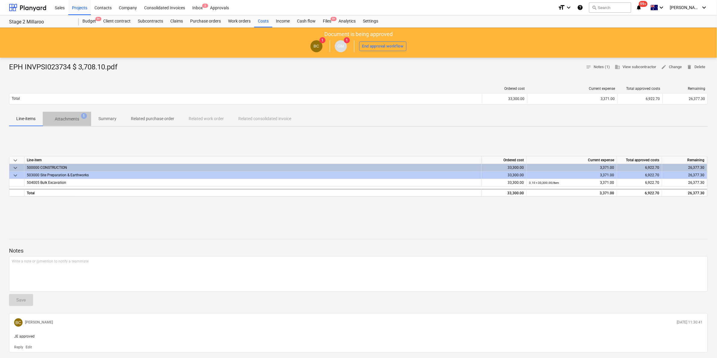
click at [71, 120] on p "Attachments" at bounding box center [67, 119] width 24 height 6
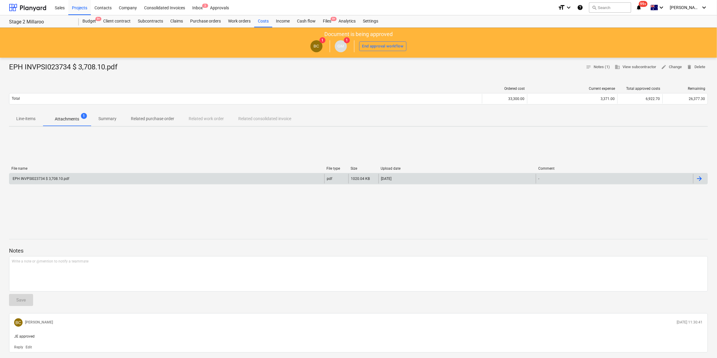
click at [64, 177] on div "EPH INVPSI023734 $ 3,708.10.pdf" at bounding box center [40, 179] width 57 height 4
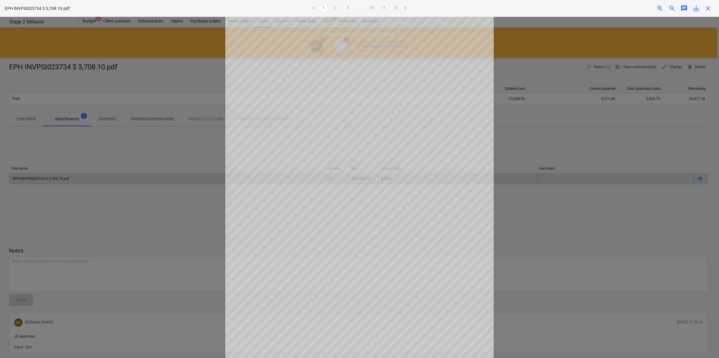
click at [334, 8] on link "2" at bounding box center [335, 8] width 7 height 7
click at [345, 6] on link "3" at bounding box center [347, 8] width 7 height 7
click at [352, 8] on link "4" at bounding box center [353, 8] width 7 height 7
click at [357, 6] on link "5" at bounding box center [359, 8] width 7 height 7
click at [362, 6] on link "6" at bounding box center [365, 8] width 7 height 7
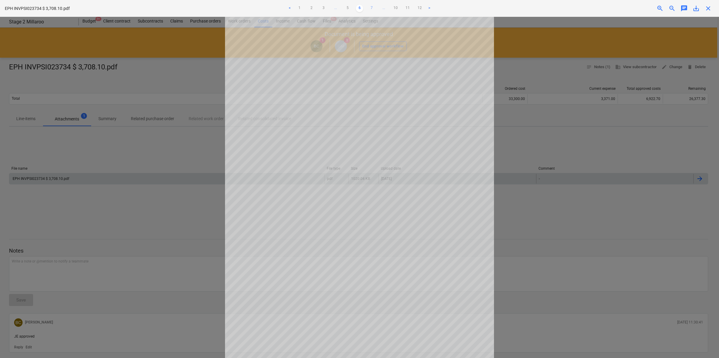
click at [368, 7] on link "7" at bounding box center [371, 8] width 7 height 7
click at [370, 5] on link "8" at bounding box center [371, 8] width 7 height 7
drag, startPoint x: 375, startPoint y: 6, endPoint x: 382, endPoint y: 7, distance: 6.9
click at [375, 6] on link "9" at bounding box center [377, 8] width 7 height 7
click at [382, 7] on link "10" at bounding box center [383, 8] width 7 height 7
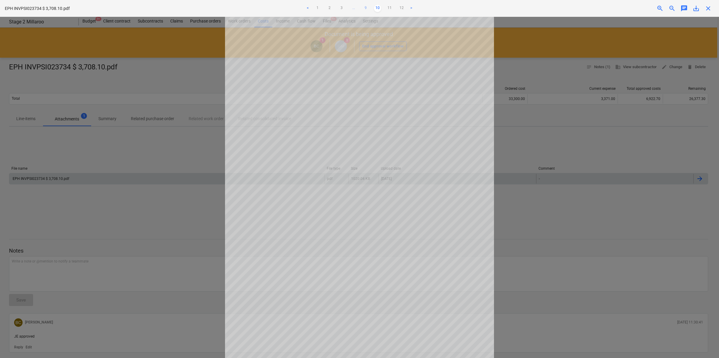
click at [367, 7] on link "9" at bounding box center [365, 8] width 7 height 7
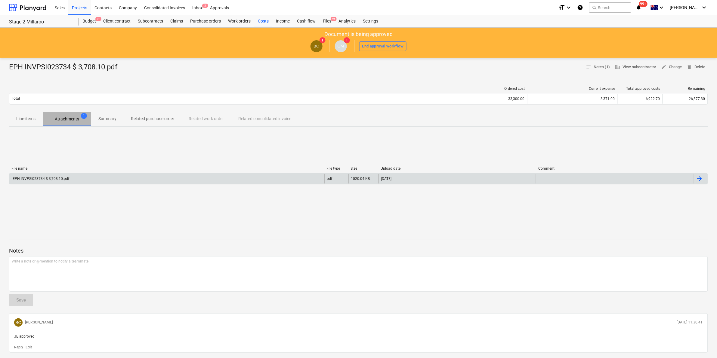
click at [72, 119] on p "Attachments" at bounding box center [67, 119] width 24 height 6
click at [78, 175] on div "EPH INVPSI023734 $ 3,708.10.pdf" at bounding box center [166, 179] width 315 height 10
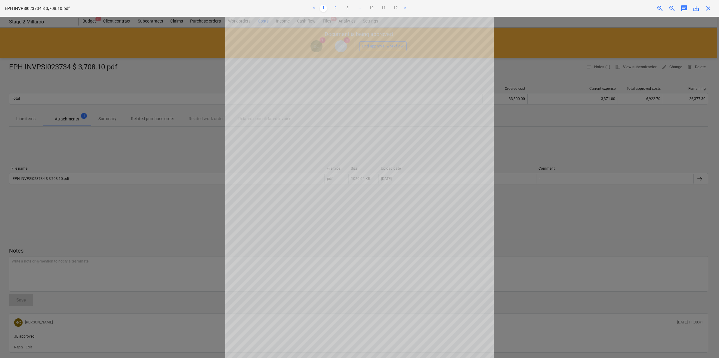
drag, startPoint x: 330, startPoint y: 7, endPoint x: 336, endPoint y: 8, distance: 5.8
click at [331, 7] on ul "< 1 2 3 ... 10 11 12 >" at bounding box center [359, 8] width 236 height 7
click at [336, 8] on link "2" at bounding box center [335, 8] width 7 height 7
click at [344, 7] on link "3" at bounding box center [347, 8] width 7 height 7
click at [355, 7] on link "4" at bounding box center [353, 8] width 7 height 7
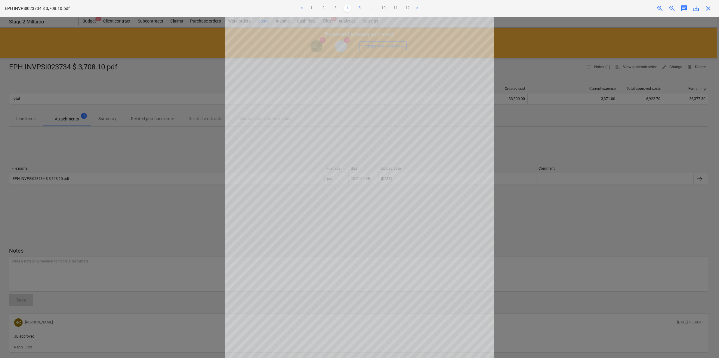
click at [357, 7] on link "5" at bounding box center [359, 8] width 7 height 7
click at [366, 8] on link "6" at bounding box center [365, 8] width 7 height 7
click at [369, 7] on link "7" at bounding box center [371, 8] width 7 height 7
click at [372, 8] on link "8" at bounding box center [371, 8] width 7 height 7
click at [381, 6] on ul "< 1 2 3 ... 7 8 9 10 11 12 >" at bounding box center [359, 8] width 236 height 7
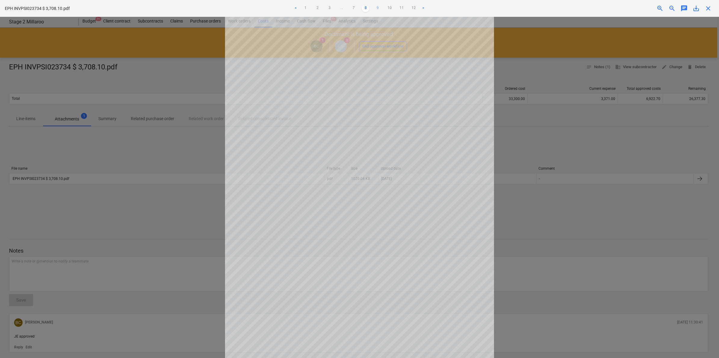
click at [374, 7] on link "9" at bounding box center [377, 8] width 7 height 7
click at [381, 6] on link "10" at bounding box center [383, 8] width 7 height 7
click at [363, 7] on link "9" at bounding box center [365, 8] width 7 height 7
click at [382, 5] on link "10" at bounding box center [383, 8] width 7 height 7
click at [389, 7] on link "11" at bounding box center [389, 8] width 7 height 7
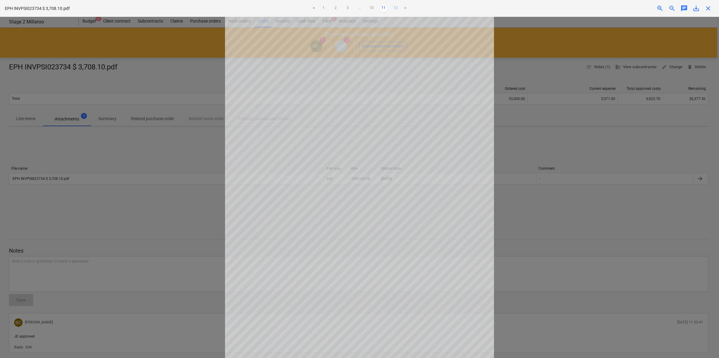
click at [396, 5] on link "12" at bounding box center [395, 8] width 7 height 7
